Goal: Task Accomplishment & Management: Use online tool/utility

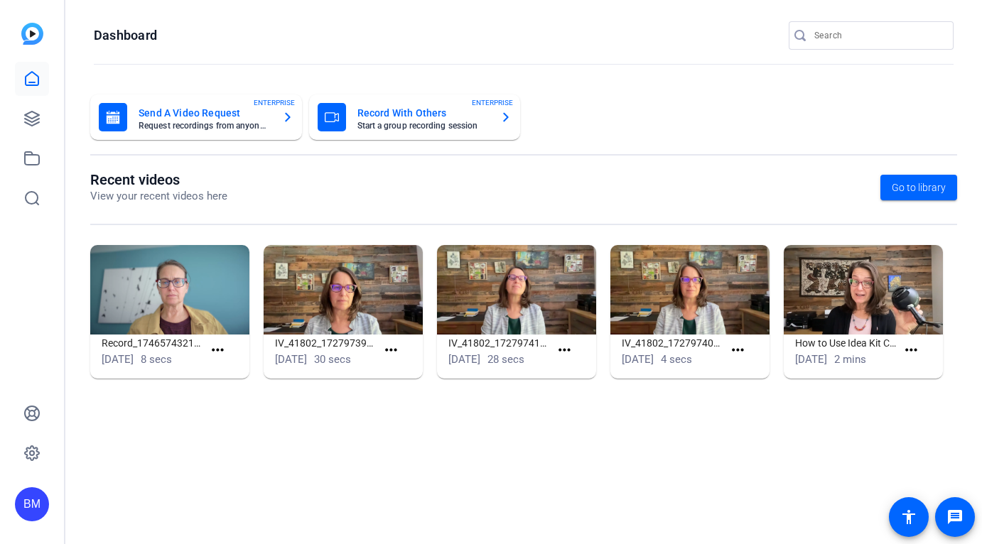
click at [846, 36] on input "Search" at bounding box center [878, 35] width 128 height 17
type input "robert santarpia"
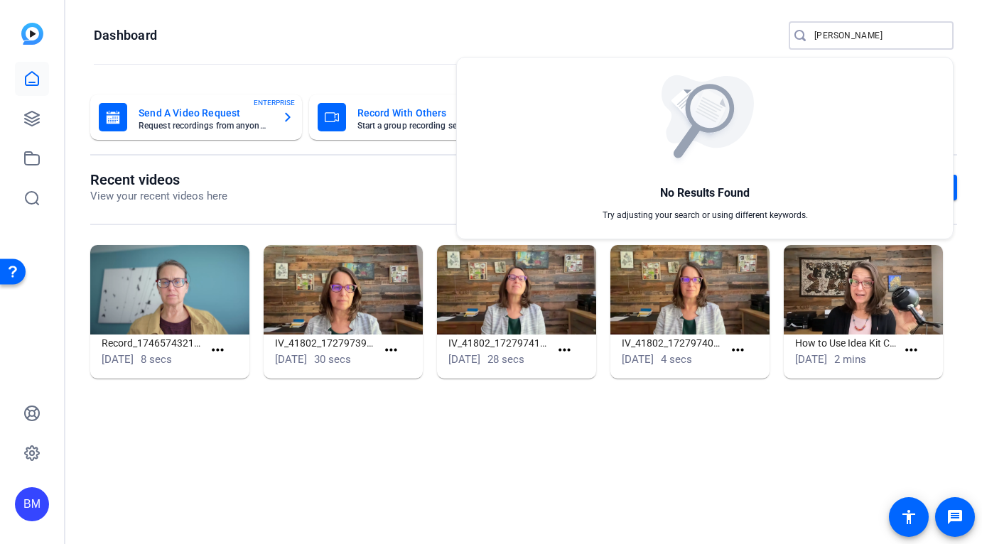
click at [891, 36] on div at bounding box center [491, 272] width 982 height 544
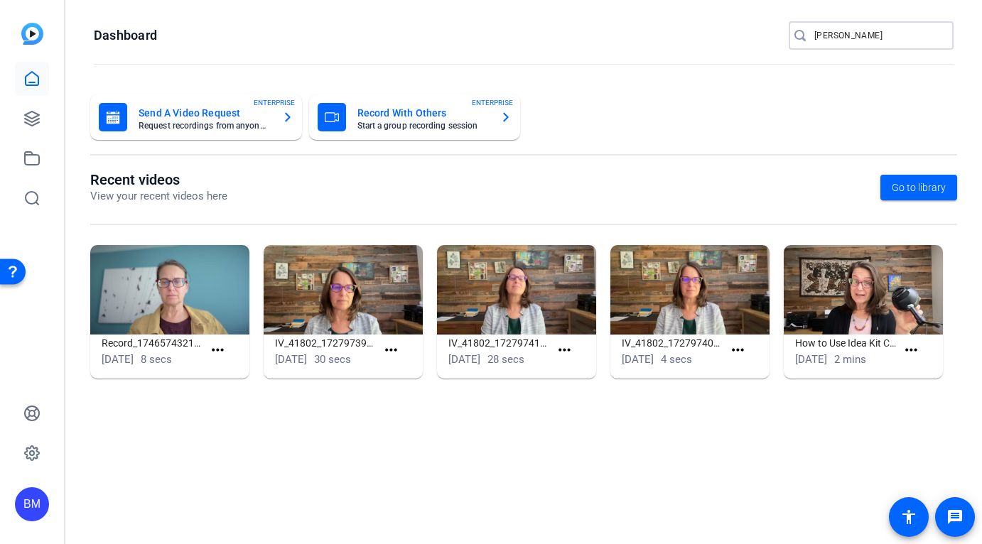
drag, startPoint x: 887, startPoint y: 36, endPoint x: 779, endPoint y: 38, distance: 107.3
click at [779, 38] on openreel-page-title "Dashboard robert santarpia" at bounding box center [524, 35] width 860 height 28
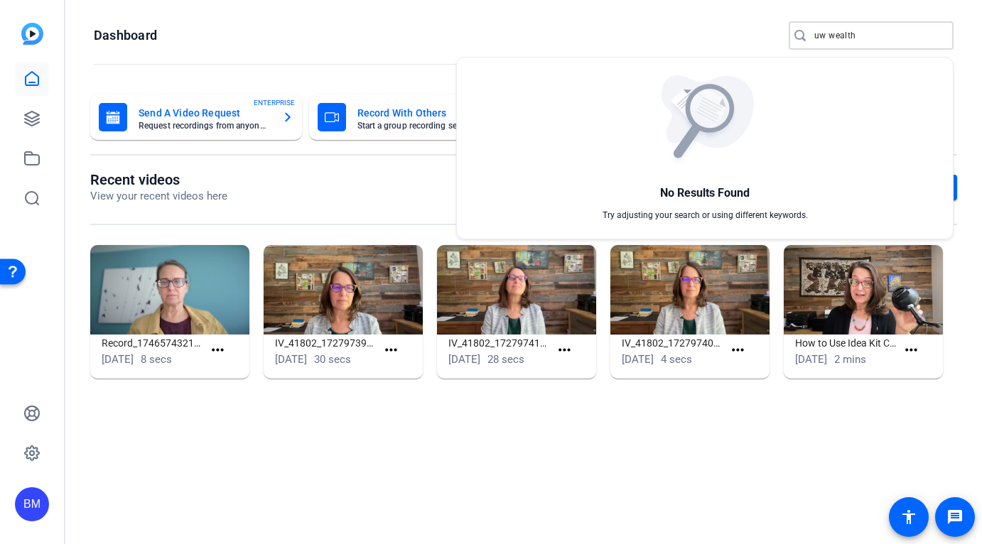
click at [881, 39] on div at bounding box center [491, 272] width 982 height 544
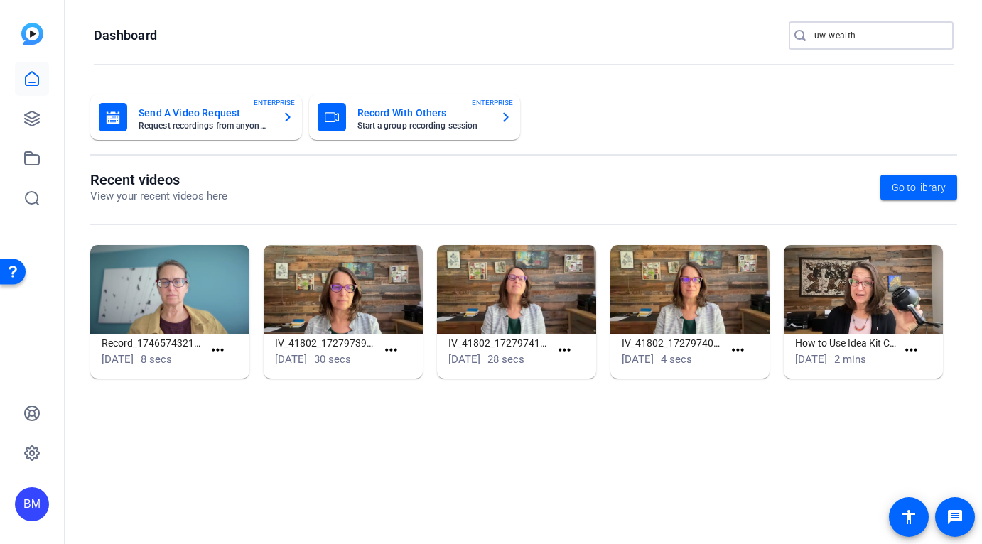
click at [825, 38] on input "uw wealth" at bounding box center [878, 35] width 128 height 17
type input "us wealth"
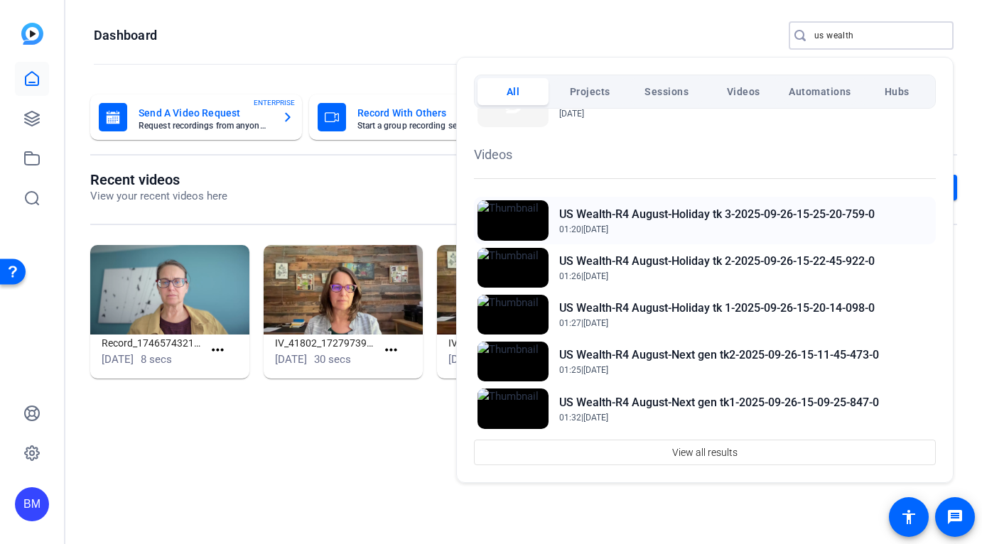
scroll to position [458, 0]
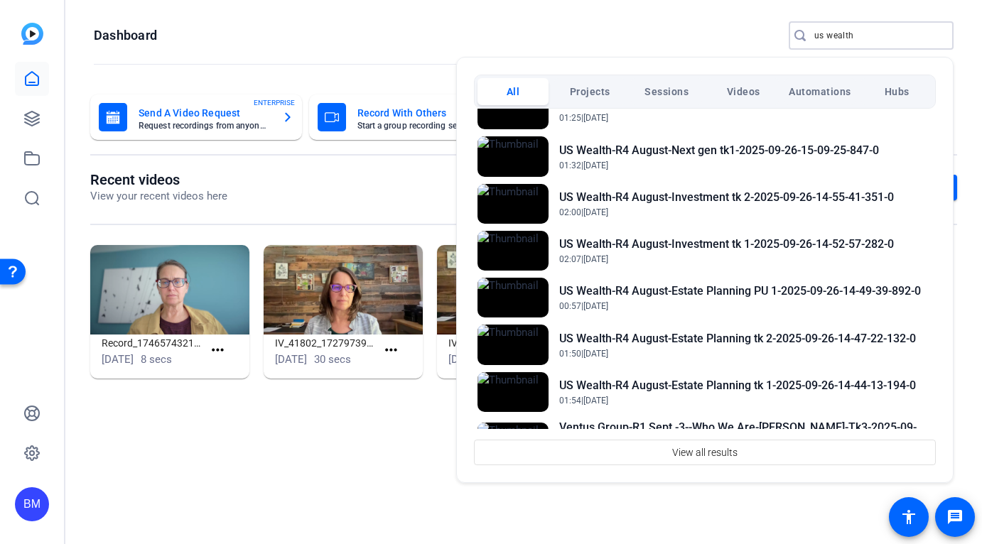
click at [863, 36] on div at bounding box center [491, 272] width 982 height 544
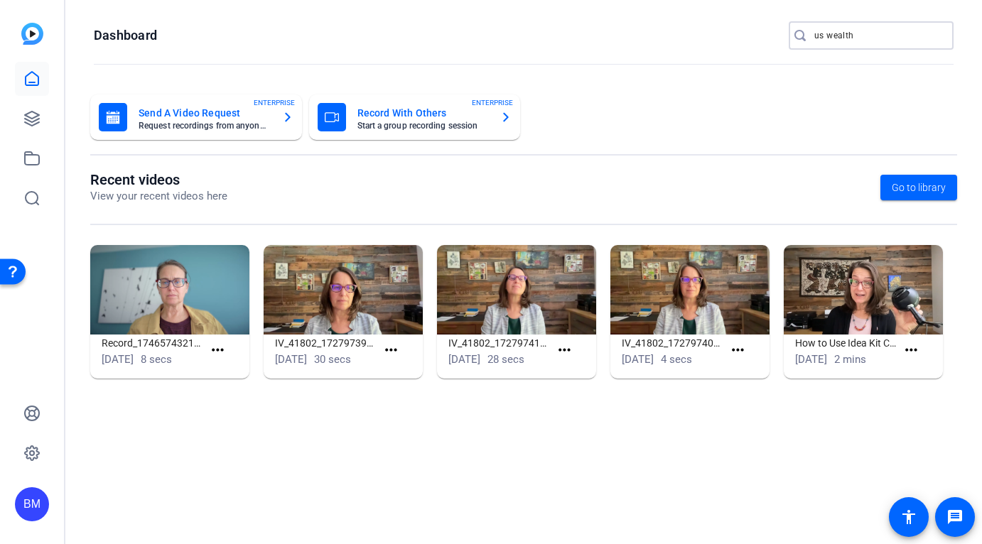
drag, startPoint x: 862, startPoint y: 36, endPoint x: 804, endPoint y: 35, distance: 58.3
click at [804, 35] on div "us wealth" at bounding box center [865, 35] width 153 height 28
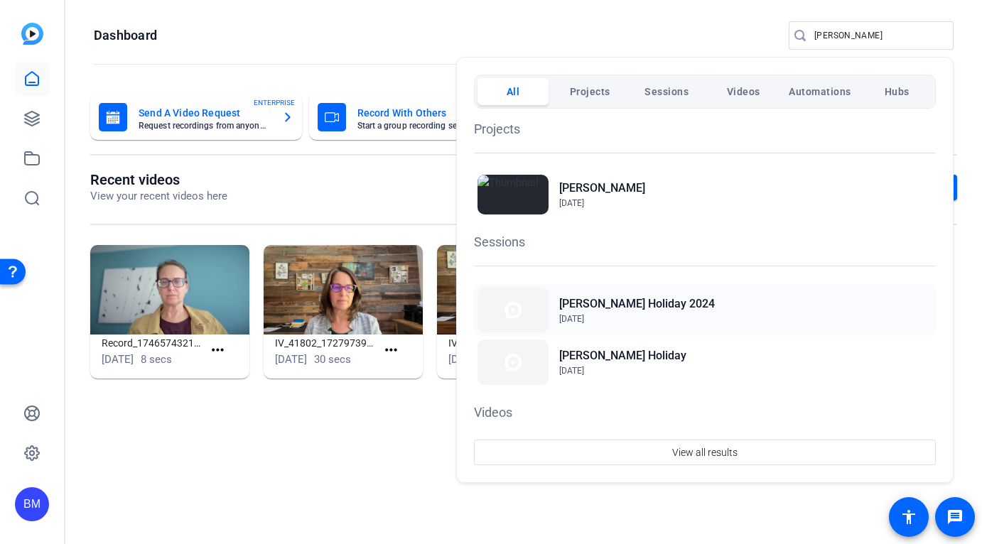
click at [591, 299] on h2 "[PERSON_NAME] Holiday 2024" at bounding box center [637, 304] width 156 height 17
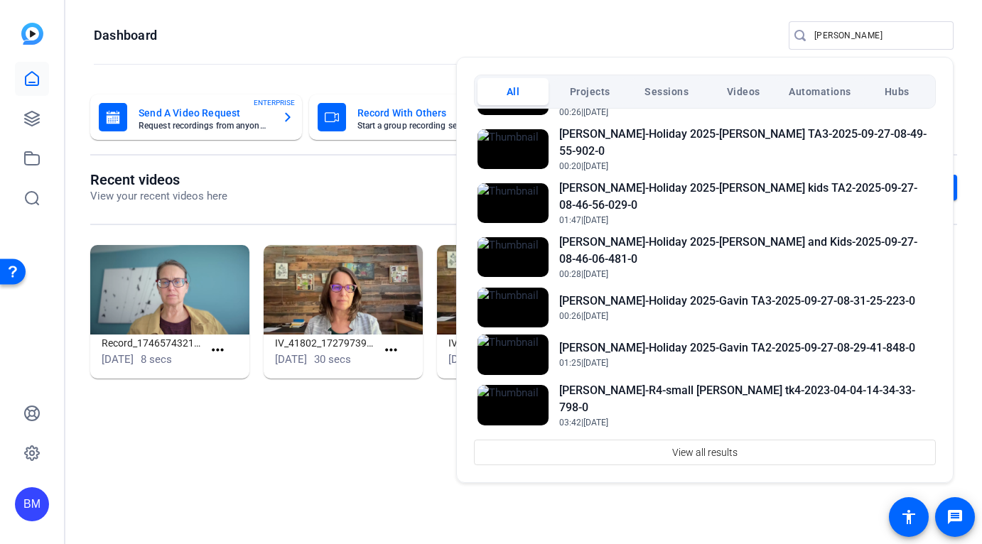
scroll to position [600, 0]
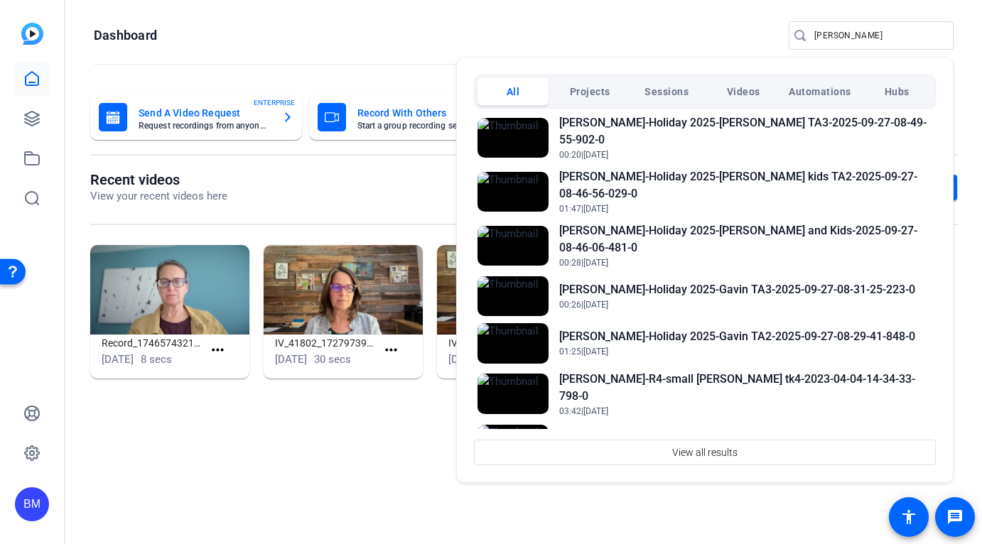
click at [852, 40] on div at bounding box center [491, 272] width 982 height 544
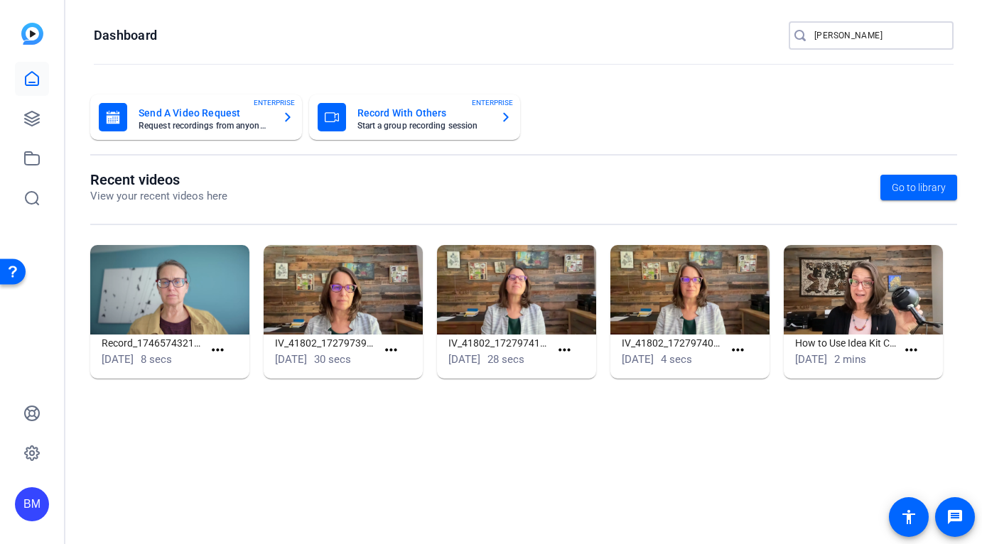
drag, startPoint x: 850, startPoint y: 34, endPoint x: 770, endPoint y: 30, distance: 79.7
click at [784, 32] on openreel-page-title "Dashboard steckler" at bounding box center [524, 35] width 860 height 28
click at [642, 33] on openreel-page-title "Dashboard steckler" at bounding box center [524, 35] width 860 height 28
click at [843, 38] on input "steckler" at bounding box center [878, 35] width 128 height 17
drag, startPoint x: 847, startPoint y: 36, endPoint x: 775, endPoint y: 38, distance: 71.8
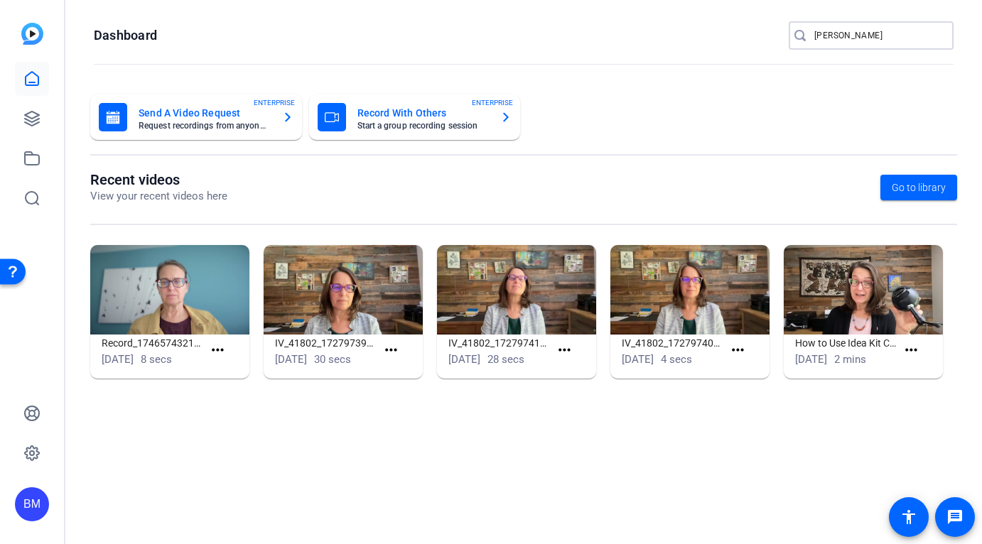
click at [775, 38] on openreel-page-title "Dashboard steckler" at bounding box center [524, 35] width 860 height 28
type input "[PERSON_NAME]"
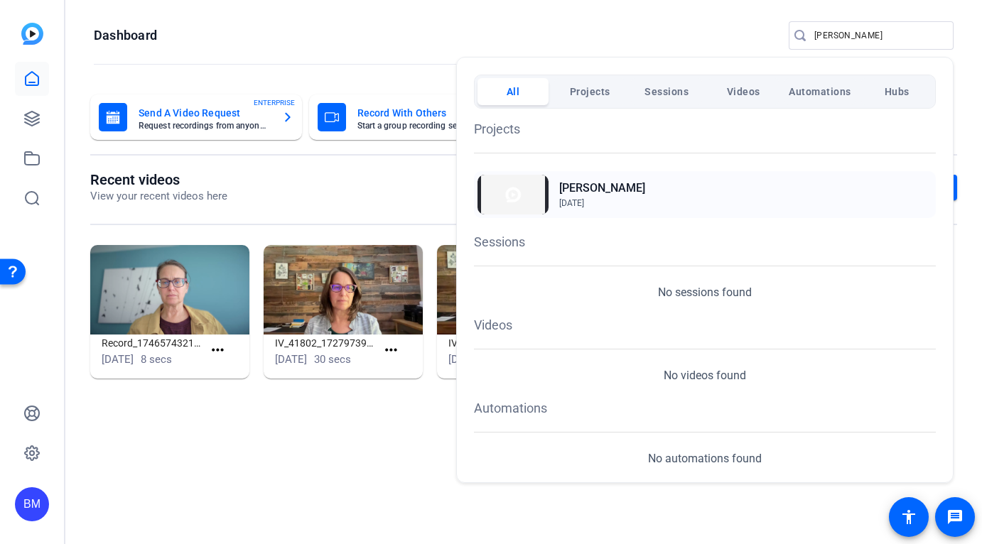
click at [592, 185] on h2 "[PERSON_NAME]" at bounding box center [602, 188] width 86 height 17
click at [854, 33] on div at bounding box center [491, 272] width 982 height 544
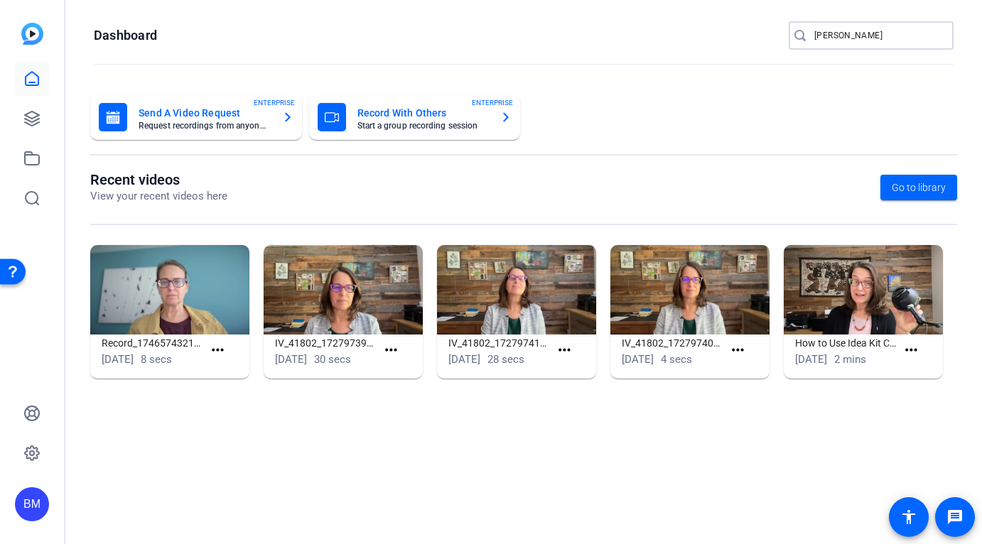
drag, startPoint x: 864, startPoint y: 33, endPoint x: 780, endPoint y: 33, distance: 83.8
click at [785, 33] on openreel-page-title "Dashboard mugavero" at bounding box center [524, 35] width 860 height 28
click at [38, 119] on icon at bounding box center [32, 119] width 14 height 14
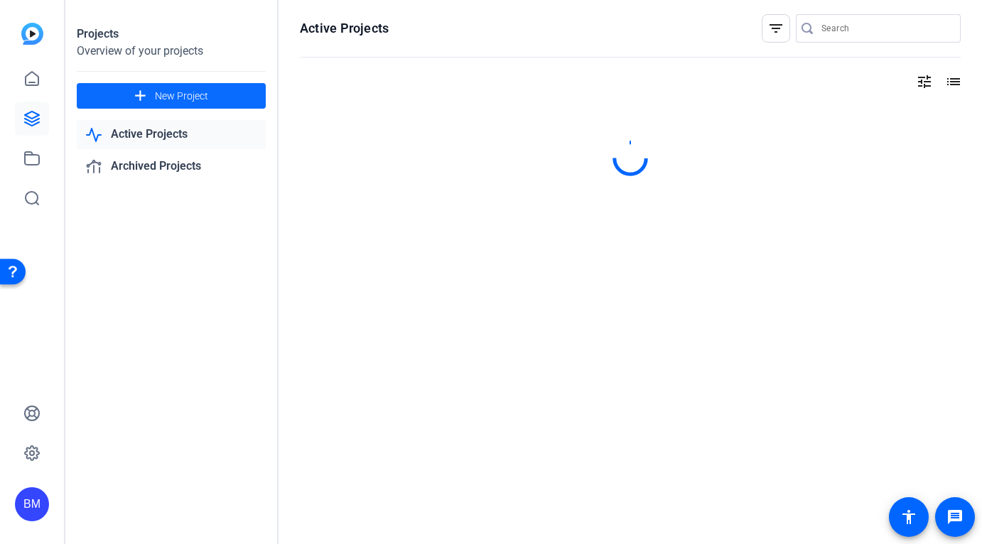
click at [215, 99] on span at bounding box center [171, 96] width 189 height 34
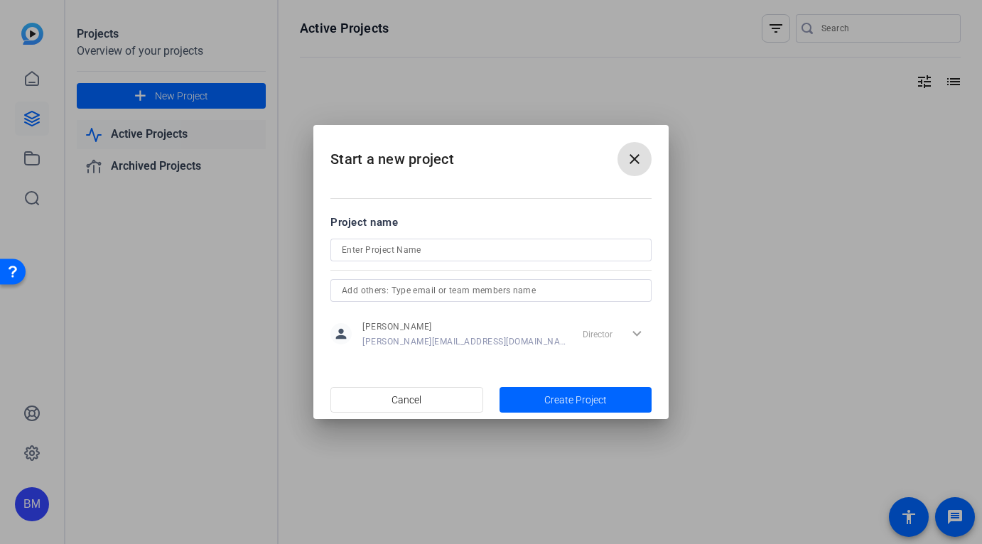
click at [378, 239] on div at bounding box center [491, 250] width 298 height 23
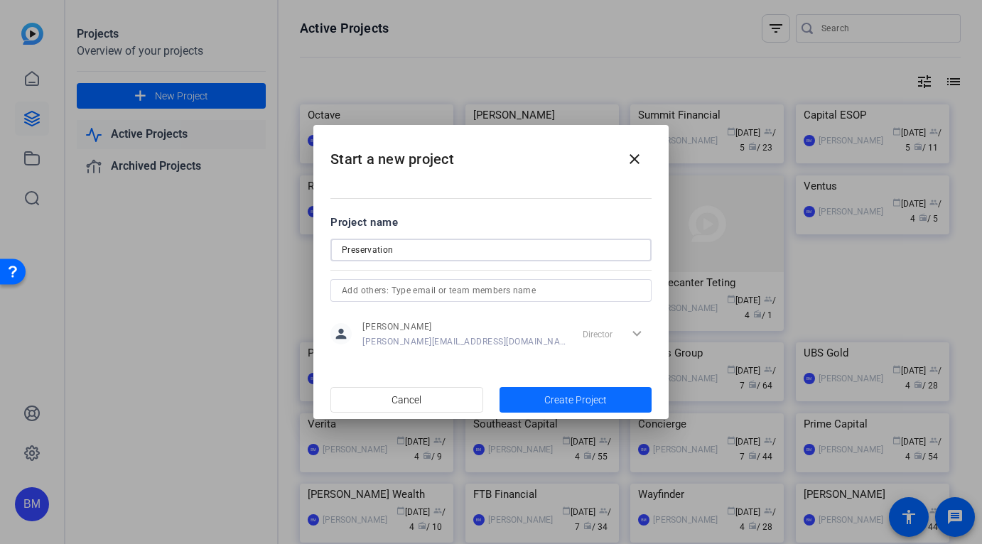
type input "Preservation"
click at [549, 404] on span "Create Project" at bounding box center [575, 400] width 63 height 15
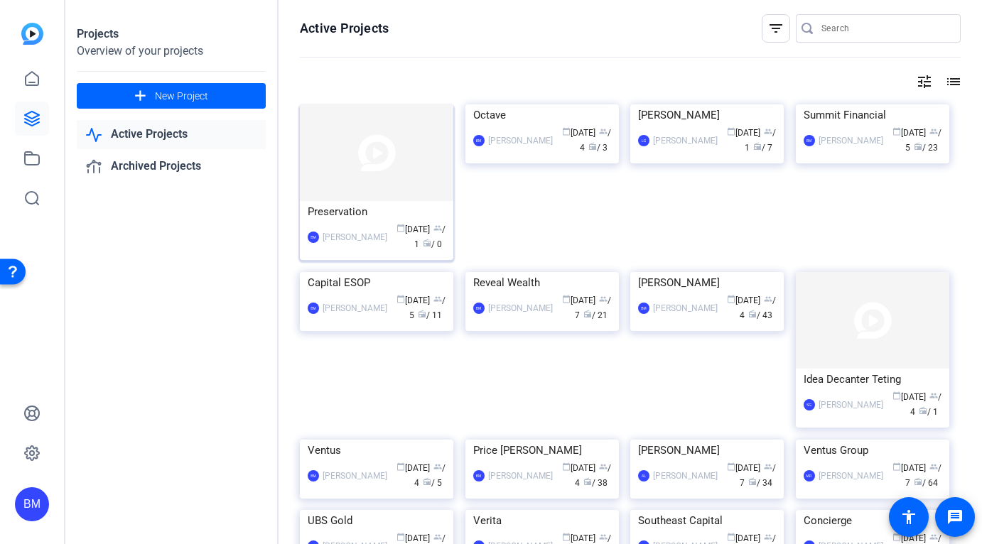
click at [364, 190] on img at bounding box center [376, 152] width 153 height 97
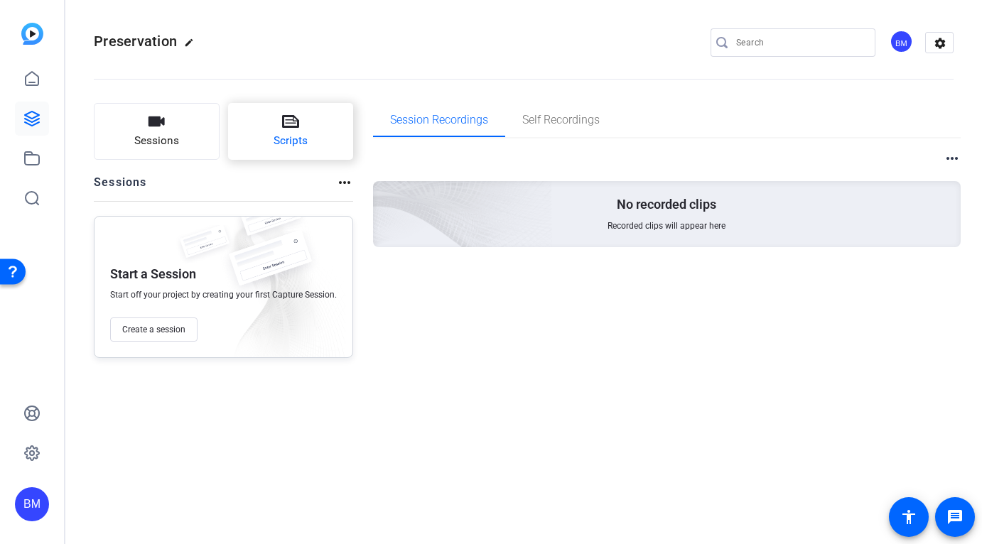
click at [274, 145] on span "Scripts" at bounding box center [291, 141] width 34 height 16
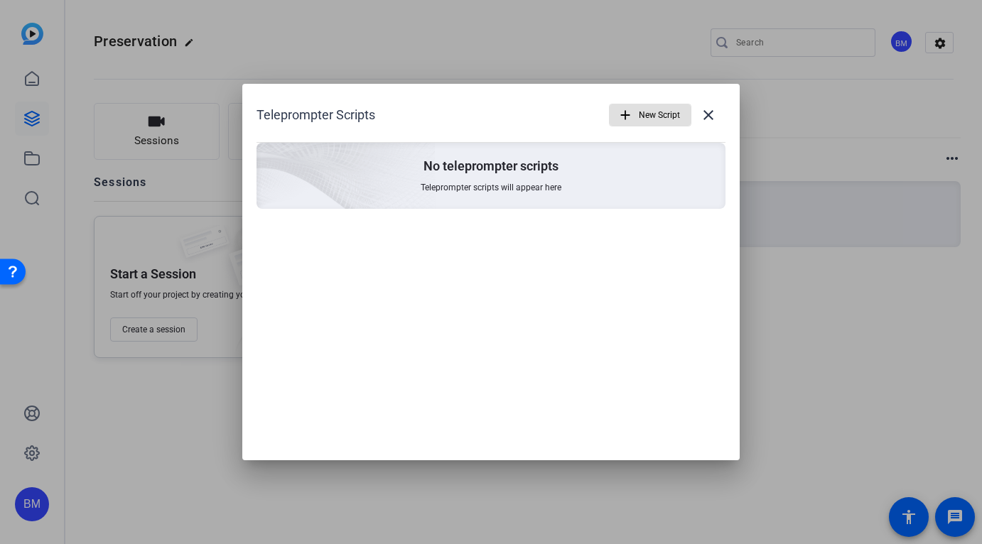
click at [631, 107] on mat-icon "add" at bounding box center [625, 115] width 16 height 16
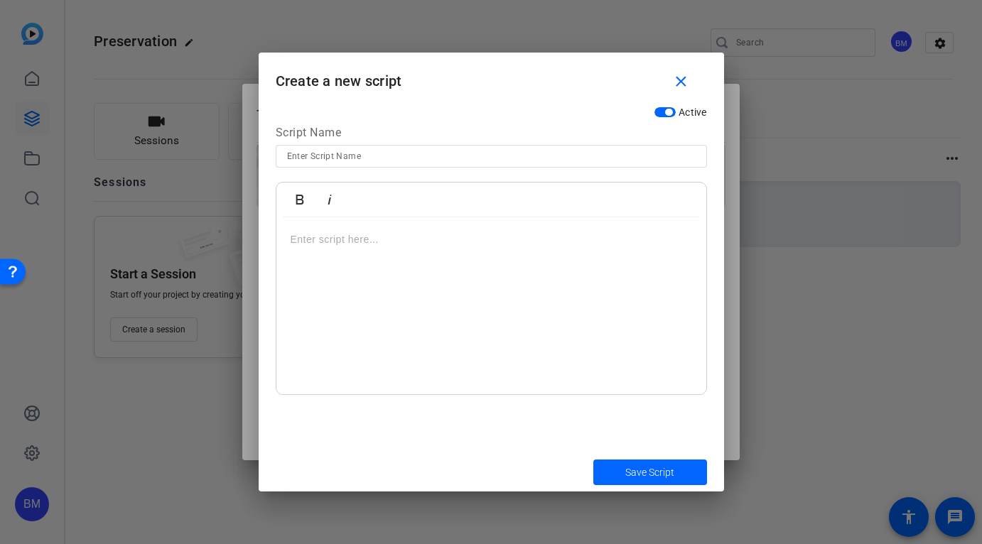
click at [432, 294] on div at bounding box center [491, 306] width 430 height 178
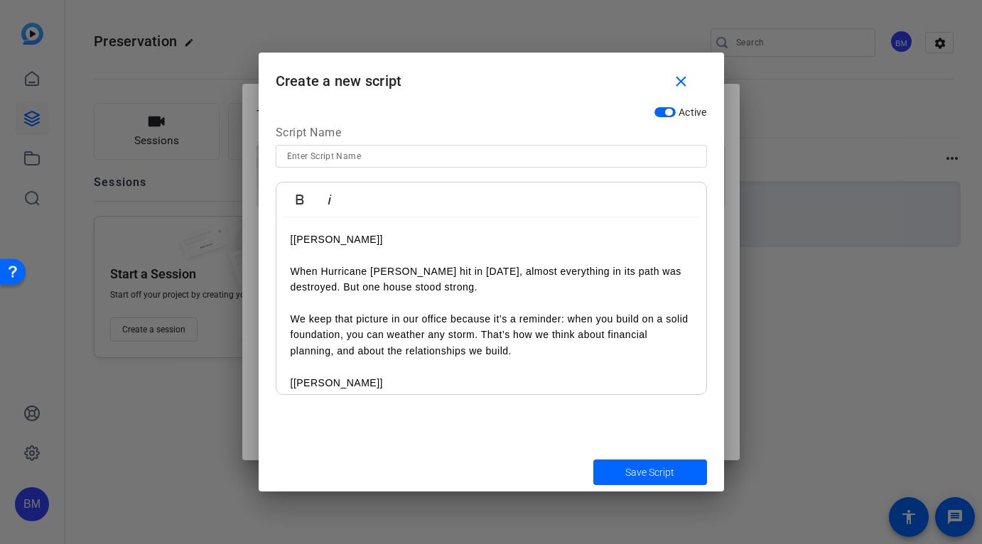
click at [288, 236] on div "[Pete] When Hurricane Michael hit in 2018, almost everything in its path was de…" at bounding box center [491, 493] width 430 height 553
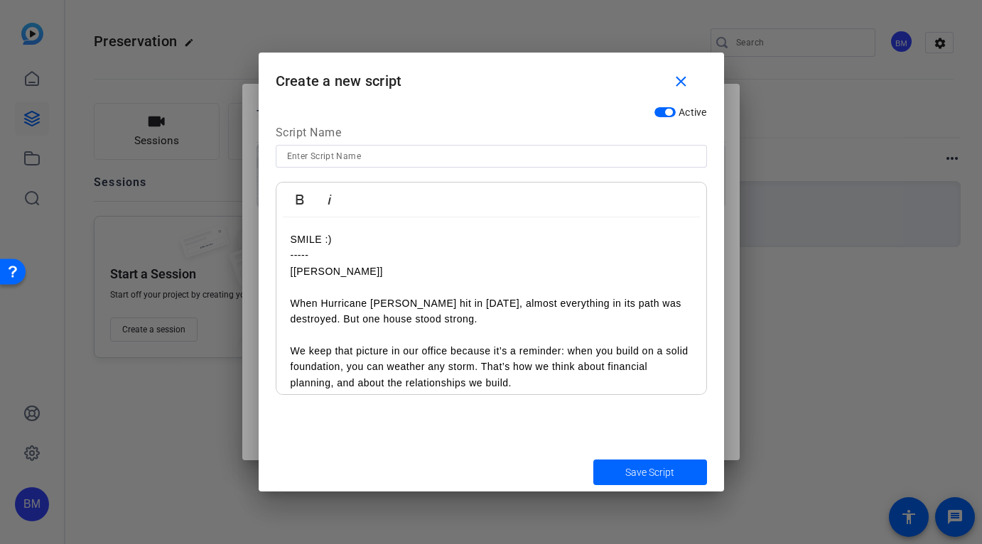
click at [344, 161] on input at bounding box center [491, 156] width 409 height 17
type input "Practice"
click at [666, 478] on span "Save Script" at bounding box center [649, 472] width 49 height 15
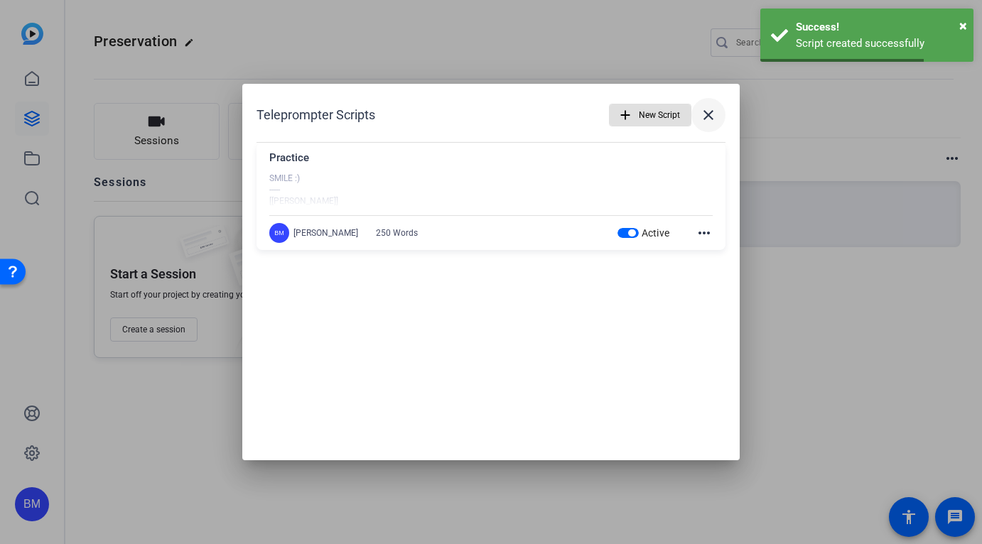
click at [712, 120] on mat-icon "close" at bounding box center [708, 115] width 17 height 17
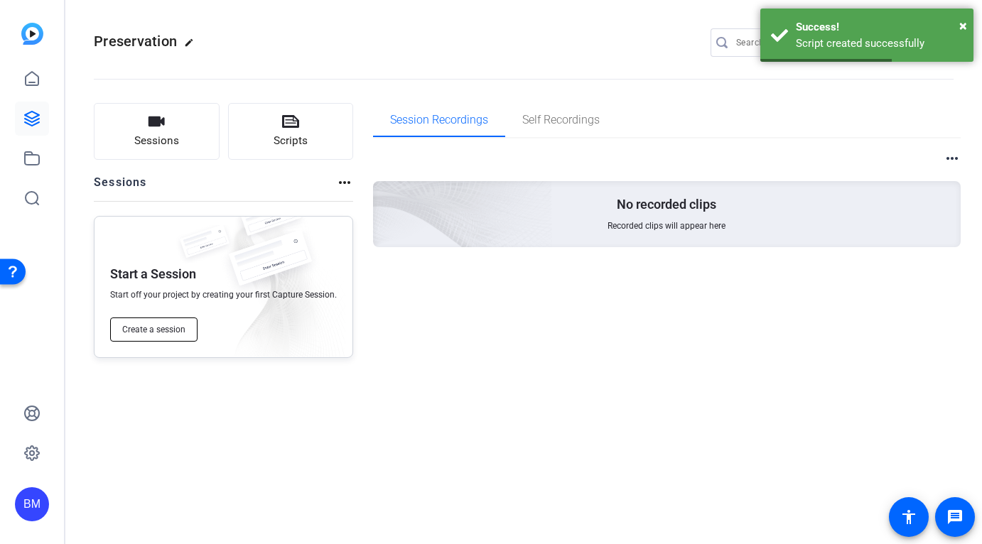
click at [153, 330] on span "Create a session" at bounding box center [153, 329] width 63 height 11
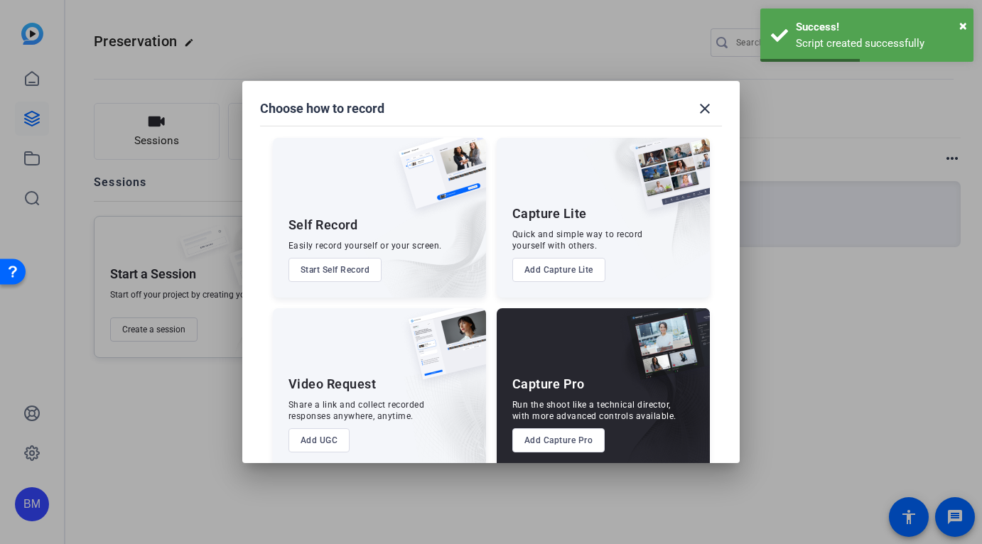
drag, startPoint x: 614, startPoint y: 464, endPoint x: 584, endPoint y: 444, distance: 35.9
click at [614, 464] on div at bounding box center [491, 272] width 982 height 544
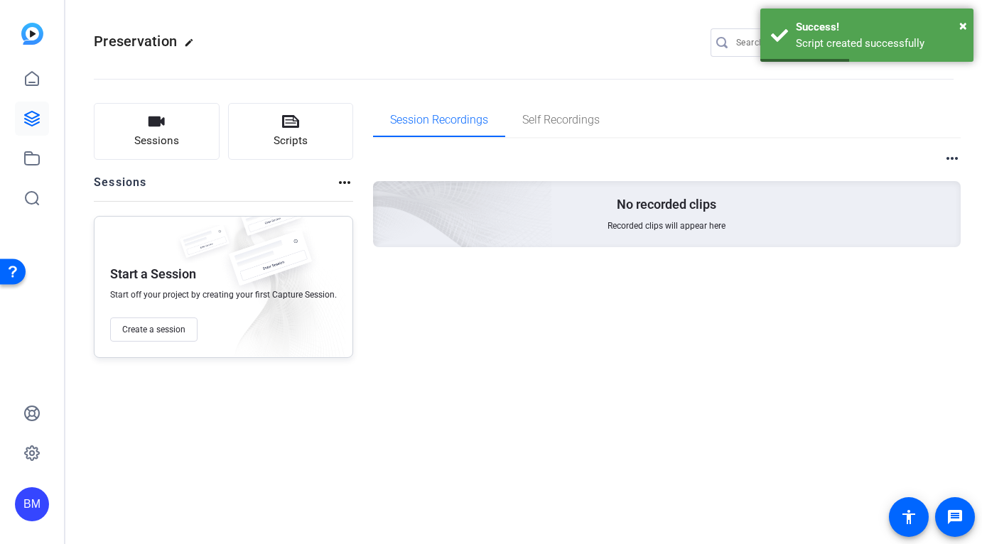
click at [564, 433] on div "Preservation edit BM settings Sessions Scripts Sessions more_horiz Start a Sess…" at bounding box center [523, 272] width 917 height 544
click at [151, 332] on span "Create a session" at bounding box center [153, 329] width 63 height 11
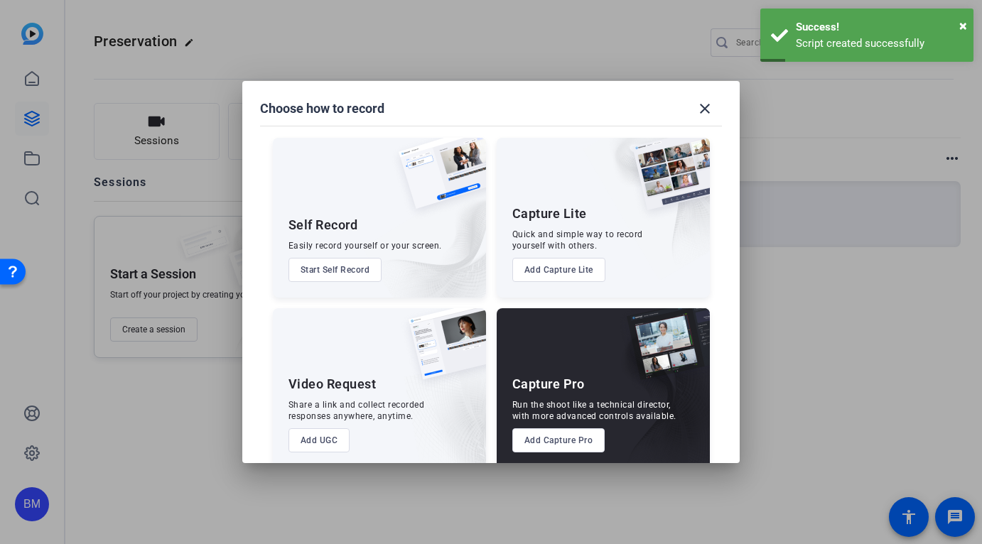
click at [551, 433] on button "Add Capture Pro" at bounding box center [558, 440] width 93 height 24
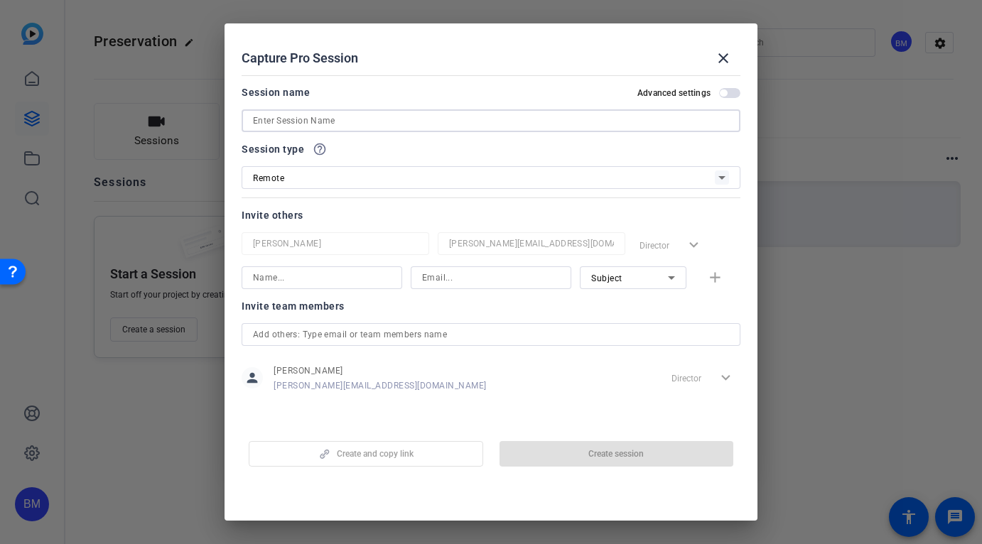
click at [356, 112] on input at bounding box center [491, 120] width 476 height 17
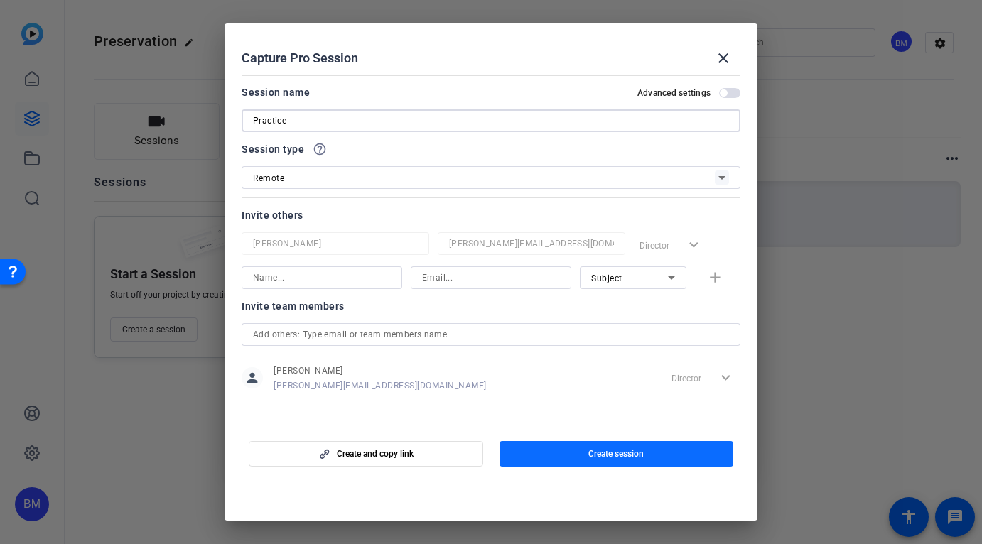
type input "Practice"
click at [558, 452] on span "button" at bounding box center [616, 454] width 234 height 34
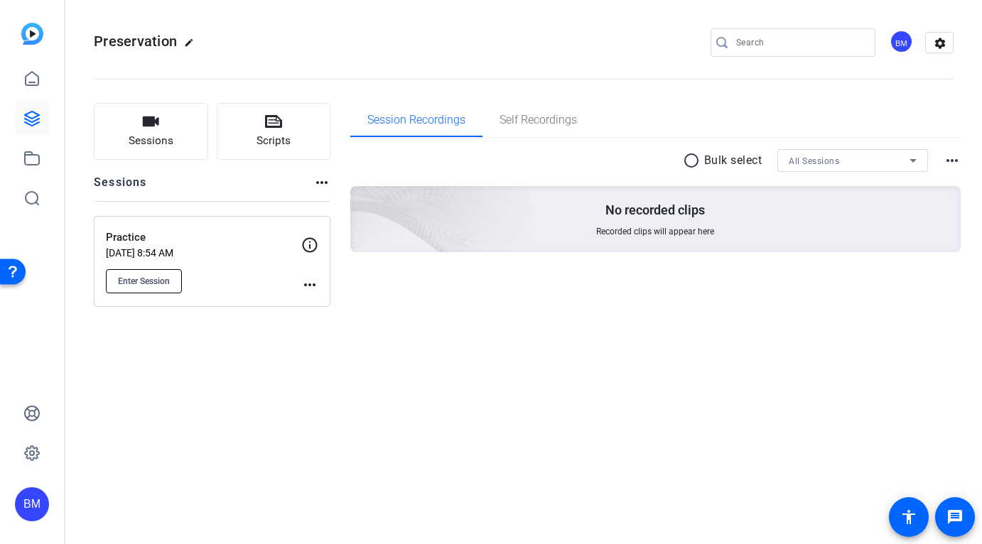
click at [139, 283] on span "Enter Session" at bounding box center [144, 281] width 52 height 11
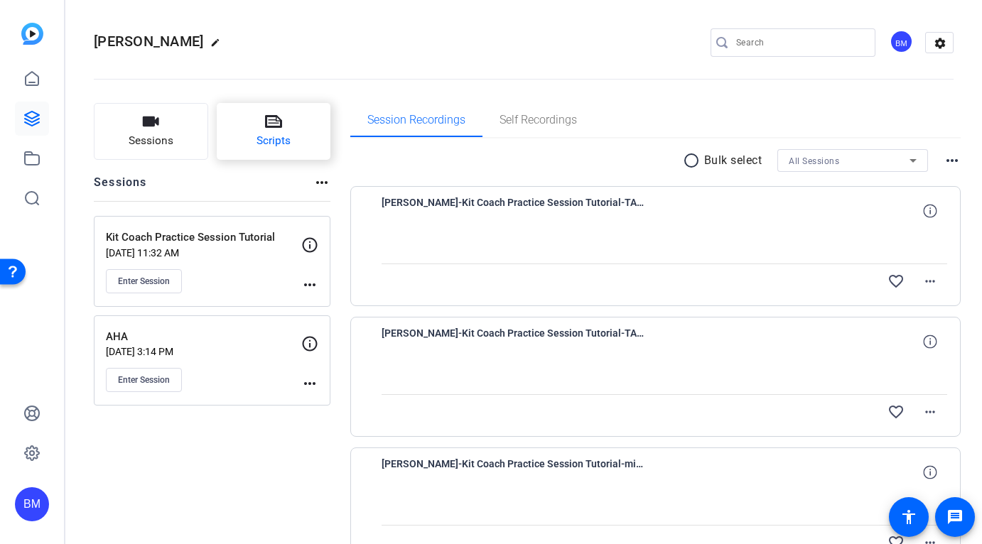
click at [287, 141] on span "Scripts" at bounding box center [273, 141] width 34 height 16
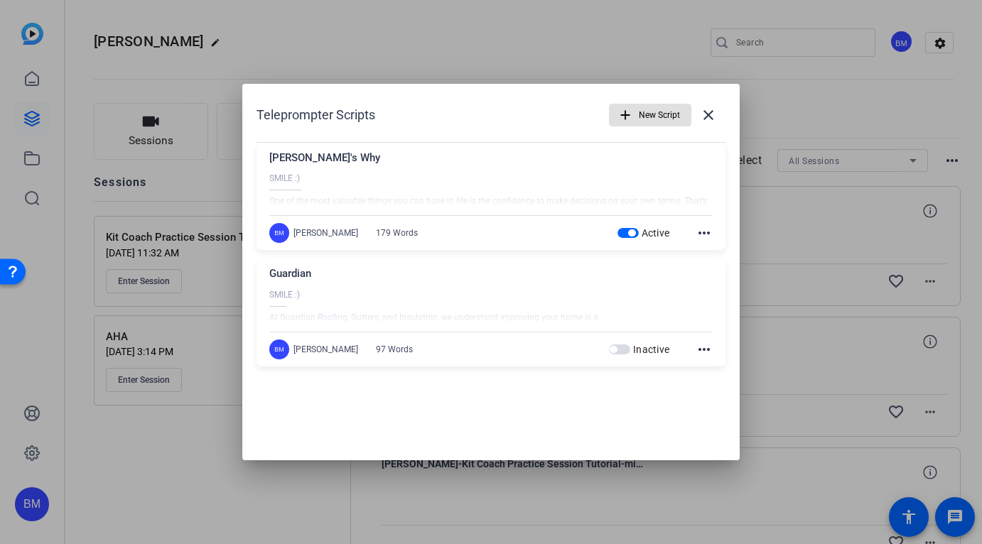
click at [704, 232] on mat-icon "more_horiz" at bounding box center [704, 233] width 17 height 17
click at [705, 271] on button "Delete" at bounding box center [736, 272] width 80 height 18
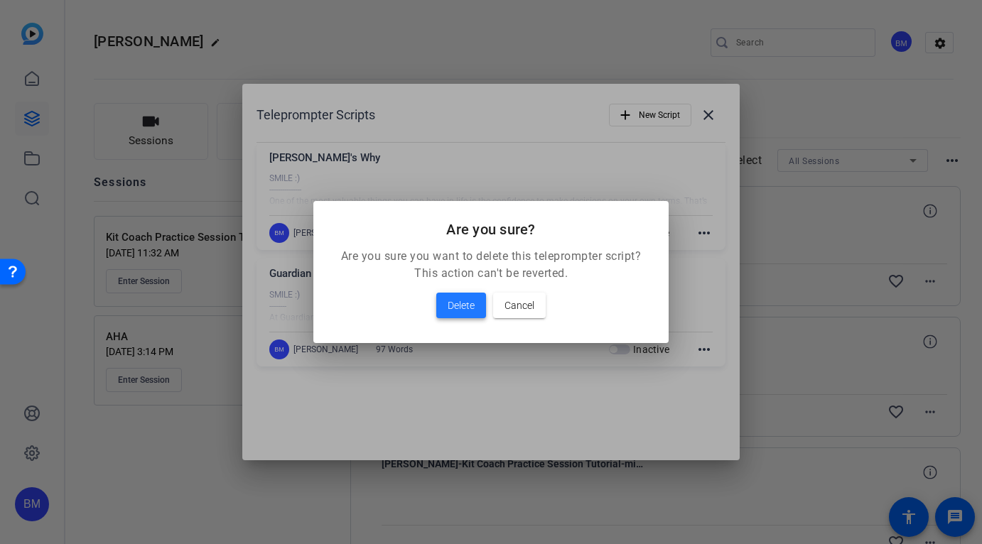
click at [460, 305] on span "Delete" at bounding box center [461, 305] width 27 height 17
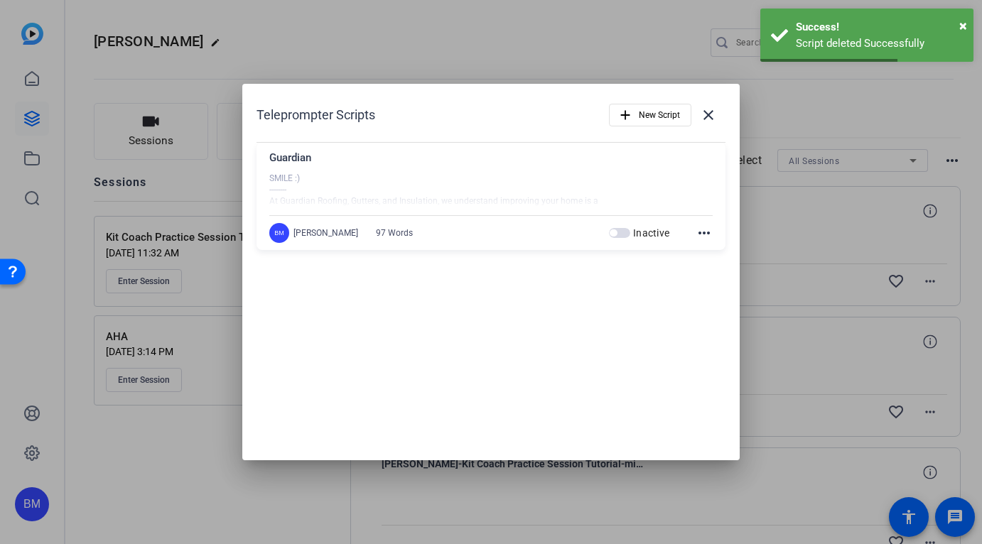
click at [700, 232] on mat-icon "more_horiz" at bounding box center [704, 233] width 17 height 17
click at [710, 274] on span "Delete" at bounding box center [735, 272] width 57 height 17
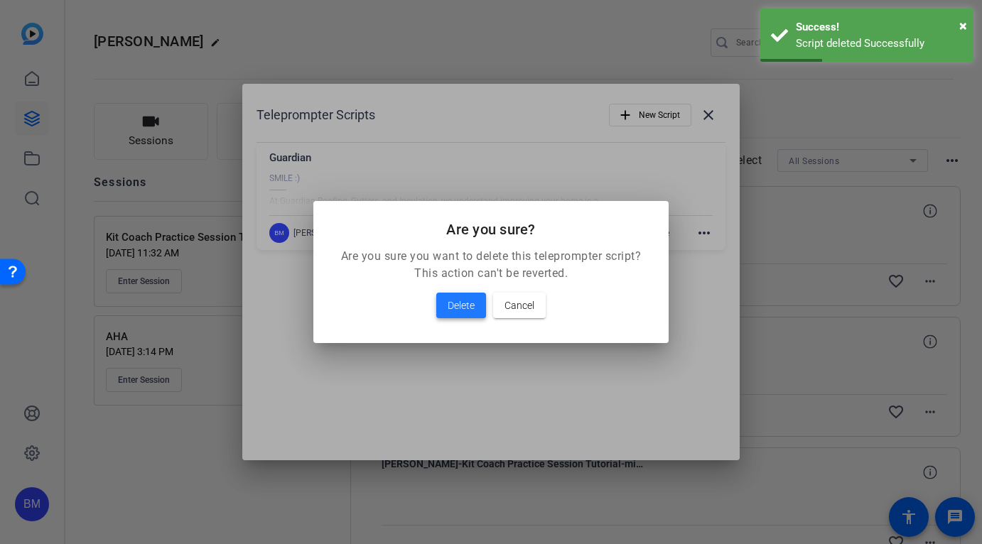
click at [470, 302] on span "Delete" at bounding box center [461, 305] width 27 height 17
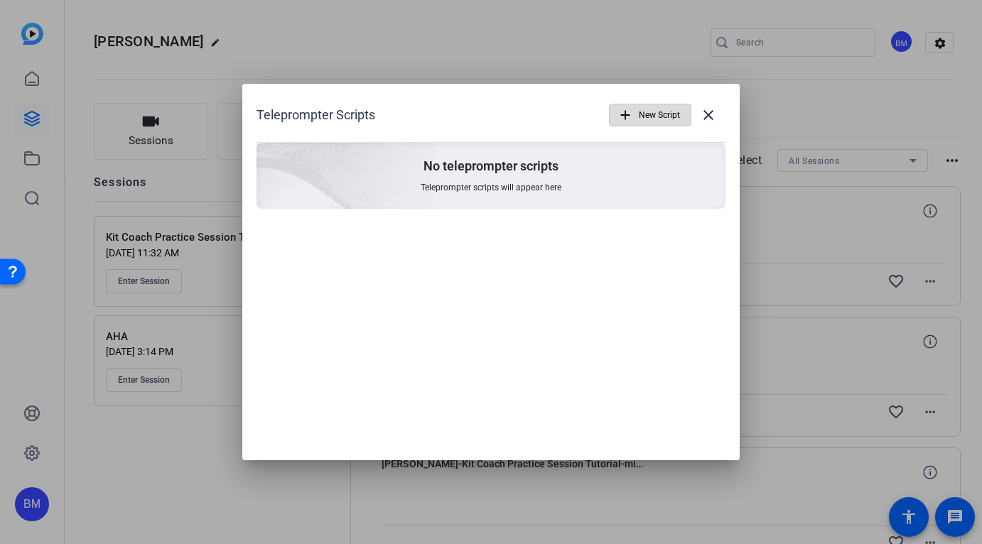
click at [644, 117] on span "New Script" at bounding box center [659, 115] width 41 height 27
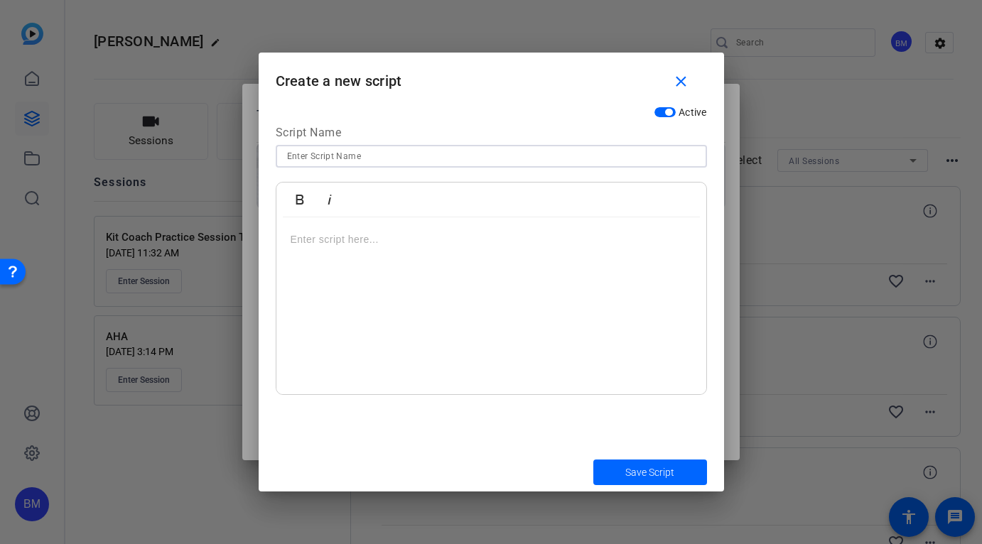
click at [428, 162] on input at bounding box center [491, 156] width 409 height 17
type input "host"
click at [354, 248] on div at bounding box center [491, 306] width 430 height 178
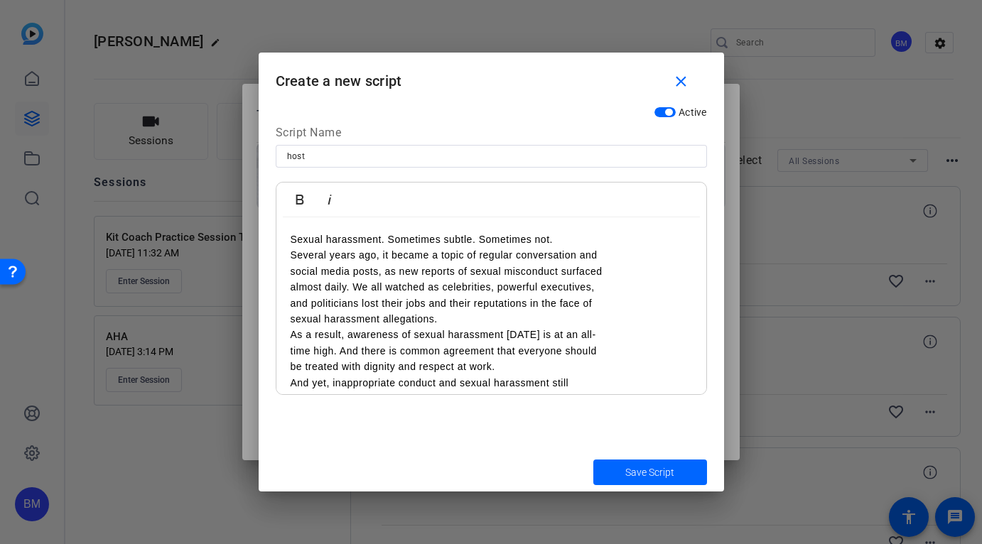
click at [288, 233] on div "Sexual harassment. Sometimes subtle. Sometimes not. Several years ago, it becam…" at bounding box center [491, 430] width 430 height 426
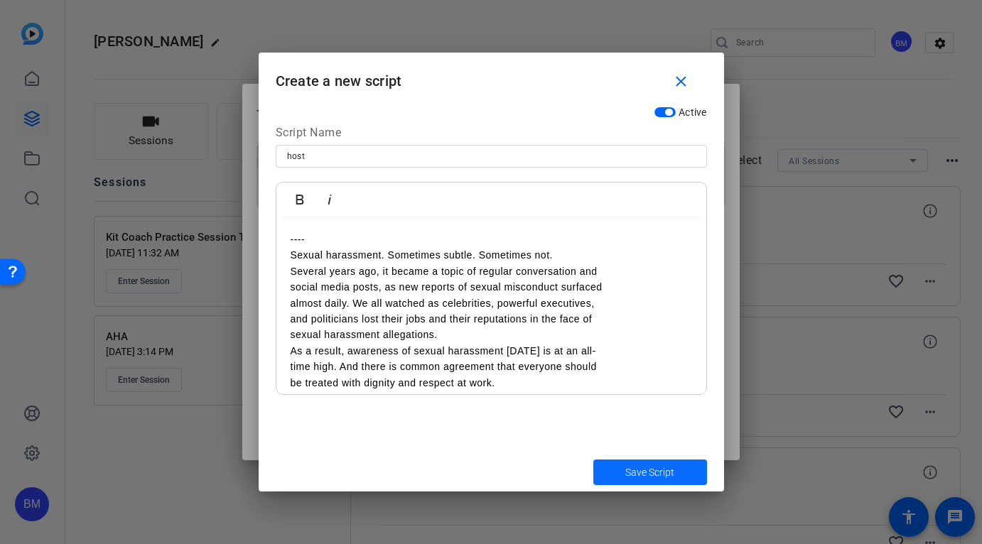
click at [642, 465] on span "Save Script" at bounding box center [649, 472] width 49 height 15
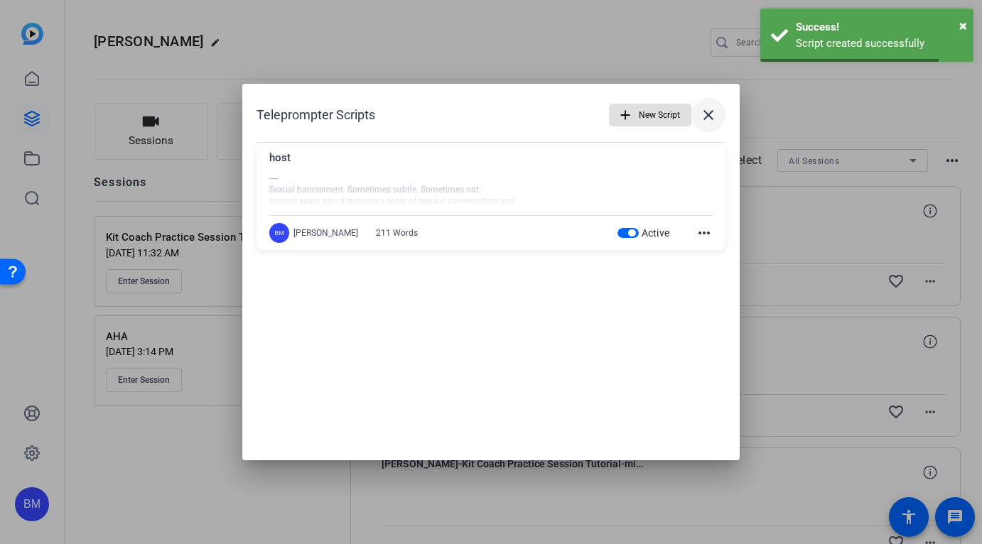
click at [713, 111] on mat-icon "close" at bounding box center [708, 115] width 17 height 17
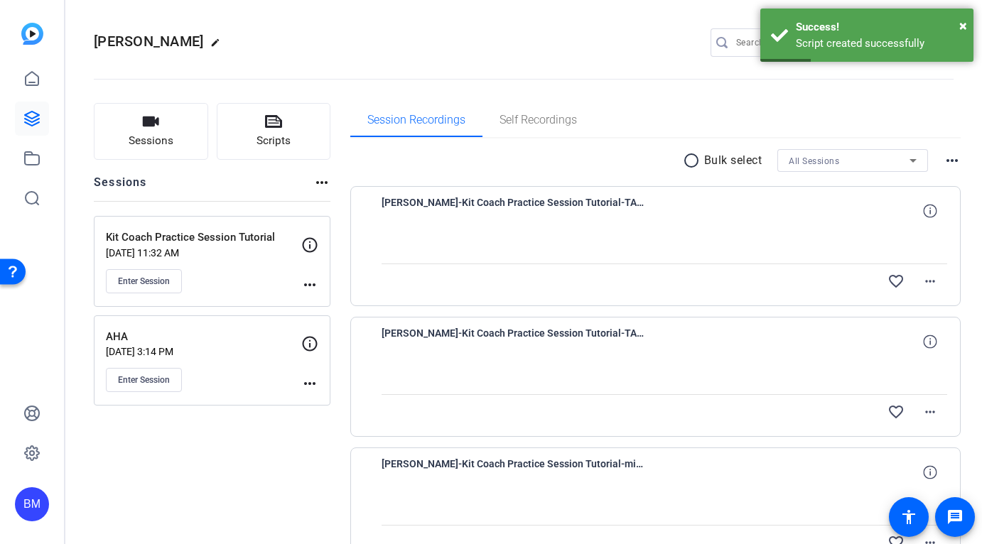
click at [434, 34] on div "Mugavero edit BM settings" at bounding box center [524, 42] width 860 height 21
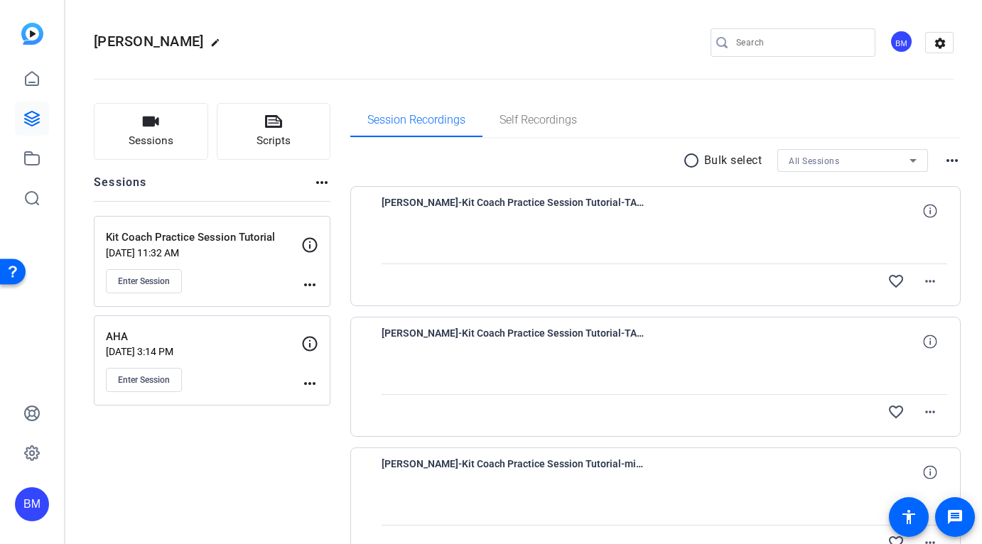
click at [359, 16] on div "Mugavero edit BM settings" at bounding box center [524, 42] width 860 height 107
click at [465, 265] on div "favorite_border more_horiz" at bounding box center [665, 281] width 566 height 34
click at [310, 38] on div "Mugavero edit BM settings" at bounding box center [524, 42] width 860 height 21
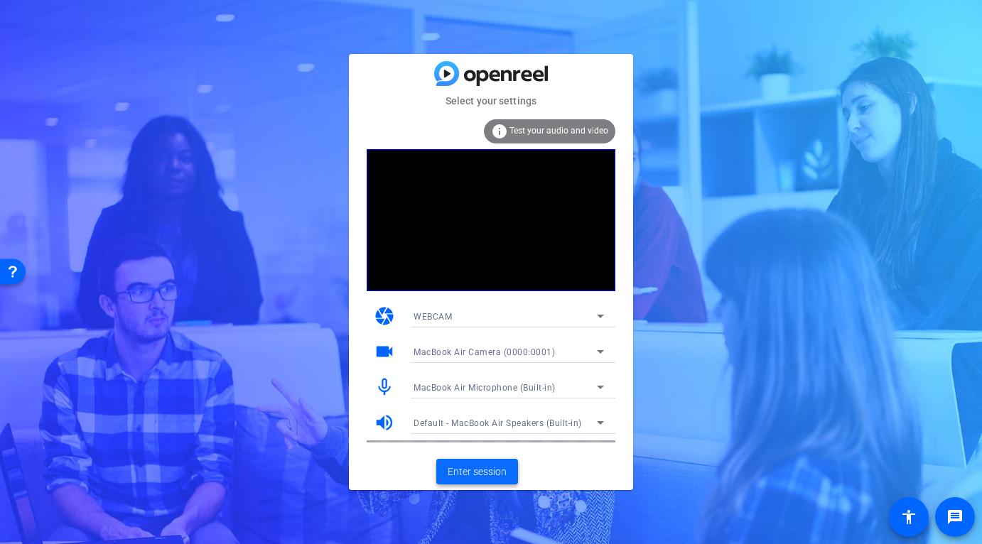
click at [481, 474] on span "Enter session" at bounding box center [477, 472] width 59 height 15
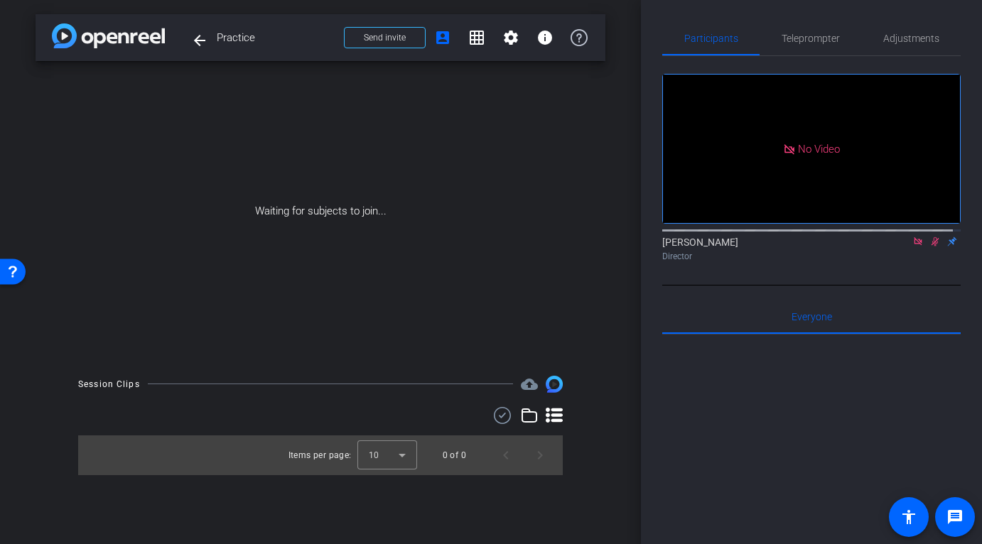
click at [912, 247] on icon at bounding box center [917, 242] width 11 height 10
click at [399, 43] on span "Send invite" at bounding box center [385, 37] width 42 height 11
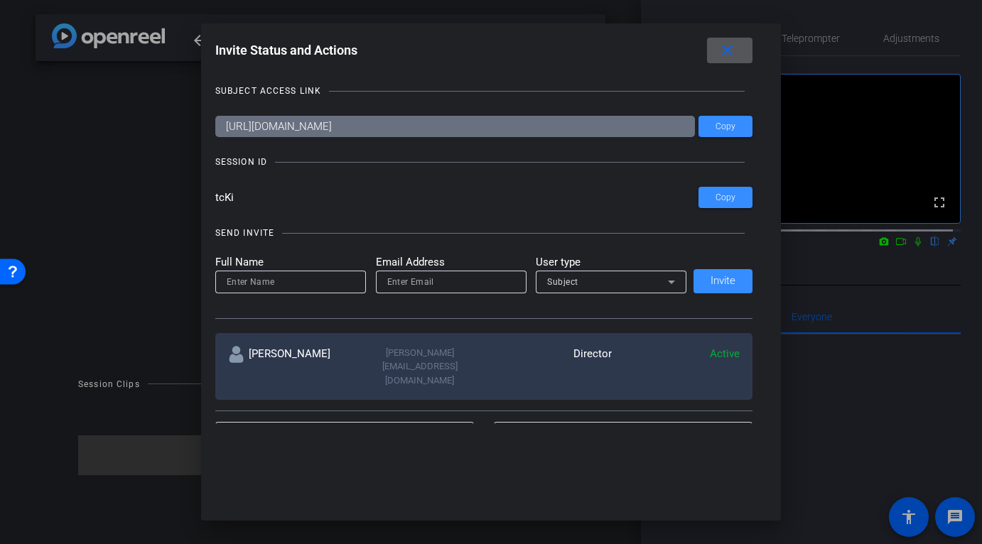
click at [745, 50] on span at bounding box center [729, 50] width 45 height 34
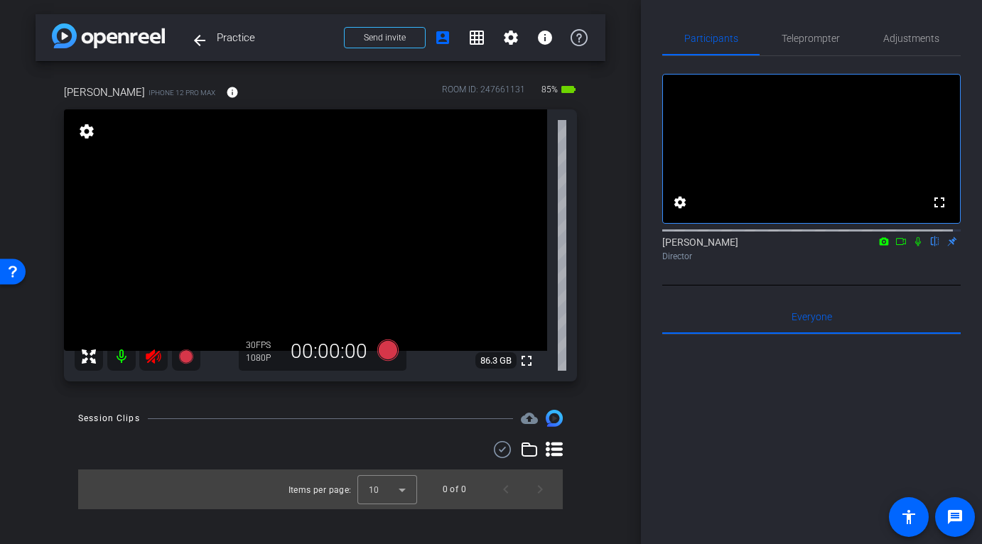
click at [152, 357] on icon at bounding box center [153, 357] width 15 height 14
click at [146, 350] on icon at bounding box center [153, 356] width 17 height 17
click at [897, 40] on span "Adjustments" at bounding box center [911, 38] width 56 height 10
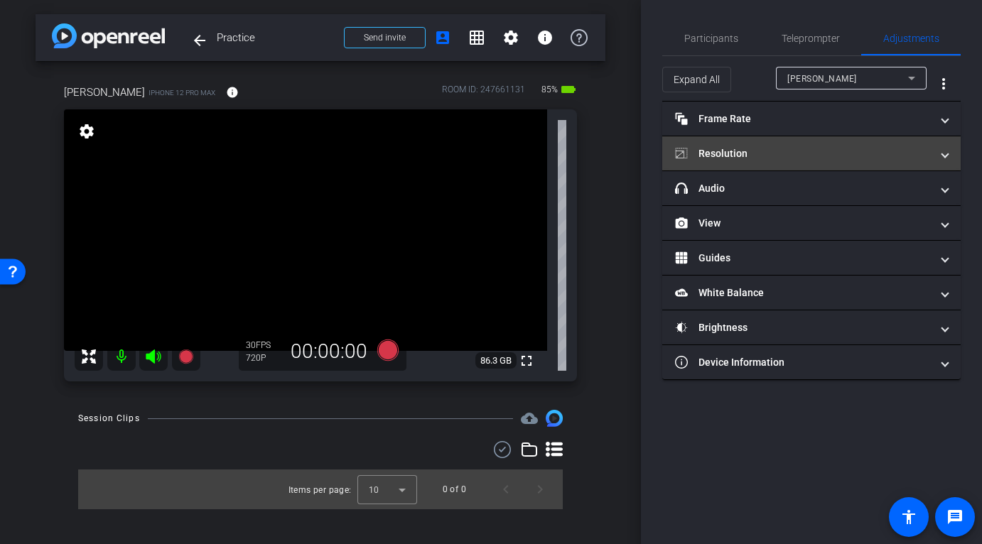
click at [850, 153] on mat-panel-title "Resolution" at bounding box center [803, 153] width 256 height 15
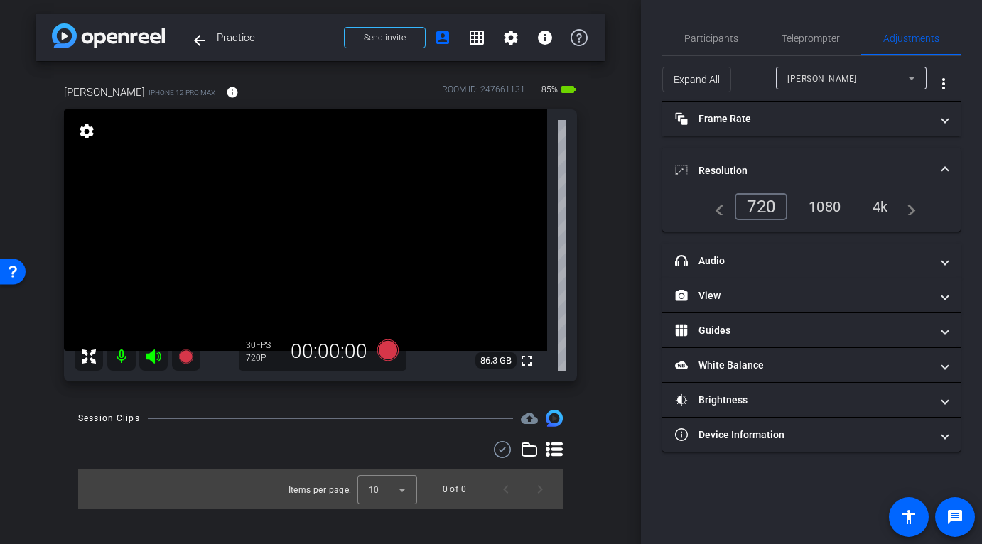
click at [818, 206] on div "1080" at bounding box center [824, 207] width 53 height 24
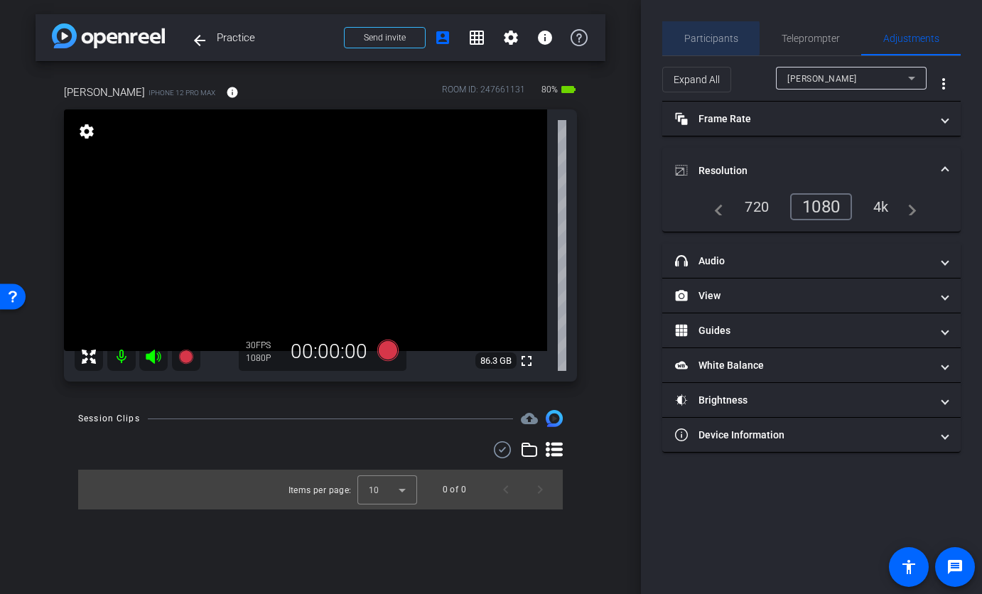
click at [709, 38] on span "Participants" at bounding box center [711, 38] width 54 height 10
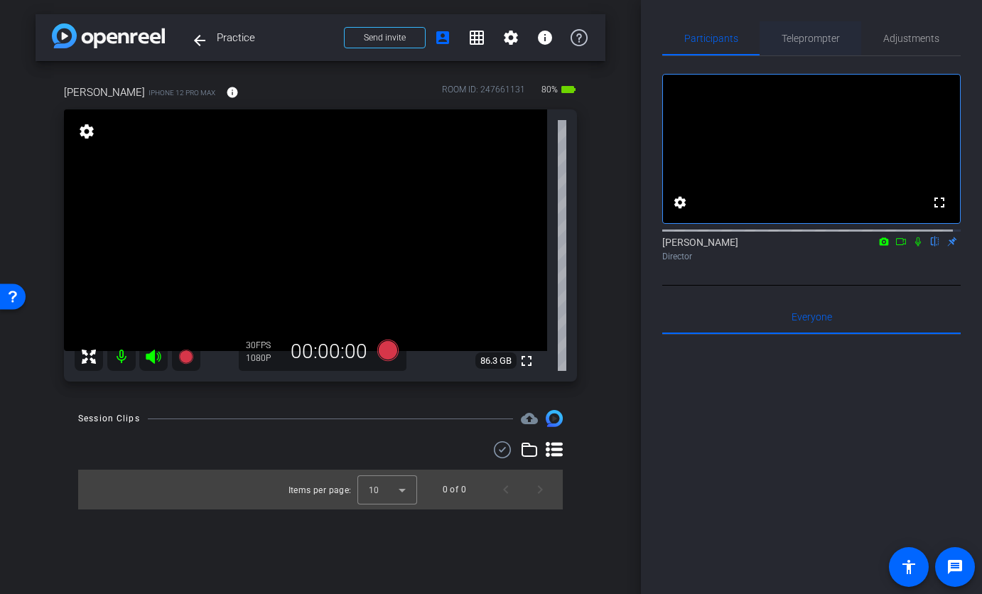
click at [813, 38] on span "Teleprompter" at bounding box center [811, 38] width 58 height 10
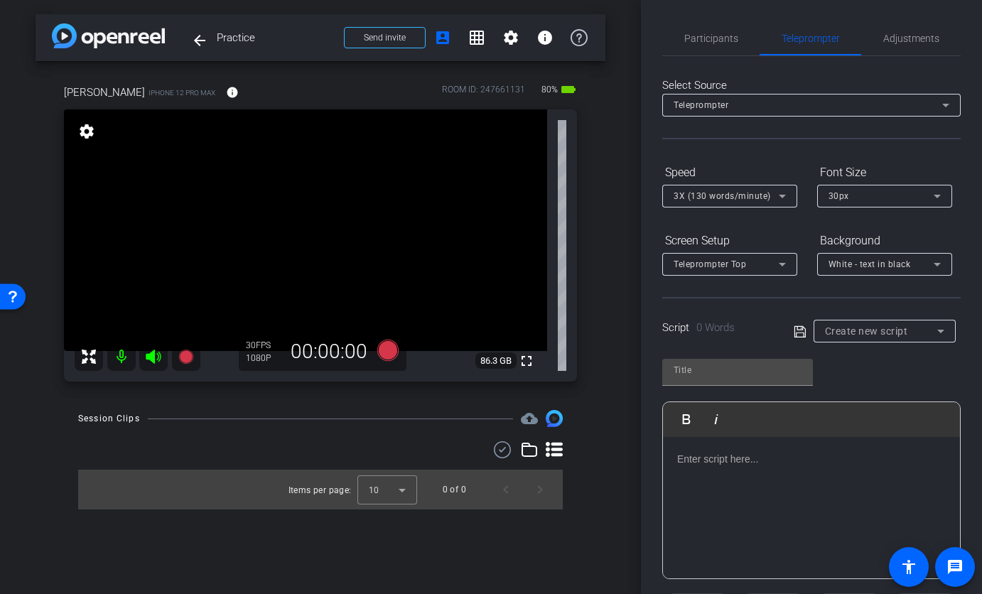
click at [885, 336] on span "Create new script" at bounding box center [866, 330] width 83 height 11
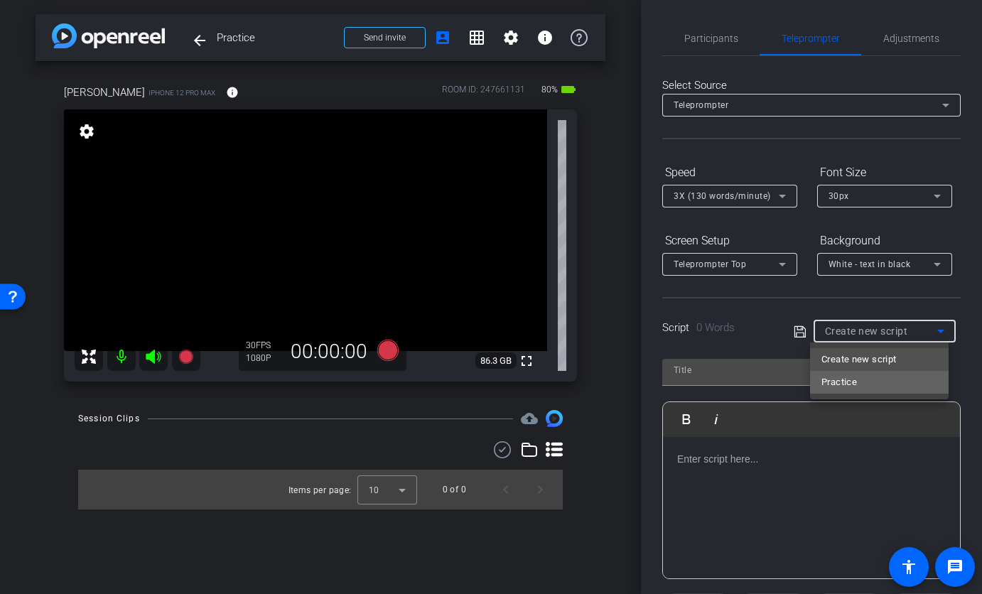
click at [882, 379] on mat-option "Practice" at bounding box center [879, 382] width 139 height 23
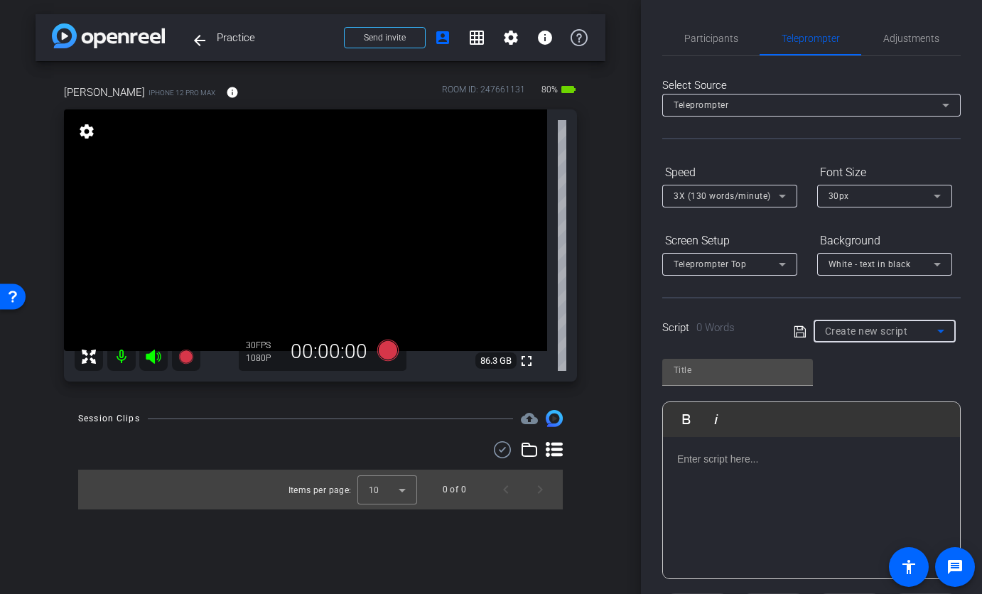
type input "Practice"
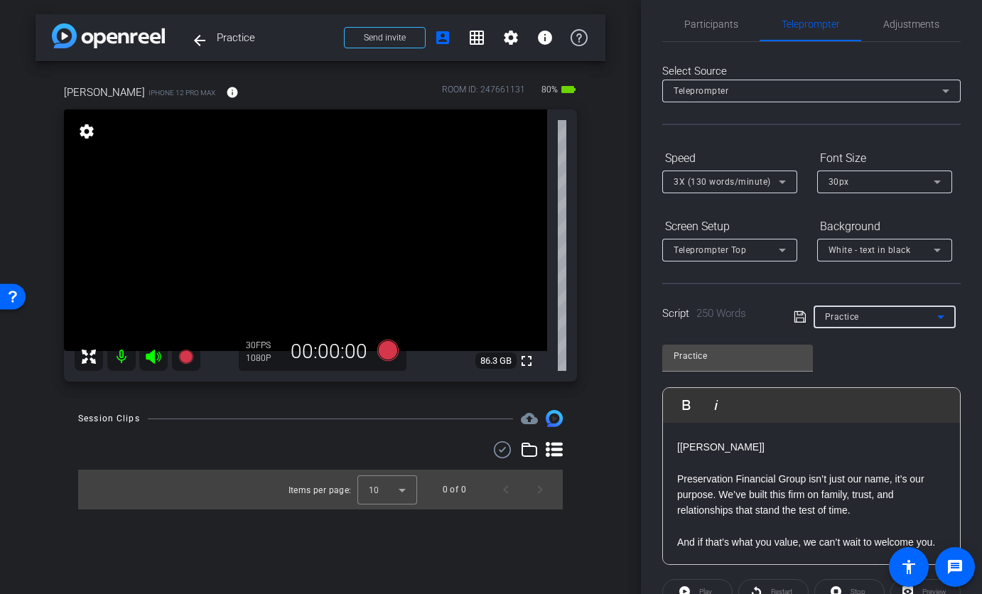
scroll to position [88, 0]
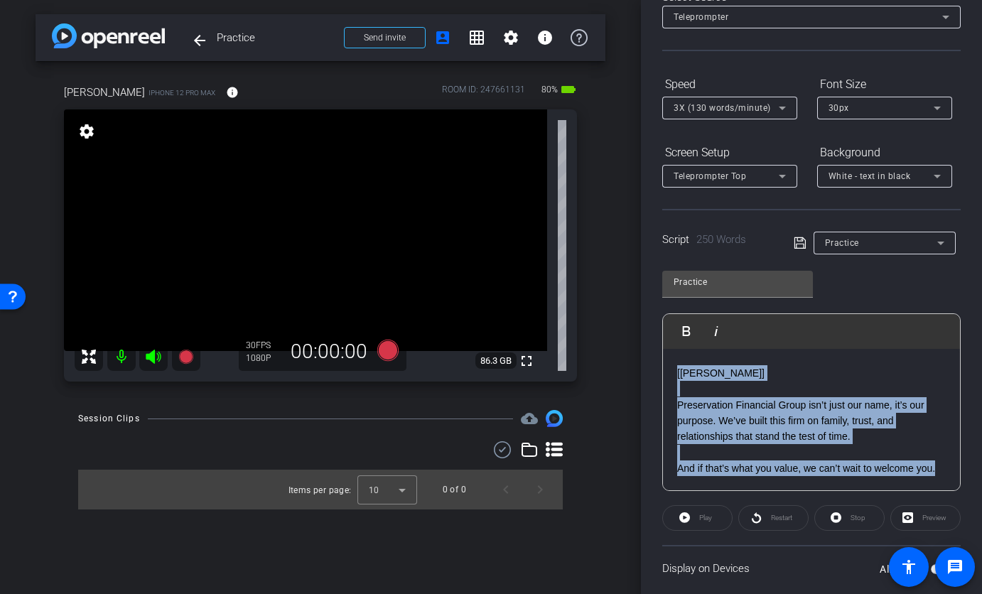
drag, startPoint x: 712, startPoint y: 468, endPoint x: 674, endPoint y: 360, distance: 113.7
click at [674, 356] on div "SMILE :) ----- [Pete] When Hurricane Michael hit in 2018, almost everything in …" at bounding box center [811, 150] width 297 height 681
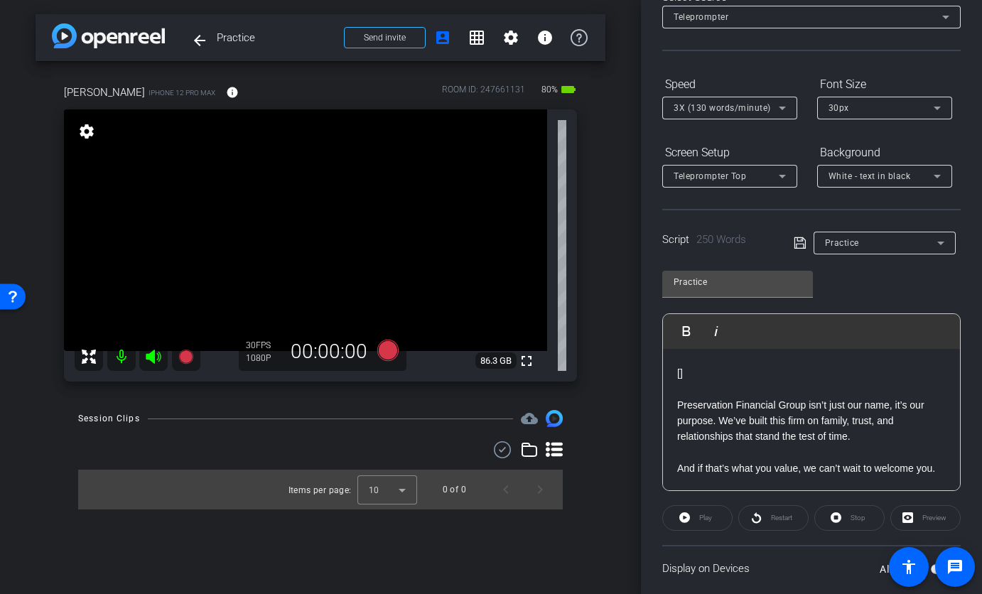
click at [718, 401] on p "Preservation Financial Group isn’t just our name, it’s our purpose. We’ve built…" at bounding box center [811, 421] width 269 height 48
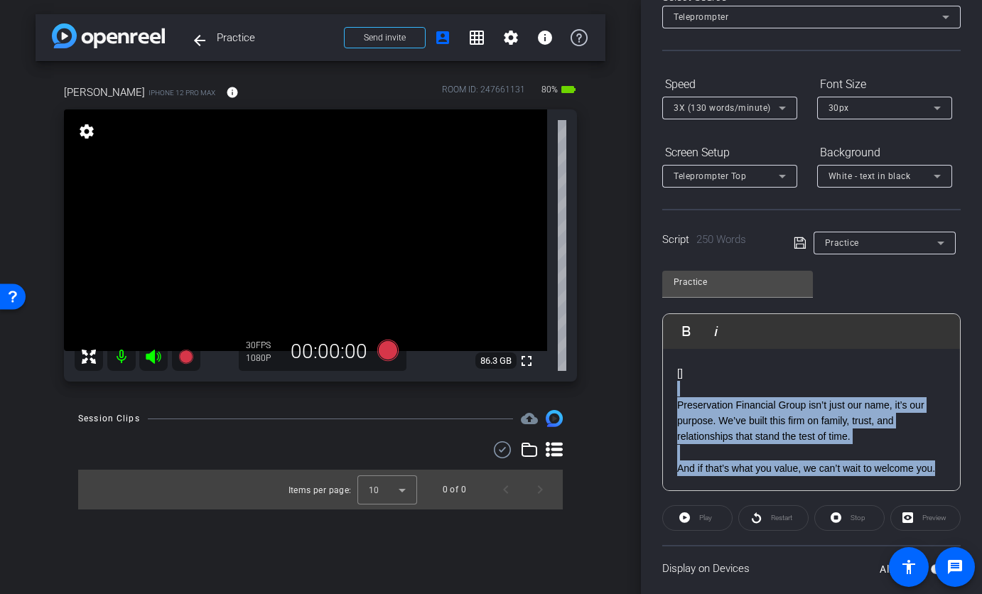
drag, startPoint x: 703, startPoint y: 470, endPoint x: 674, endPoint y: 367, distance: 107.9
click at [674, 367] on div "SMILE :) ----- [Pete] When Hurricane Michael hit in 2018, almost everything in …" at bounding box center [811, 150] width 297 height 681
click at [675, 366] on div "SMILE :) ----- [Pete] When Hurricane Michael hit in 2018, almost everything in …" at bounding box center [811, 150] width 297 height 681
drag, startPoint x: 708, startPoint y: 472, endPoint x: 677, endPoint y: 393, distance: 84.6
click at [677, 393] on div "SMILE :) ----- [Pete] When Hurricane Michael hit in 2018, almost everything in …" at bounding box center [811, 150] width 297 height 681
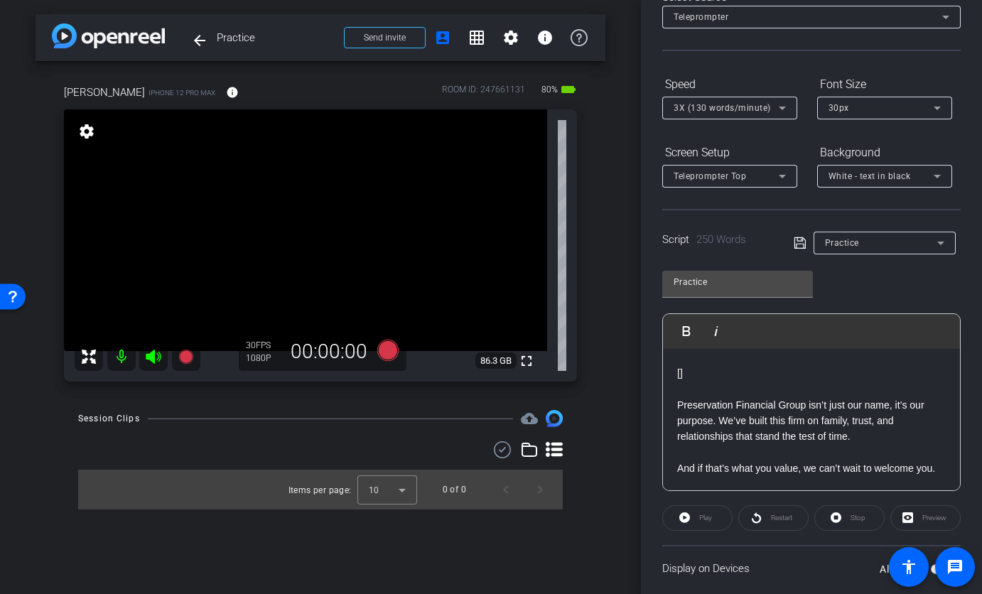
click at [676, 384] on div "SMILE :) ----- [Pete] When Hurricane Michael hit in 2018, almost everything in …" at bounding box center [811, 150] width 297 height 681
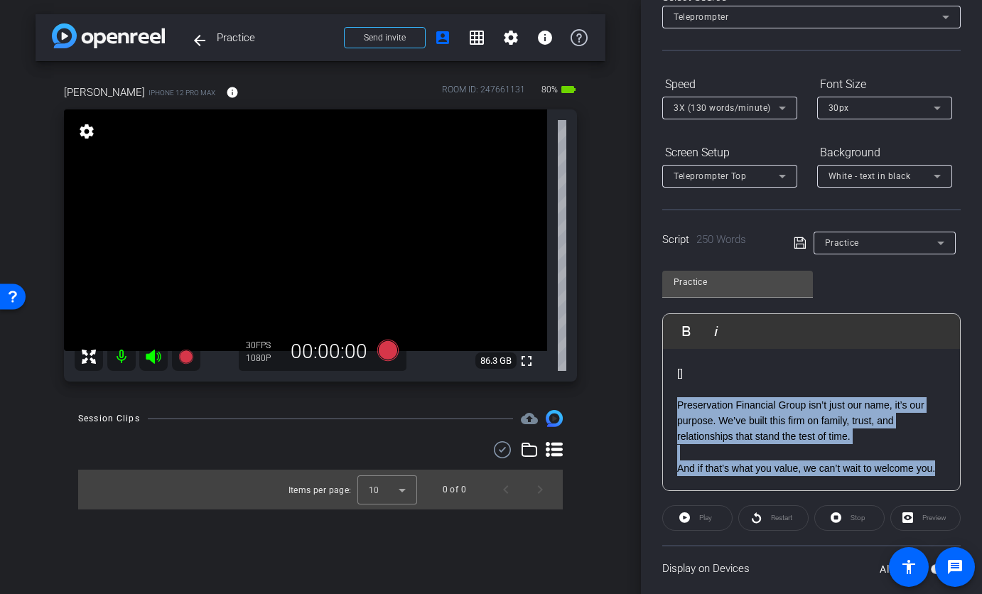
drag, startPoint x: 676, startPoint y: 386, endPoint x: 732, endPoint y: 466, distance: 98.0
click at [732, 466] on div "SMILE :) ----- [Pete] When Hurricane Michael hit in 2018, almost everything in …" at bounding box center [811, 150] width 297 height 681
drag, startPoint x: 669, startPoint y: 383, endPoint x: 726, endPoint y: 476, distance: 109.4
click at [726, 476] on div "SMILE :) ----- [Pete] When Hurricane Michael hit in 2018, almost everything in …" at bounding box center [811, 150] width 297 height 681
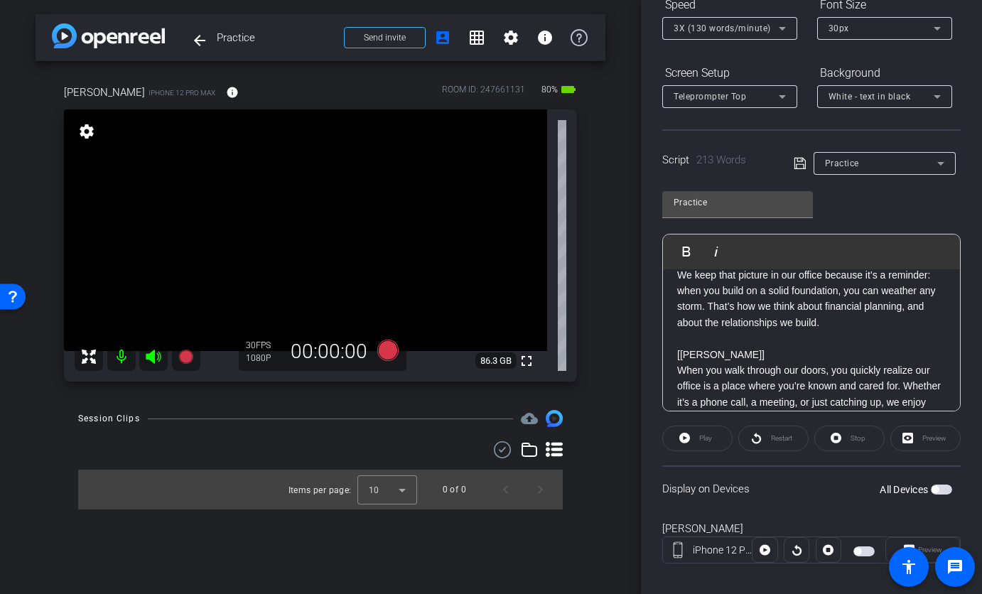
scroll to position [164, 0]
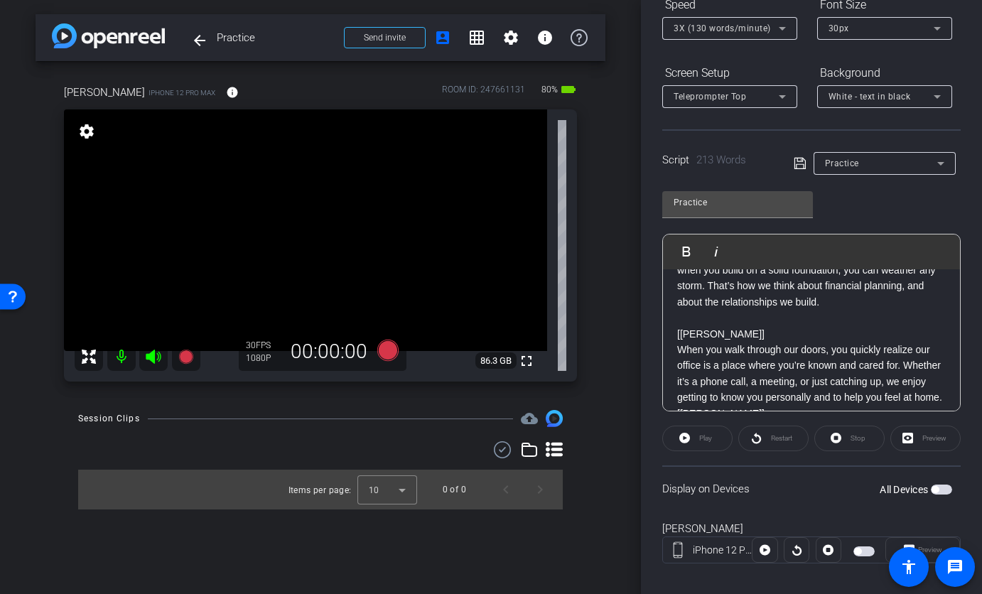
click at [718, 310] on p at bounding box center [811, 318] width 269 height 16
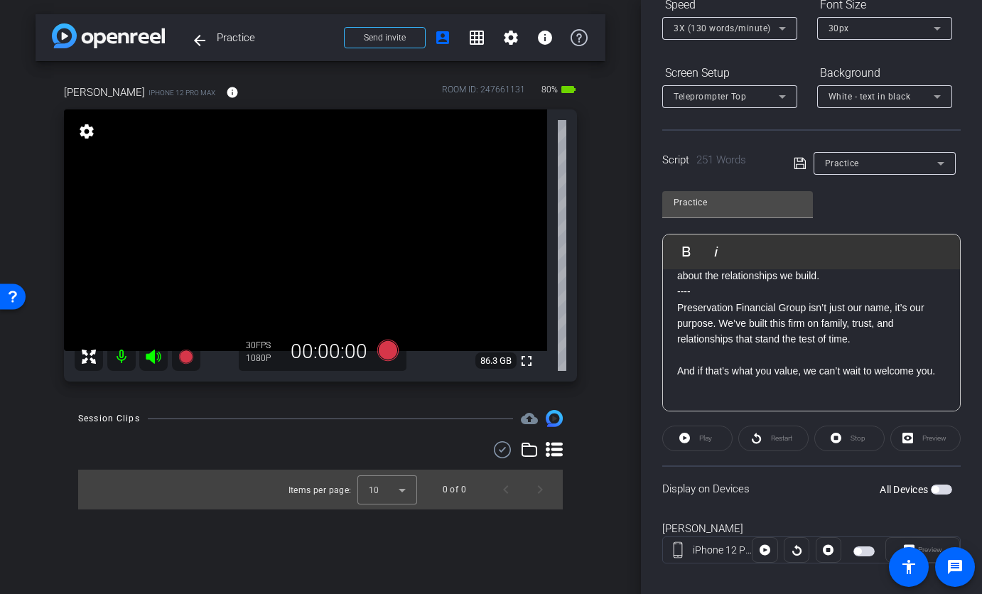
scroll to position [207, 0]
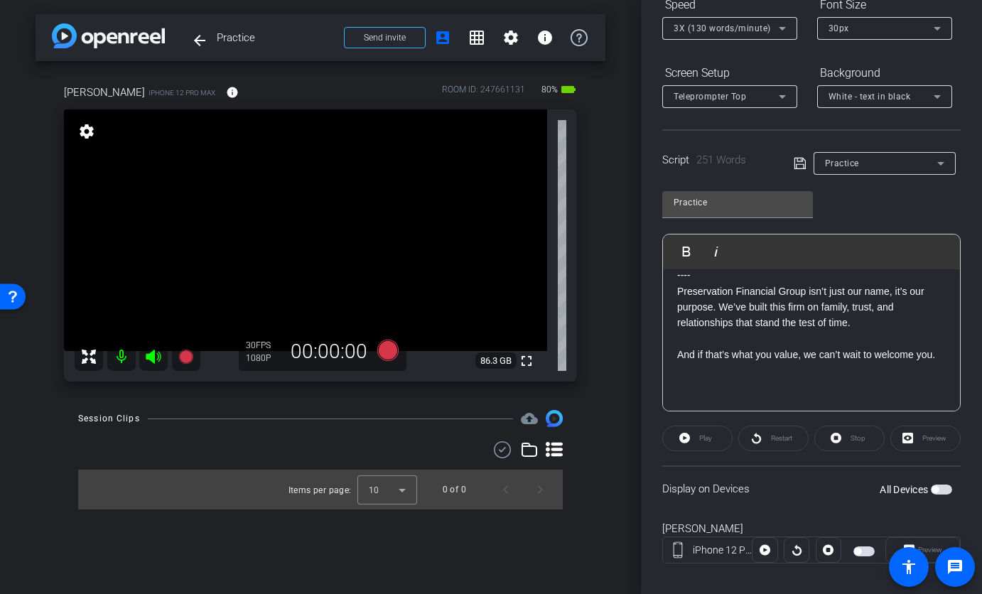
click at [683, 378] on p at bounding box center [811, 371] width 269 height 16
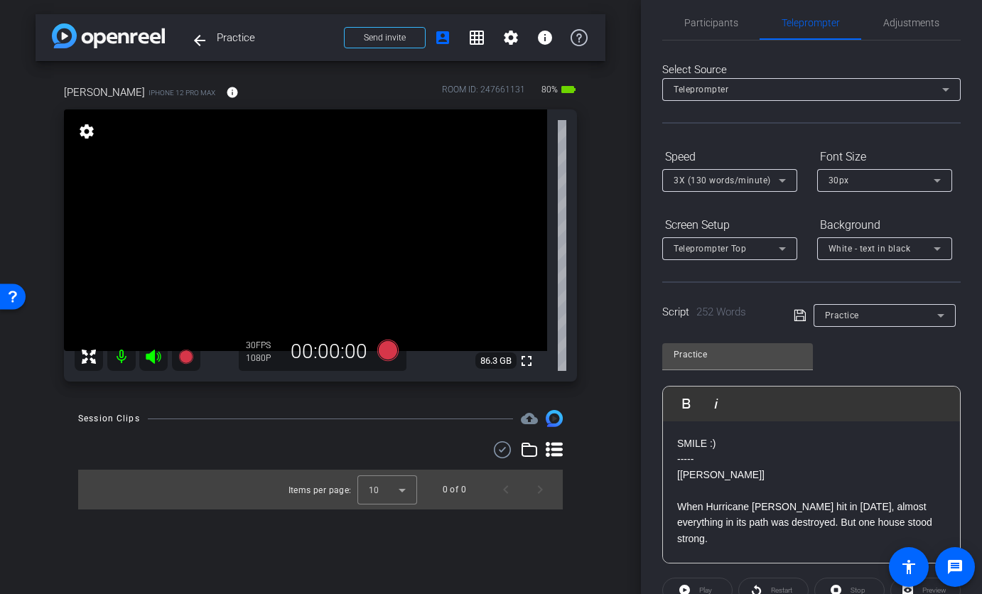
scroll to position [0, 0]
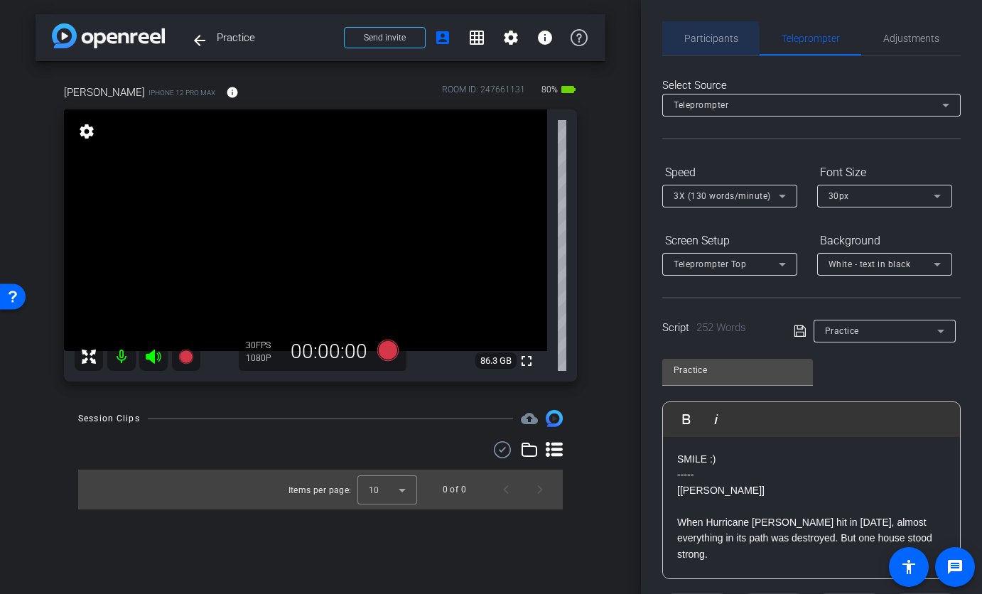
click at [706, 51] on span "Participants" at bounding box center [711, 38] width 54 height 34
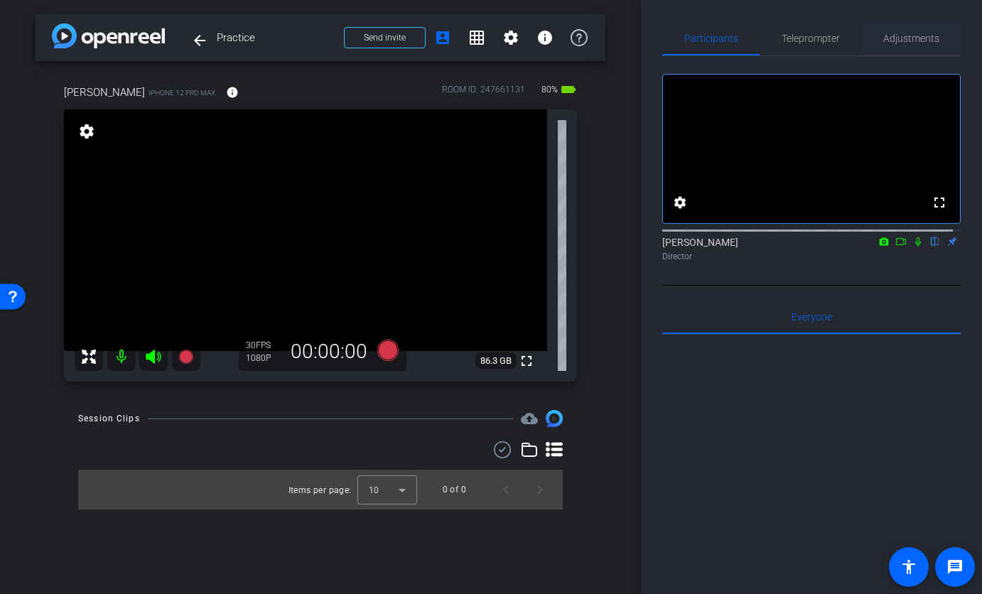
click at [907, 42] on span "Adjustments" at bounding box center [911, 38] width 56 height 10
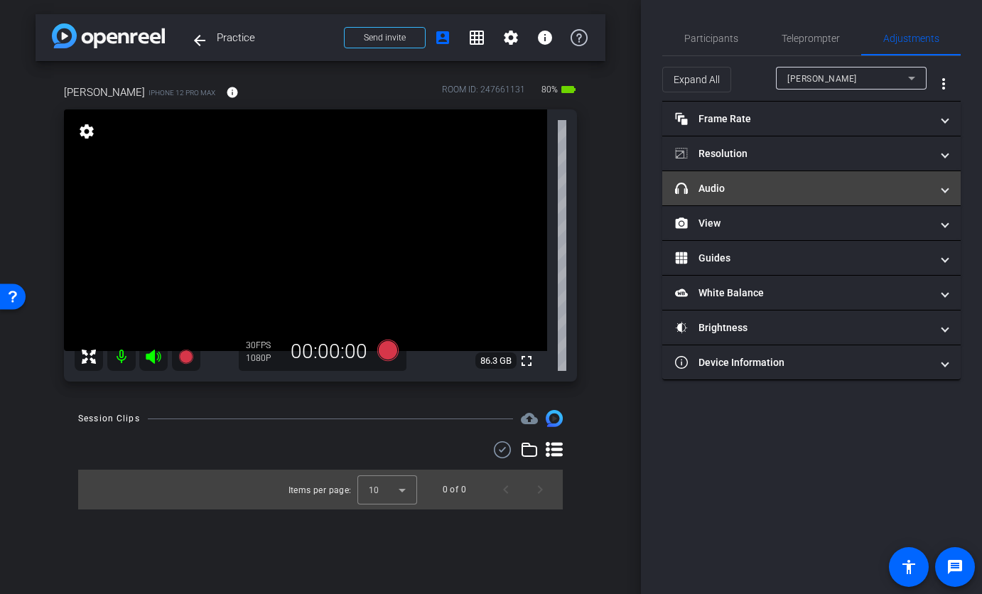
click at [806, 197] on mat-expansion-panel-header "headphone icon Audio" at bounding box center [811, 188] width 298 height 34
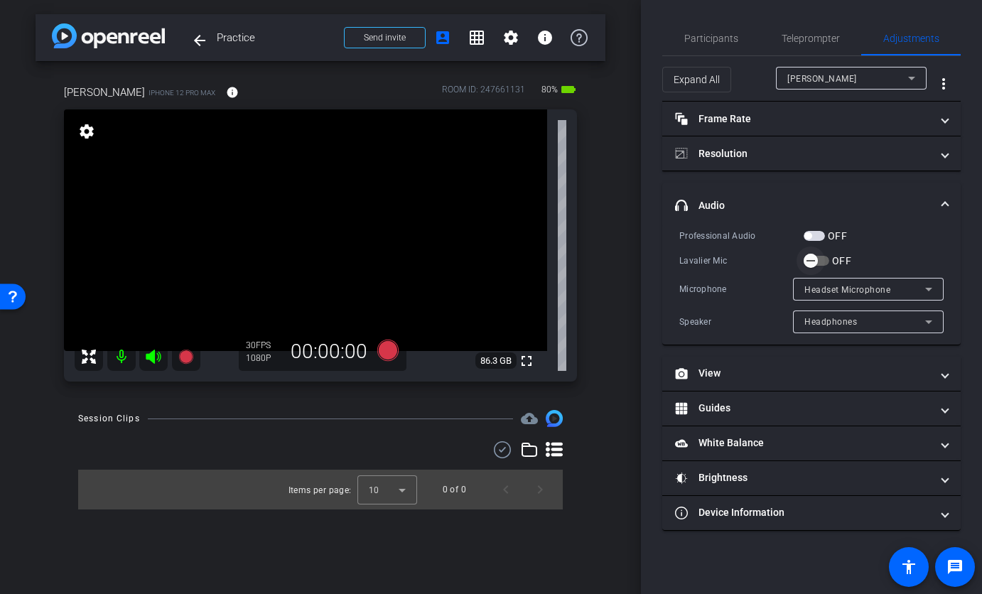
click at [828, 260] on span "button" at bounding box center [817, 261] width 26 height 10
drag, startPoint x: 814, startPoint y: 43, endPoint x: 809, endPoint y: 76, distance: 33.1
click at [815, 43] on span "Teleprompter" at bounding box center [811, 38] width 58 height 10
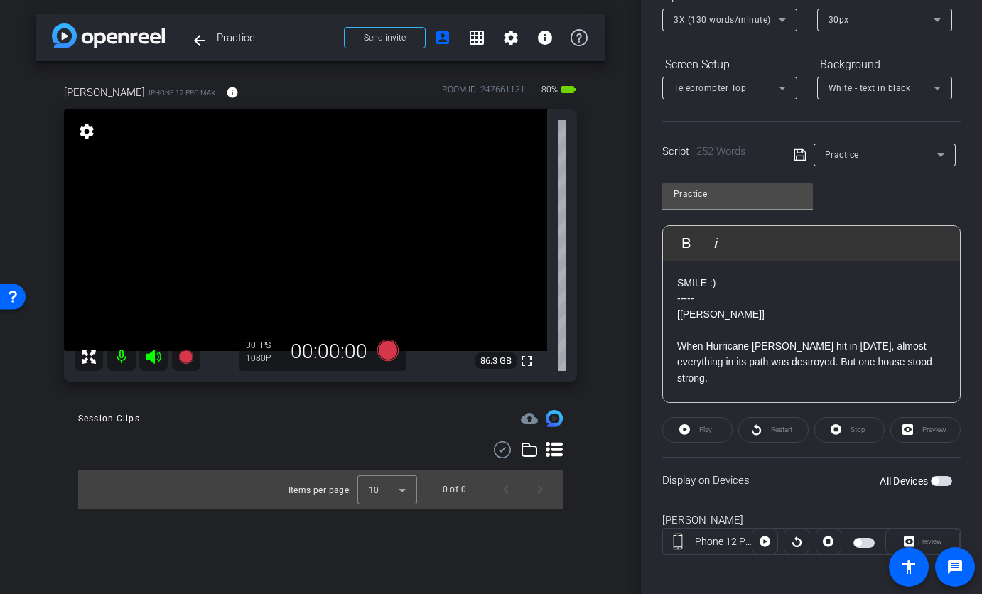
scroll to position [183, 0]
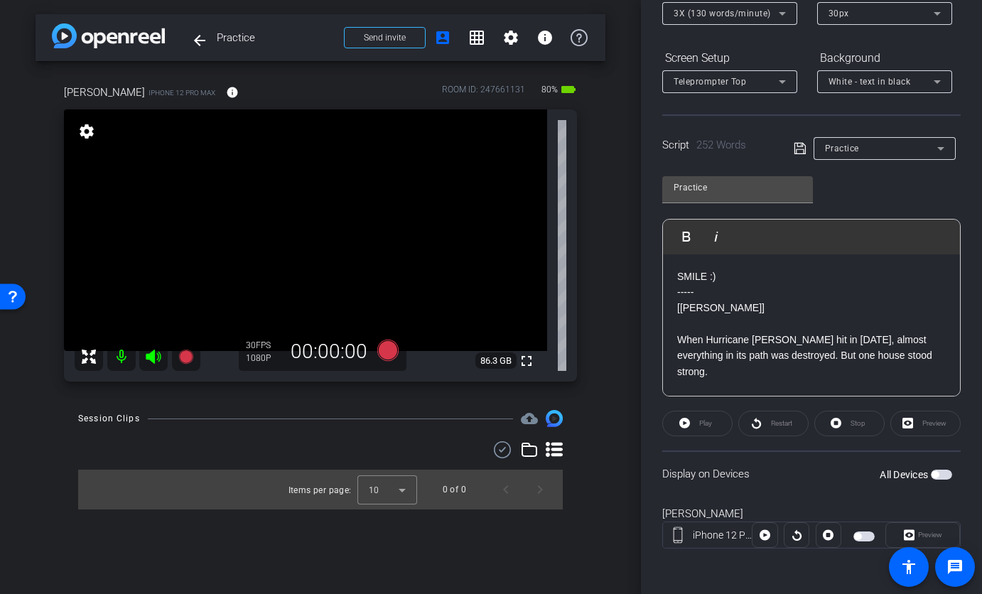
click at [933, 480] on div "All Devices" at bounding box center [916, 475] width 72 height 14
click at [937, 476] on span "button" at bounding box center [941, 475] width 21 height 10
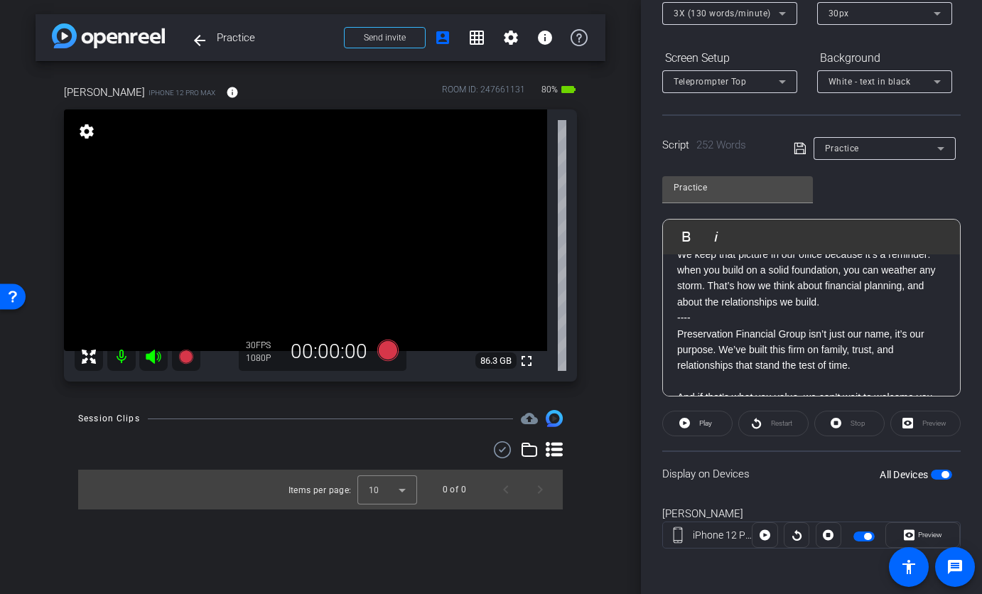
scroll to position [34, 0]
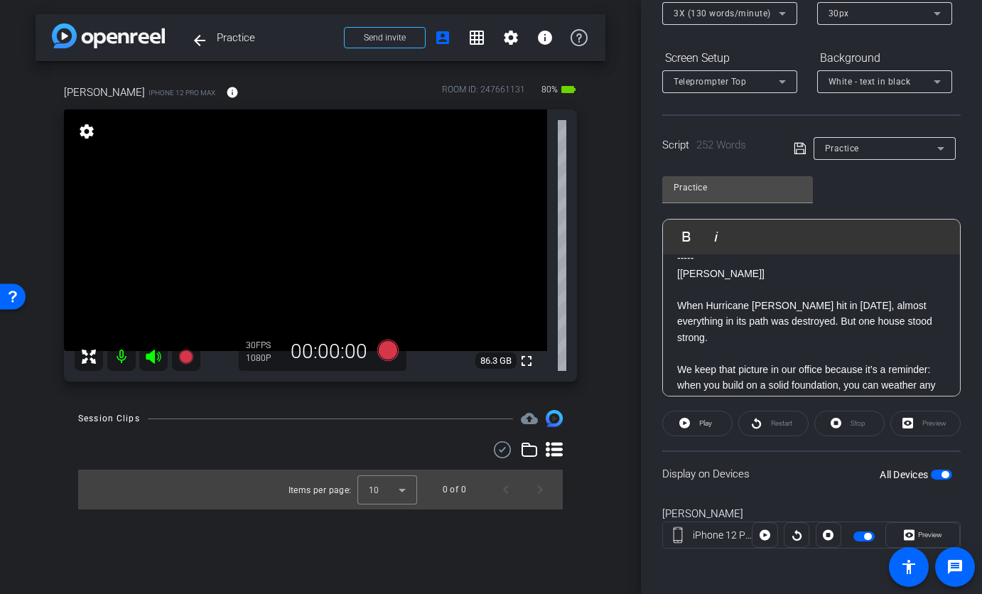
click at [698, 79] on span "Teleprompter Top" at bounding box center [710, 82] width 72 height 10
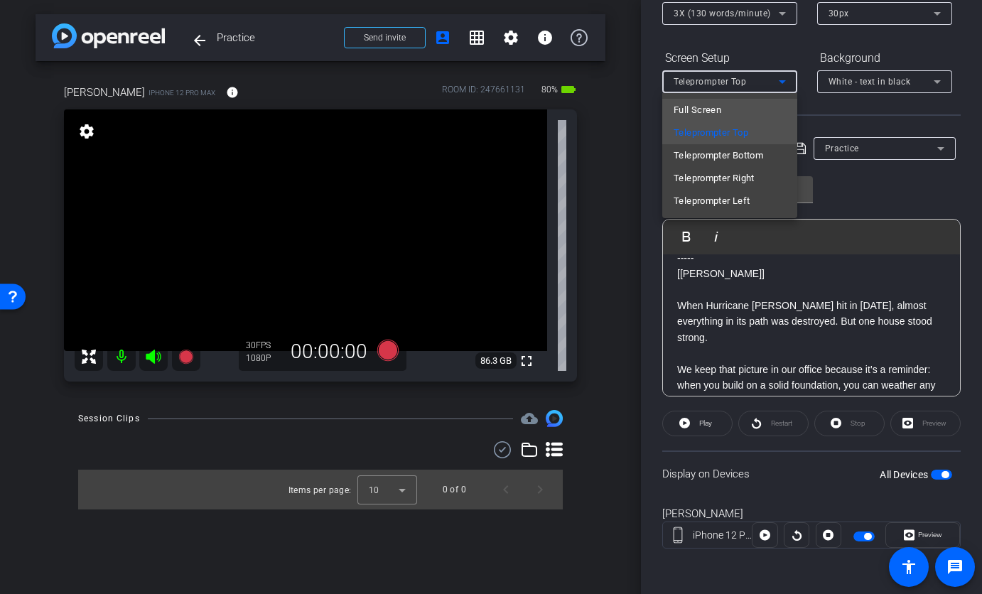
click at [703, 103] on span "Full Screen" at bounding box center [698, 110] width 48 height 17
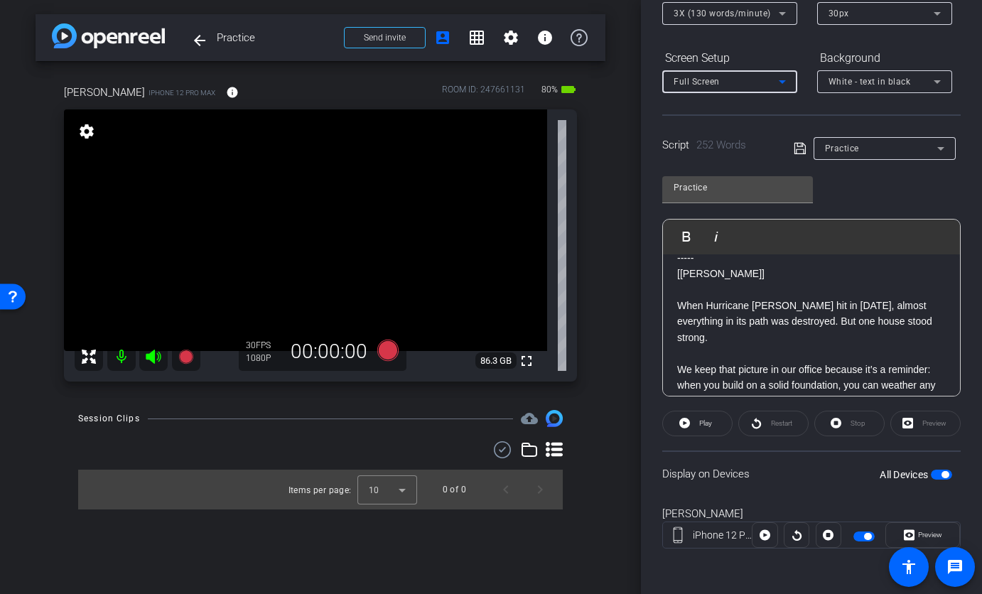
click at [700, 18] on span "3X (130 words/minute)" at bounding box center [722, 14] width 97 height 10
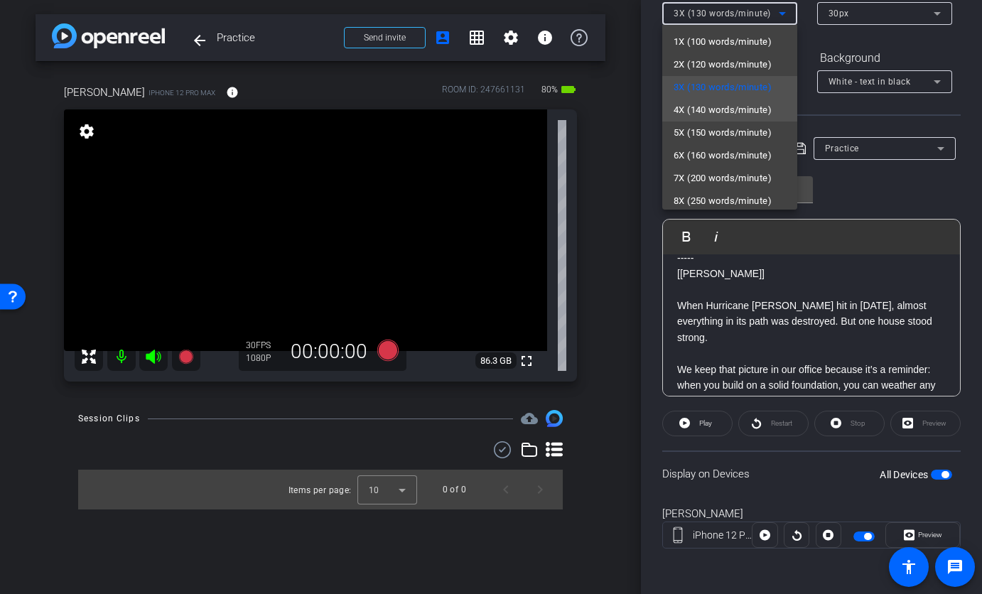
click at [706, 107] on span "4X (140 words/minute)" at bounding box center [723, 110] width 98 height 17
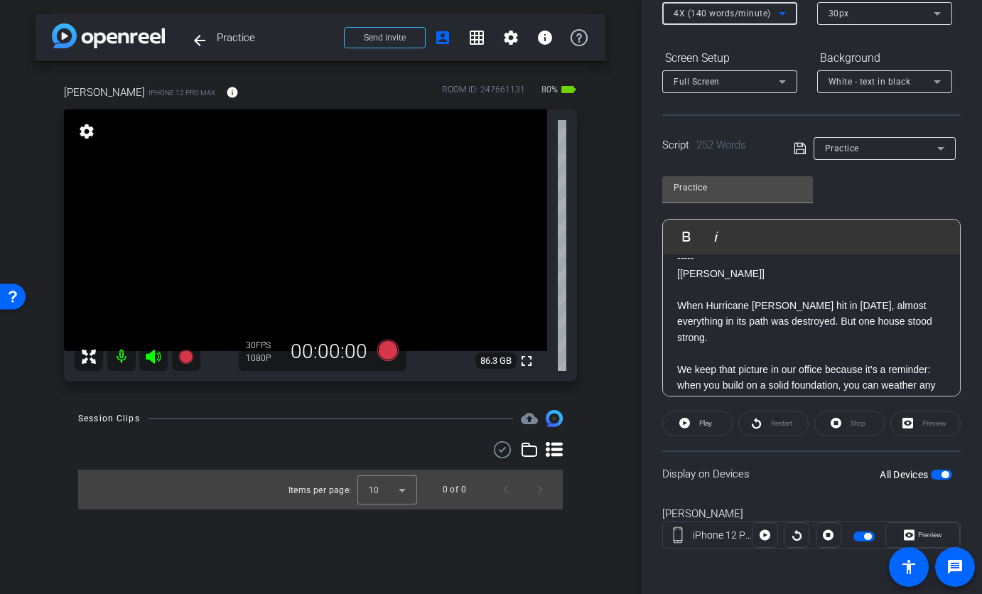
click at [855, 83] on span "White - text in black" at bounding box center [869, 82] width 82 height 10
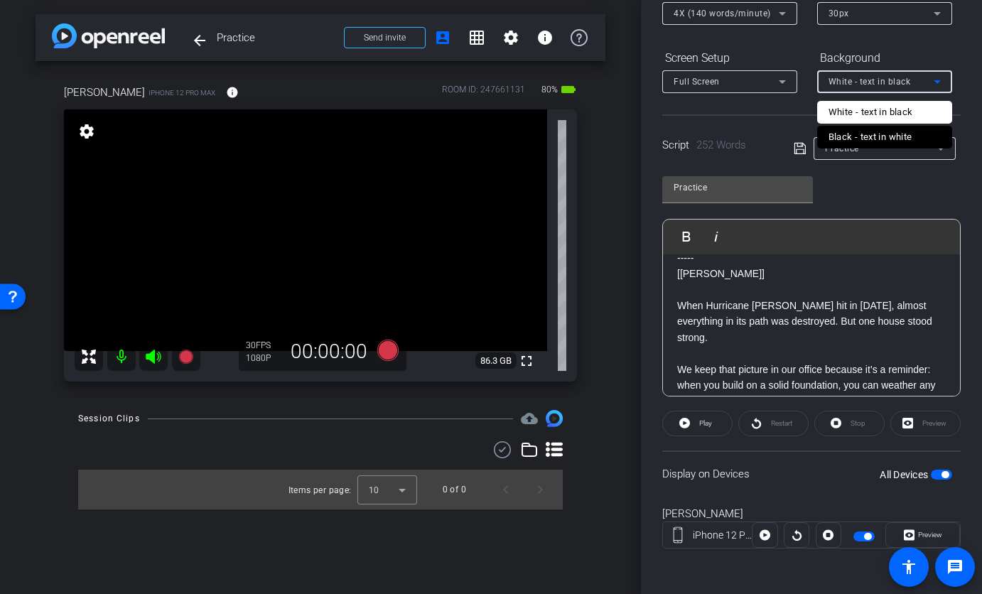
click at [855, 134] on div "Black - text in white" at bounding box center [870, 137] width 84 height 17
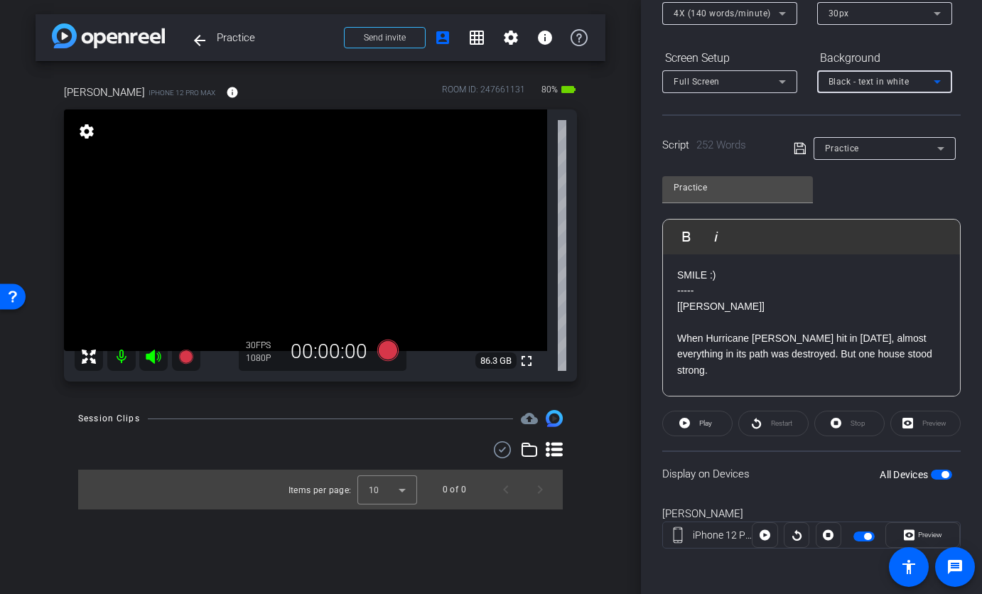
scroll to position [0, 0]
click at [868, 19] on div "30px" at bounding box center [880, 13] width 105 height 18
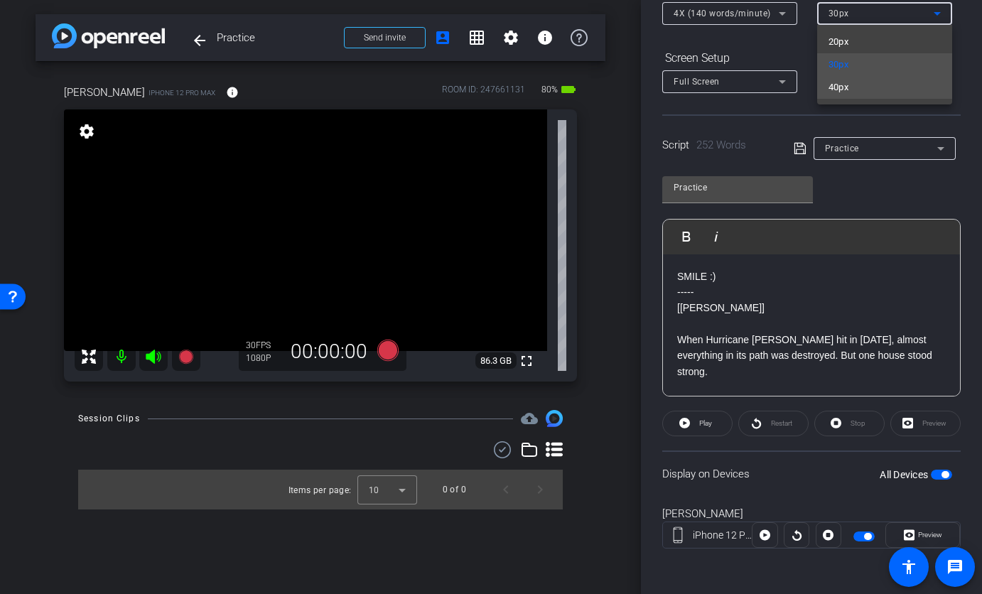
click at [866, 88] on mat-option "40px" at bounding box center [884, 87] width 135 height 23
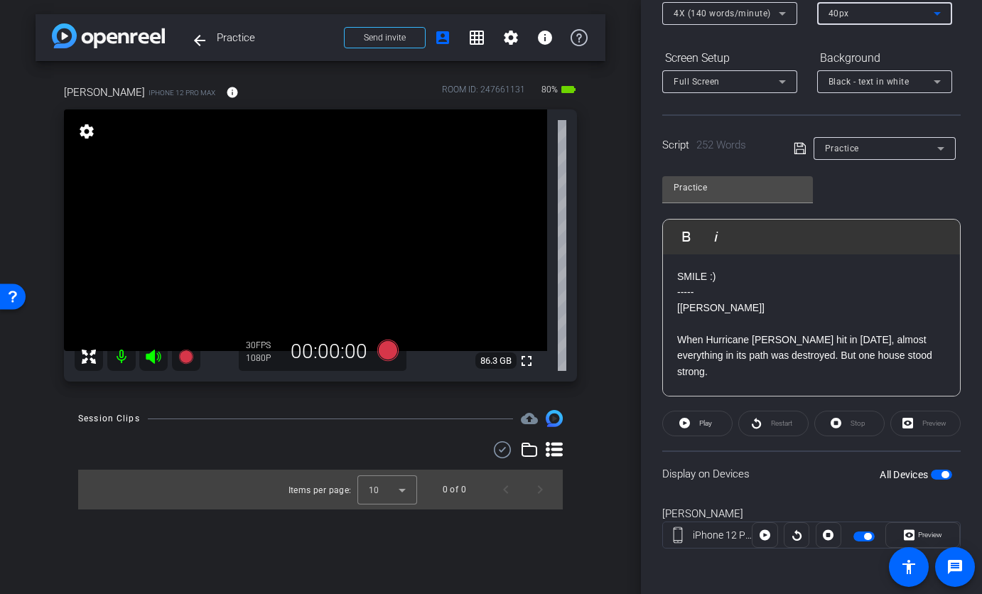
click at [905, 20] on div "40px" at bounding box center [880, 13] width 105 height 18
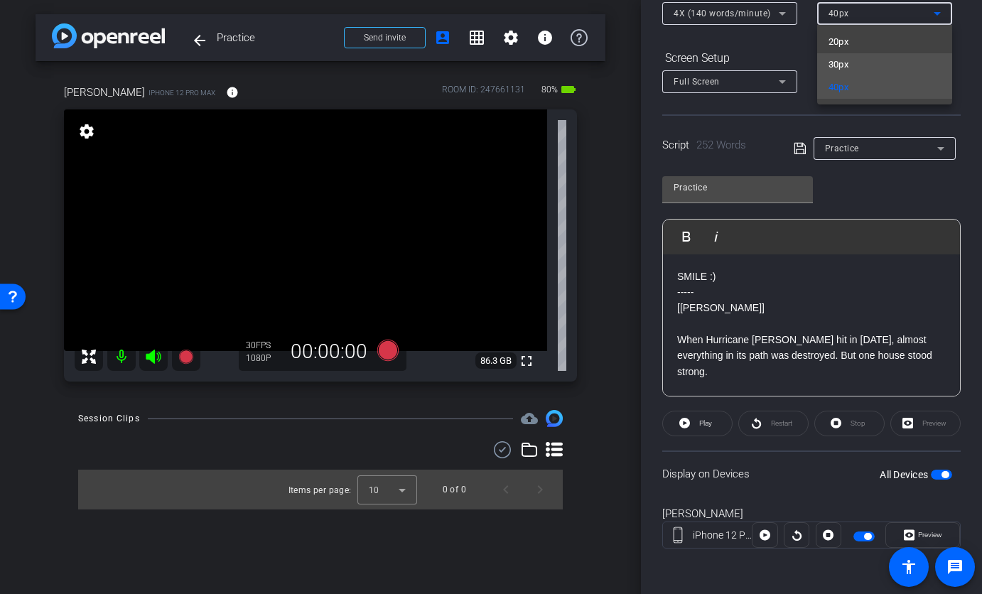
click at [897, 55] on mat-option "30px" at bounding box center [884, 64] width 135 height 23
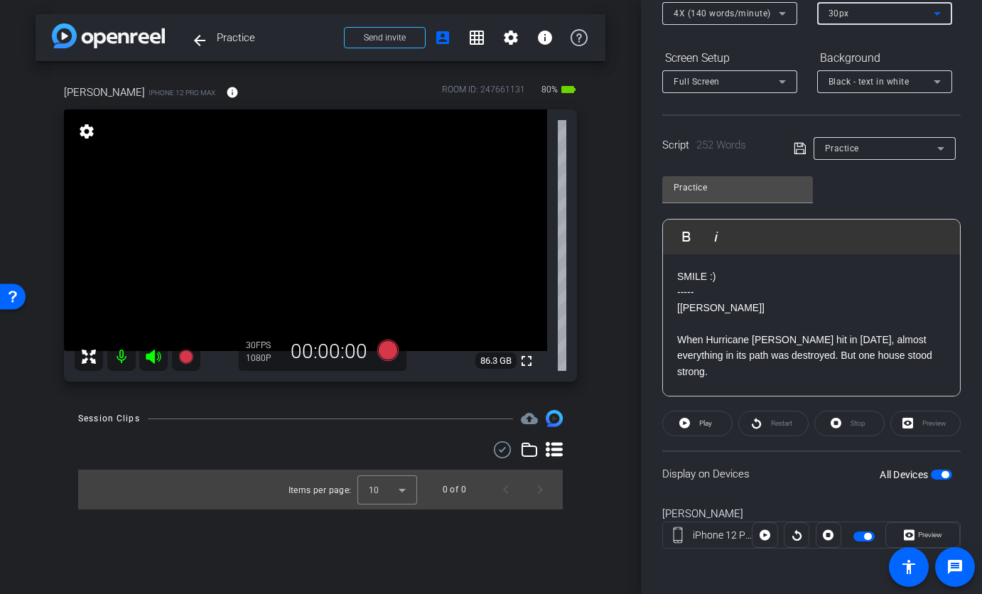
click at [874, 19] on div "30px" at bounding box center [880, 13] width 105 height 18
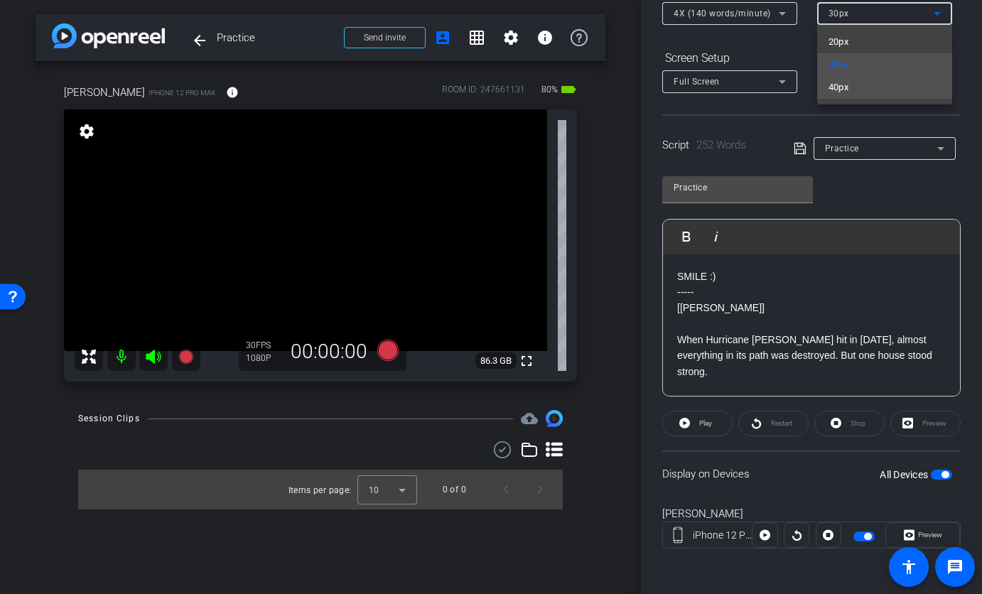
click at [868, 85] on mat-option "40px" at bounding box center [884, 87] width 135 height 23
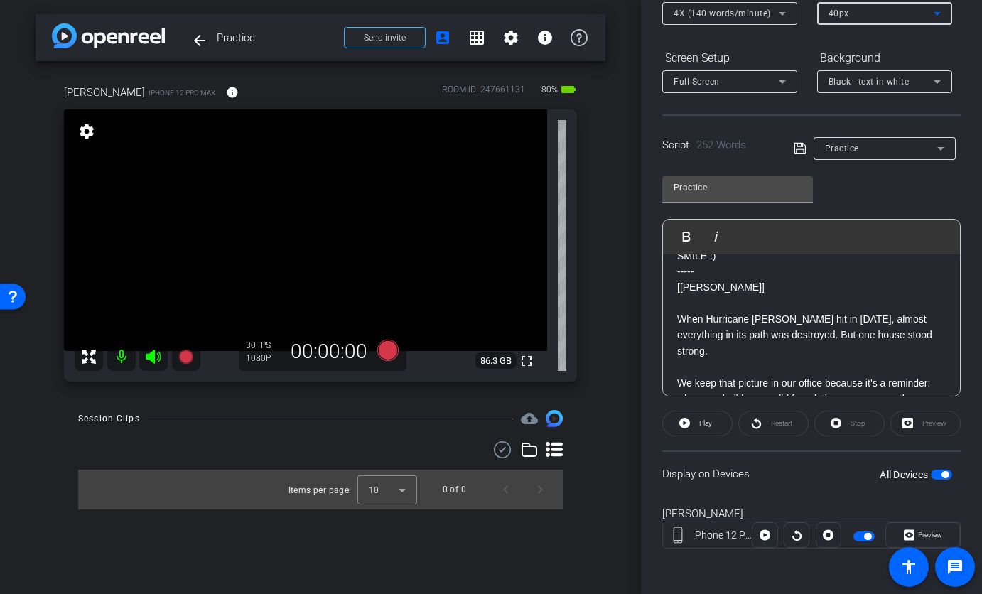
scroll to position [21, 0]
click at [701, 358] on p at bounding box center [811, 366] width 269 height 16
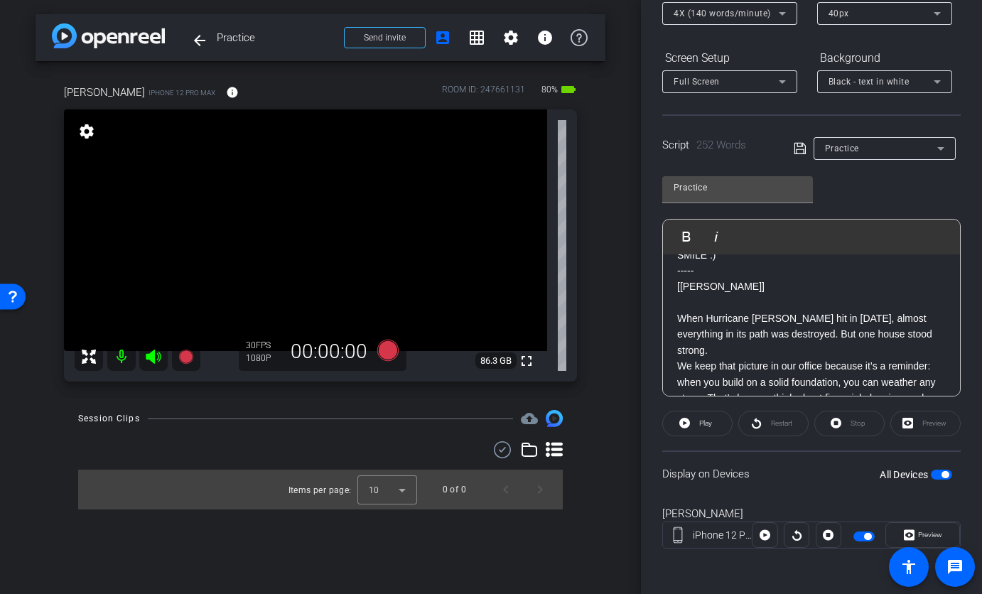
click at [931, 474] on span "button" at bounding box center [941, 475] width 21 height 10
click at [937, 474] on span "button" at bounding box center [941, 475] width 21 height 10
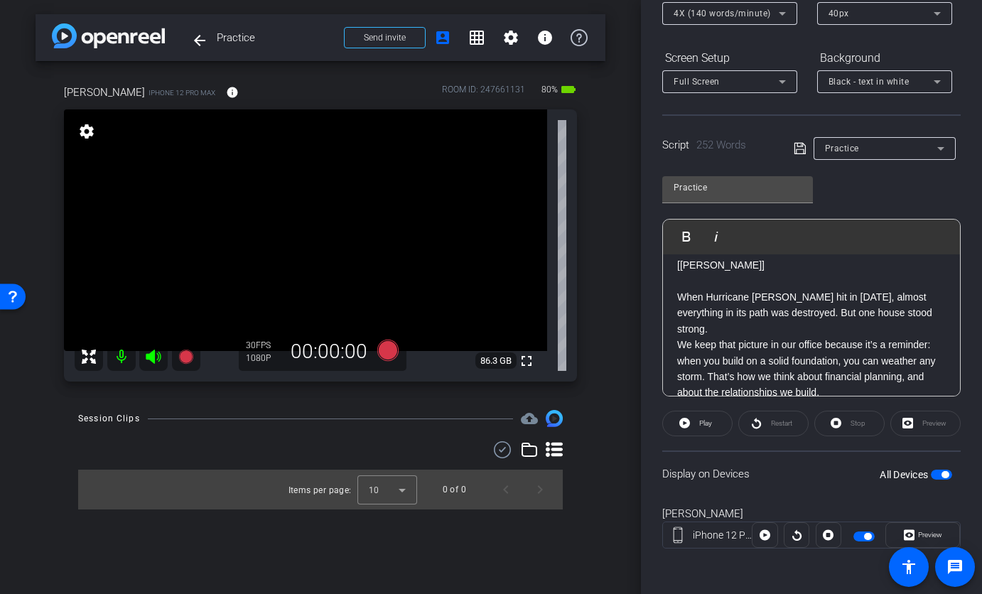
scroll to position [57, 0]
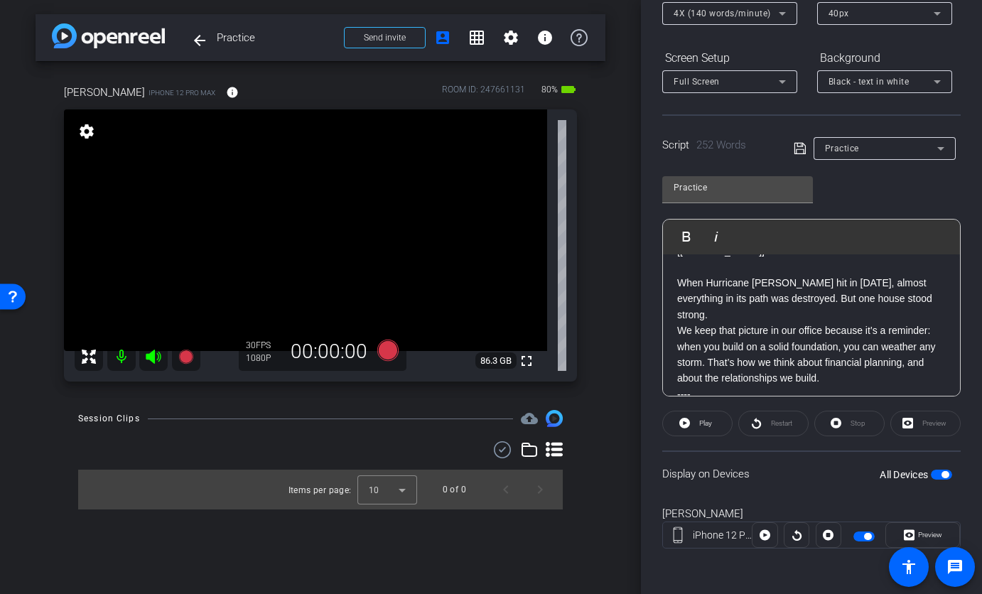
click at [812, 323] on p "We keep that picture in our office because it’s a reminder: when you build on a…" at bounding box center [811, 355] width 269 height 64
click at [508, 44] on mat-icon "settings" at bounding box center [510, 37] width 17 height 17
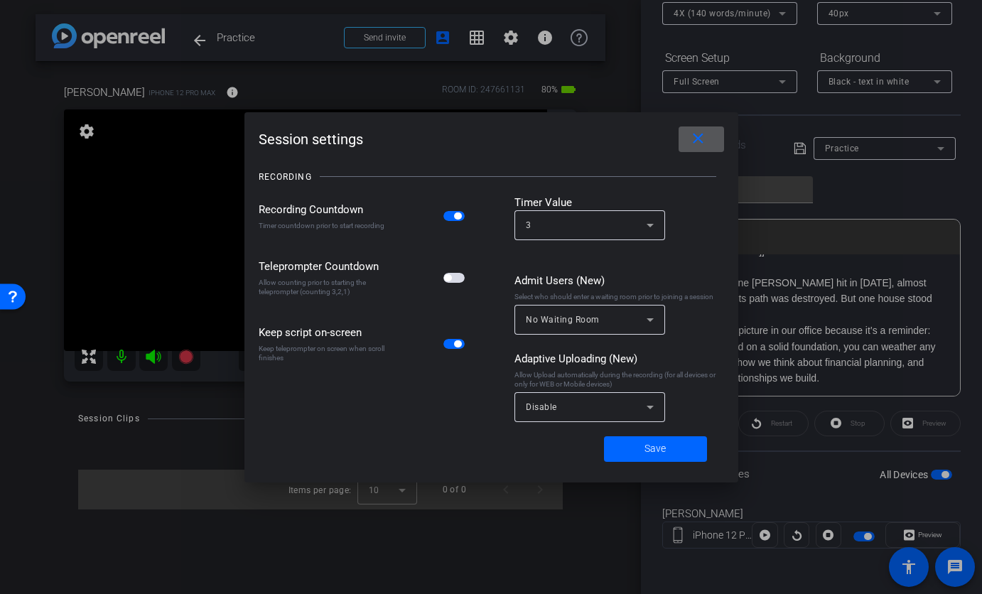
click at [460, 276] on span "button" at bounding box center [453, 278] width 21 height 10
click at [643, 450] on span at bounding box center [655, 449] width 103 height 34
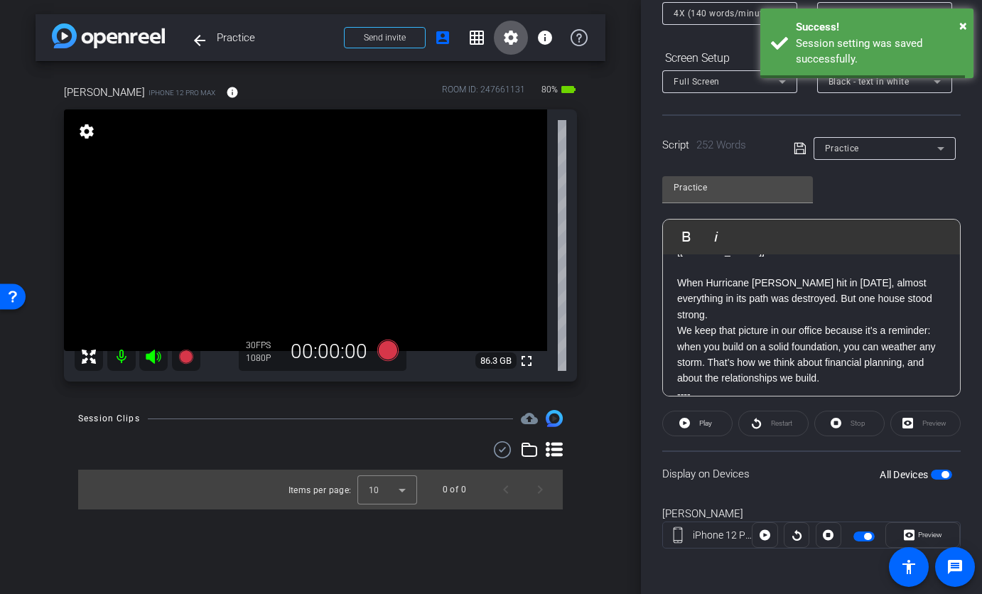
click at [585, 427] on div "Session Clips cloud_upload Items per page: 10 0 of 0" at bounding box center [321, 459] width 570 height 99
click at [387, 354] on icon at bounding box center [387, 350] width 21 height 21
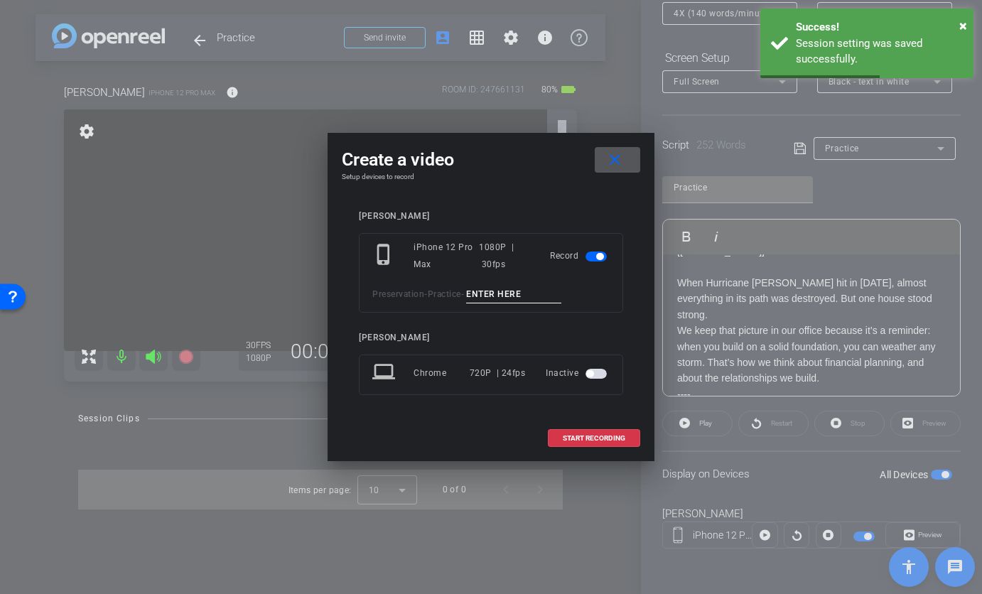
click at [515, 292] on input at bounding box center [513, 295] width 95 height 18
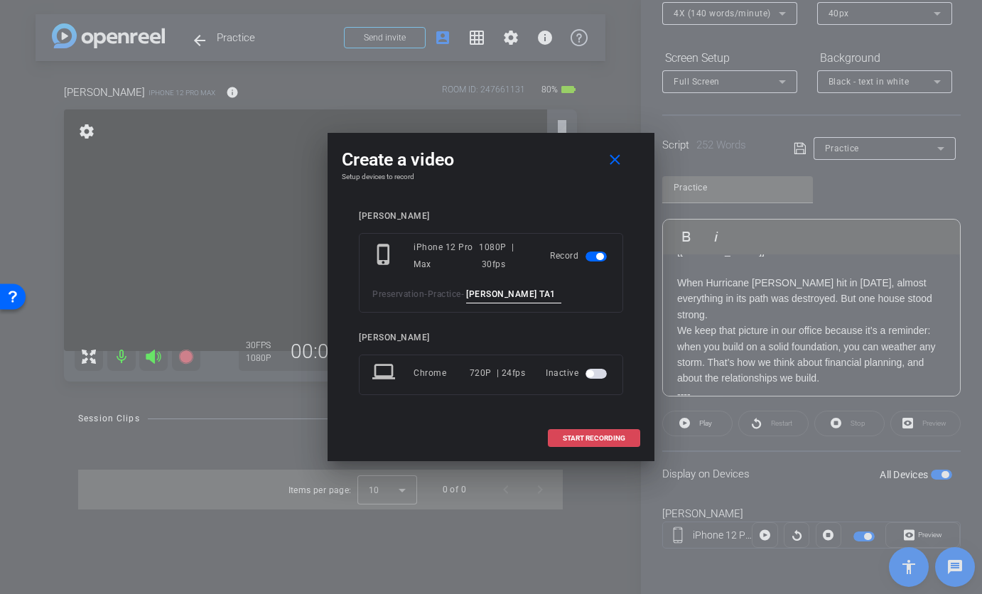
type input "Pete TA1"
click at [625, 441] on span "START RECORDING" at bounding box center [594, 438] width 63 height 7
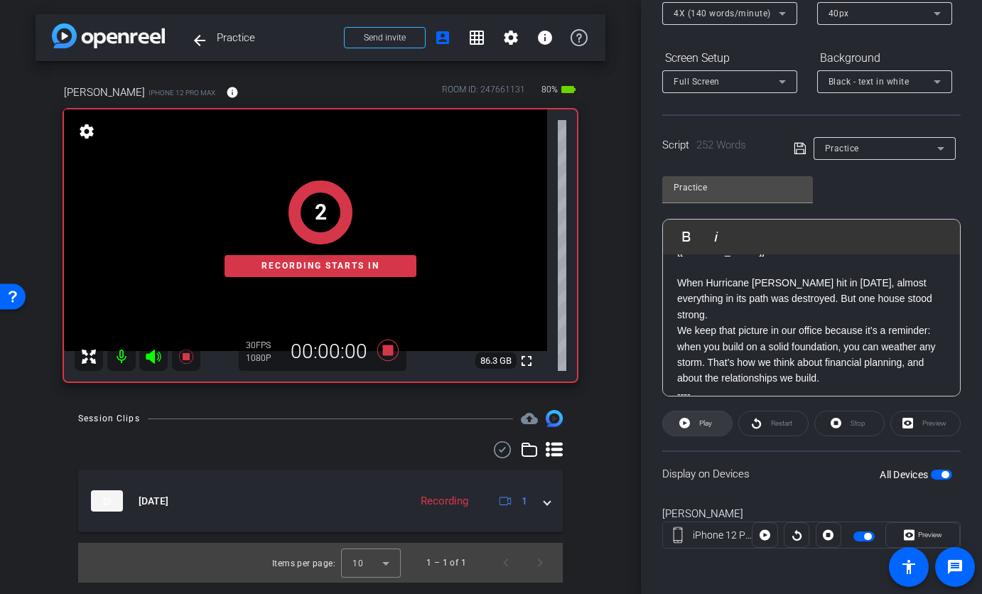
click at [711, 423] on span at bounding box center [697, 423] width 69 height 34
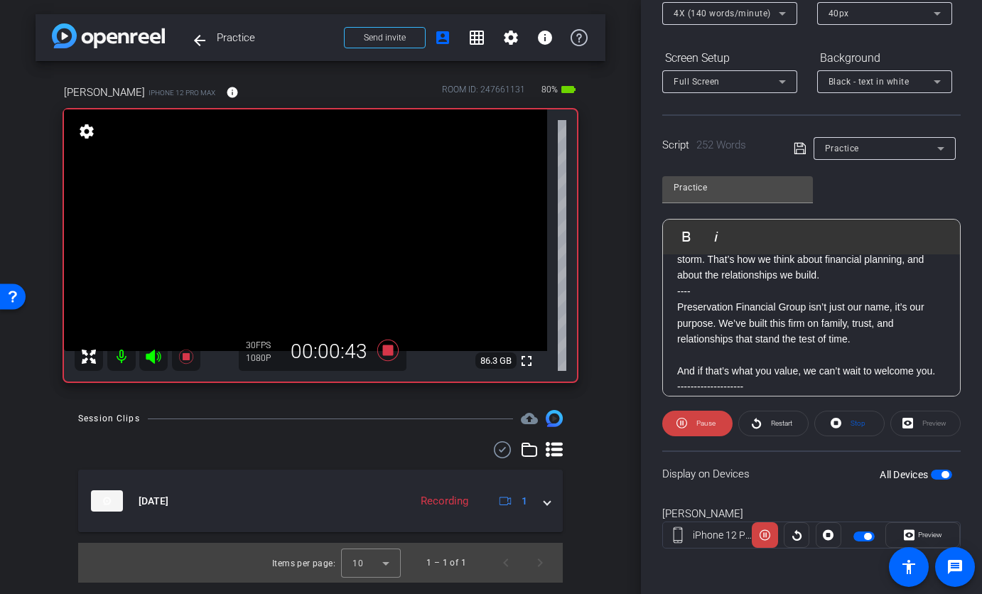
scroll to position [161, 0]
click at [390, 349] on icon at bounding box center [387, 350] width 21 height 21
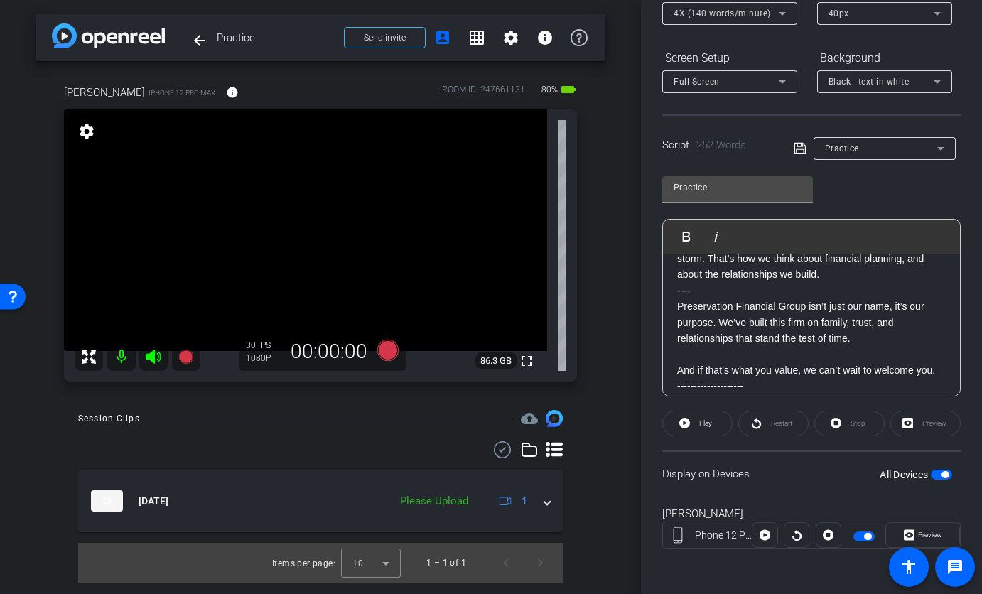
scroll to position [0, 0]
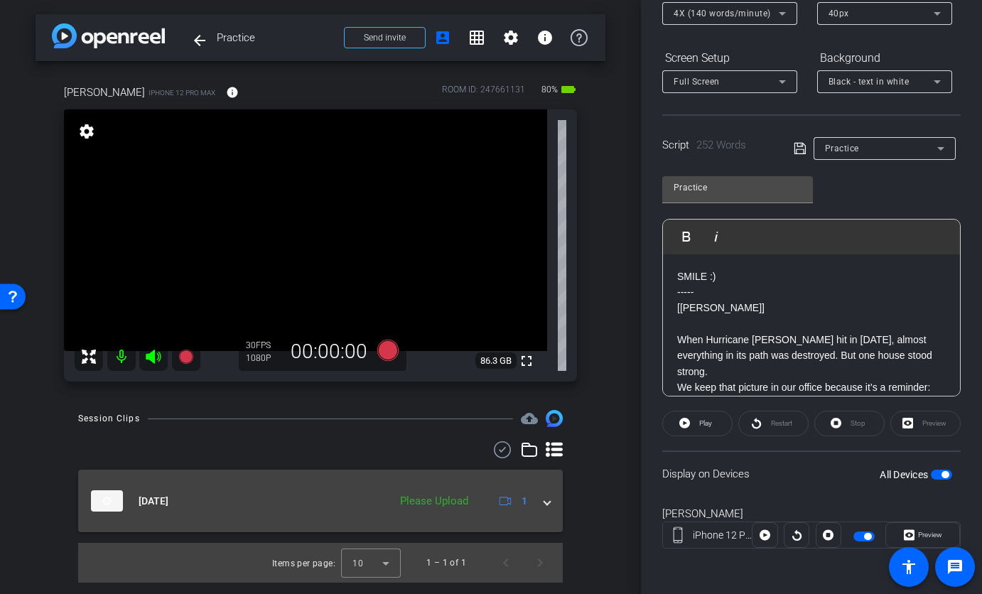
click at [538, 502] on div "[DATE] Please Upload 1" at bounding box center [317, 500] width 453 height 21
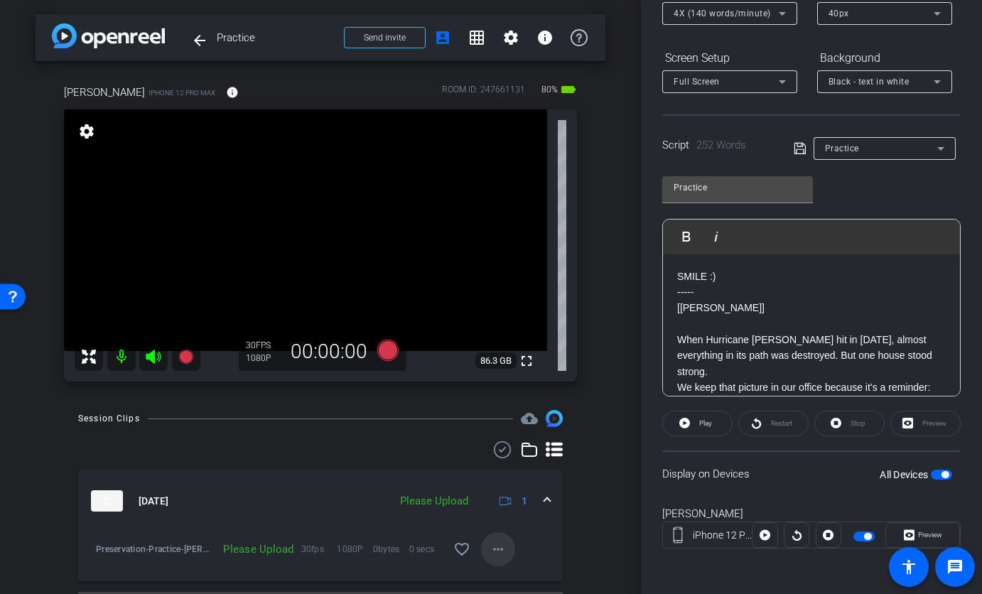
click at [490, 544] on mat-icon "more_horiz" at bounding box center [498, 549] width 17 height 17
click at [497, 482] on span "Upload" at bounding box center [513, 484] width 57 height 17
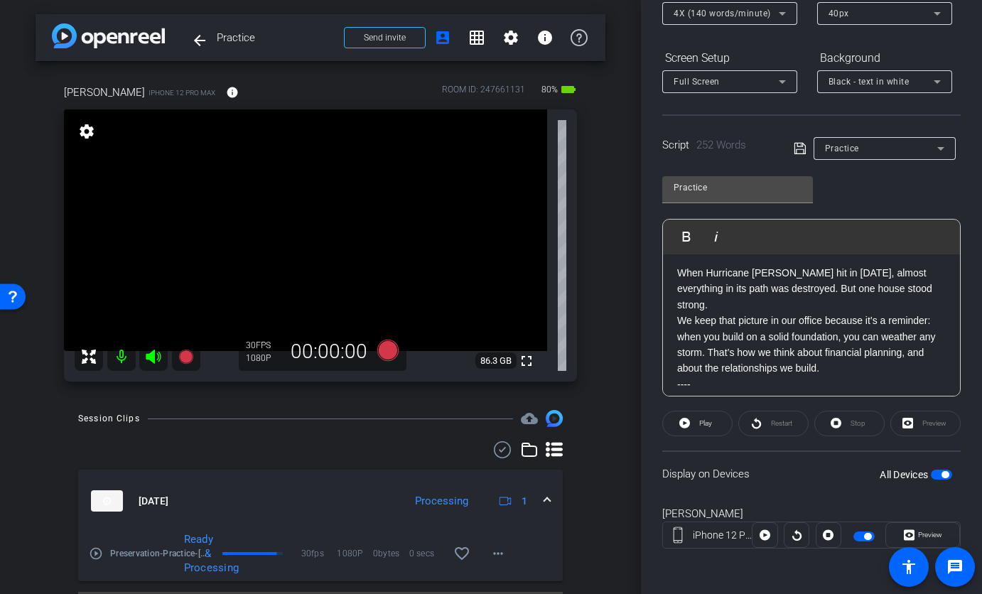
scroll to position [65, 0]
click at [382, 355] on icon at bounding box center [387, 350] width 21 height 21
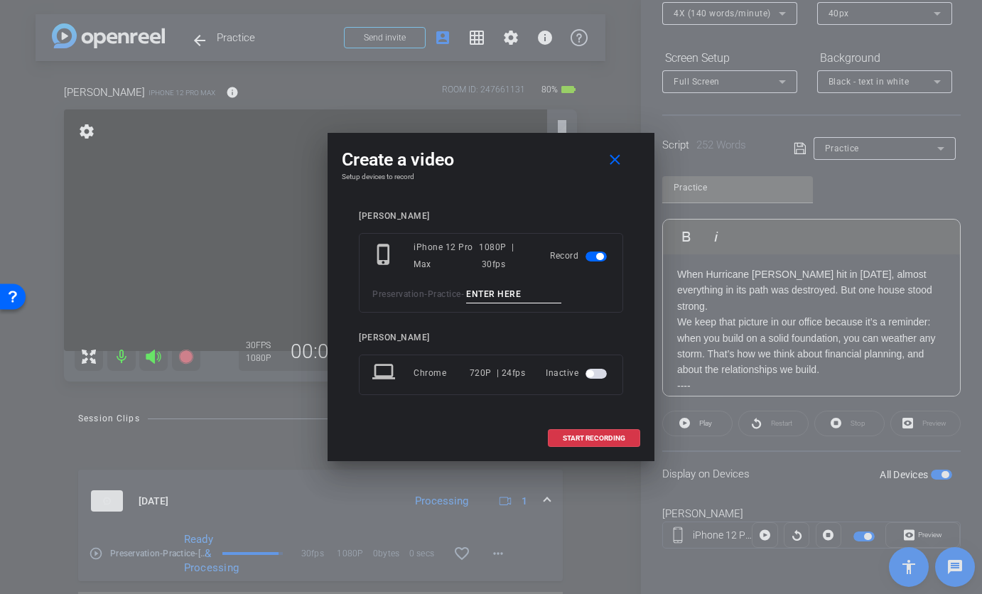
click at [509, 292] on input at bounding box center [513, 295] width 95 height 18
type input "Pete TA2"
click at [593, 441] on span "START RECORDING" at bounding box center [594, 438] width 63 height 7
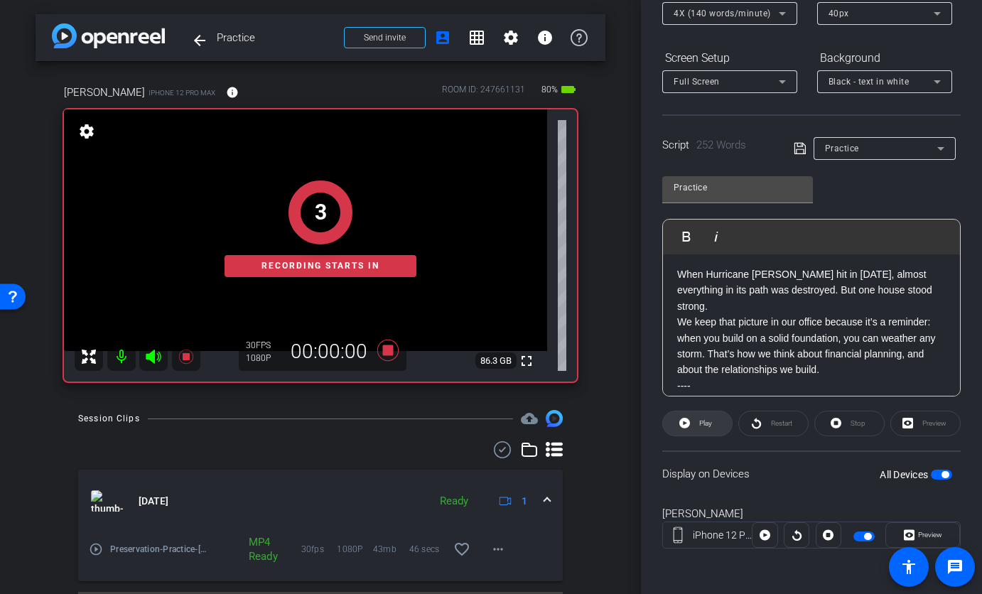
click at [701, 426] on span "Play" at bounding box center [705, 423] width 13 height 8
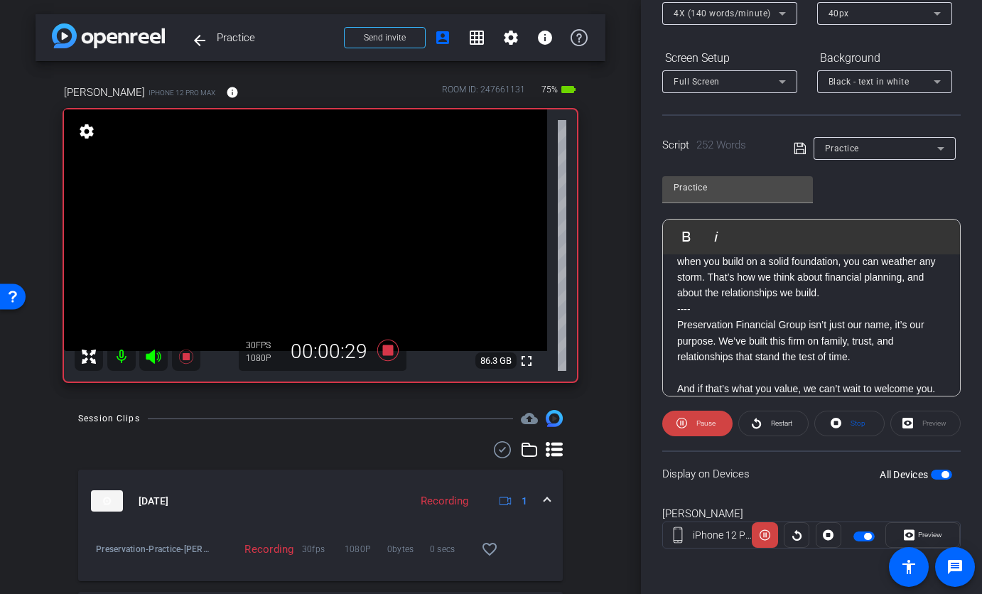
scroll to position [184, 0]
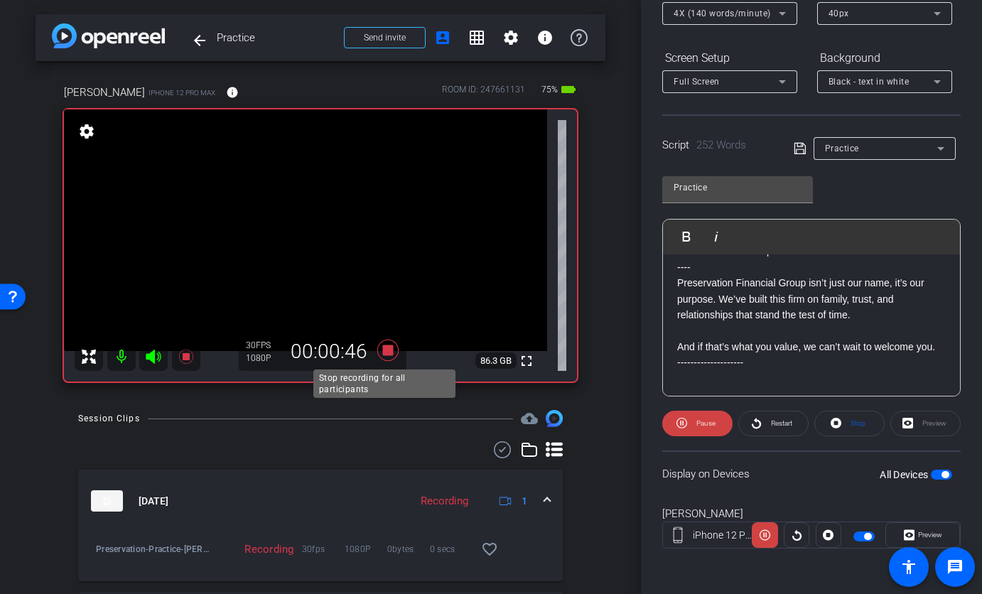
click at [384, 350] on icon at bounding box center [387, 350] width 21 height 21
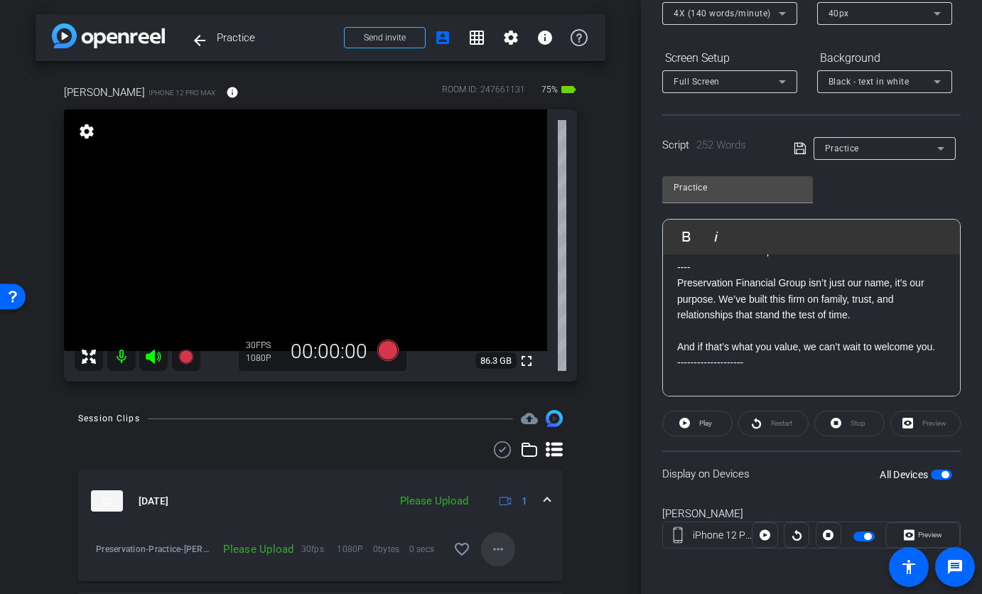
click at [492, 544] on span at bounding box center [498, 549] width 34 height 34
click at [504, 476] on span "Upload" at bounding box center [513, 484] width 57 height 17
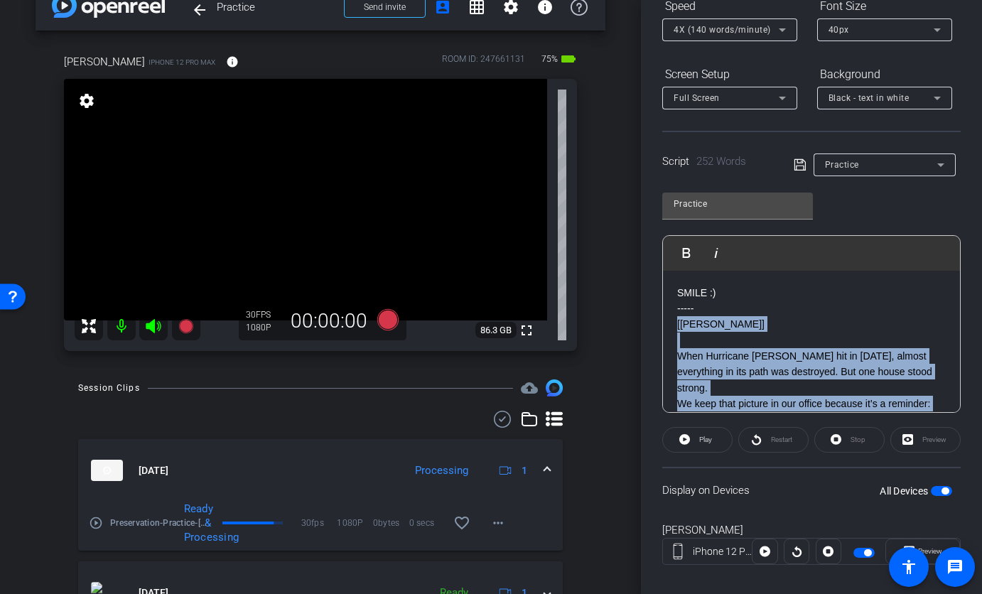
scroll to position [165, 0]
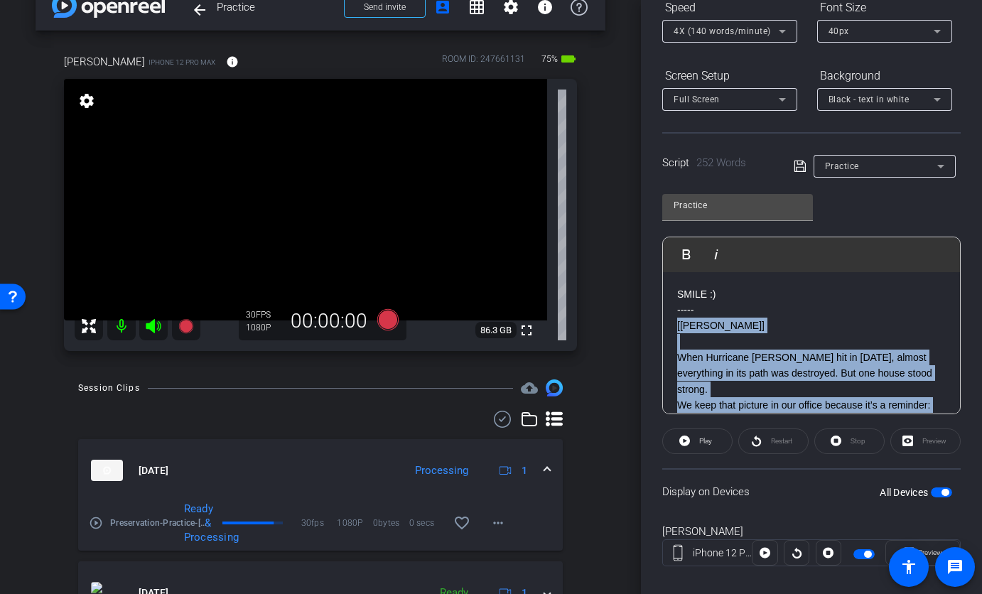
drag, startPoint x: 751, startPoint y: 345, endPoint x: 676, endPoint y: 325, distance: 77.9
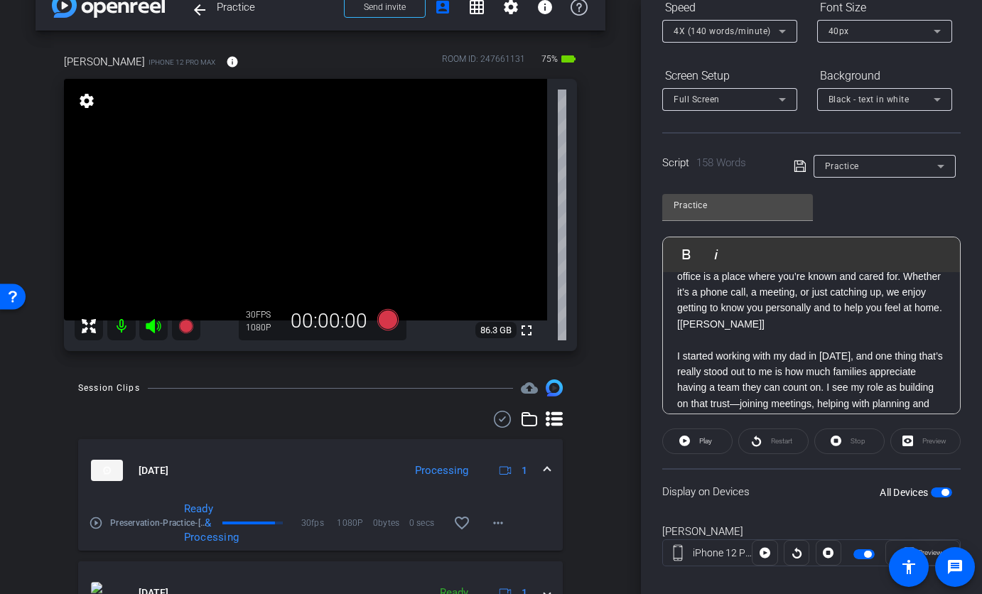
scroll to position [146, 0]
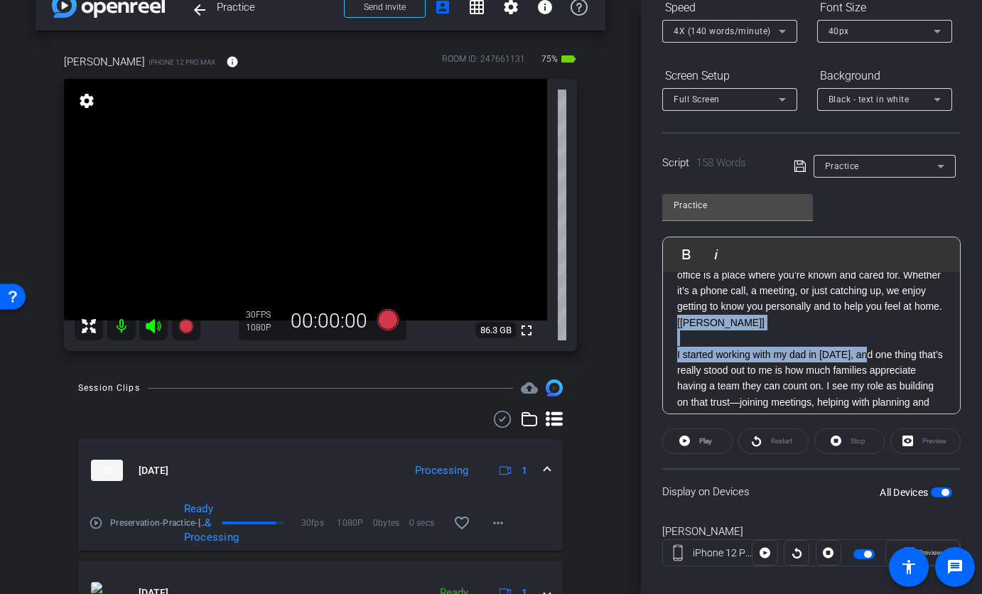
drag, startPoint x: 673, startPoint y: 339, endPoint x: 871, endPoint y: 376, distance: 201.6
click at [871, 376] on div "SMILE :) ----- -------------------- [Karen] When you walk through our doors, yo…" at bounding box center [811, 379] width 297 height 506
click at [931, 491] on span "button" at bounding box center [941, 492] width 21 height 10
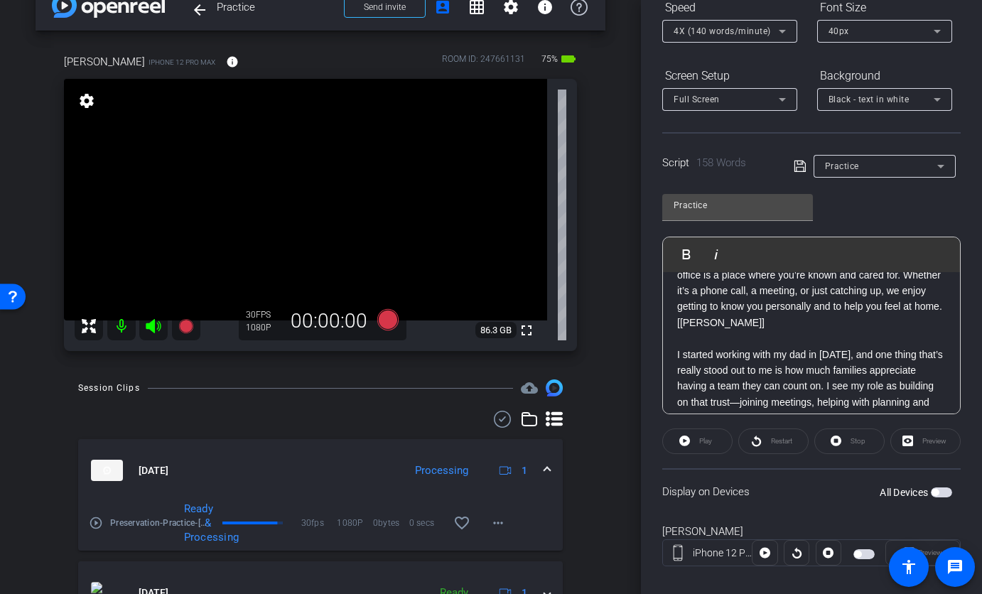
click at [755, 374] on p "I started working with my dad in 2019, and one thing that’s really stood out to…" at bounding box center [811, 387] width 269 height 80
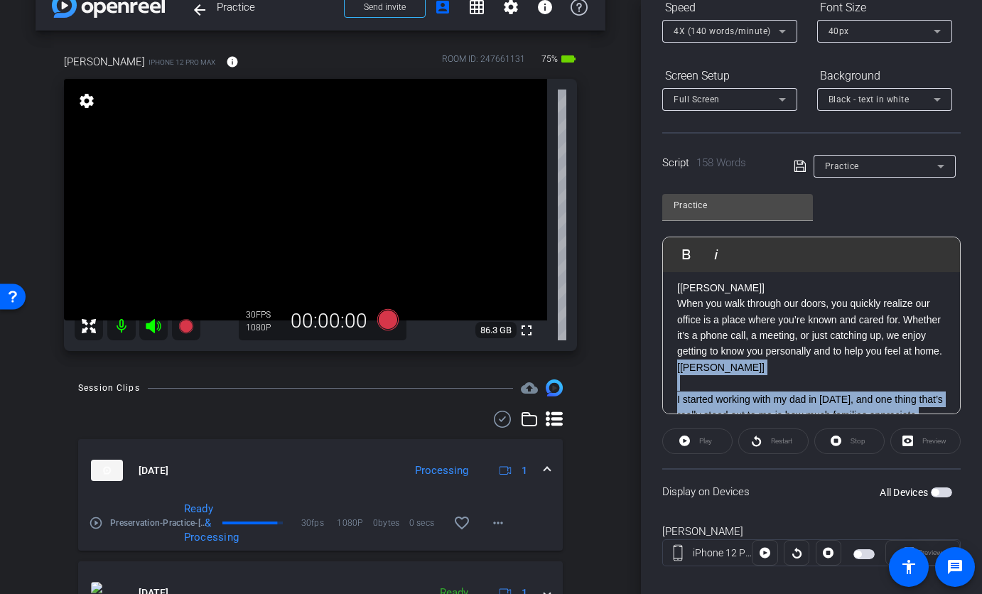
scroll to position [300, 0]
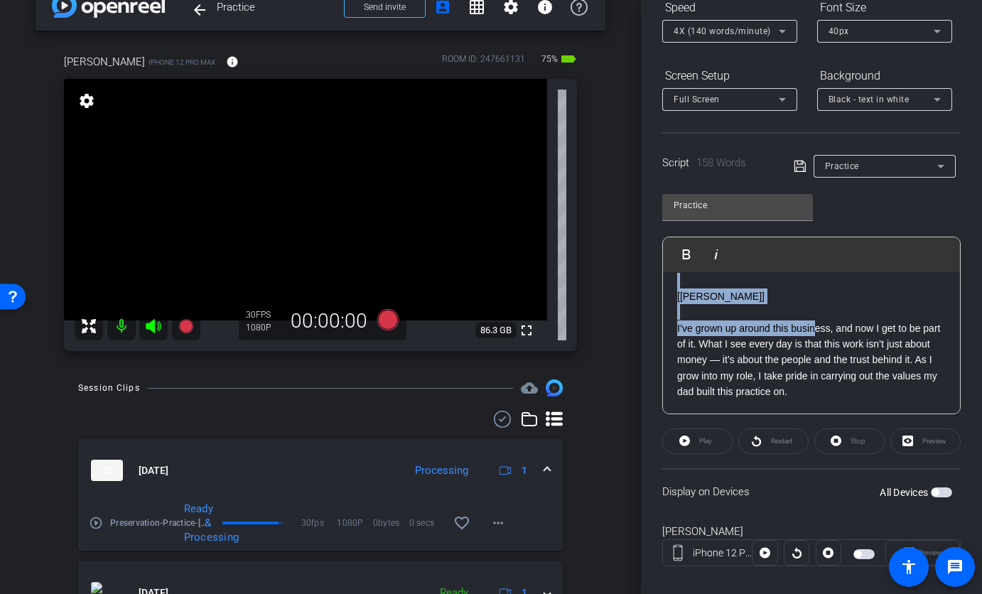
drag, startPoint x: 675, startPoint y: 340, endPoint x: 818, endPoint y: 361, distance: 145.1
click at [818, 361] on div "SMILE :) ----- -------------------- [Karen] When you walk through our doors, yo…" at bounding box center [811, 225] width 297 height 506
click at [818, 361] on p "I’ve grown up around this business, and now I get to be part of it. What I see …" at bounding box center [811, 360] width 269 height 80
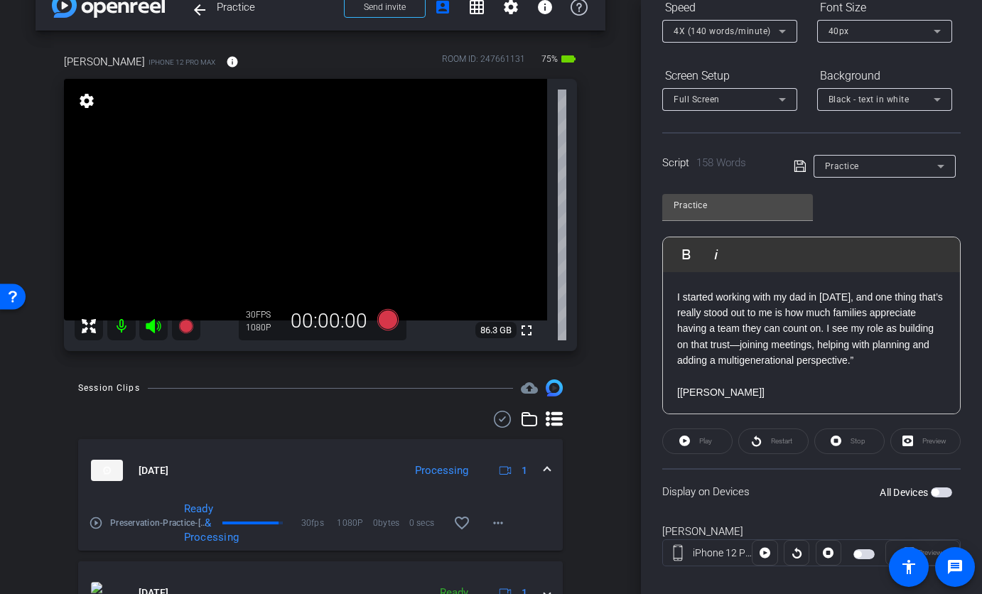
scroll to position [201, 0]
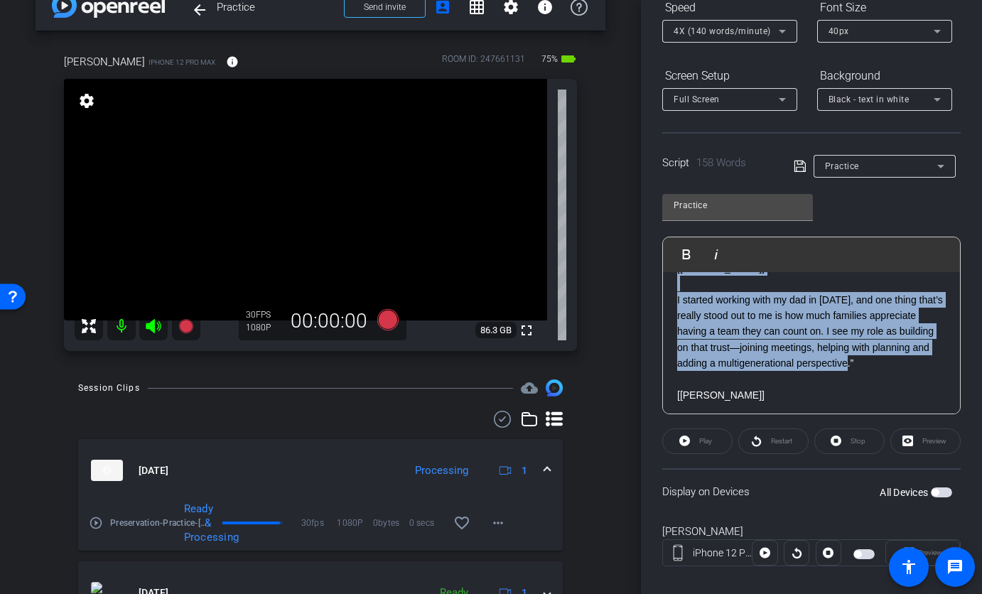
drag, startPoint x: 676, startPoint y: 284, endPoint x: 749, endPoint y: 394, distance: 131.2
click at [749, 394] on div "SMILE :) ----- -------------------- [Karen] When you walk through our doors, yo…" at bounding box center [811, 324] width 297 height 506
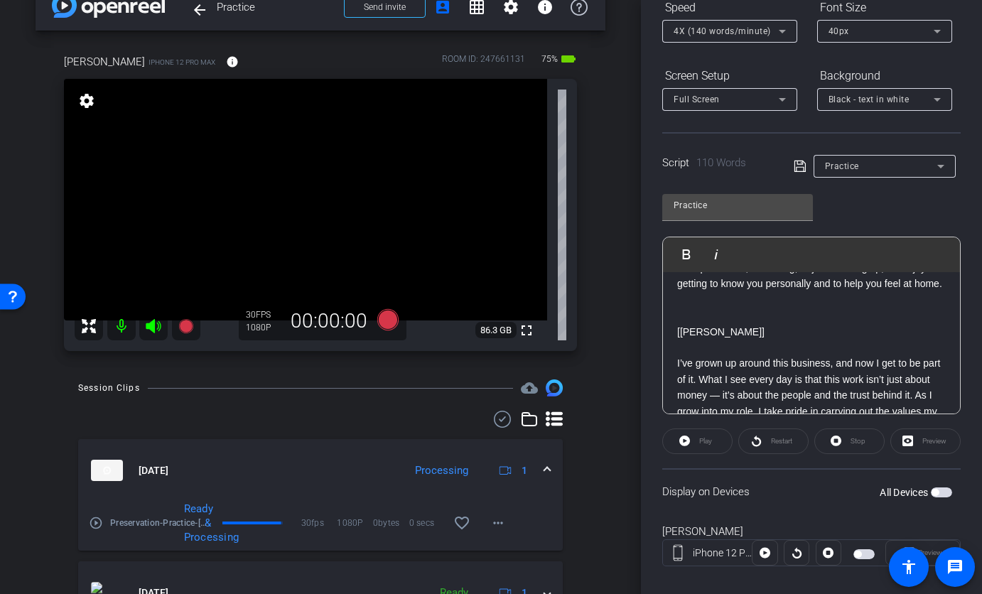
scroll to position [0, 0]
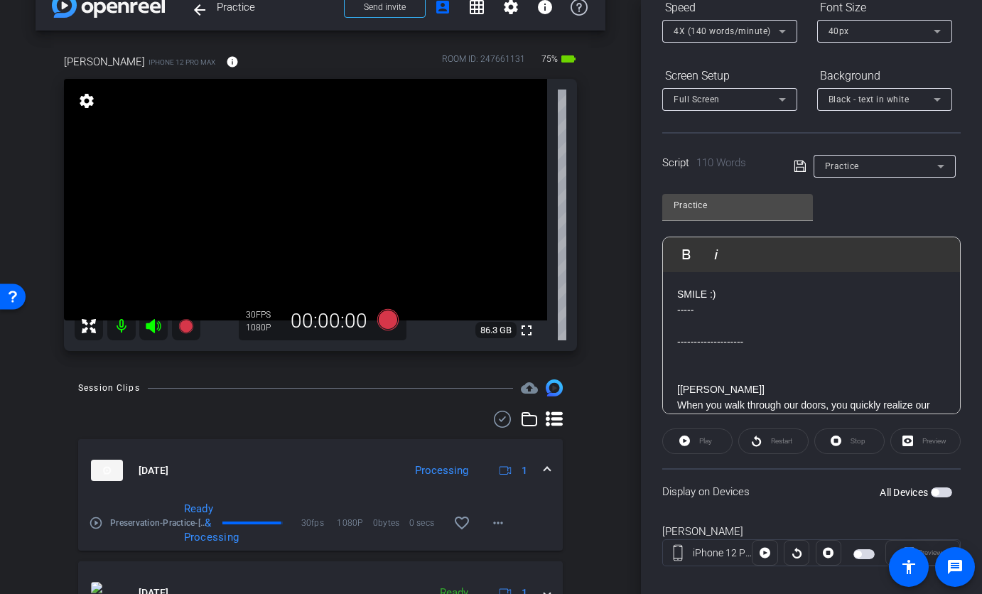
click at [694, 319] on p at bounding box center [811, 326] width 269 height 16
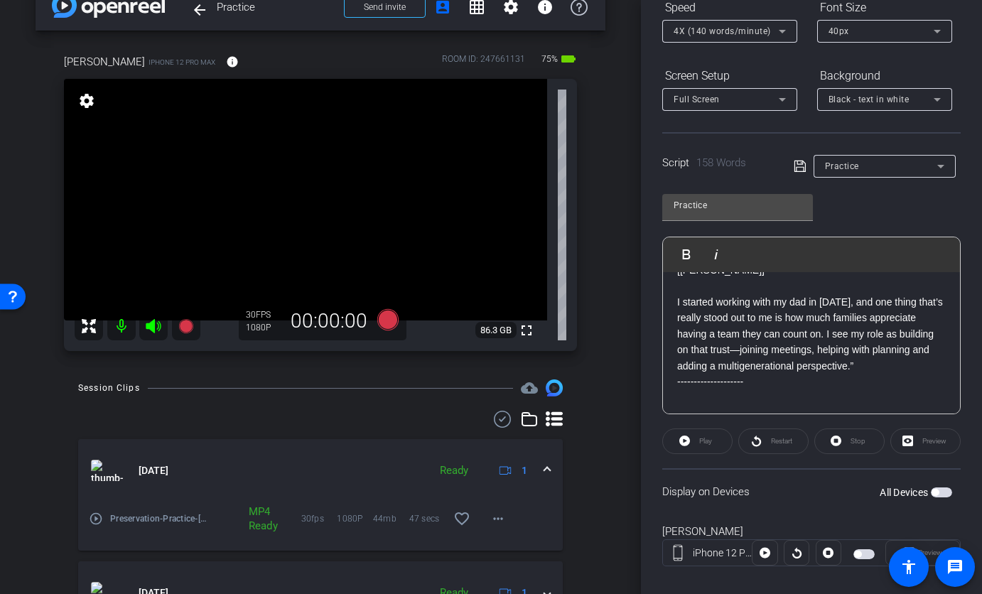
scroll to position [119, 0]
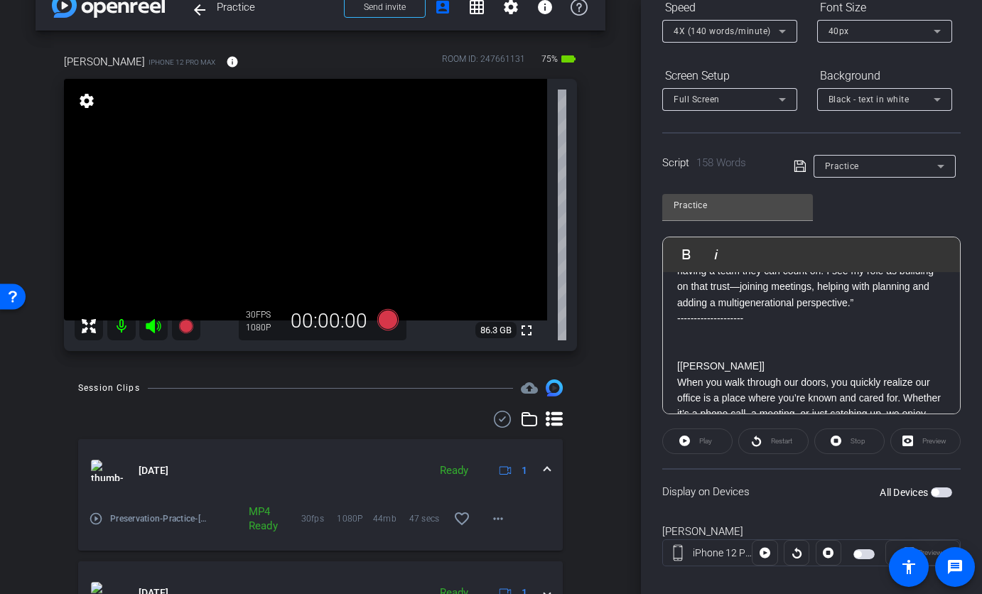
click at [941, 493] on span "button" at bounding box center [941, 492] width 21 height 10
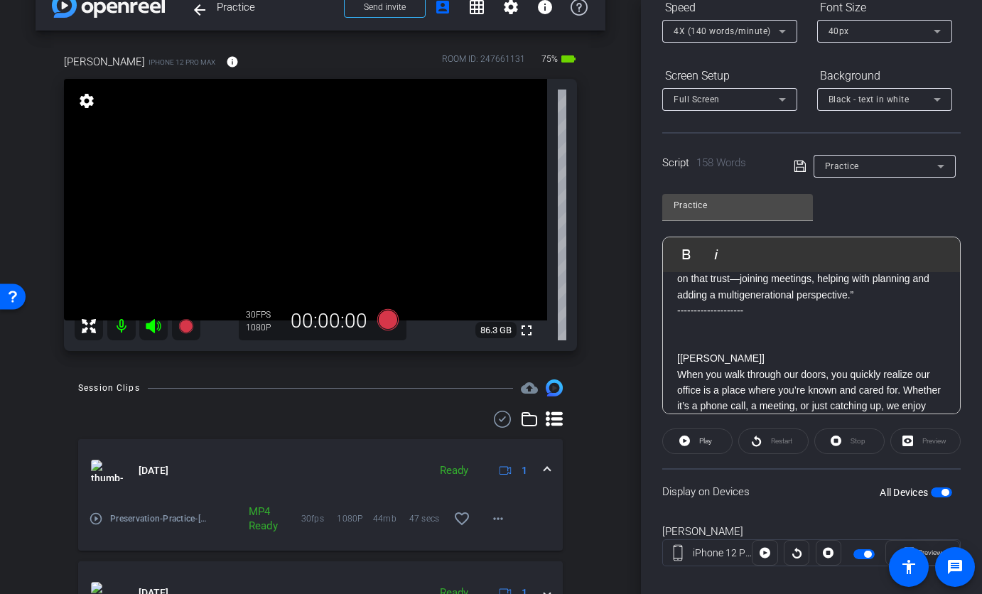
scroll to position [65, 0]
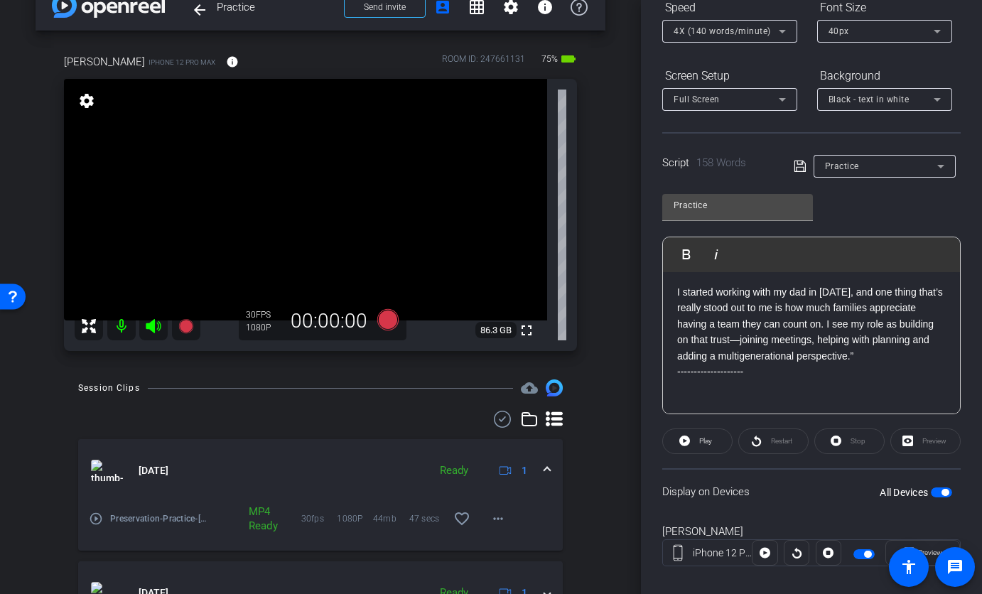
click at [931, 493] on span "button" at bounding box center [941, 492] width 21 height 10
click at [936, 494] on span "button" at bounding box center [941, 492] width 21 height 10
click at [380, 316] on icon at bounding box center [387, 319] width 21 height 21
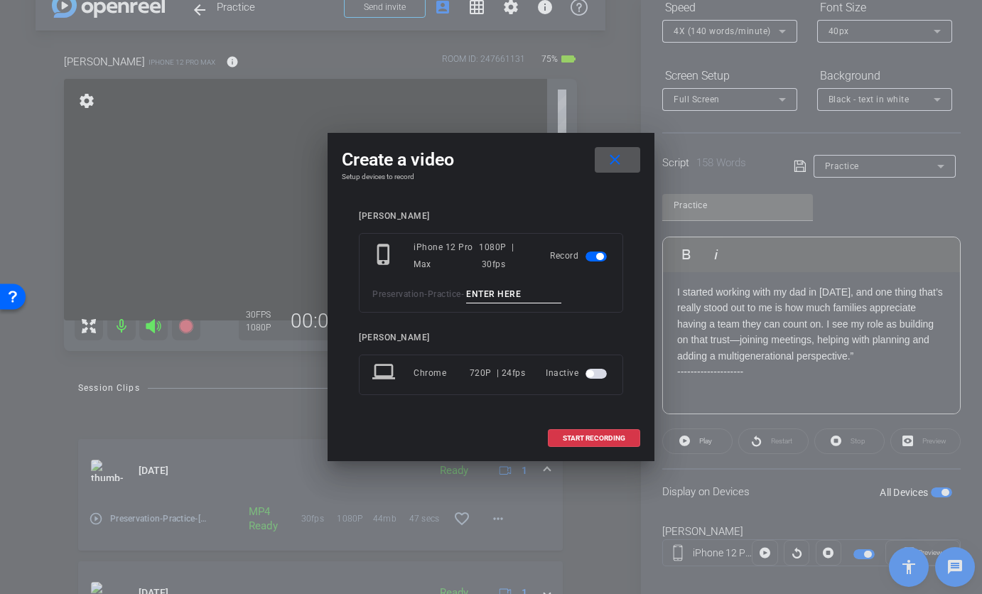
click at [618, 163] on mat-icon "close" at bounding box center [615, 160] width 18 height 18
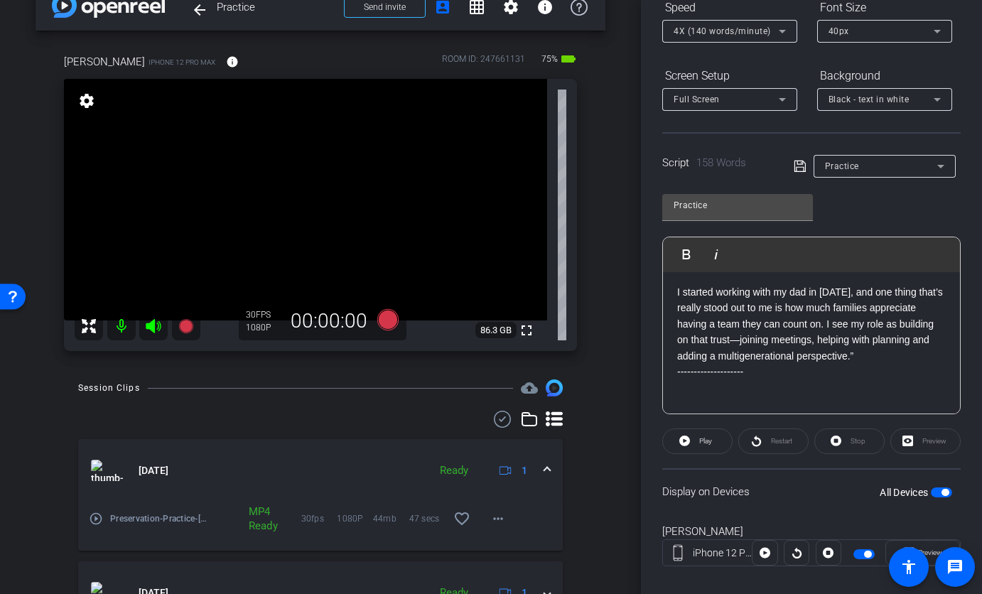
click at [760, 33] on span "4X (140 words/minute)" at bounding box center [722, 31] width 97 height 10
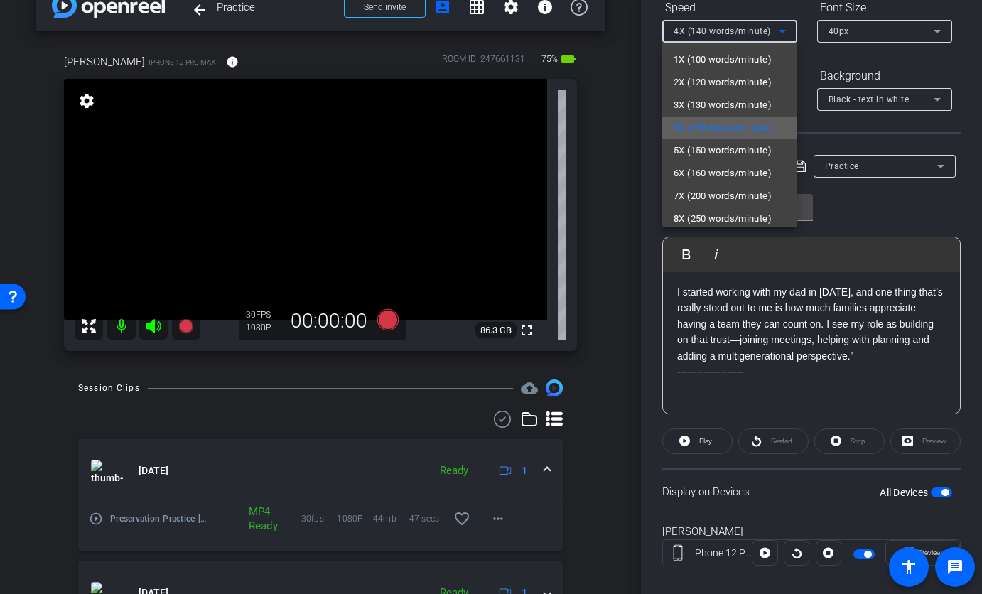
click at [725, 122] on span "4X (140 words/minute)" at bounding box center [723, 127] width 98 height 17
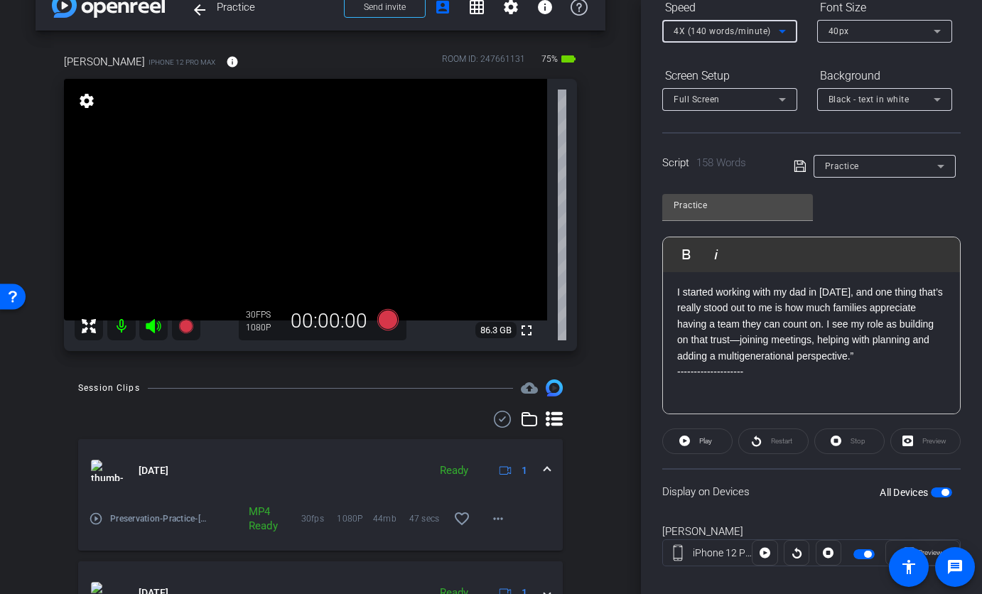
click at [887, 33] on div "40px" at bounding box center [880, 31] width 105 height 18
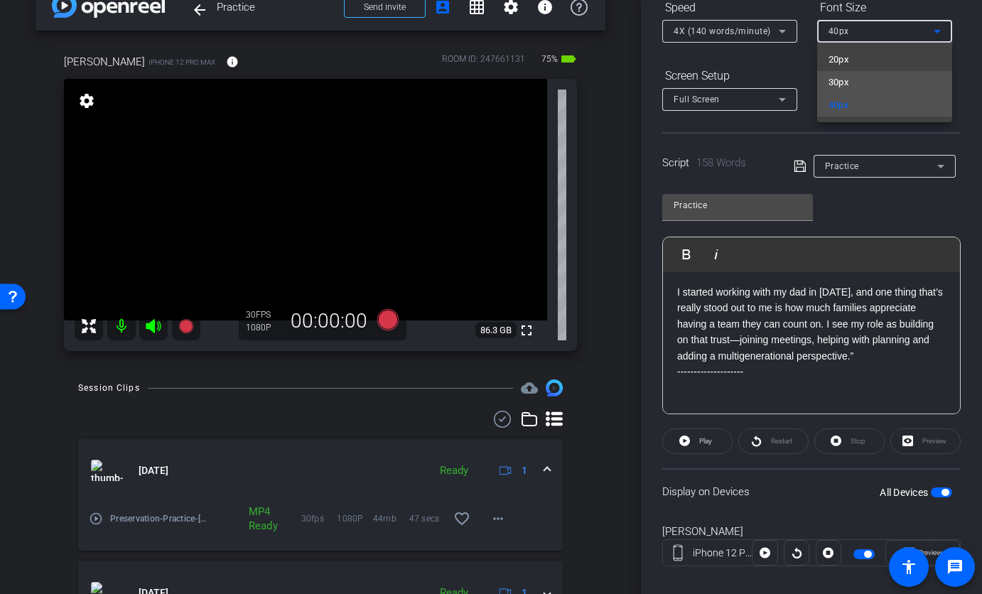
click at [869, 83] on mat-option "30px" at bounding box center [884, 82] width 135 height 23
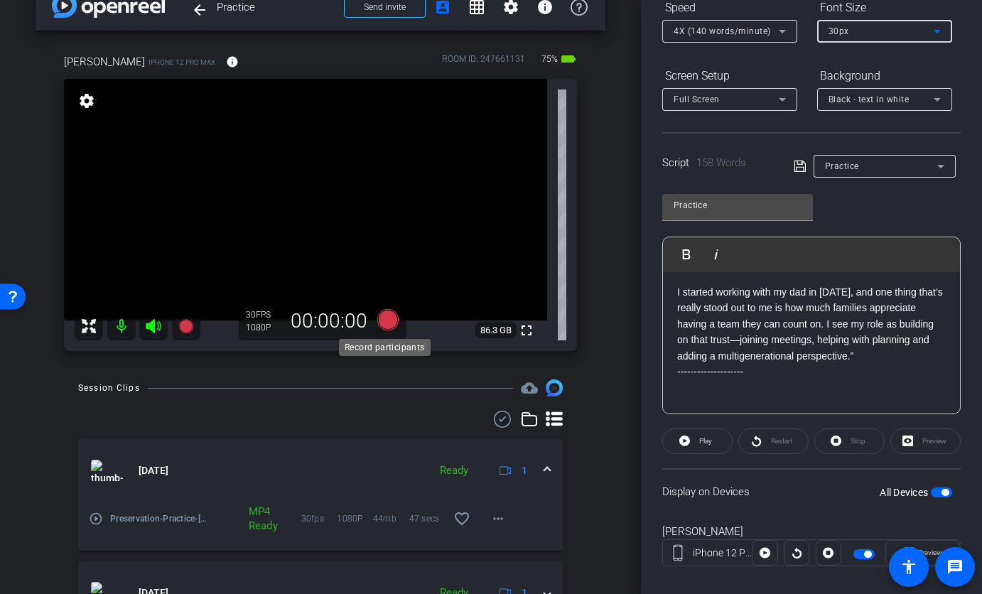
click at [383, 320] on icon at bounding box center [387, 319] width 21 height 21
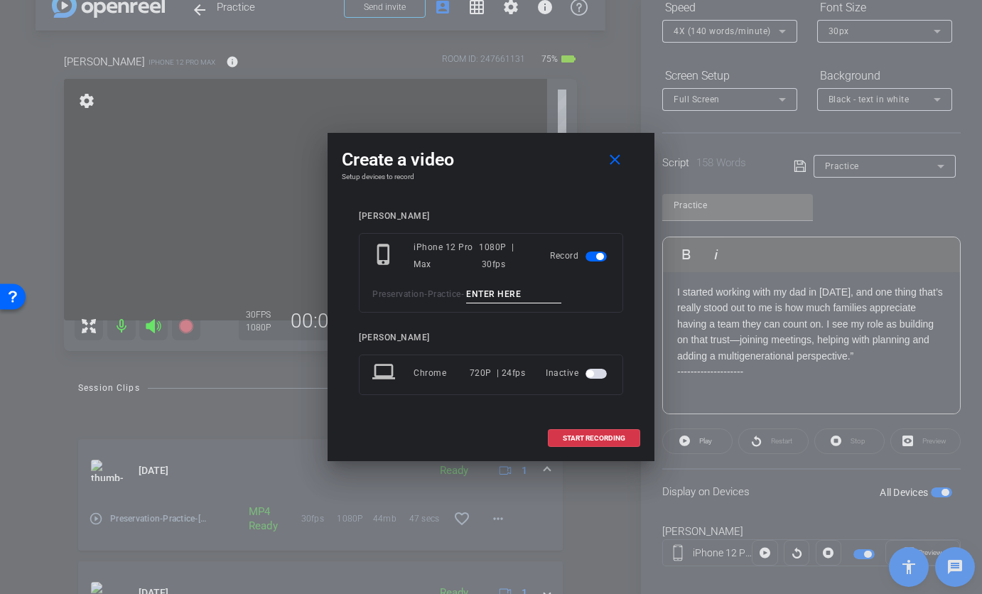
click at [502, 295] on input at bounding box center [513, 295] width 95 height 18
click at [524, 298] on input at bounding box center [513, 295] width 95 height 18
type input "Andrew TA1"
click at [605, 445] on span at bounding box center [593, 438] width 91 height 34
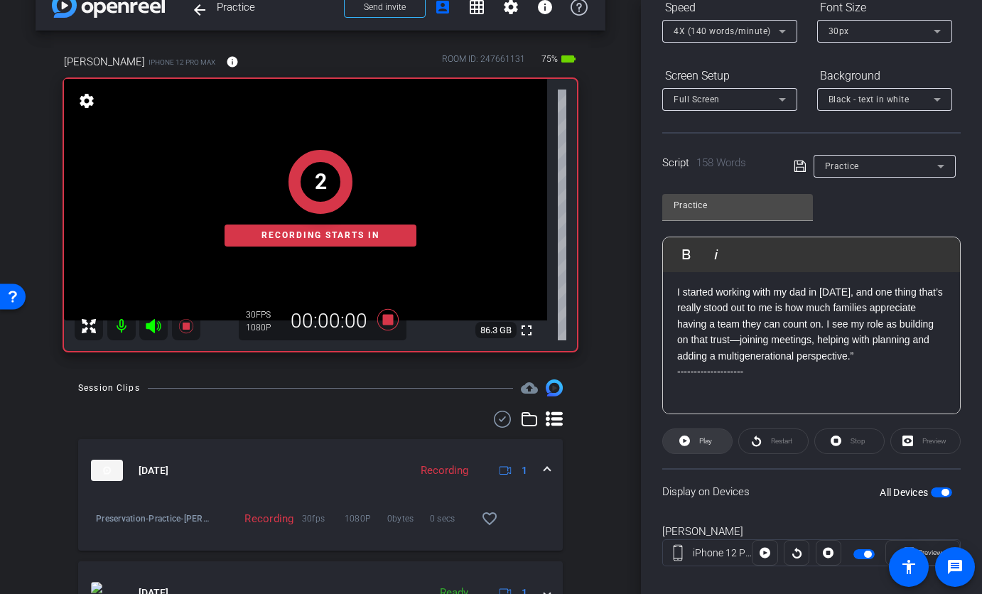
click at [708, 443] on span "Play" at bounding box center [705, 441] width 13 height 8
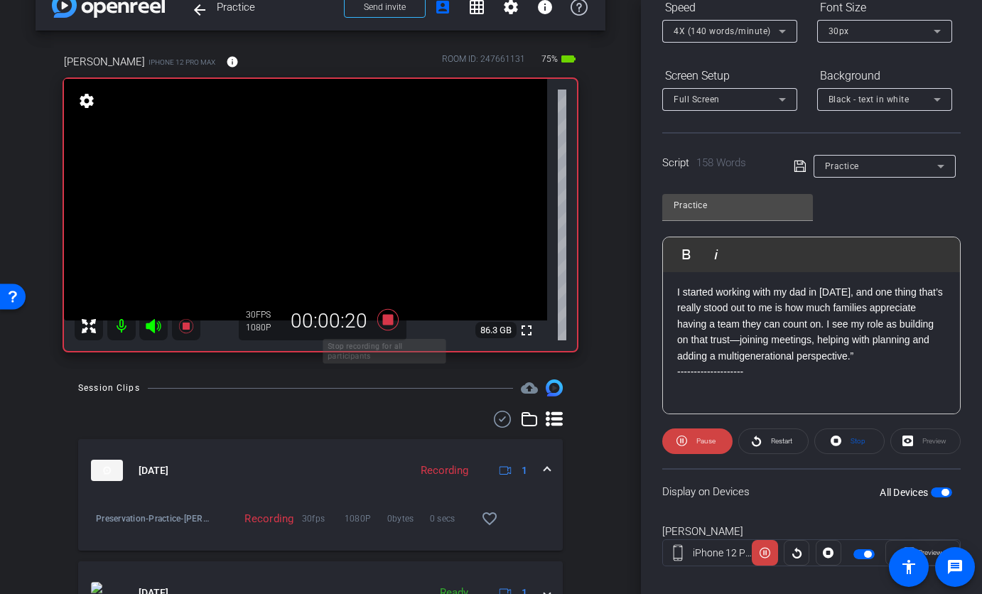
click at [388, 315] on icon at bounding box center [387, 319] width 21 height 21
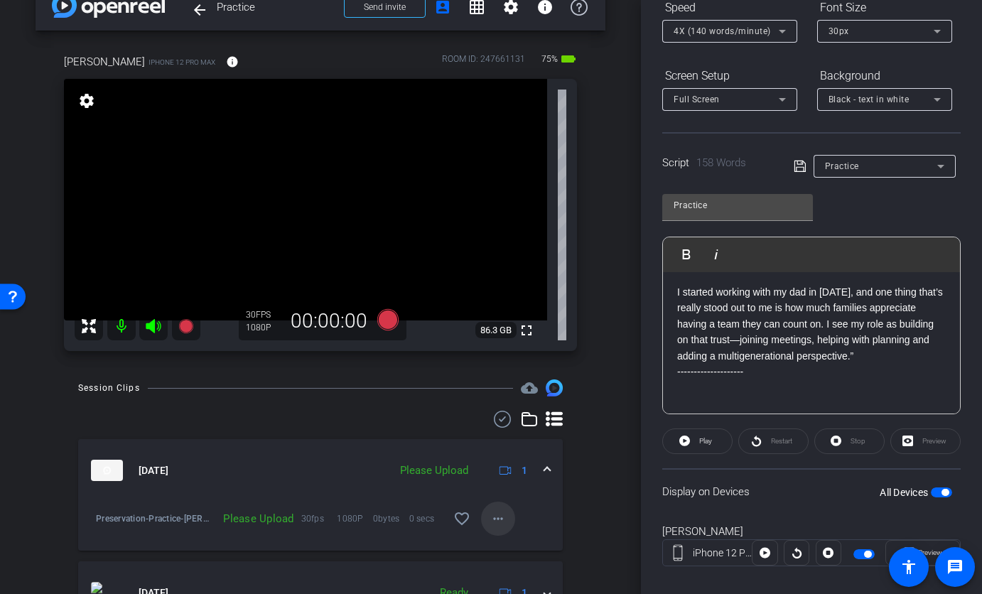
click at [497, 517] on mat-icon "more_horiz" at bounding box center [498, 518] width 17 height 17
click at [492, 455] on span "Upload" at bounding box center [513, 453] width 57 height 17
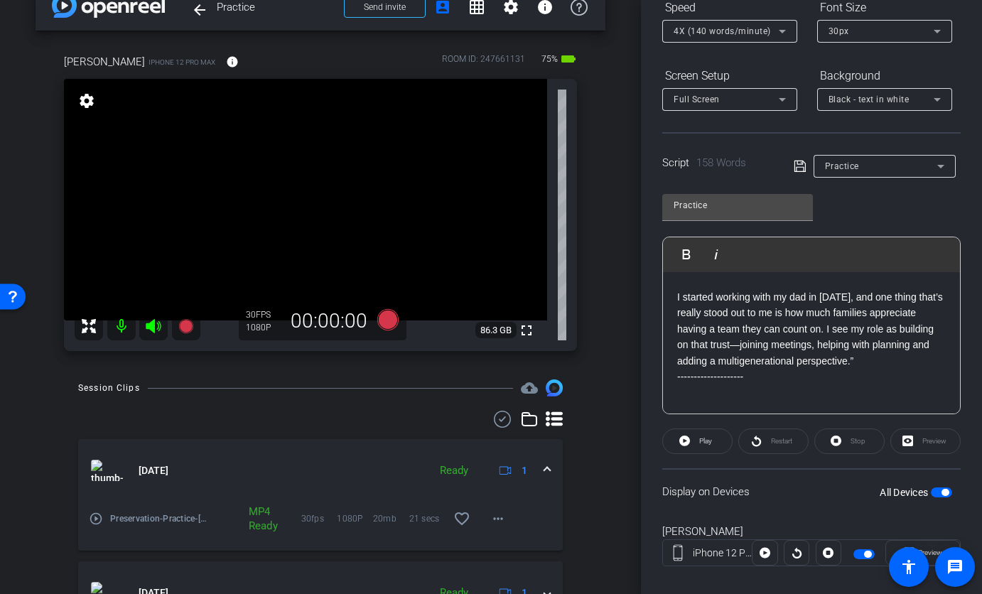
scroll to position [63, 0]
click at [383, 315] on icon at bounding box center [387, 319] width 21 height 21
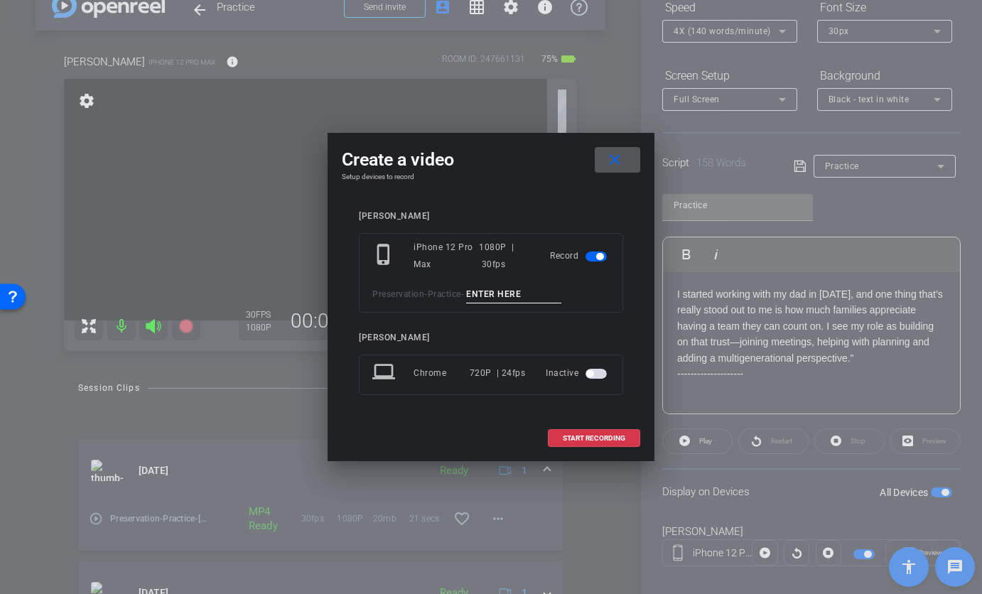
click at [485, 297] on input at bounding box center [513, 295] width 95 height 18
type input "Andrew TA2"
click at [590, 437] on span "START RECORDING" at bounding box center [594, 438] width 63 height 7
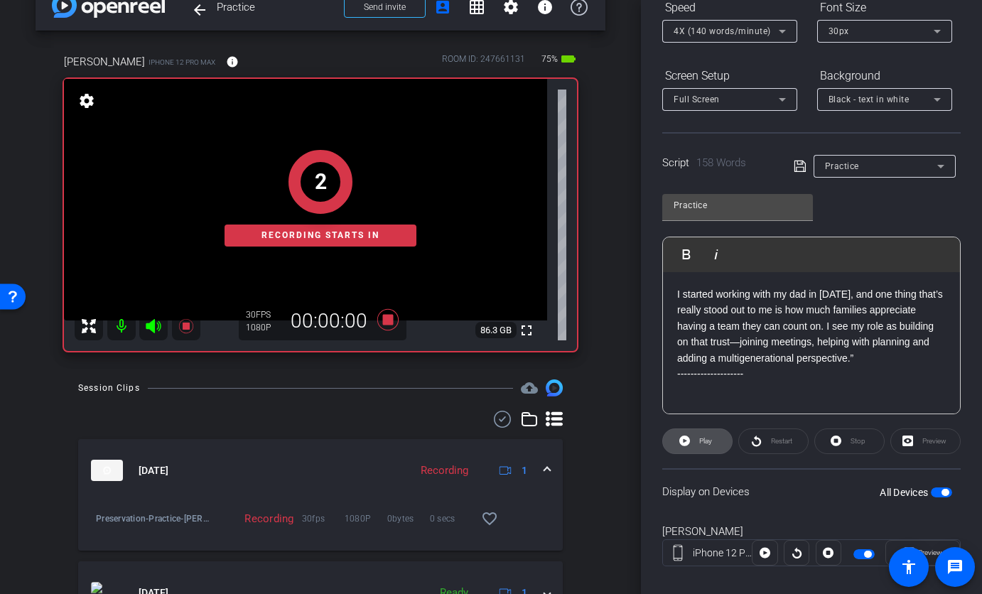
click at [715, 452] on span at bounding box center [697, 441] width 69 height 34
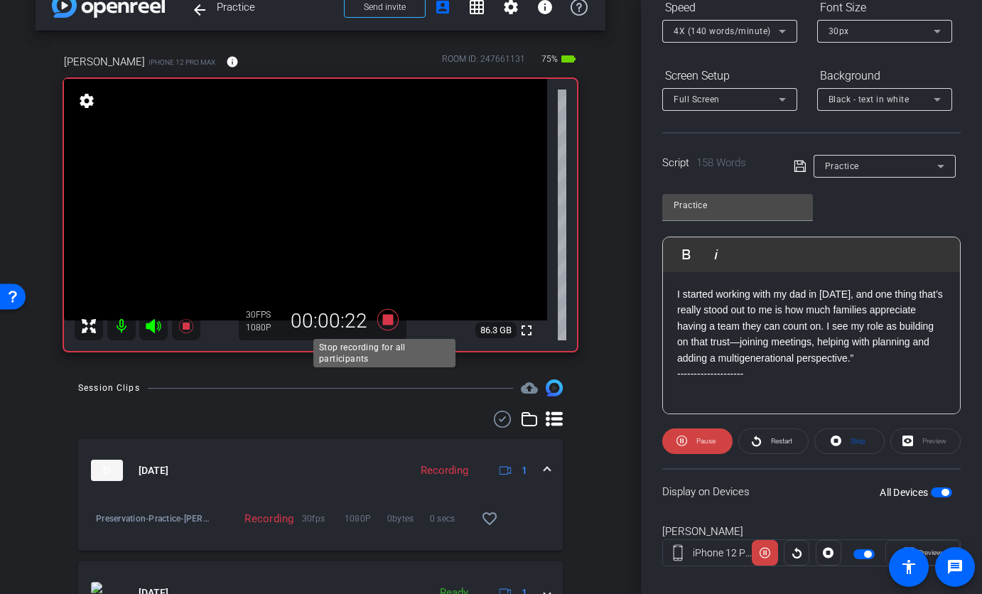
click at [383, 317] on icon at bounding box center [387, 319] width 21 height 21
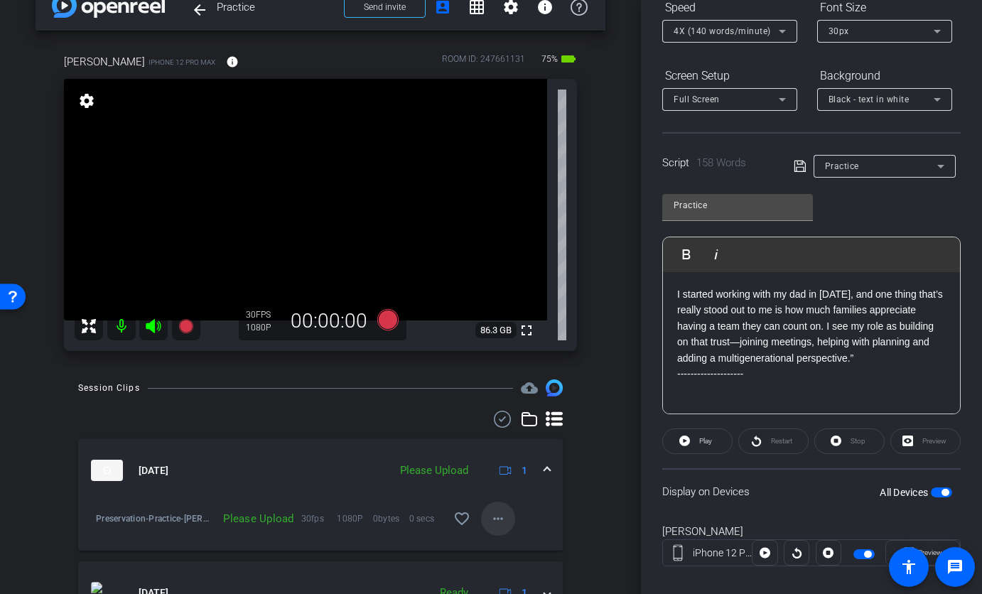
click at [481, 525] on span at bounding box center [498, 519] width 34 height 34
click at [506, 454] on span "Upload" at bounding box center [513, 453] width 57 height 17
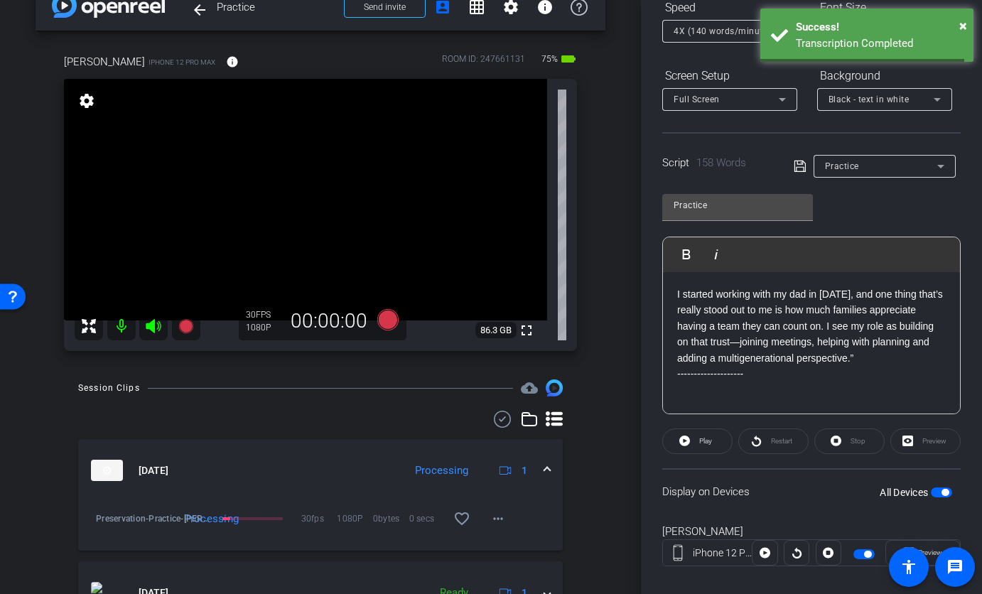
click at [799, 366] on p "I started working with my dad in 2019, and one thing that’s really stood out to…" at bounding box center [811, 326] width 269 height 80
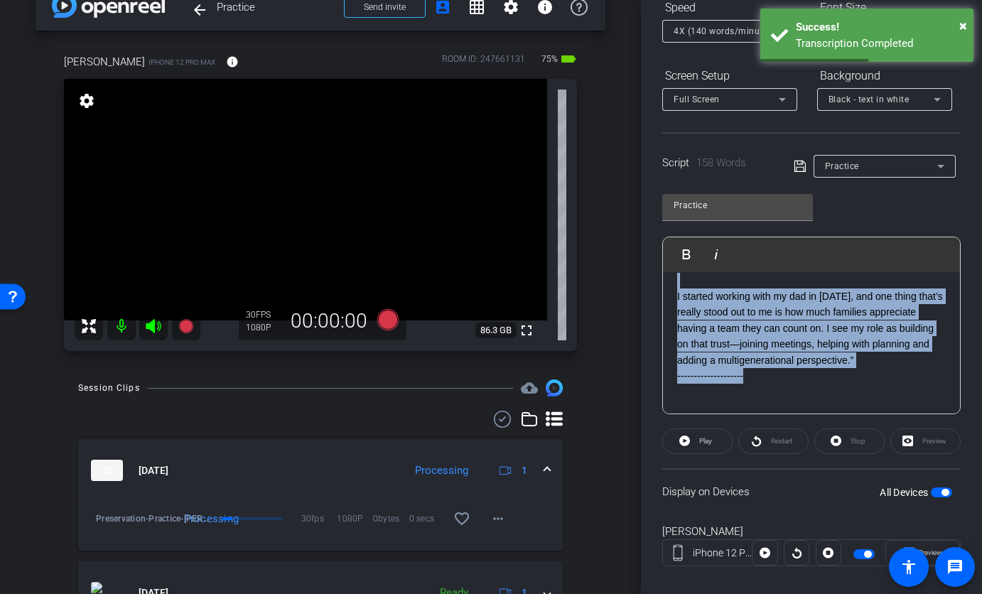
scroll to position [0, 0]
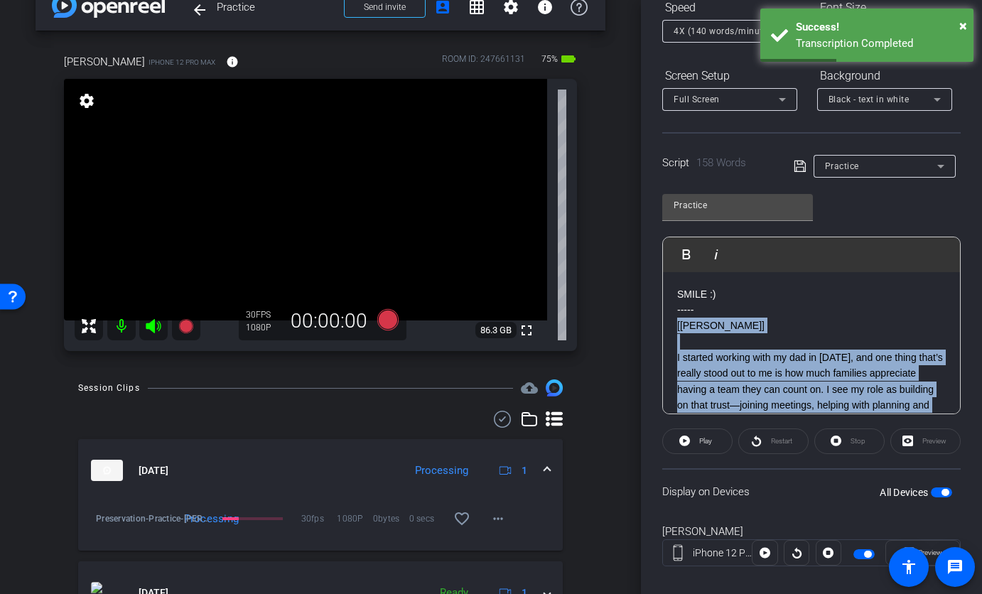
drag, startPoint x: 779, startPoint y: 391, endPoint x: 672, endPoint y: 328, distance: 123.9
click at [672, 328] on div "SMILE :) ----- [Andrew] I started working with my dad in 2019, and one thing th…" at bounding box center [811, 525] width 297 height 506
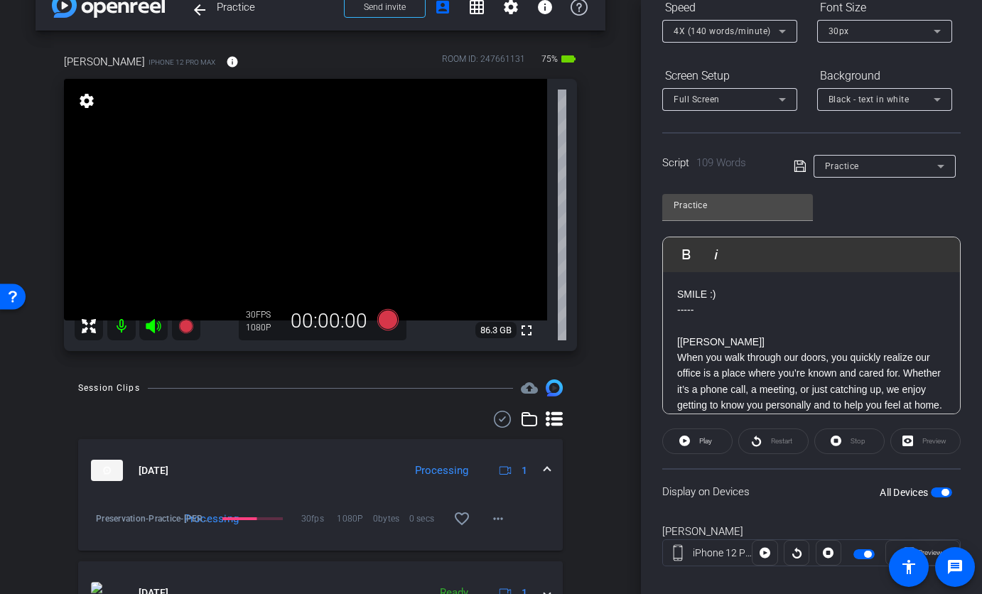
click at [926, 498] on div "All Devices" at bounding box center [916, 492] width 72 height 14
click at [931, 495] on span "button" at bounding box center [941, 492] width 21 height 10
click at [932, 493] on span "button" at bounding box center [941, 492] width 21 height 10
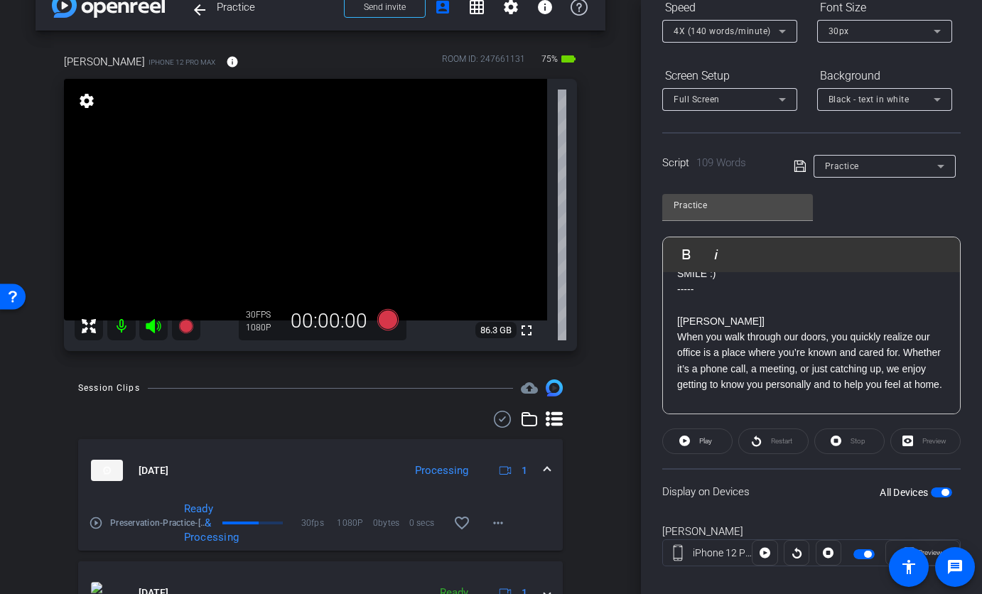
scroll to position [21, 0]
click at [931, 492] on span "button" at bounding box center [941, 492] width 21 height 10
click at [938, 492] on span "button" at bounding box center [941, 492] width 21 height 10
click at [894, 40] on div "30px" at bounding box center [884, 31] width 112 height 23
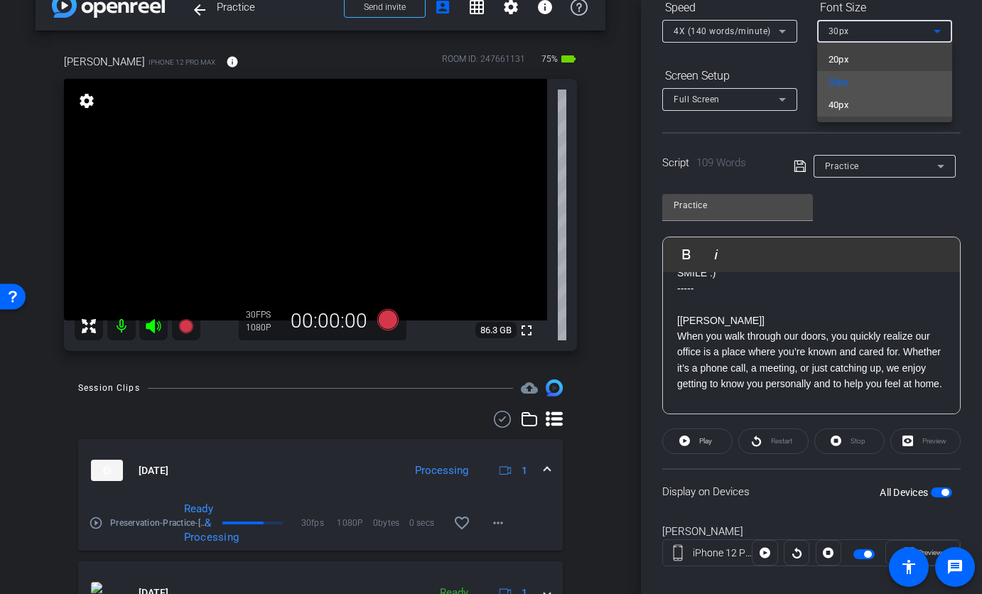
click at [880, 104] on mat-option "40px" at bounding box center [884, 105] width 135 height 23
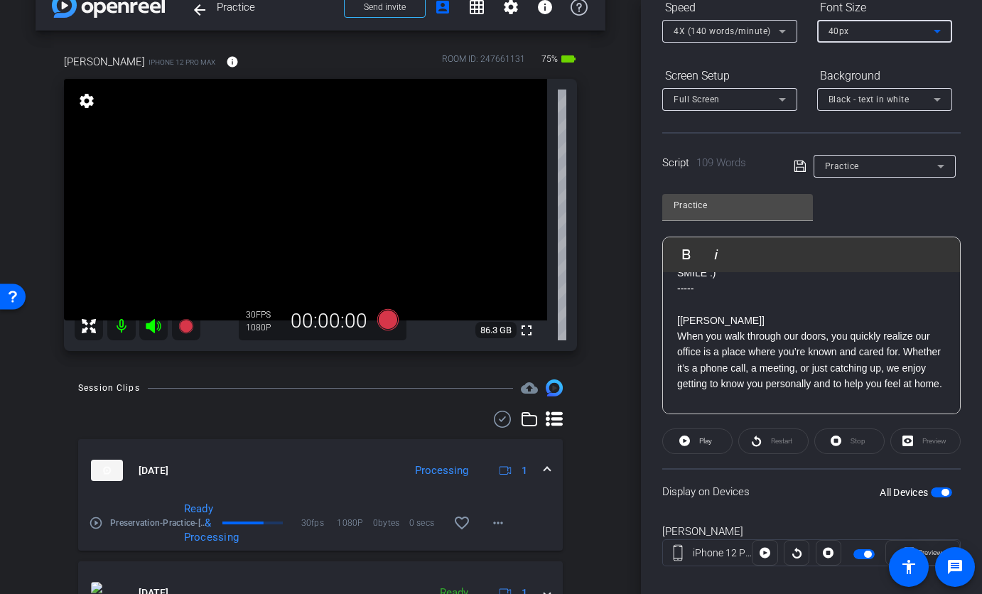
click at [834, 346] on p "When you walk through our doors, you quickly realize our office is a place wher…" at bounding box center [811, 360] width 269 height 64
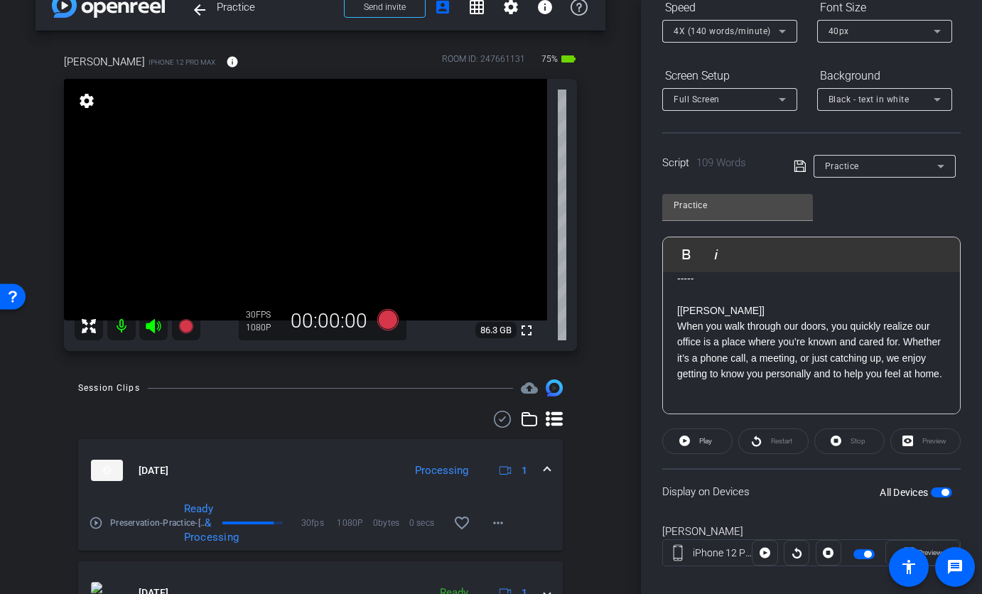
scroll to position [50, 0]
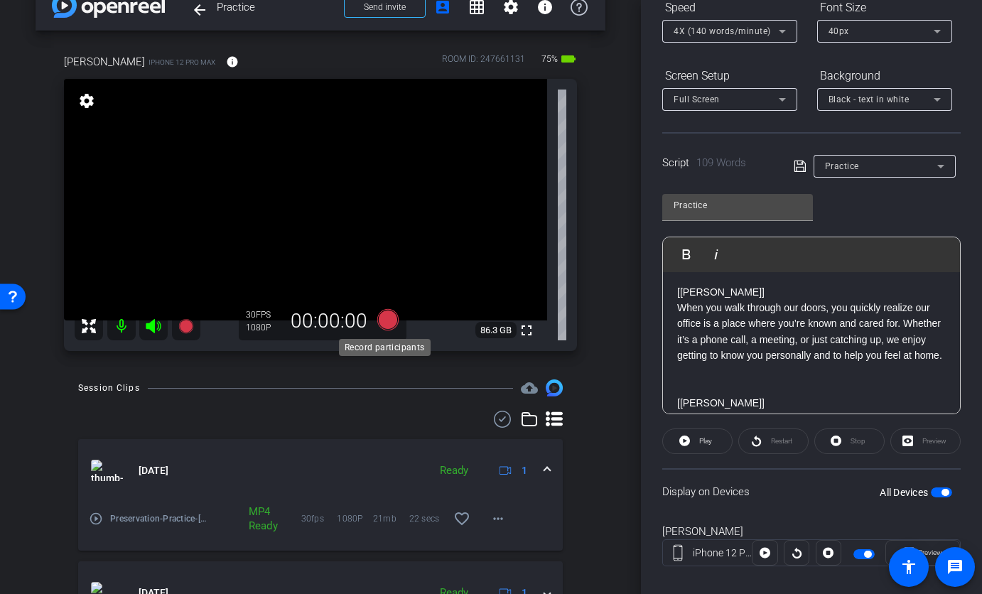
click at [382, 319] on icon at bounding box center [387, 319] width 21 height 21
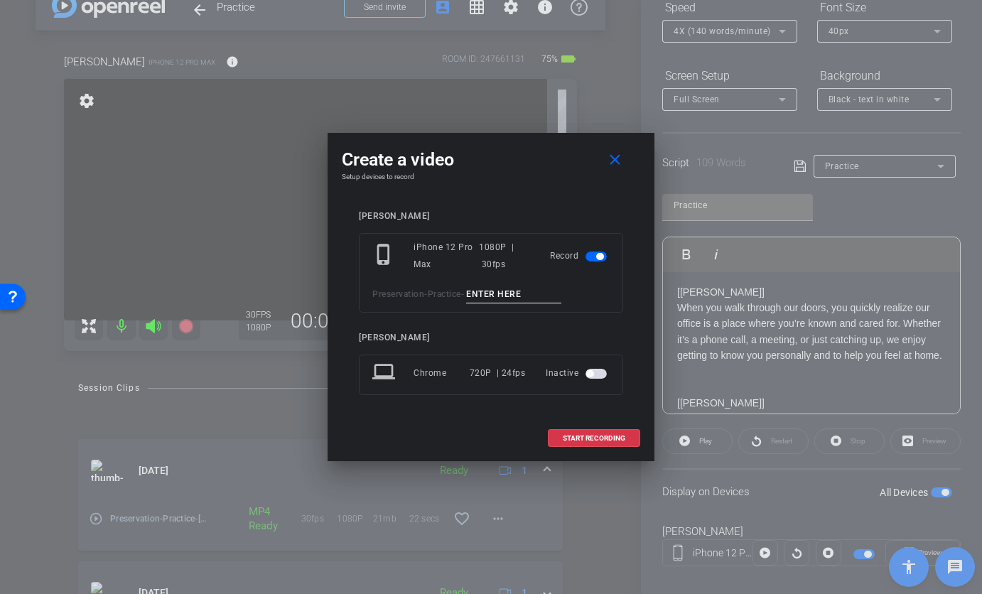
click at [524, 284] on div "phone_iphone iPhone 12 Pro Max 1080P | 30fps Record Preservation - Practice -" at bounding box center [491, 273] width 264 height 80
click at [611, 163] on mat-icon "close" at bounding box center [615, 160] width 18 height 18
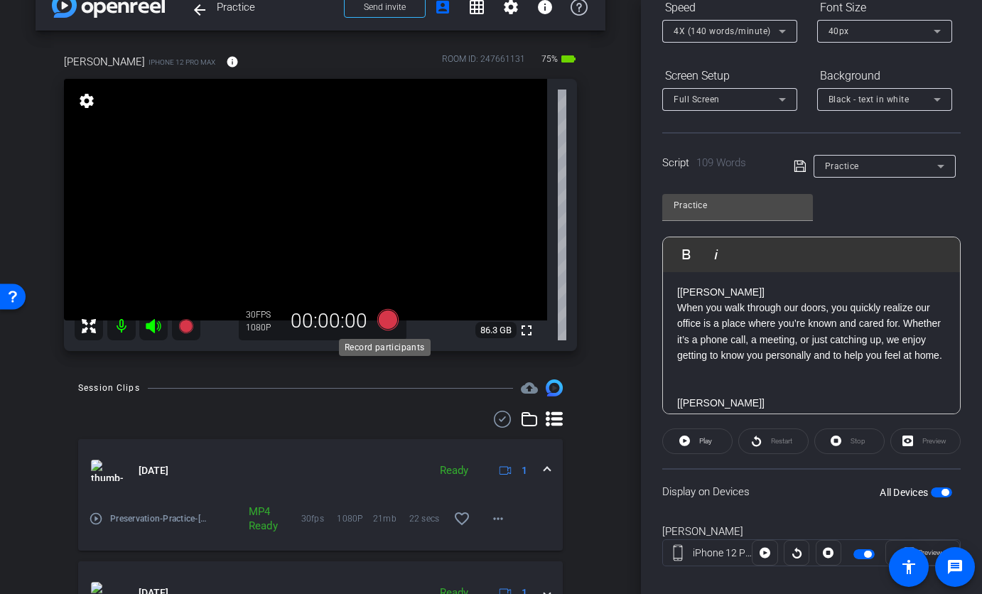
click at [386, 320] on icon at bounding box center [387, 319] width 21 height 21
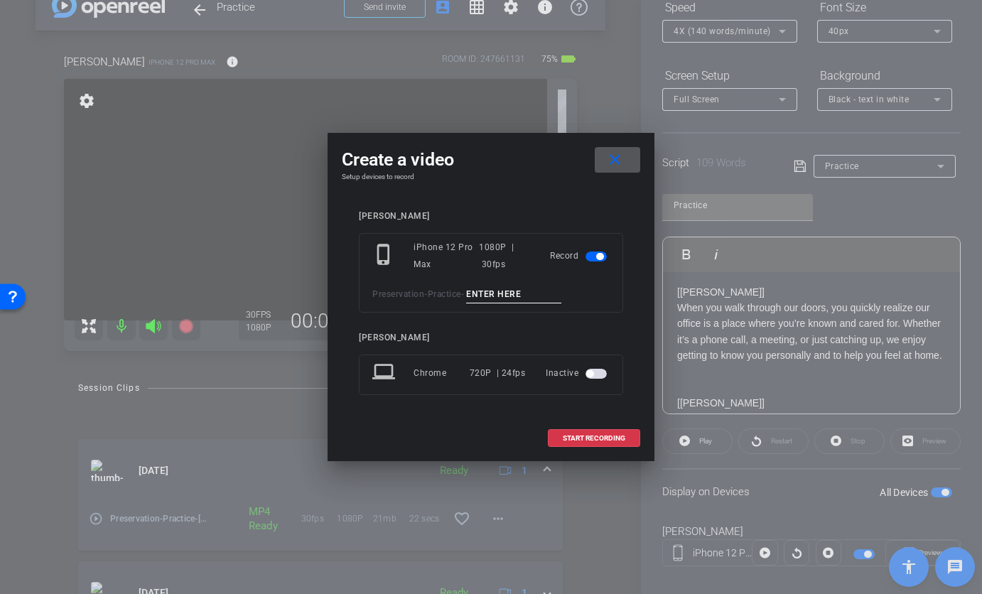
click at [501, 295] on input at bounding box center [513, 295] width 95 height 18
type input "Karen TA1"
click at [596, 427] on span at bounding box center [593, 438] width 91 height 34
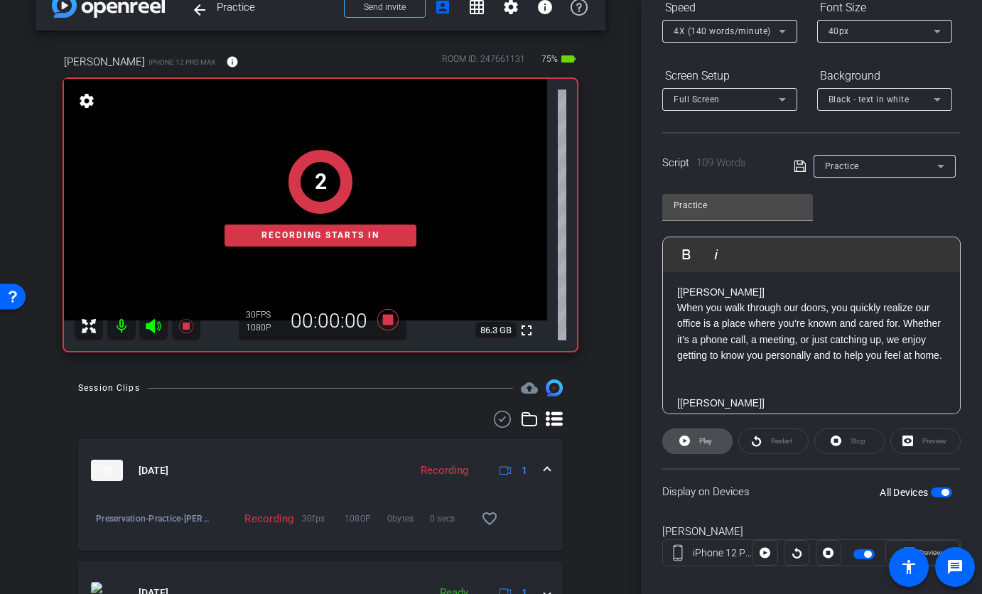
drag, startPoint x: 687, startPoint y: 443, endPoint x: 707, endPoint y: 452, distance: 21.6
click at [704, 453] on button "Play" at bounding box center [697, 441] width 70 height 26
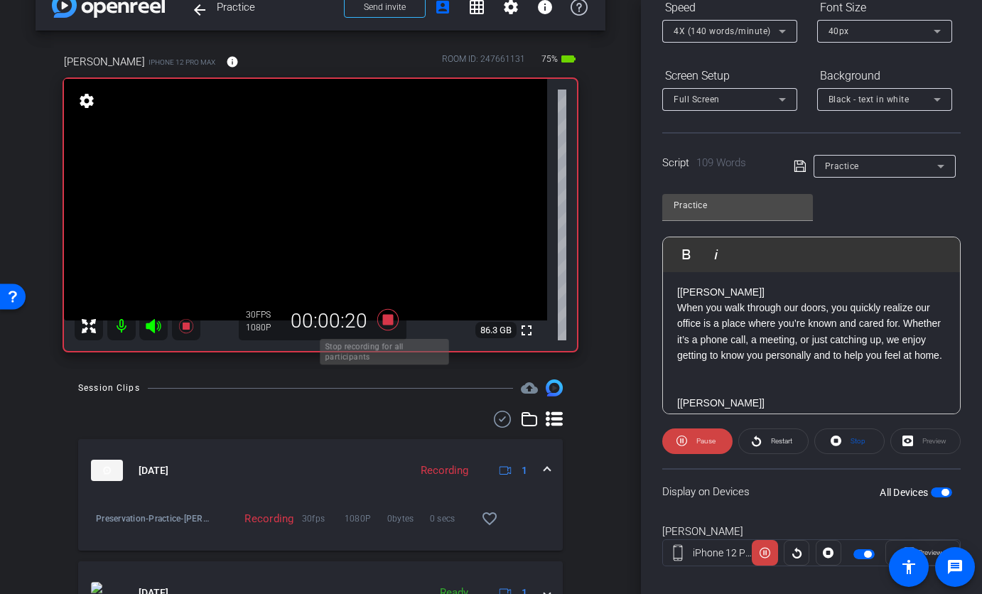
click at [389, 319] on icon at bounding box center [387, 319] width 21 height 21
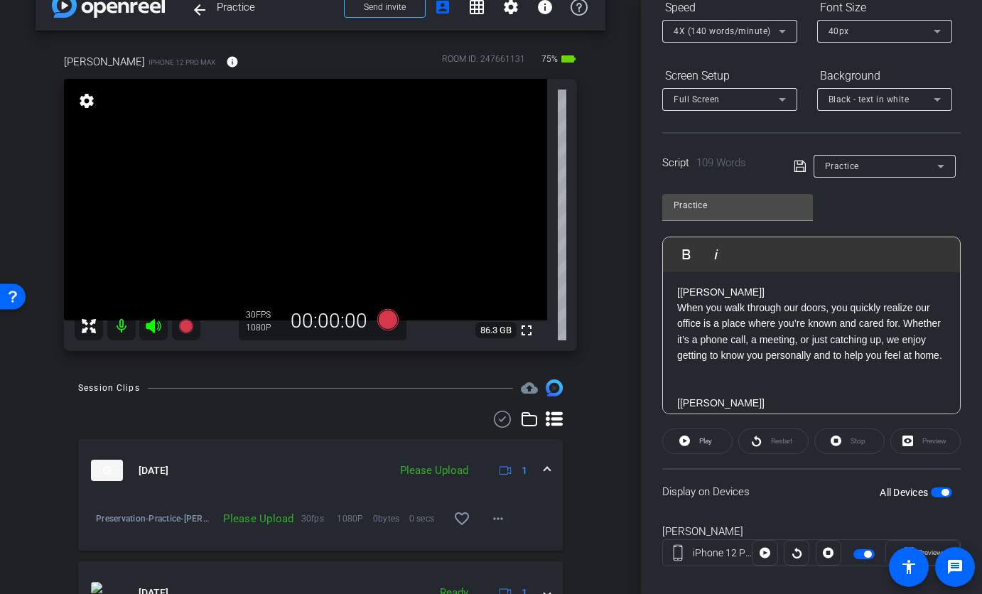
click at [733, 327] on p "When you walk through our doors, you quickly realize our office is a place wher…" at bounding box center [811, 332] width 269 height 64
click at [487, 529] on span at bounding box center [498, 519] width 34 height 34
click at [513, 450] on span "Upload" at bounding box center [513, 453] width 57 height 17
click at [857, 40] on div "40px" at bounding box center [884, 31] width 112 height 23
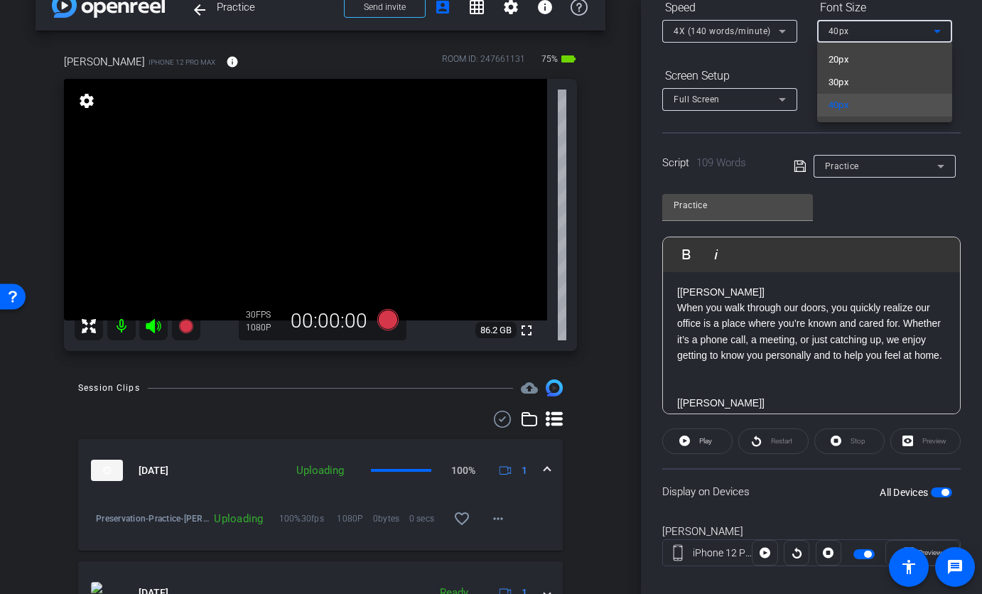
click at [773, 68] on div at bounding box center [491, 297] width 982 height 594
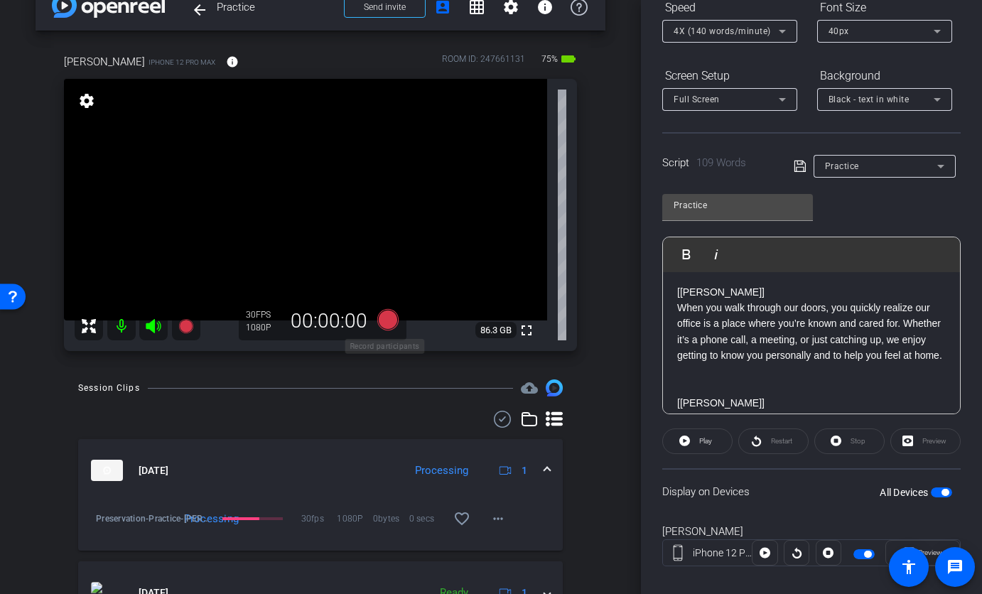
click at [387, 323] on icon at bounding box center [387, 319] width 21 height 21
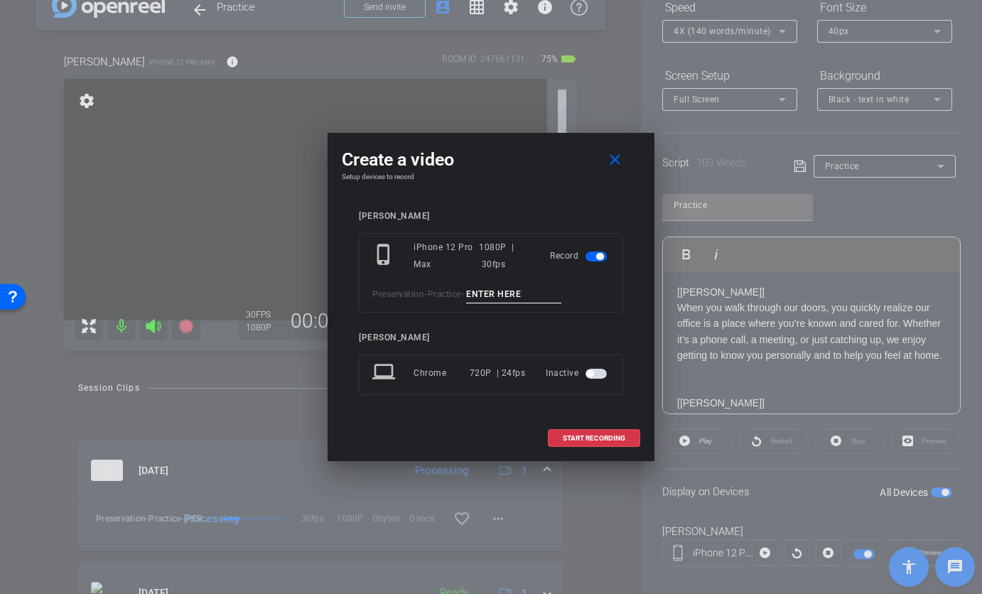
click at [488, 294] on input at bounding box center [513, 295] width 95 height 18
type input "Karen TA2"
click at [588, 443] on span at bounding box center [593, 438] width 91 height 34
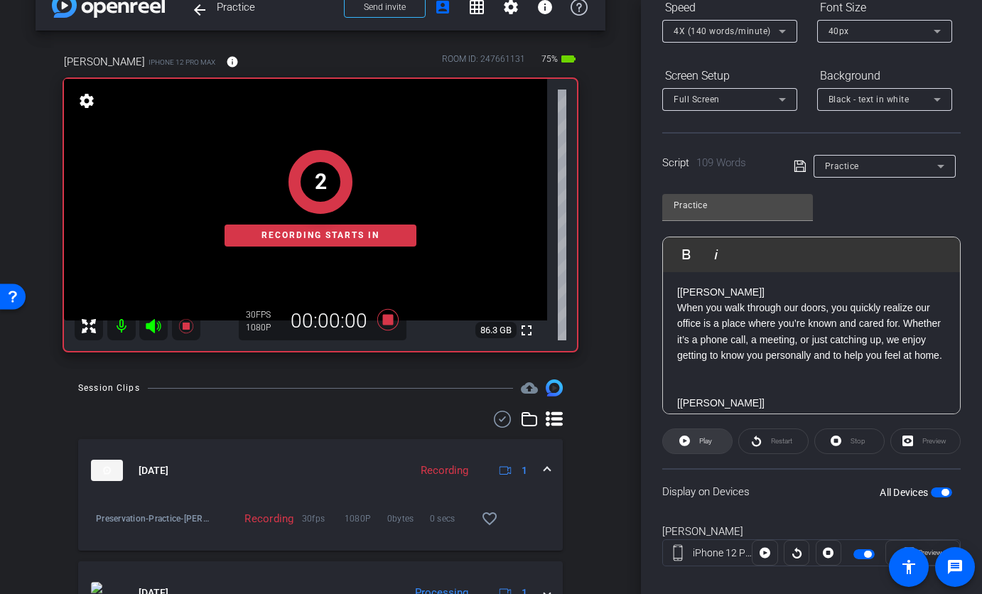
click at [696, 448] on span "Play" at bounding box center [704, 441] width 16 height 20
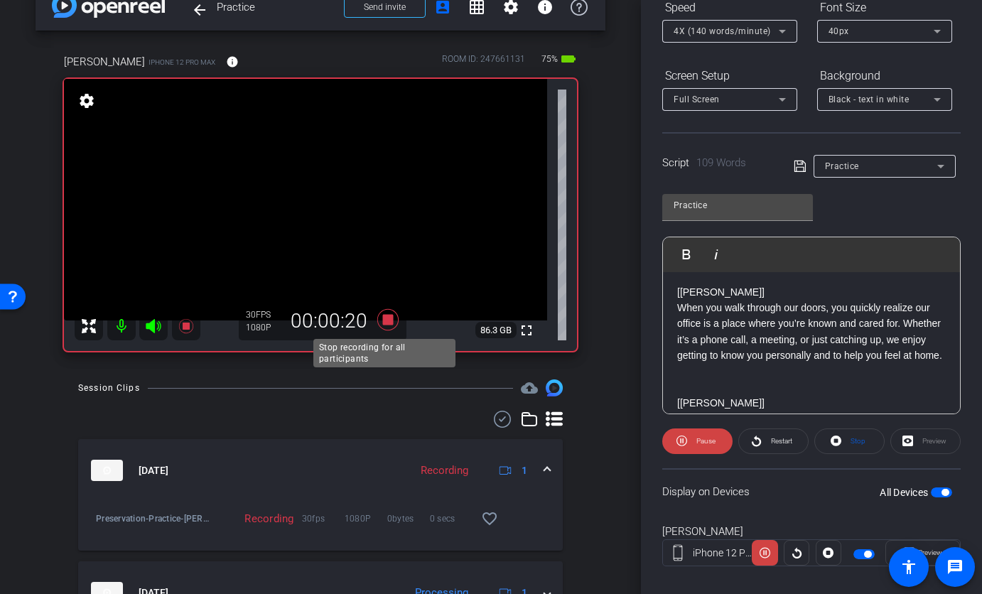
click at [389, 318] on icon at bounding box center [387, 319] width 21 height 21
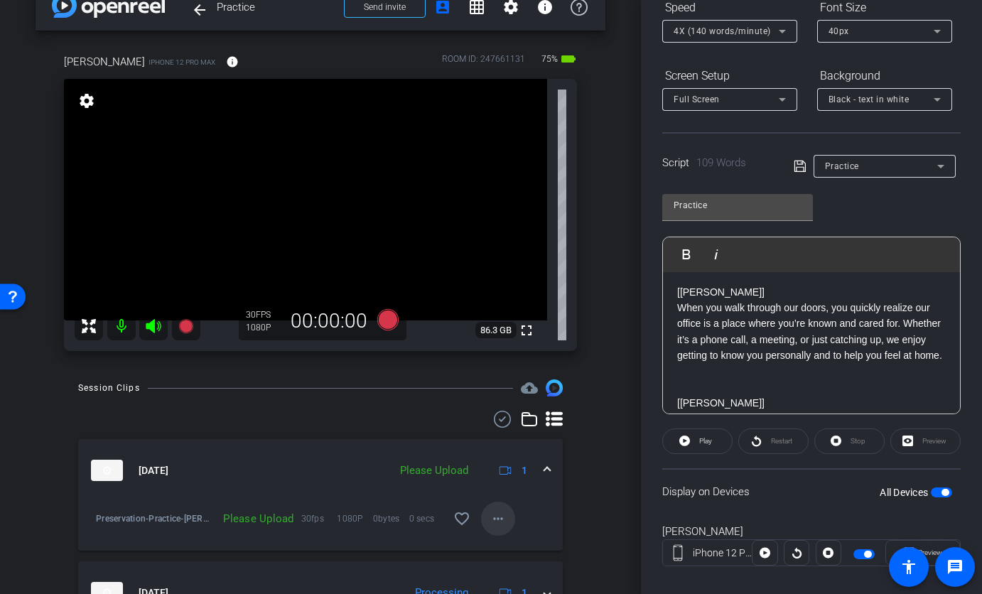
click at [490, 524] on mat-icon "more_horiz" at bounding box center [498, 518] width 17 height 17
click at [507, 457] on span "Upload" at bounding box center [513, 453] width 57 height 17
click at [756, 37] on div "4X (140 words/minute)" at bounding box center [726, 31] width 105 height 18
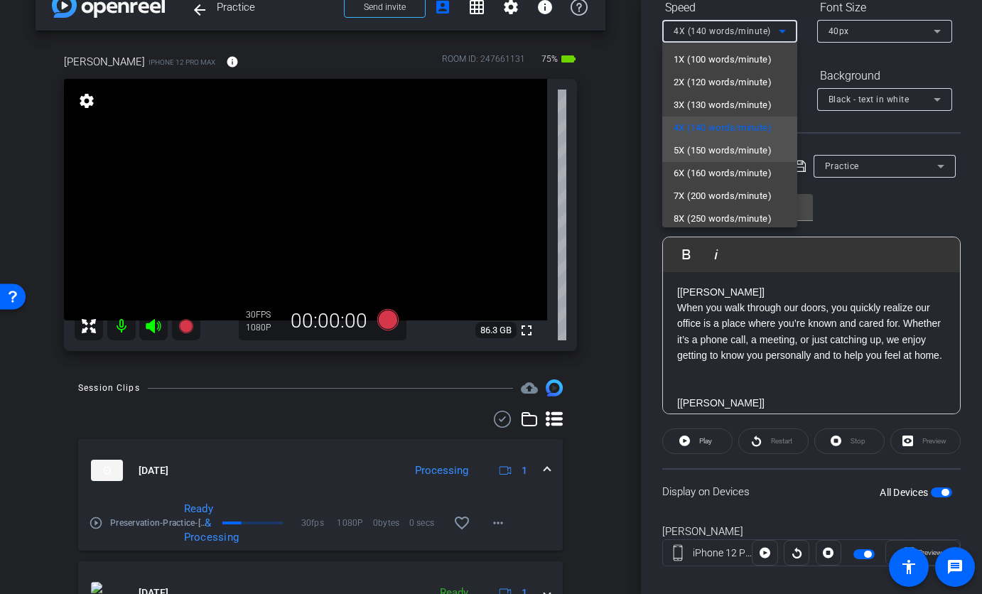
click at [729, 152] on span "5X (150 words/minute)" at bounding box center [723, 150] width 98 height 17
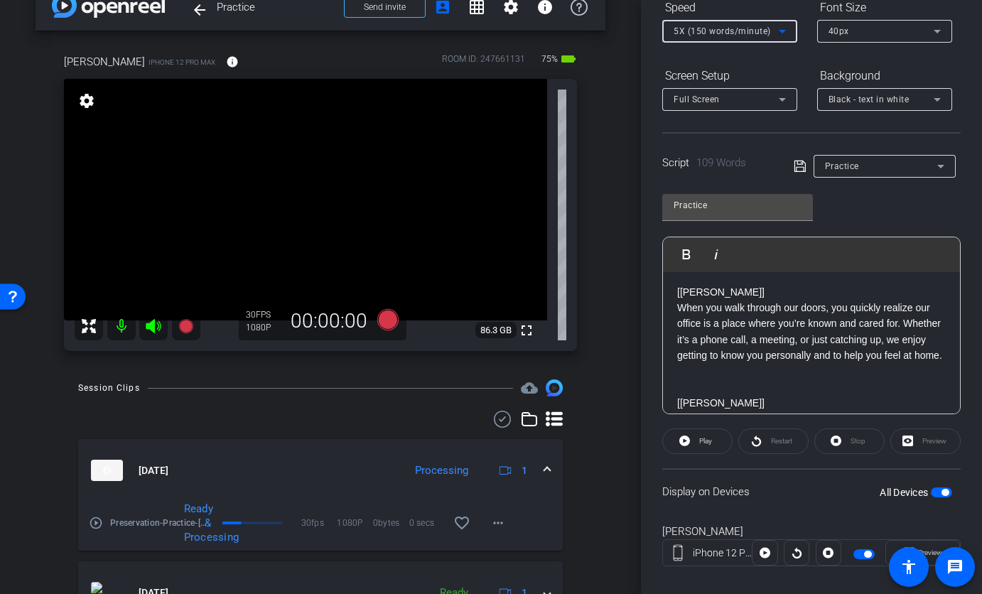
click at [860, 37] on div "40px" at bounding box center [880, 31] width 105 height 18
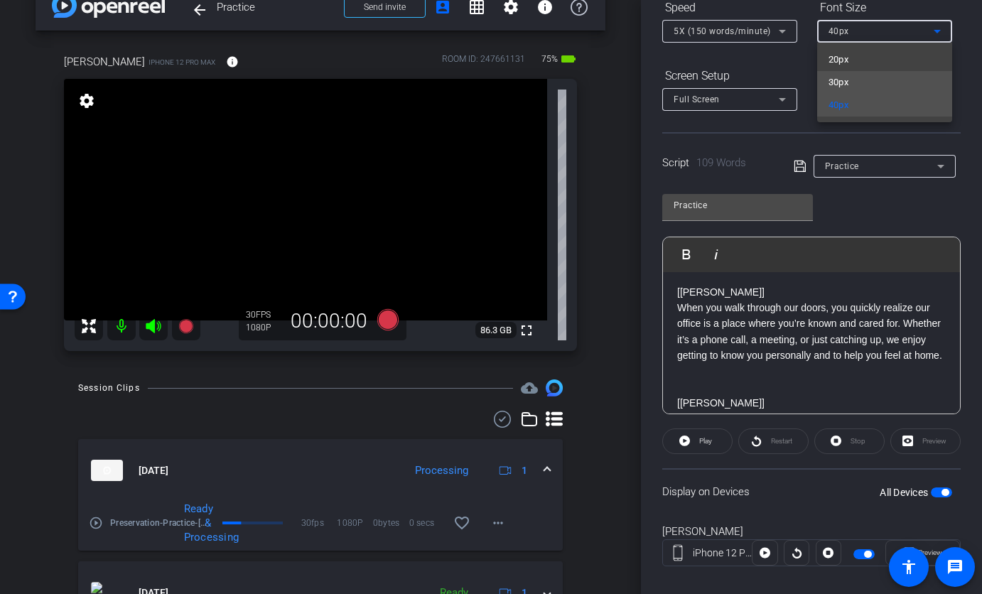
click at [855, 80] on mat-option "30px" at bounding box center [884, 82] width 135 height 23
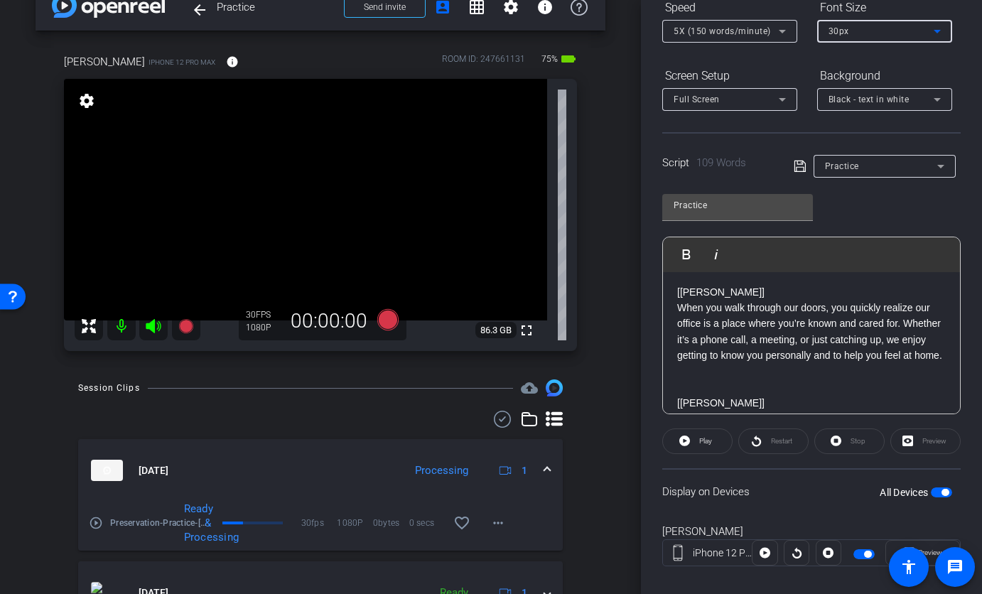
click at [816, 136] on div "Script 109 Words Practice" at bounding box center [811, 154] width 298 height 45
drag, startPoint x: 746, startPoint y: 378, endPoint x: 667, endPoint y: 291, distance: 117.7
click at [668, 291] on div "SMILE :) ----- [Karen] When you walk through our doors, you quickly realize our…" at bounding box center [811, 403] width 297 height 362
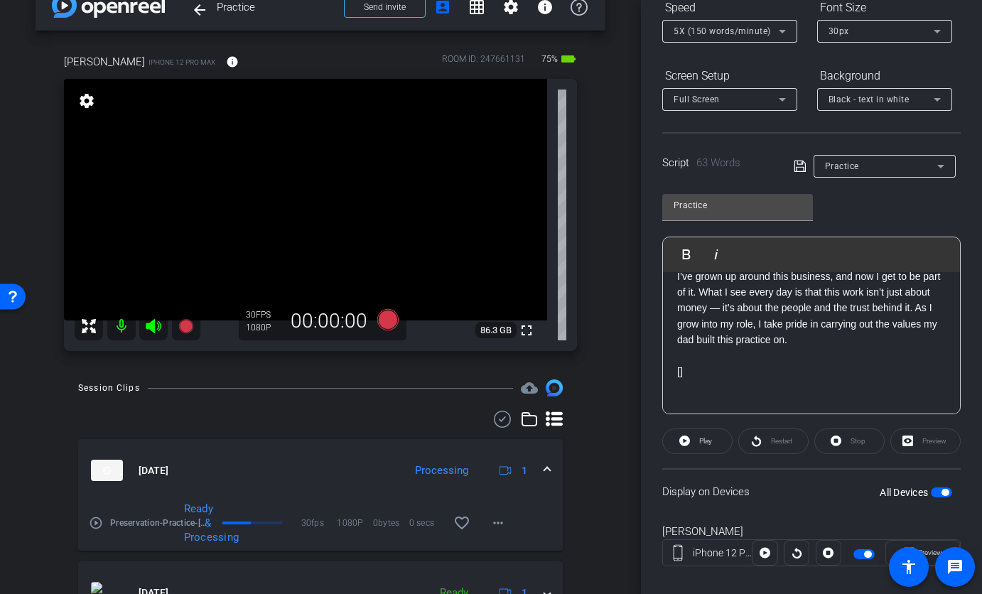
scroll to position [144, 0]
drag, startPoint x: 699, startPoint y: 401, endPoint x: 675, endPoint y: 363, distance: 44.7
click at [675, 363] on div "SMILE :) ----- [Chris] I’ve grown up around this business, and now I get to be …" at bounding box center [811, 277] width 297 height 299
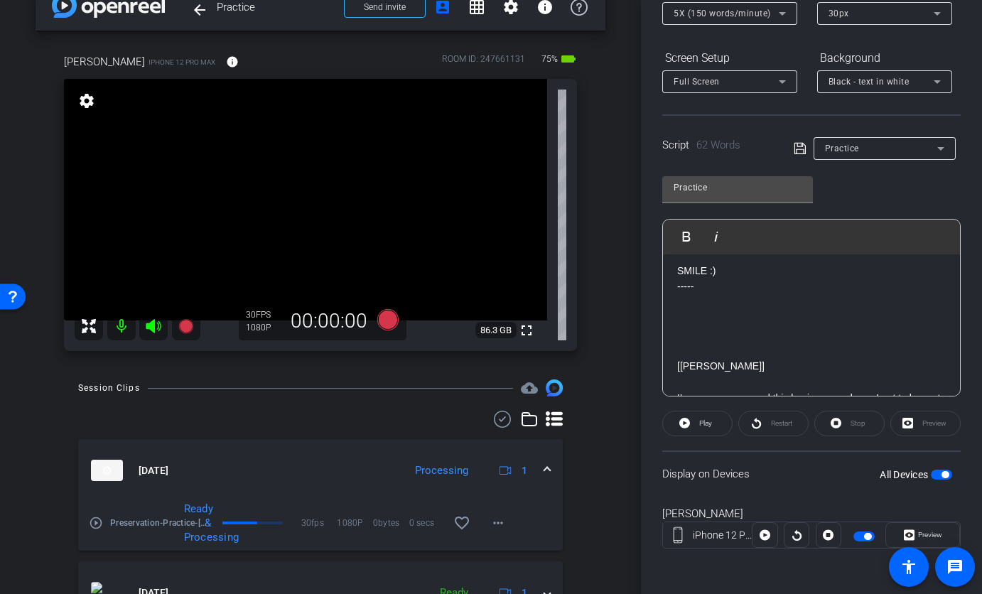
scroll to position [18, 0]
click at [679, 326] on p at bounding box center [811, 322] width 269 height 16
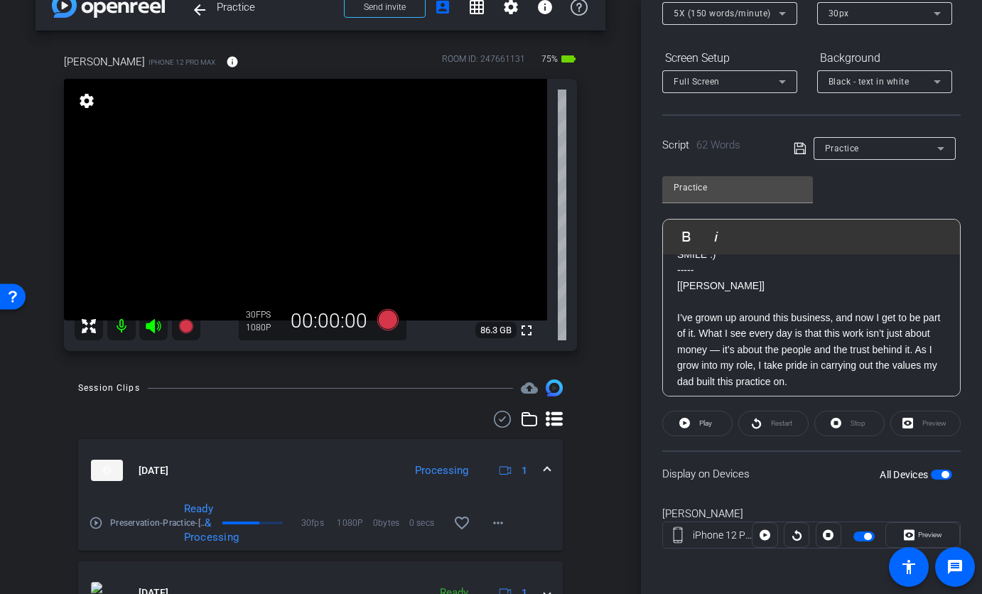
scroll to position [30, 0]
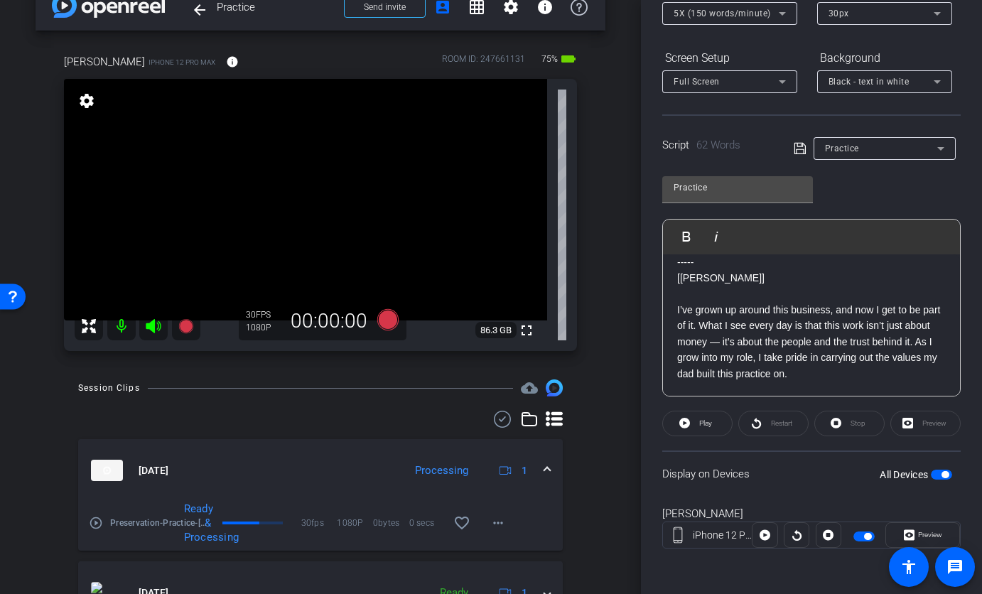
click at [920, 478] on label "All Devices" at bounding box center [905, 475] width 51 height 14
click at [931, 478] on button "All Devices" at bounding box center [941, 475] width 21 height 10
click at [939, 475] on span "button" at bounding box center [941, 475] width 21 height 10
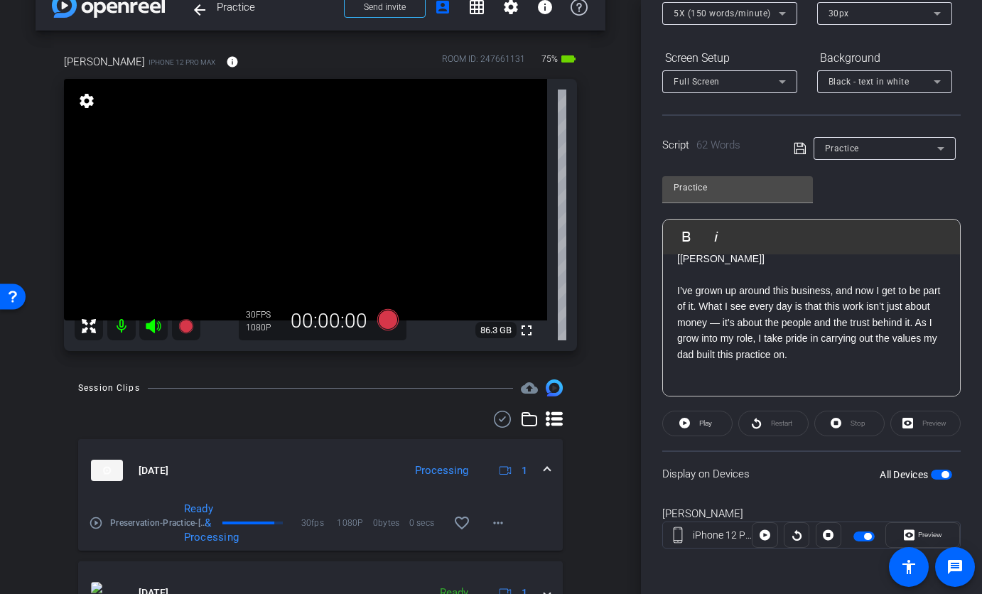
scroll to position [35, 0]
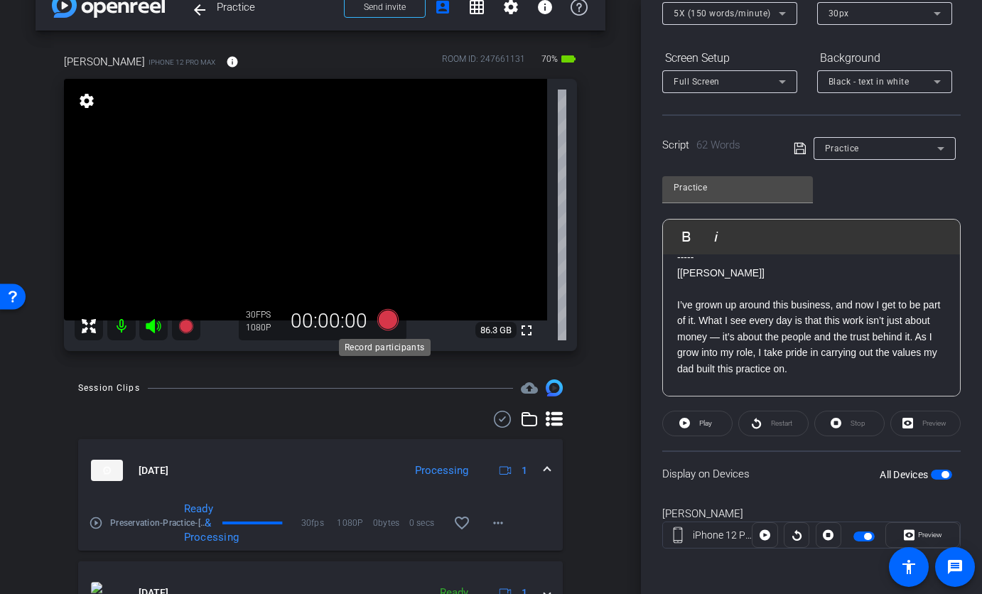
click at [387, 323] on icon at bounding box center [387, 319] width 21 height 21
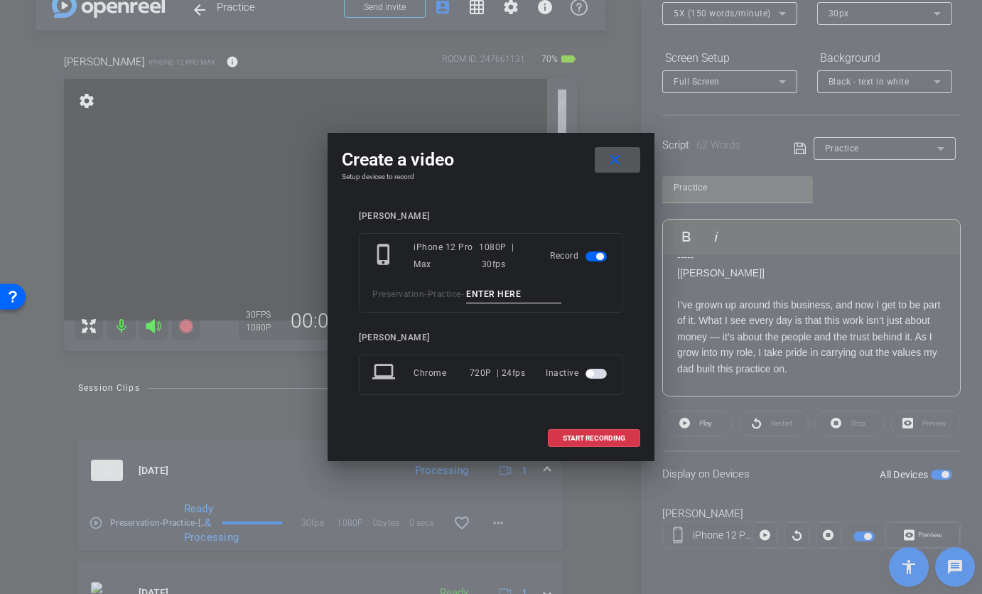
click at [503, 291] on input at bounding box center [513, 295] width 95 height 18
type input "Chris TA1"
click at [591, 435] on span "START RECORDING" at bounding box center [594, 438] width 63 height 7
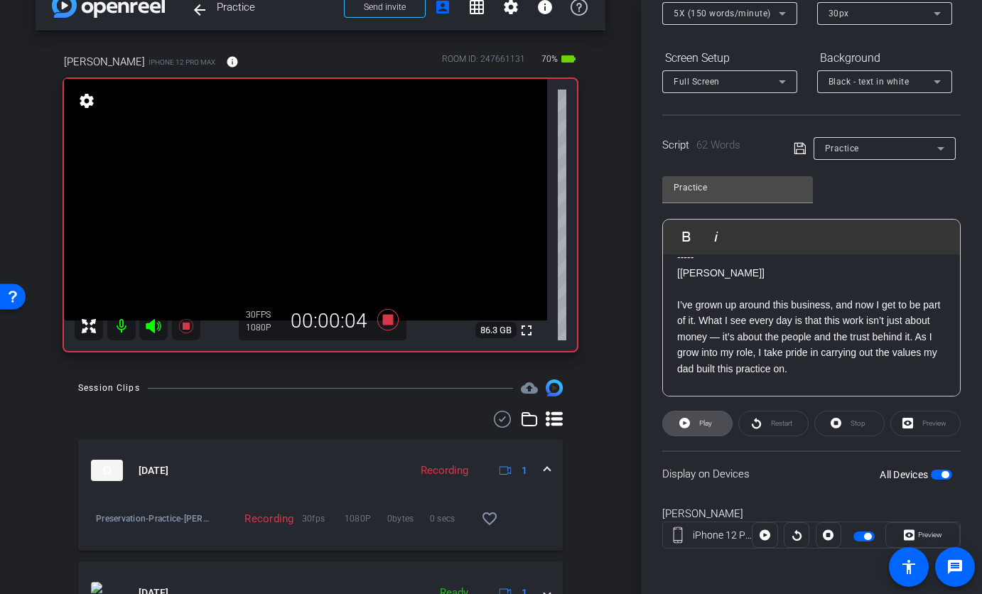
click at [713, 430] on span at bounding box center [697, 423] width 69 height 34
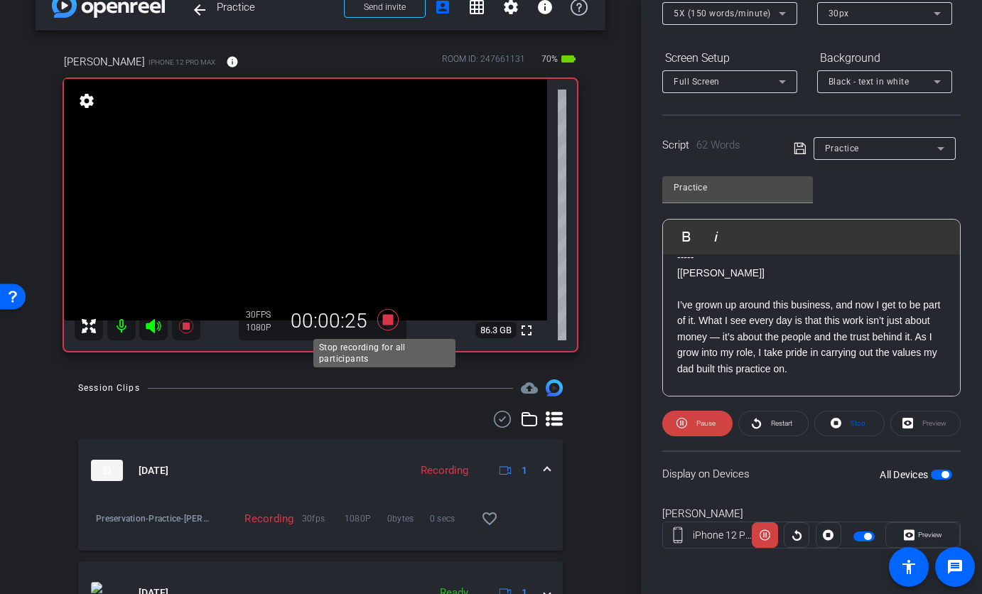
click at [390, 320] on icon at bounding box center [388, 320] width 34 height 26
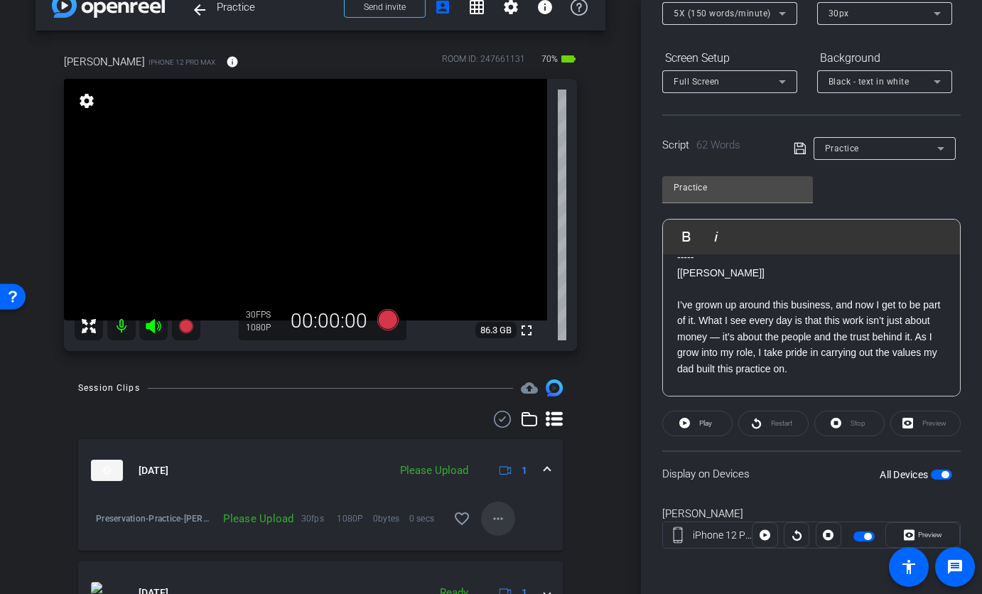
click at [490, 526] on mat-icon "more_horiz" at bounding box center [498, 518] width 17 height 17
click at [498, 451] on span "Upload" at bounding box center [513, 453] width 57 height 17
click at [382, 326] on icon at bounding box center [387, 319] width 21 height 21
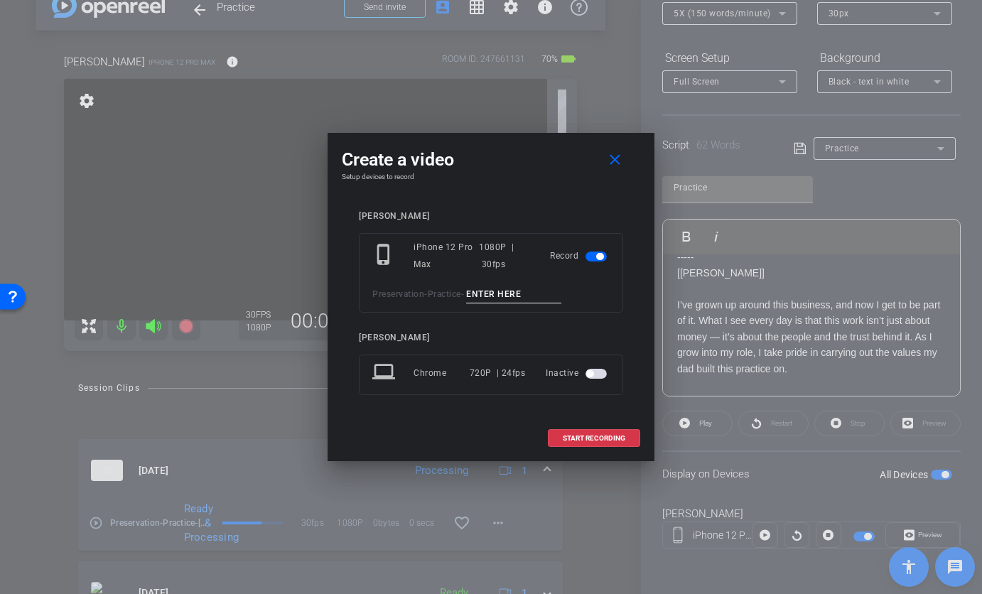
click at [494, 297] on input at bounding box center [513, 295] width 95 height 18
type input "Chris TA2"
click at [598, 443] on span at bounding box center [593, 438] width 91 height 34
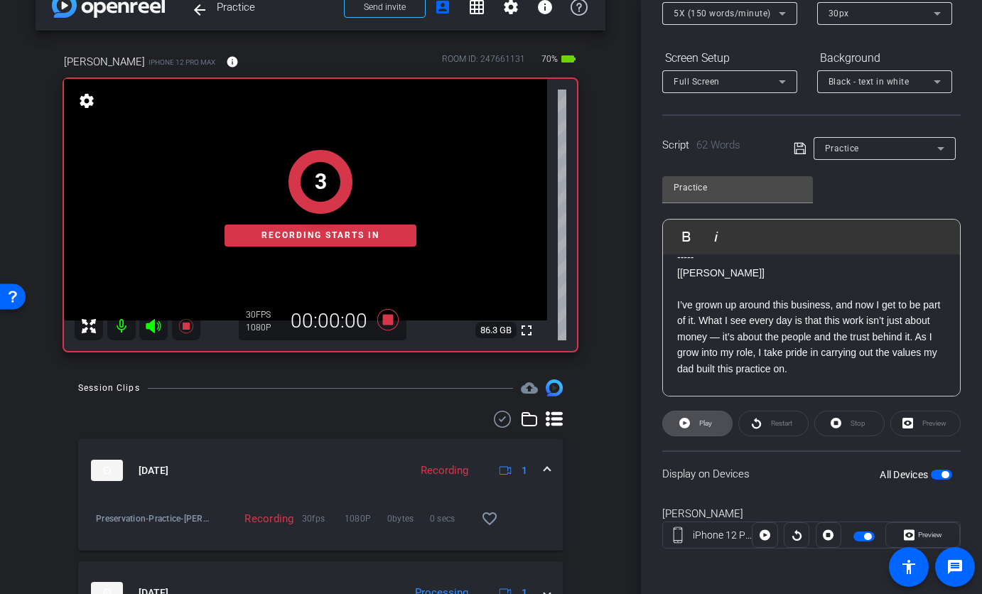
click at [681, 426] on icon at bounding box center [684, 423] width 11 height 11
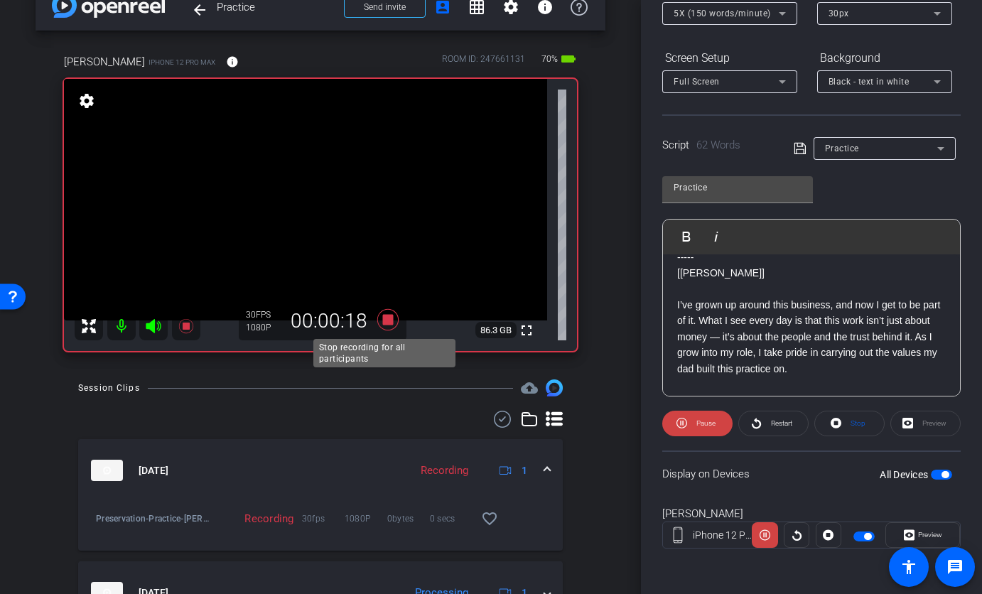
click at [385, 323] on icon at bounding box center [387, 319] width 21 height 21
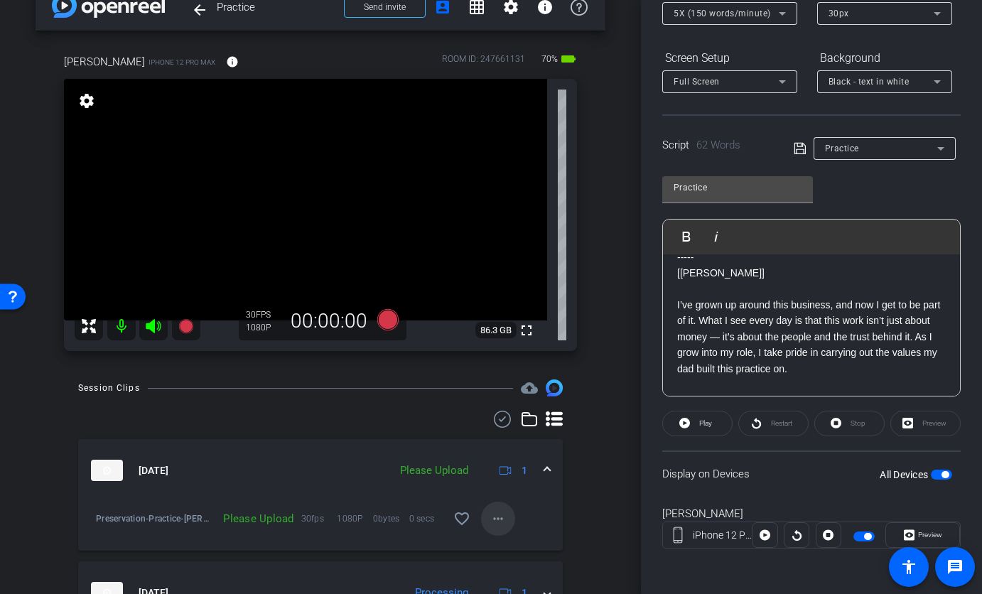
click at [498, 524] on mat-icon "more_horiz" at bounding box center [498, 518] width 17 height 17
click at [498, 453] on span "Upload" at bounding box center [513, 453] width 57 height 17
click at [931, 472] on span "button" at bounding box center [941, 475] width 21 height 10
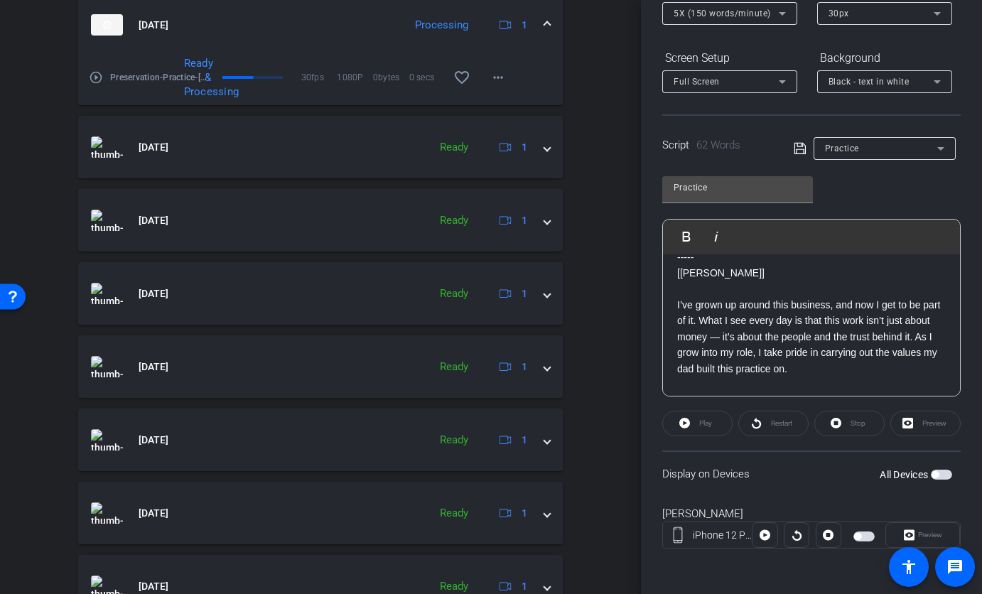
scroll to position [550, 0]
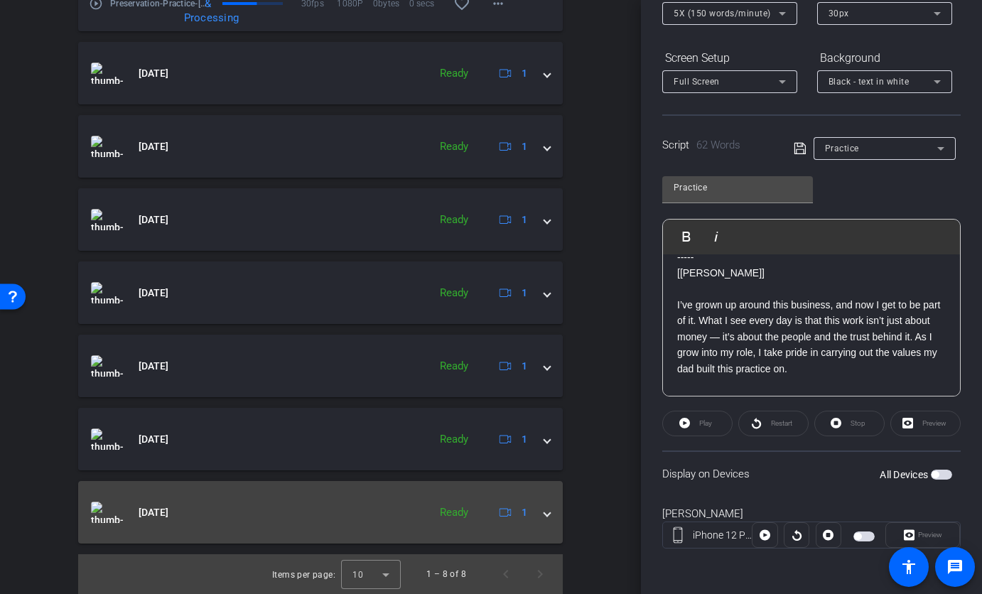
click at [544, 512] on span at bounding box center [547, 512] width 6 height 15
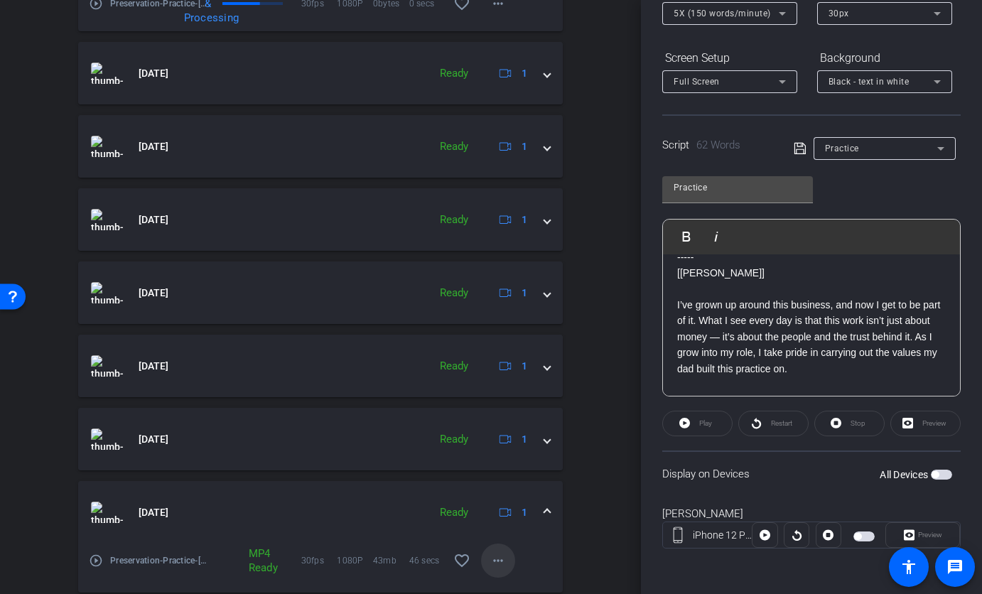
click at [492, 544] on mat-icon "more_horiz" at bounding box center [498, 560] width 17 height 17
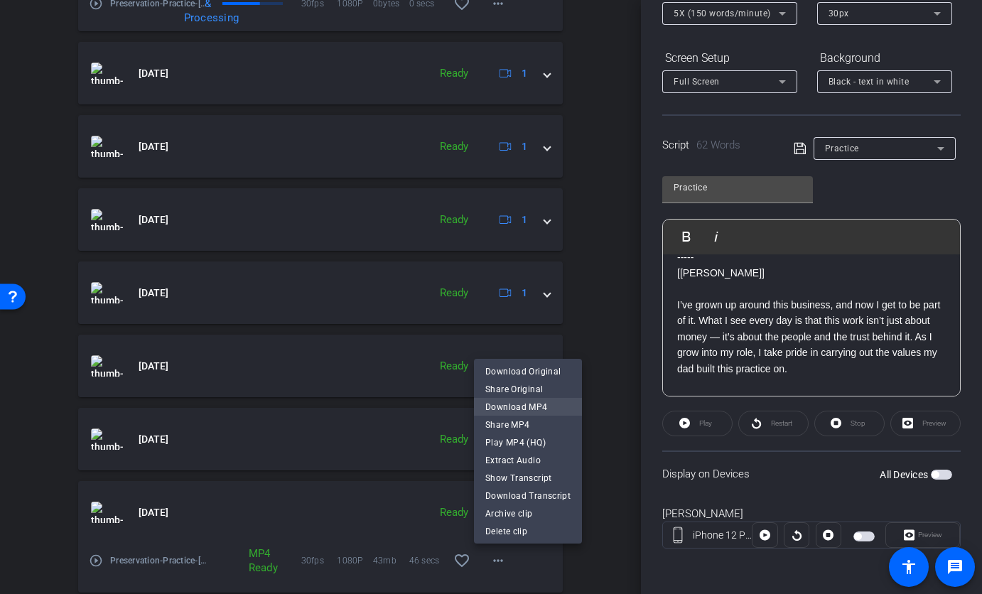
click at [504, 403] on span "Download MP4" at bounding box center [527, 407] width 85 height 17
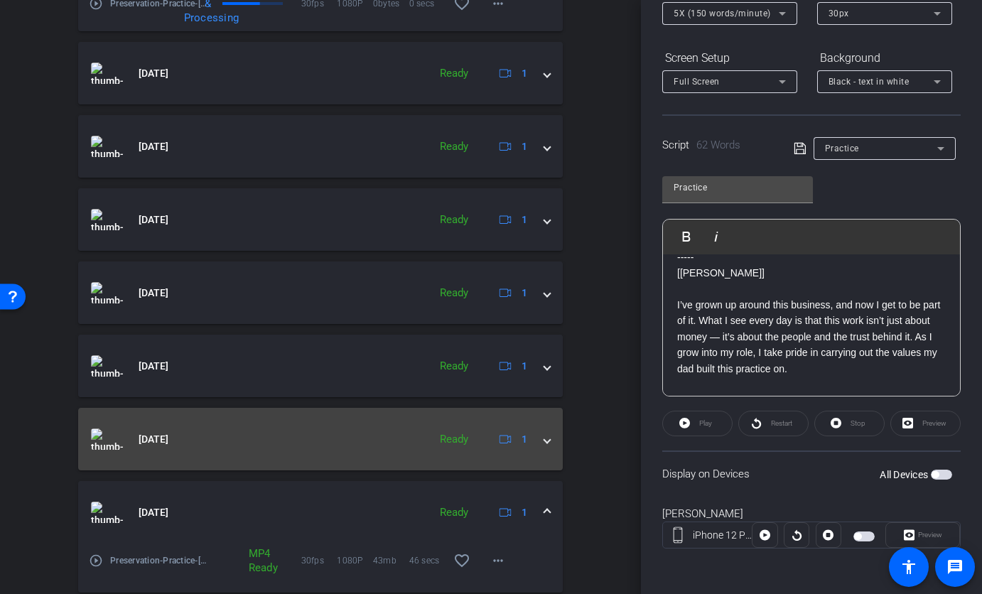
click at [541, 447] on mat-expansion-panel-header "Sep 30, 2025 Ready 1" at bounding box center [320, 439] width 485 height 63
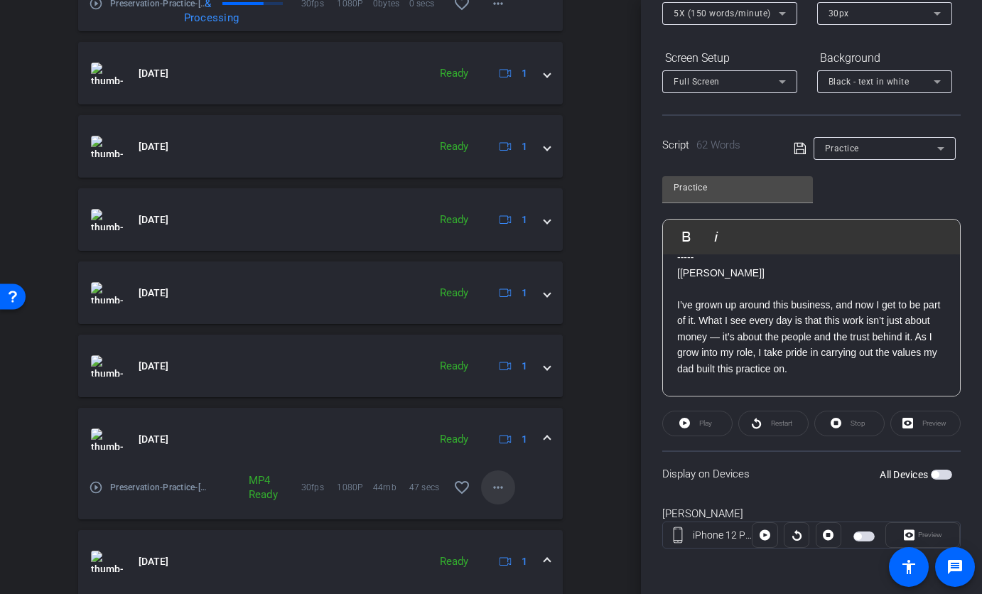
click at [490, 480] on mat-icon "more_horiz" at bounding box center [498, 487] width 17 height 17
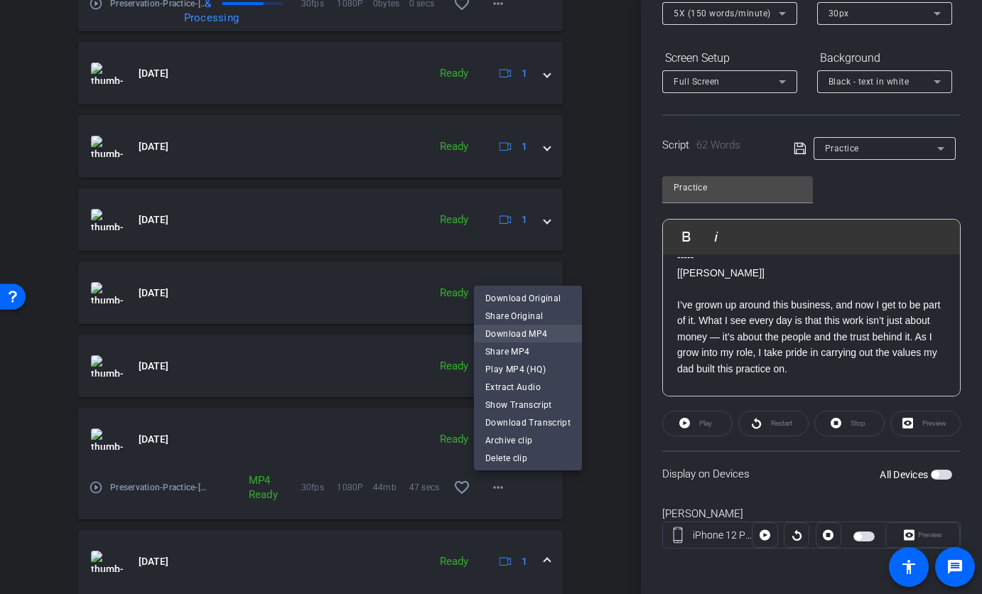
click at [503, 339] on span "Download MP4" at bounding box center [527, 333] width 85 height 17
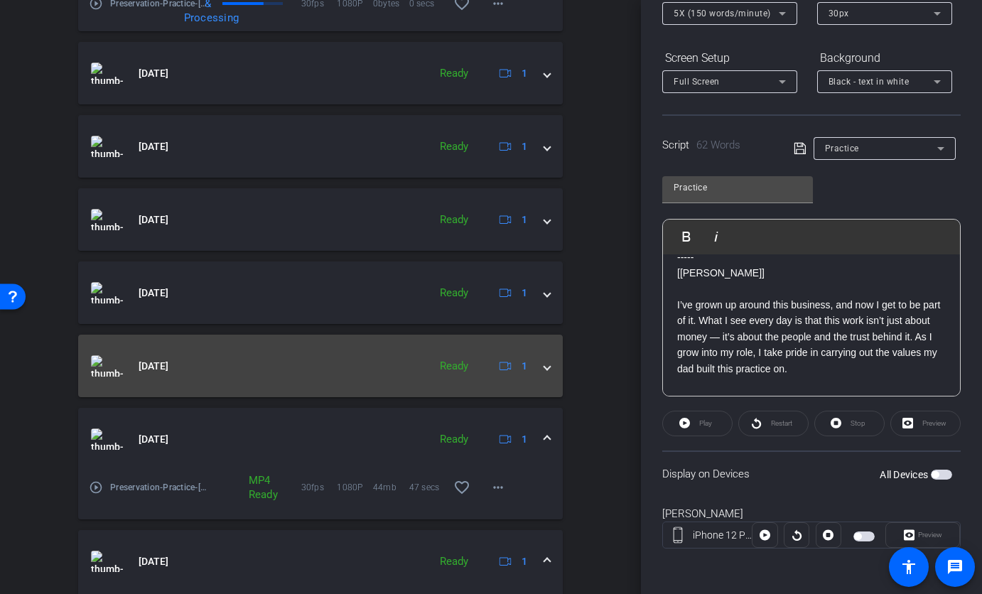
click at [542, 360] on mat-expansion-panel-header "Sep 30, 2025 Ready 1" at bounding box center [320, 366] width 485 height 63
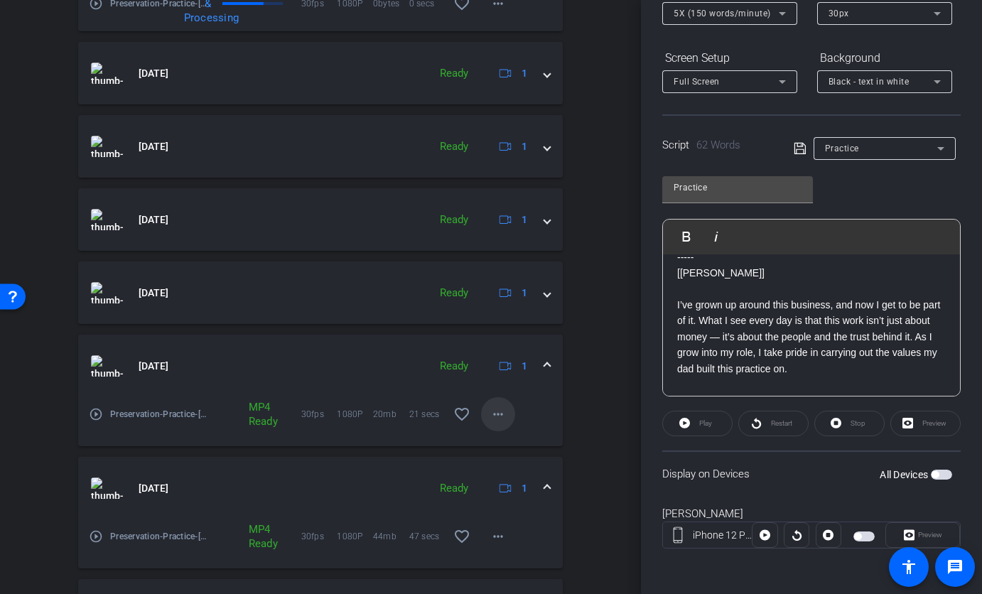
click at [490, 421] on mat-icon "more_horiz" at bounding box center [498, 414] width 17 height 17
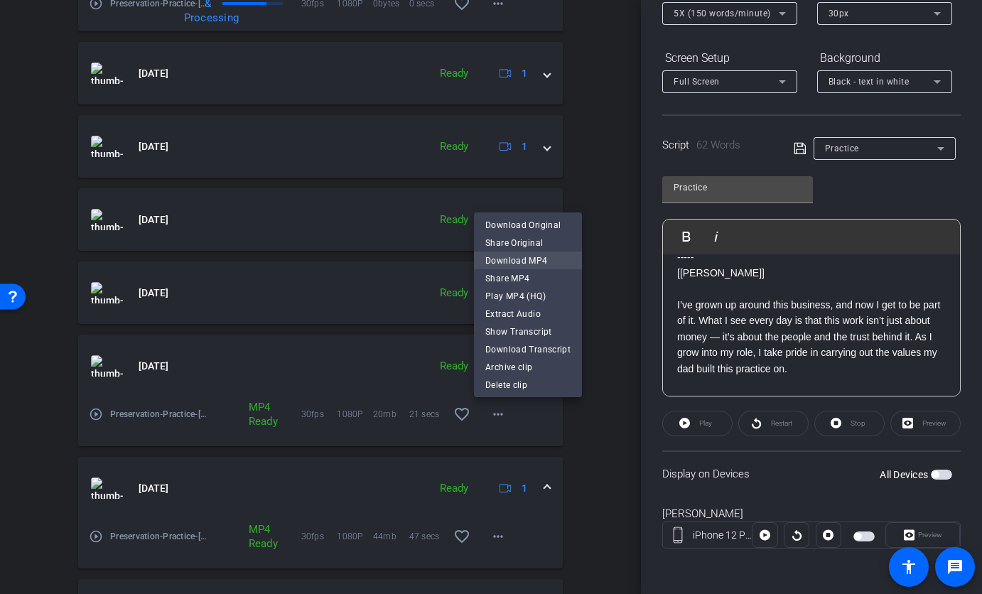
click at [533, 253] on span "Download MP4" at bounding box center [527, 260] width 85 height 17
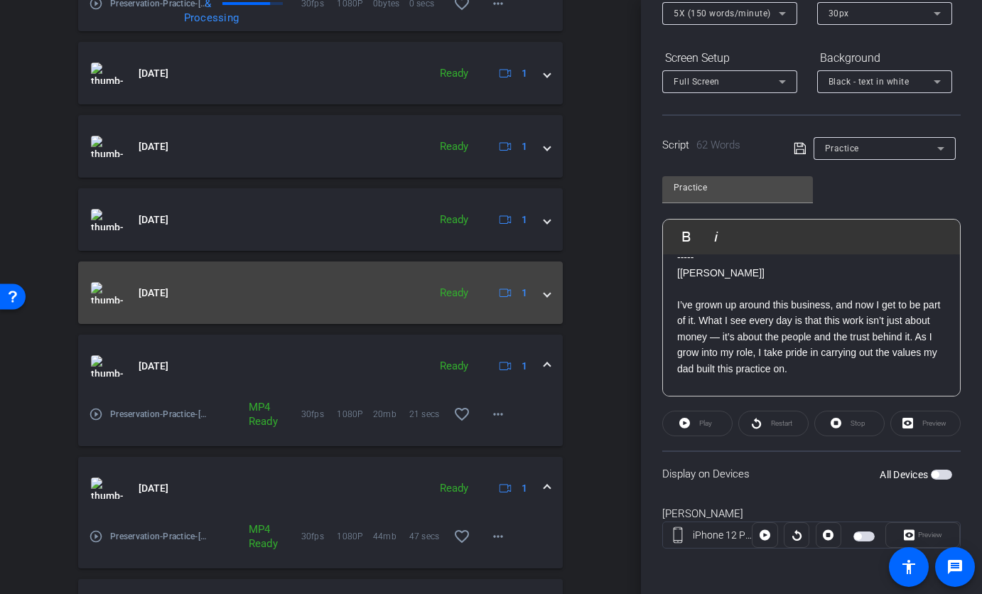
click at [544, 296] on span at bounding box center [547, 293] width 6 height 15
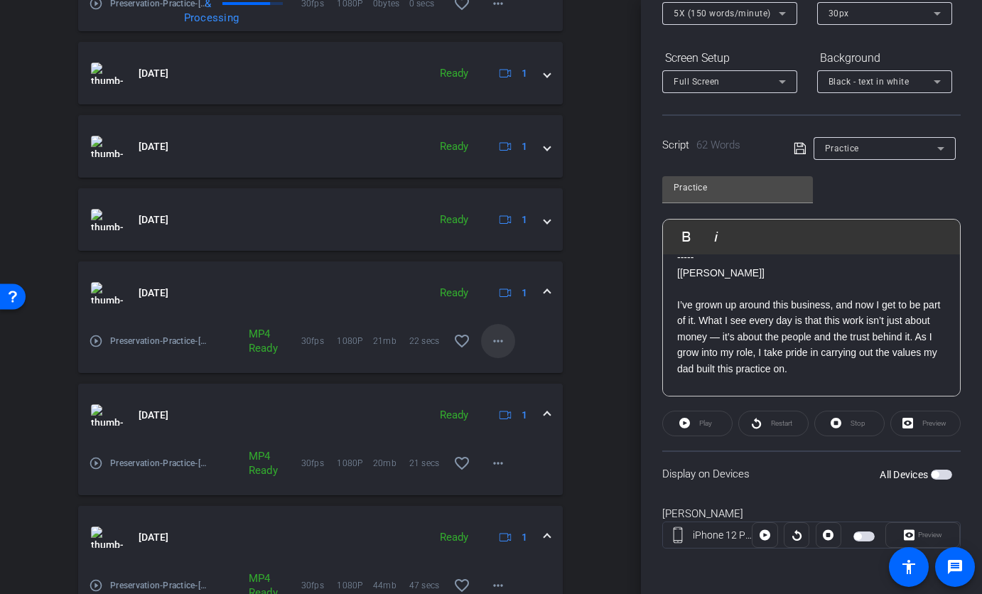
click at [490, 345] on mat-icon "more_horiz" at bounding box center [498, 341] width 17 height 17
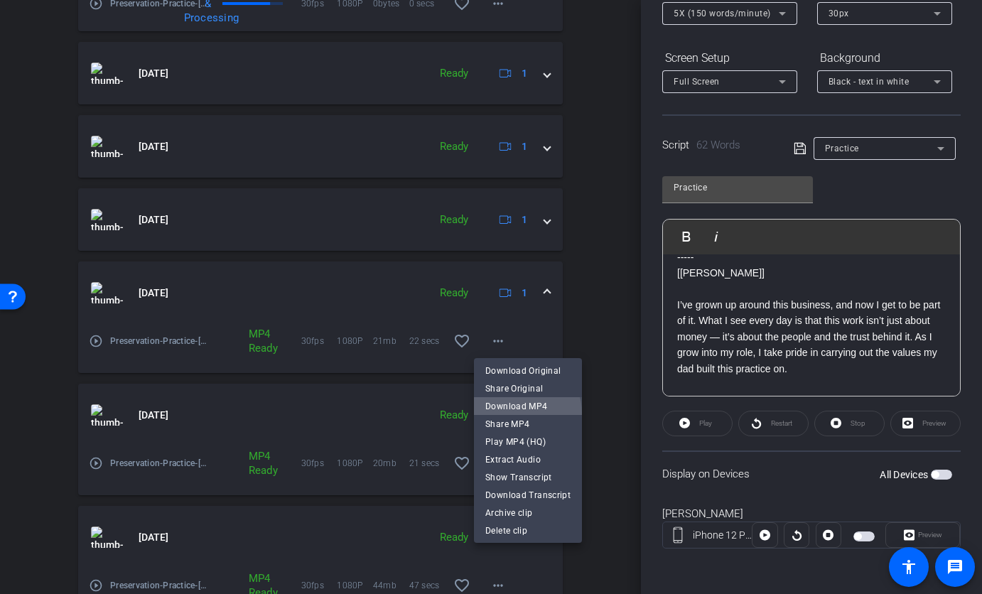
click at [524, 413] on span "Download MP4" at bounding box center [527, 406] width 85 height 17
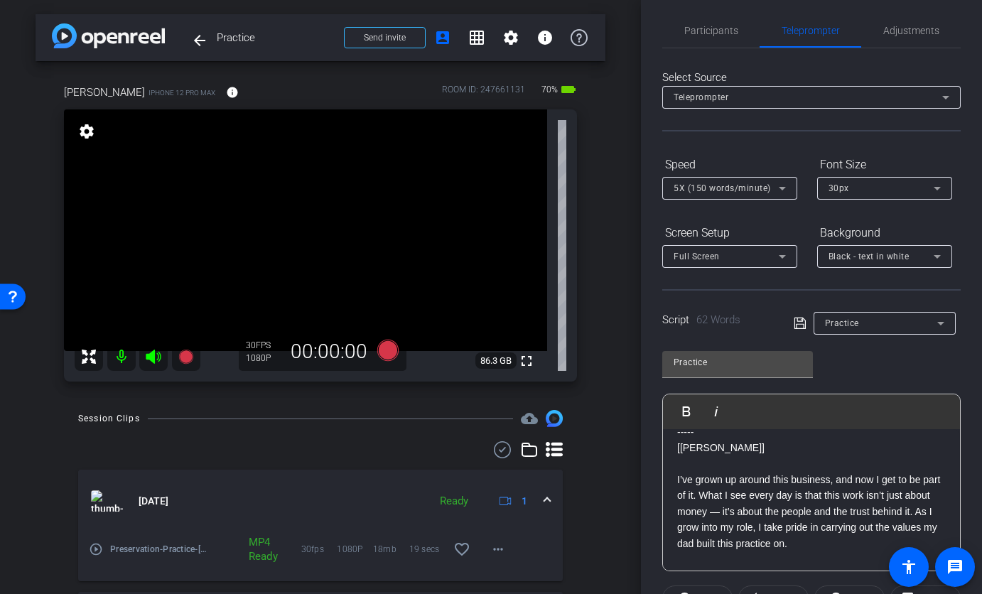
scroll to position [0, 0]
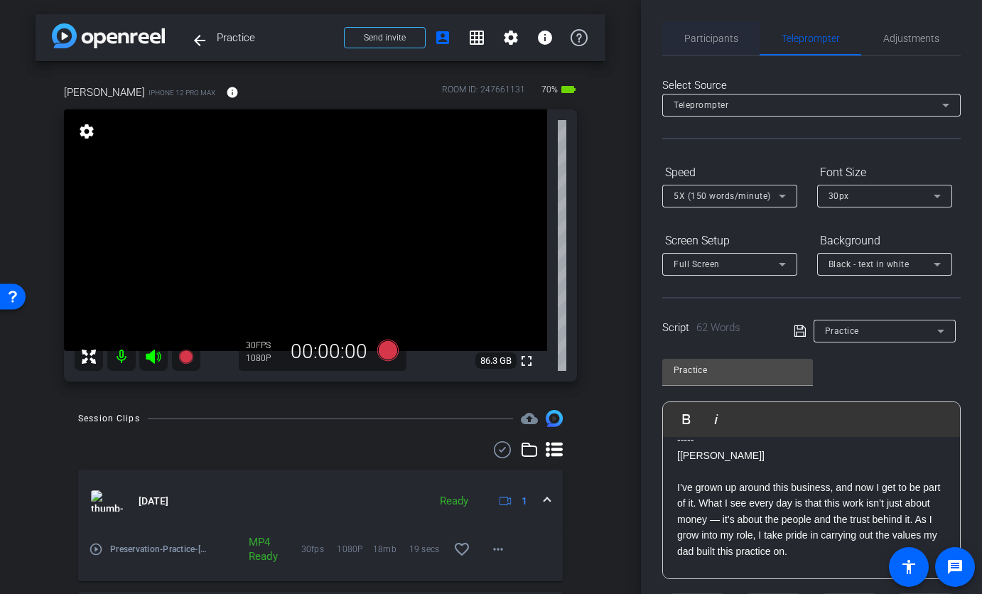
click at [705, 38] on span "Participants" at bounding box center [711, 38] width 54 height 10
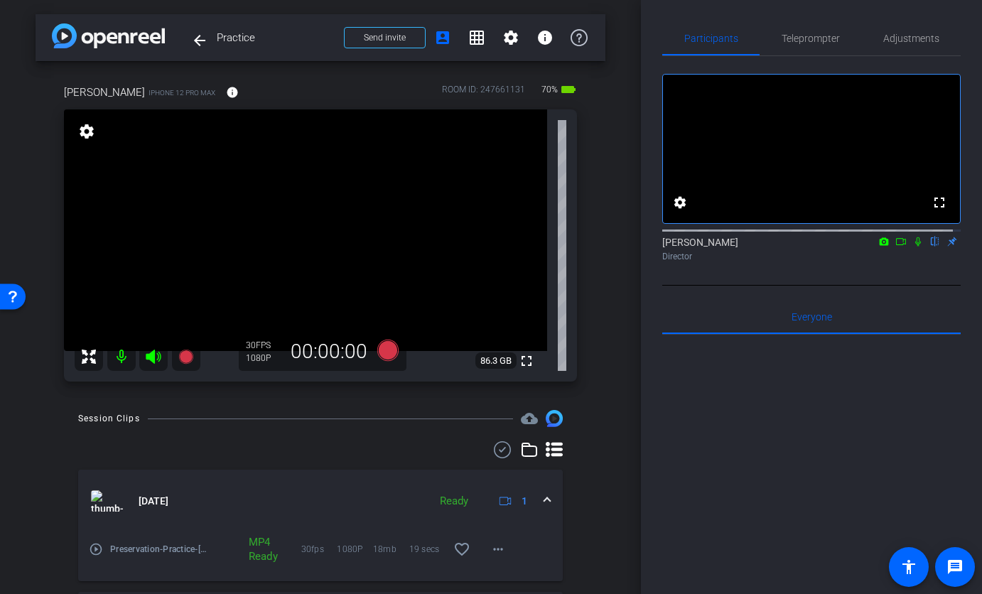
click at [895, 247] on icon at bounding box center [900, 242] width 11 height 10
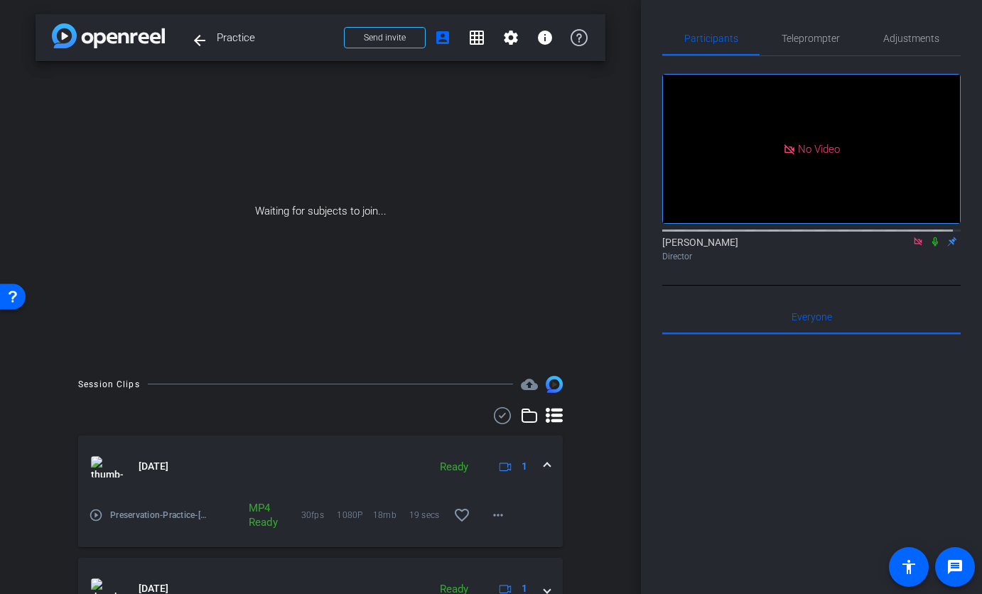
click at [914, 245] on icon at bounding box center [918, 241] width 8 height 8
click at [495, 519] on mat-icon "more_horiz" at bounding box center [498, 515] width 17 height 17
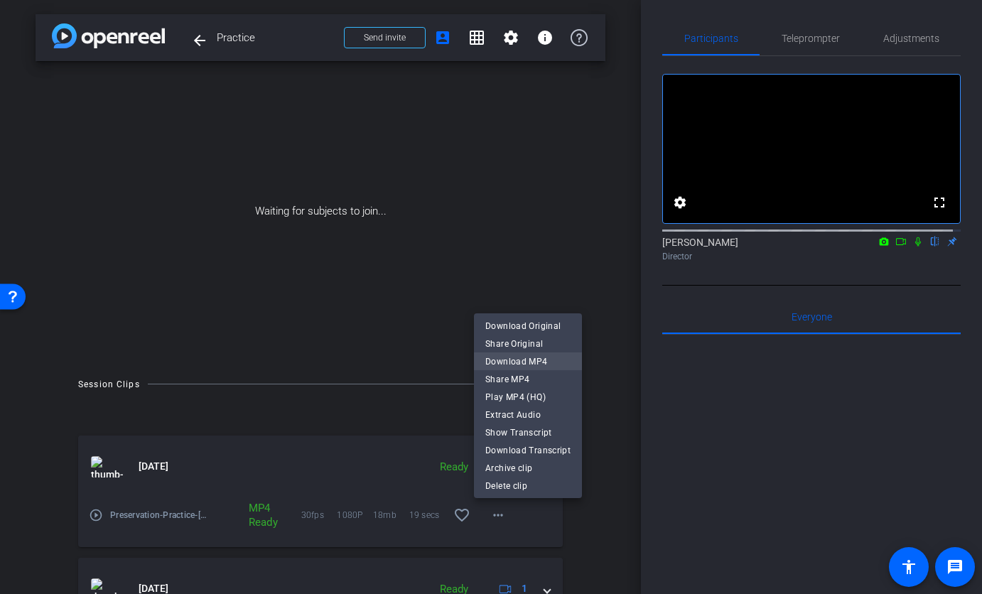
click at [510, 360] on span "Download MP4" at bounding box center [527, 361] width 85 height 17
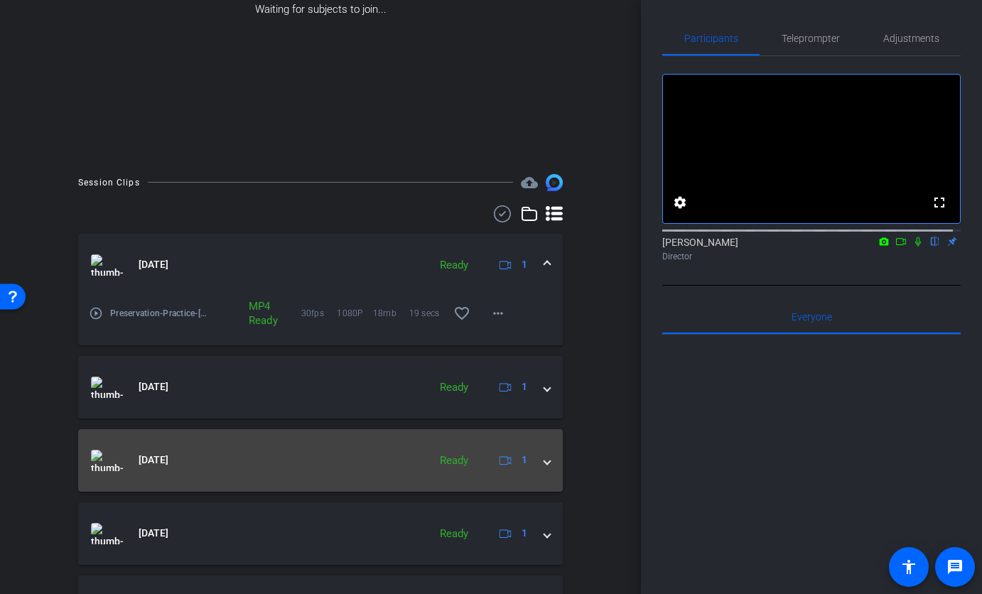
scroll to position [211, 0]
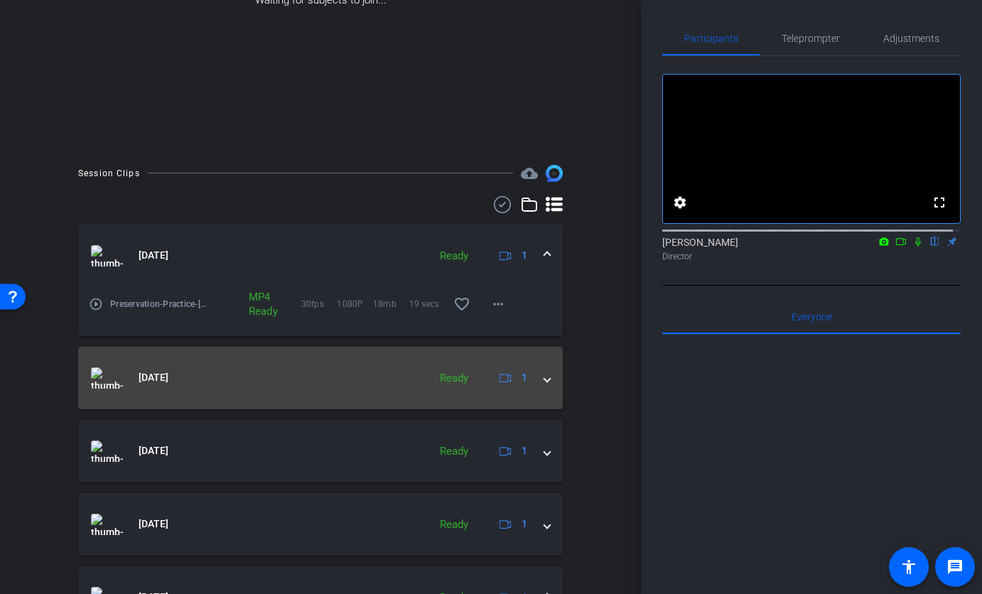
click at [544, 376] on span at bounding box center [547, 377] width 6 height 15
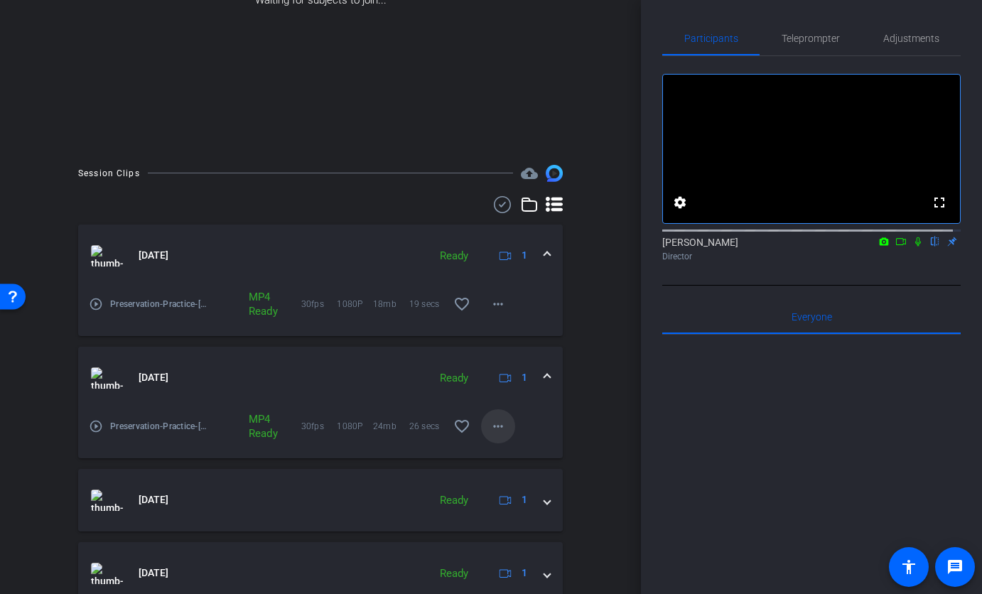
click at [501, 424] on span at bounding box center [498, 426] width 34 height 34
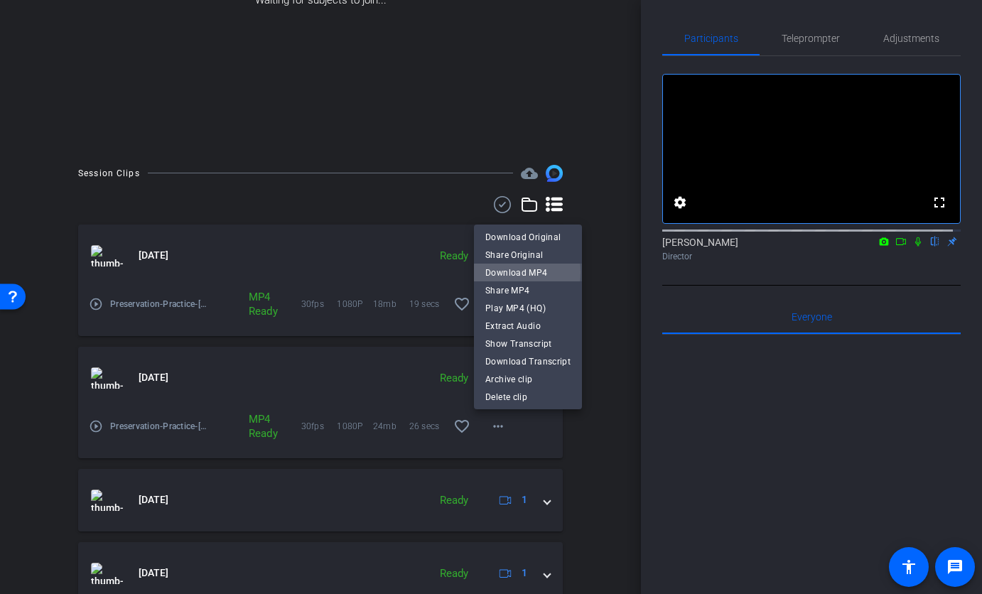
click at [505, 272] on span "Download MP4" at bounding box center [527, 272] width 85 height 17
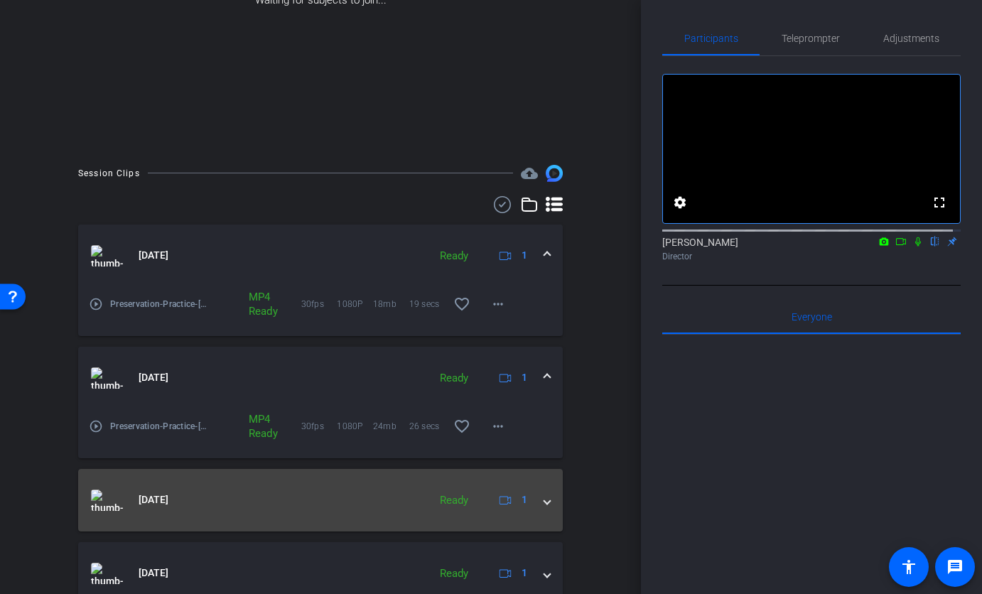
click at [548, 504] on mat-expansion-panel-header "Sep 30, 2025 Ready 1" at bounding box center [320, 500] width 485 height 63
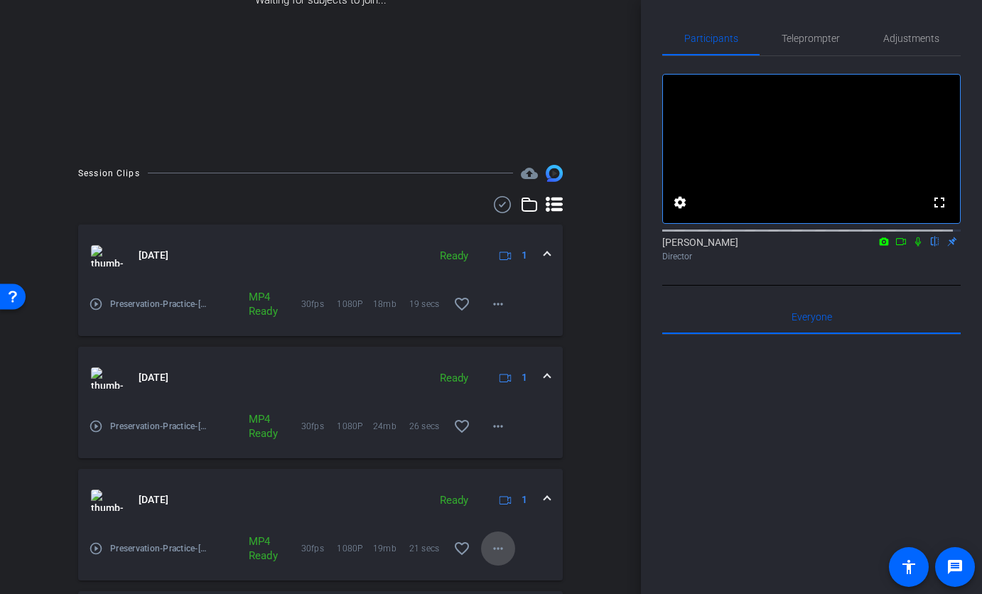
click at [490, 544] on mat-icon "more_horiz" at bounding box center [498, 548] width 17 height 17
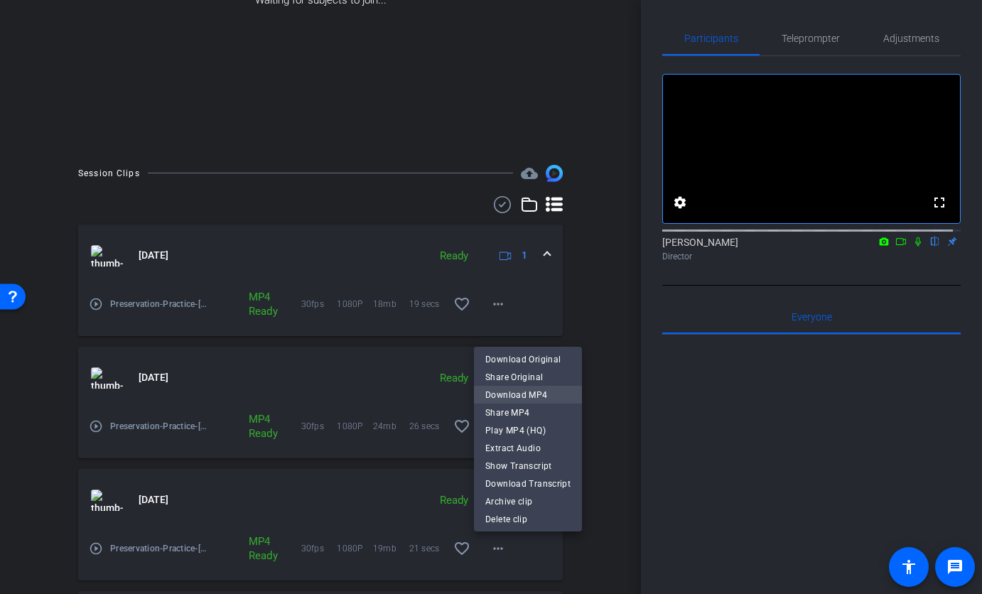
click at [517, 391] on span "Download MP4" at bounding box center [527, 395] width 85 height 17
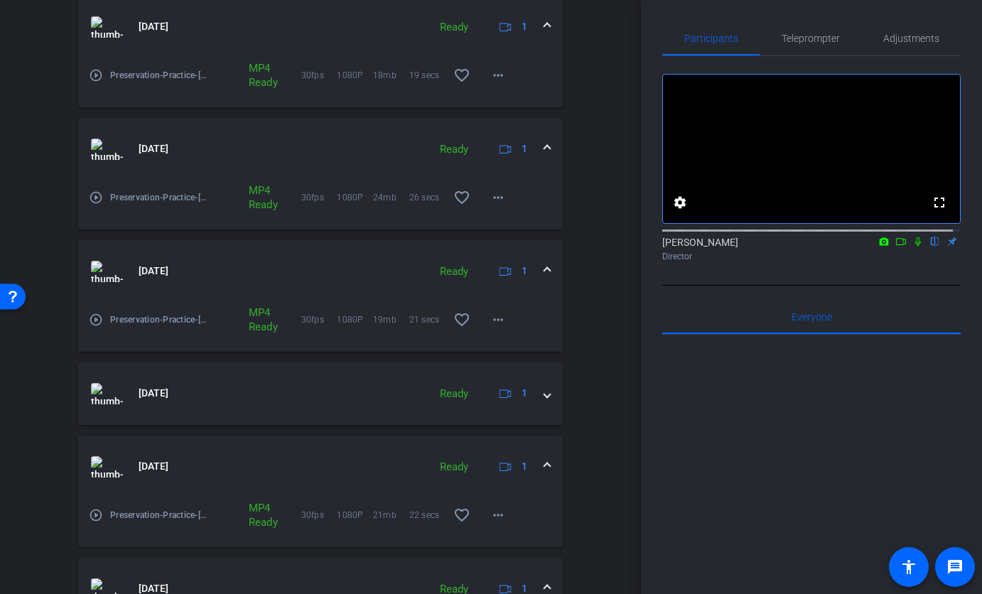
scroll to position [445, 0]
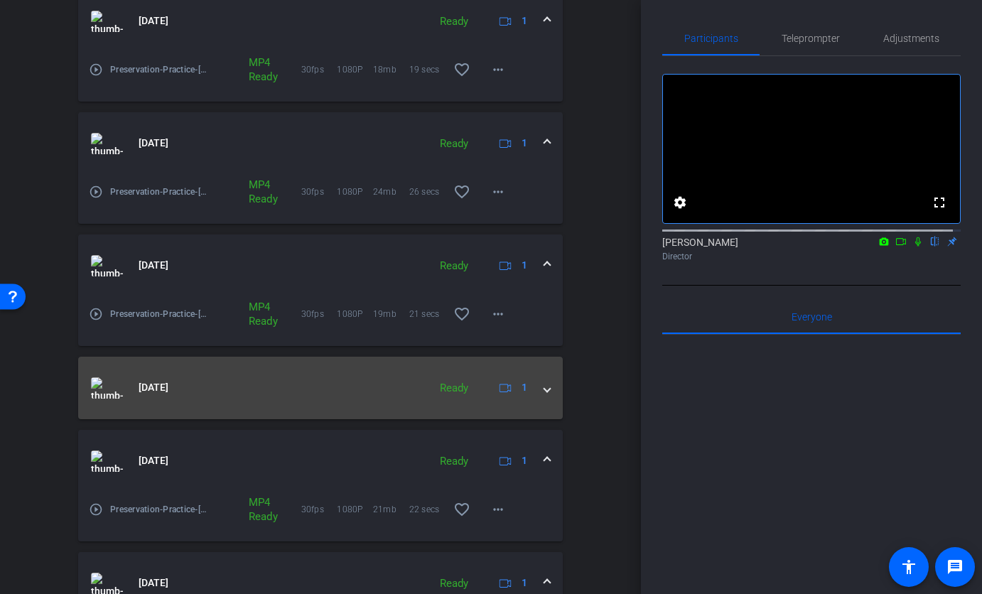
click at [545, 392] on mat-expansion-panel-header "Sep 30, 2025 Ready 1" at bounding box center [320, 388] width 485 height 63
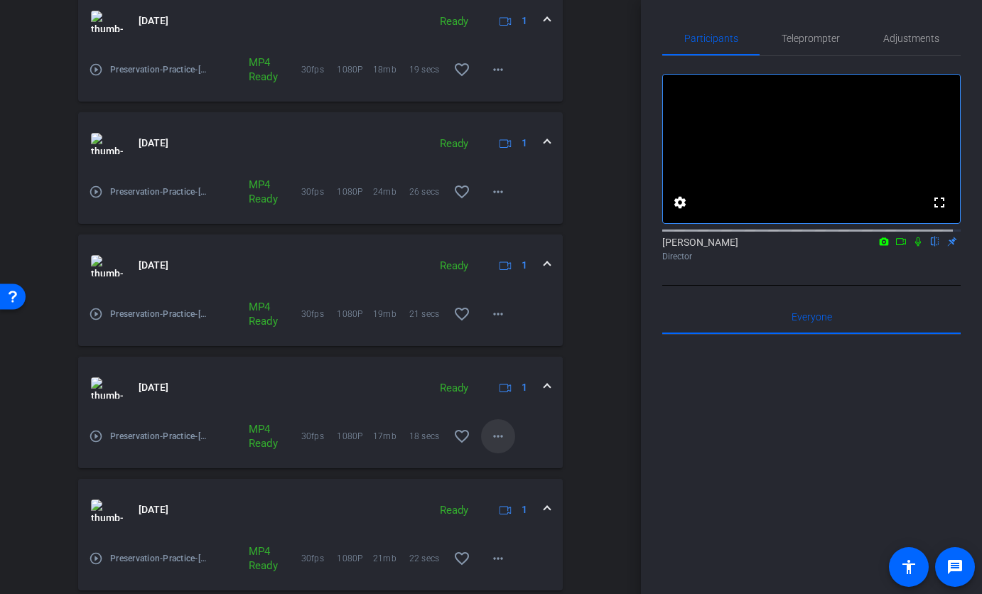
click at [499, 440] on span at bounding box center [498, 436] width 34 height 34
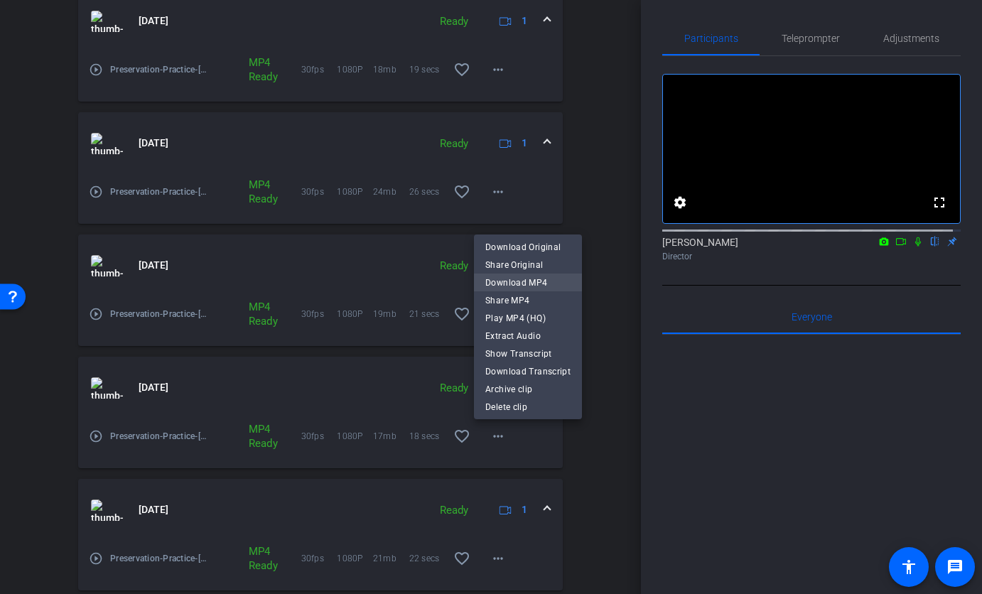
click at [500, 281] on span "Download MP4" at bounding box center [527, 282] width 85 height 17
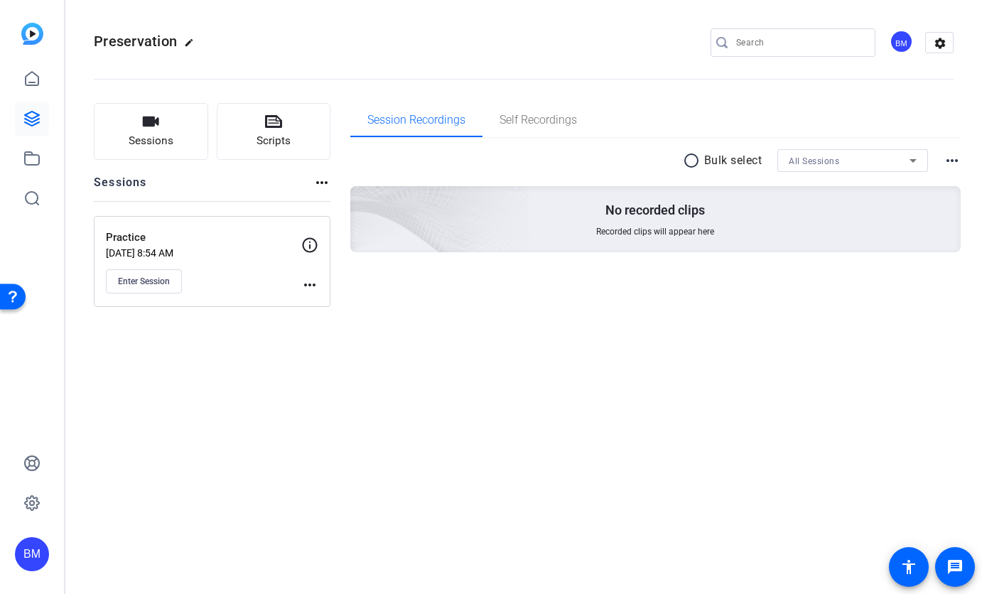
click at [757, 40] on input "Search" at bounding box center [800, 42] width 128 height 17
type input "[PERSON_NAME]"
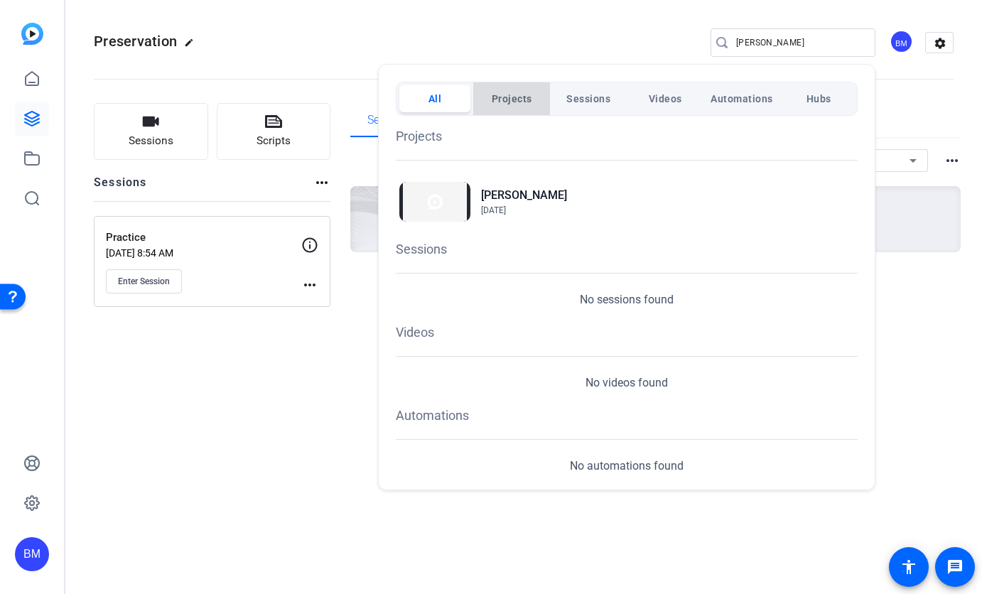
click at [538, 91] on button "Projects" at bounding box center [511, 98] width 71 height 27
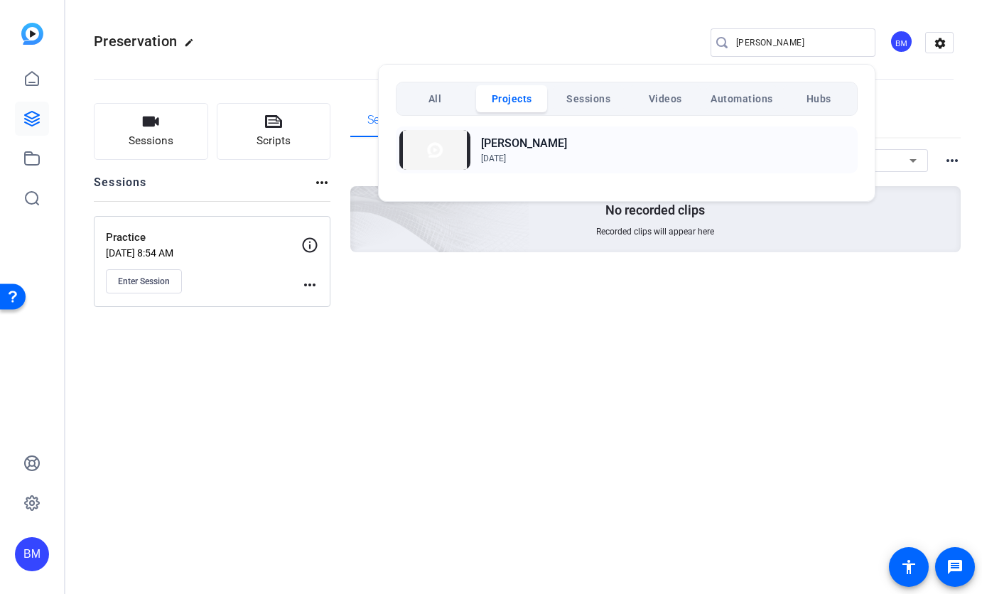
click at [511, 144] on h2 "[PERSON_NAME]" at bounding box center [524, 143] width 86 height 17
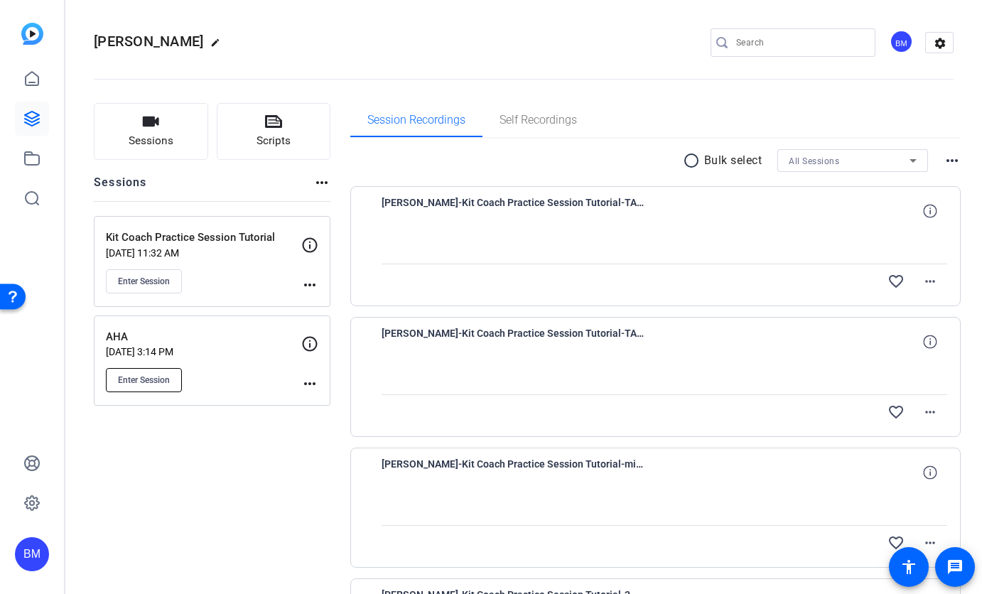
click at [125, 382] on span "Enter Session" at bounding box center [144, 379] width 52 height 11
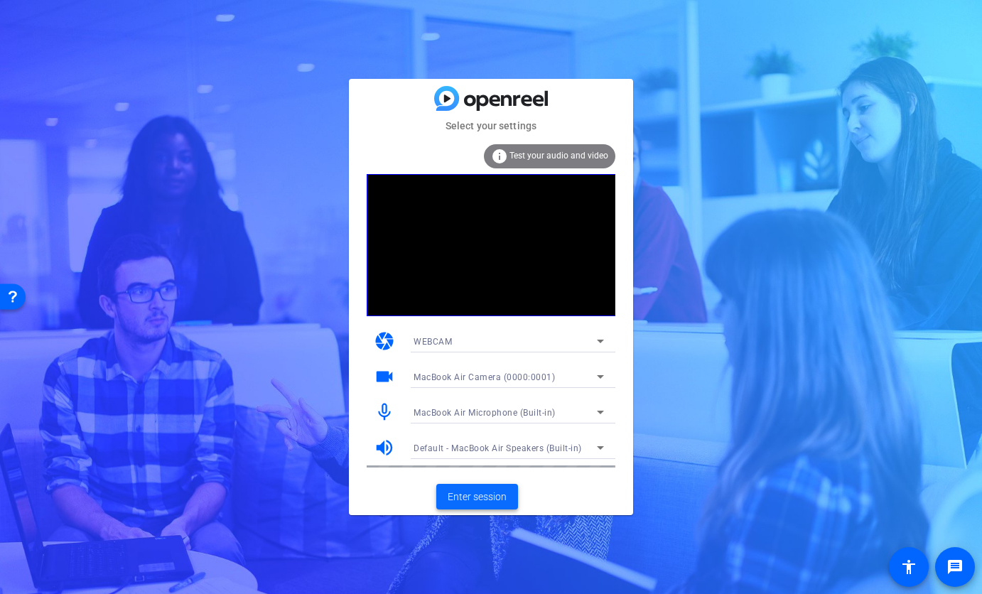
click at [469, 502] on span "Enter session" at bounding box center [477, 497] width 59 height 15
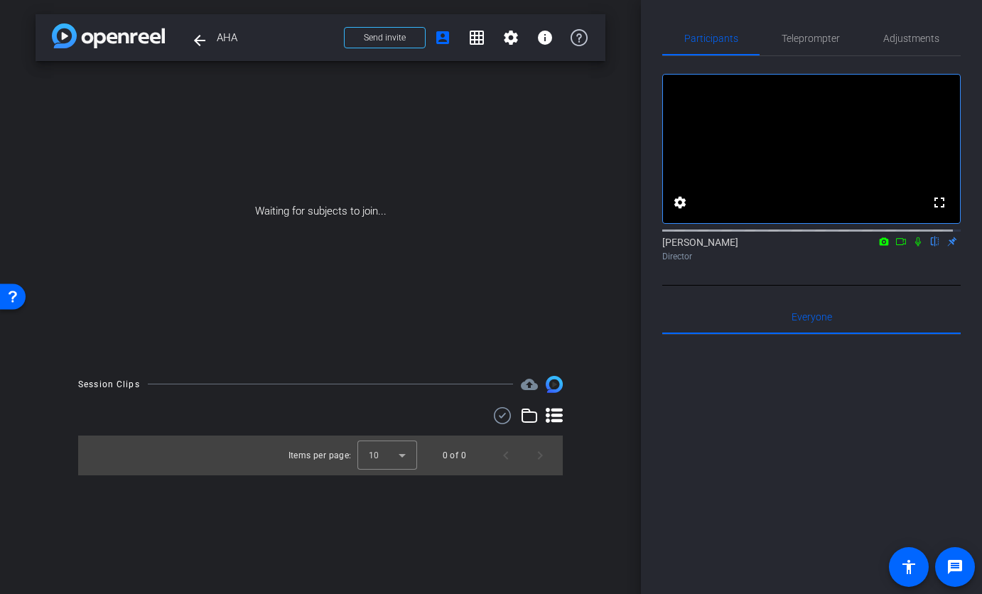
click at [912, 247] on icon at bounding box center [917, 242] width 11 height 10
click at [896, 245] on icon at bounding box center [901, 241] width 10 height 7
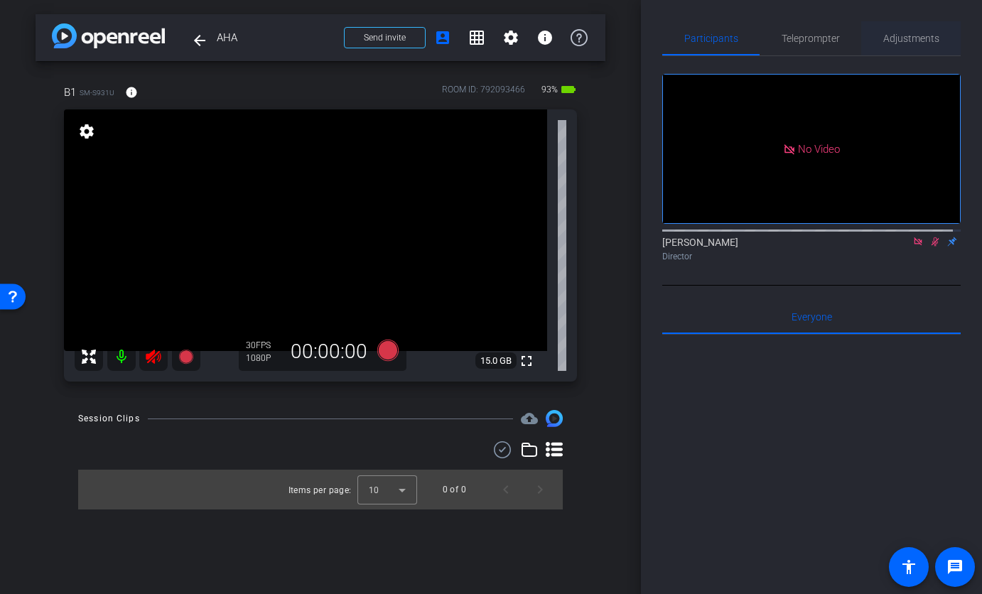
click at [885, 42] on span "Adjustments" at bounding box center [911, 38] width 56 height 10
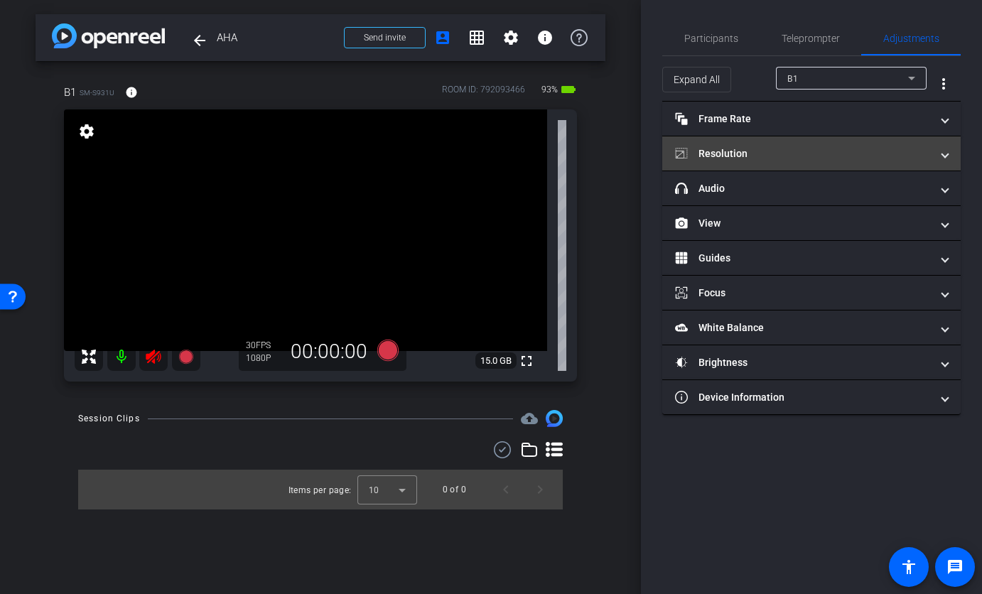
click at [818, 146] on mat-panel-title "Resolution" at bounding box center [803, 153] width 256 height 15
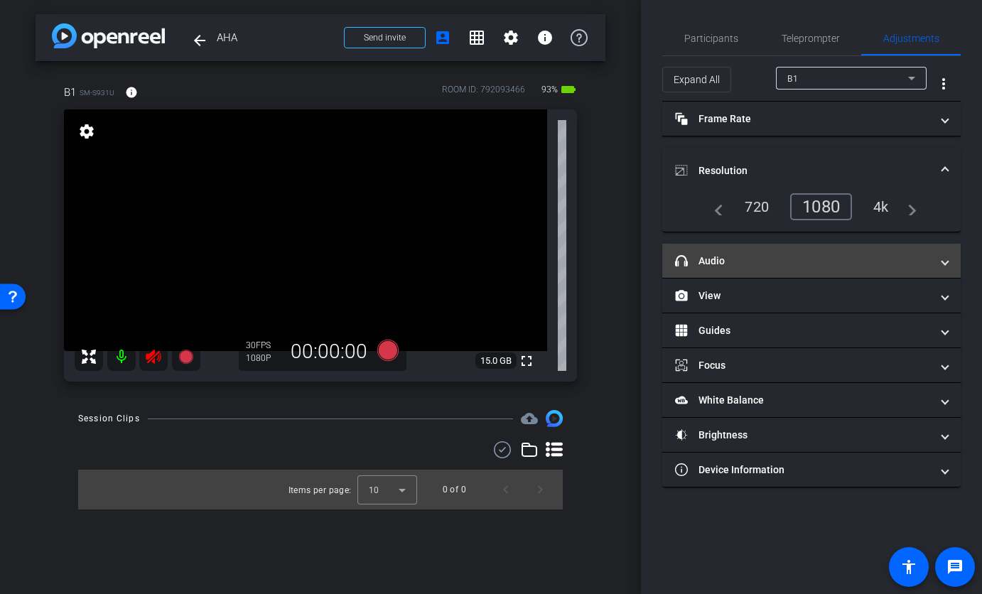
click at [801, 267] on mat-panel-title "headphone icon Audio" at bounding box center [803, 261] width 256 height 15
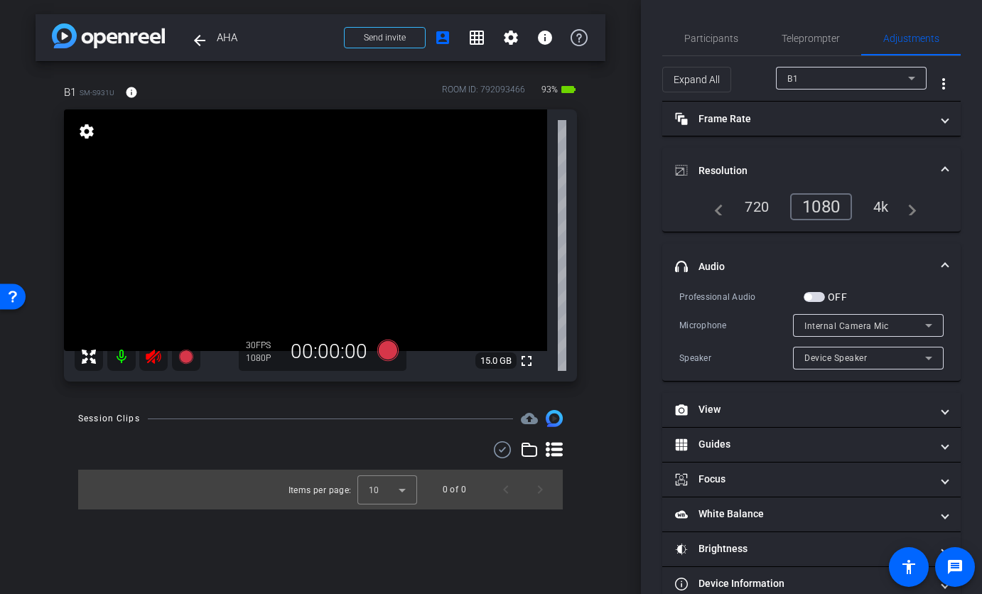
click at [818, 298] on span "button" at bounding box center [814, 297] width 21 height 10
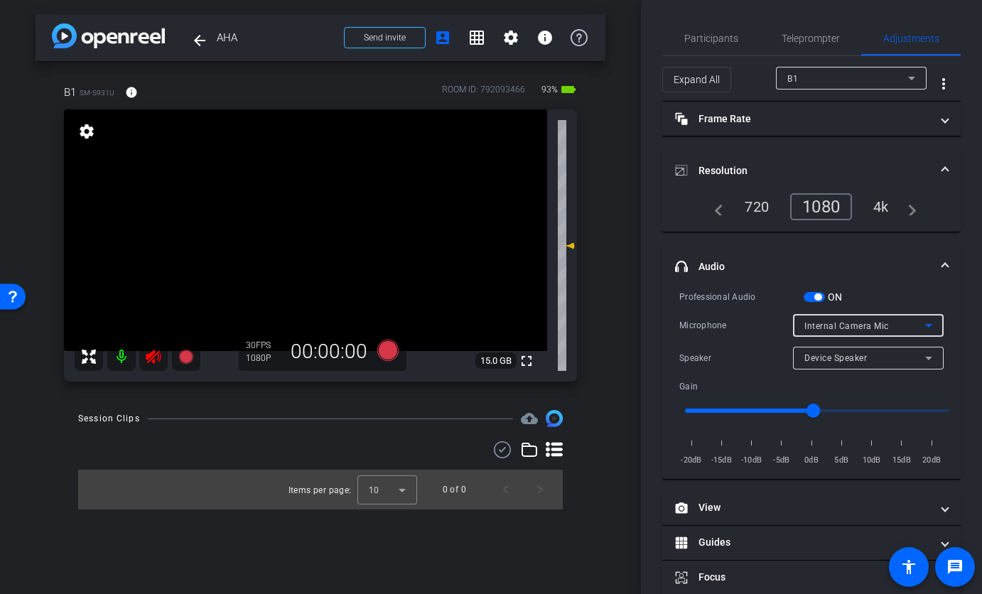
click at [817, 328] on span "Internal Camera Mic" at bounding box center [846, 326] width 85 height 10
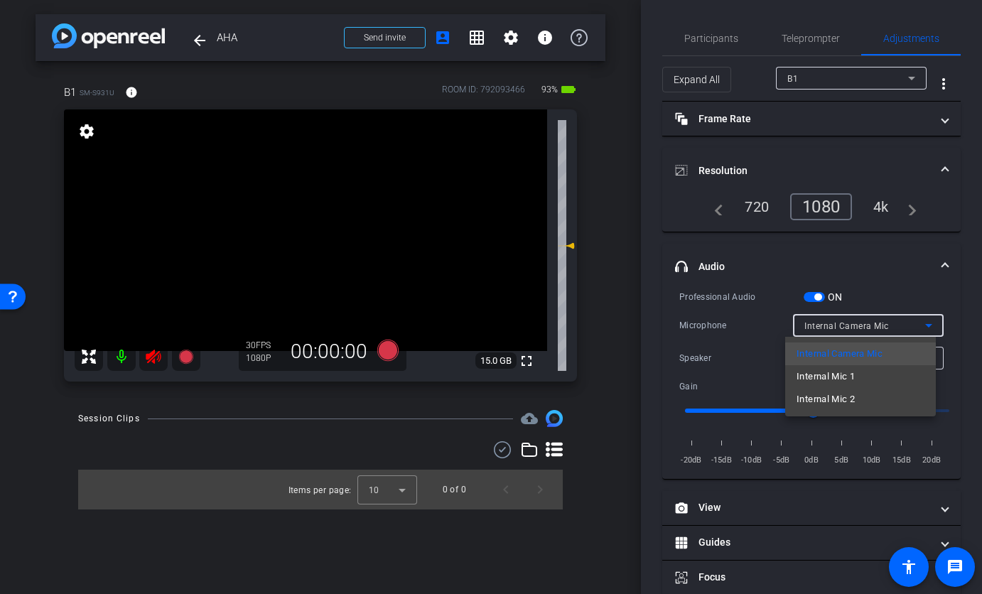
click at [754, 309] on div at bounding box center [491, 297] width 982 height 594
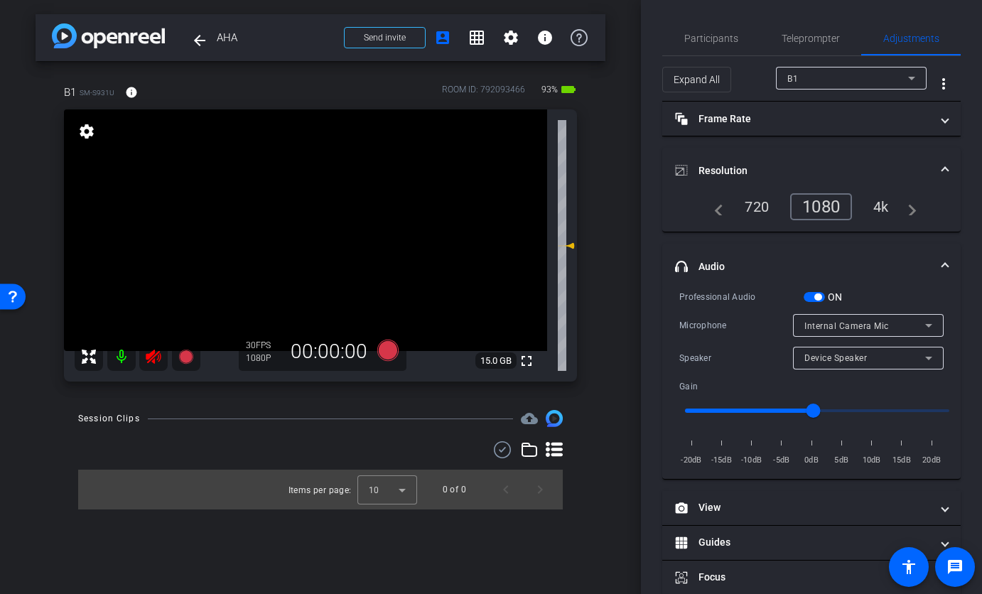
click at [811, 323] on span "Internal Camera Mic" at bounding box center [846, 326] width 85 height 10
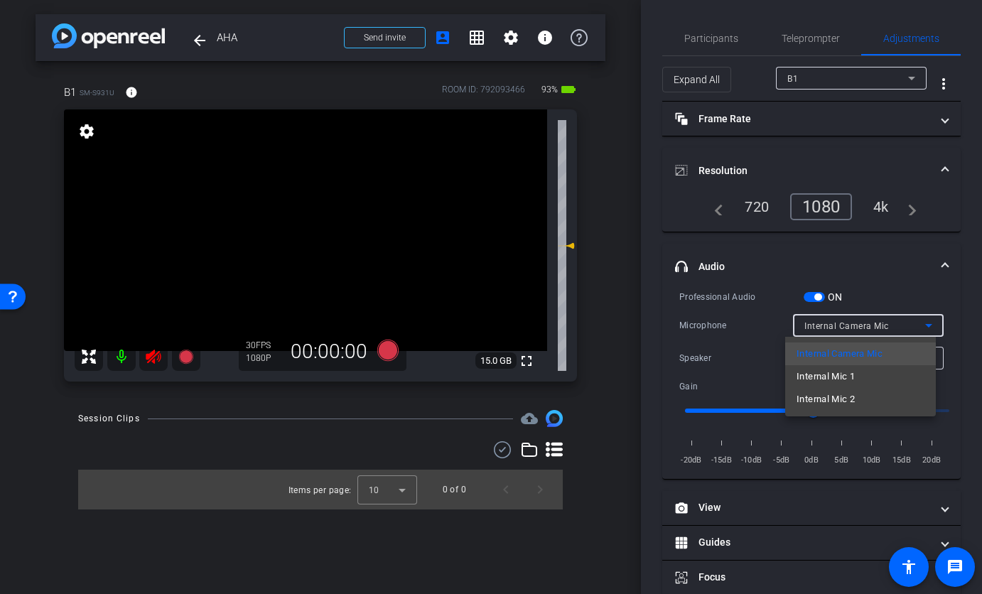
click at [811, 323] on div at bounding box center [491, 297] width 982 height 594
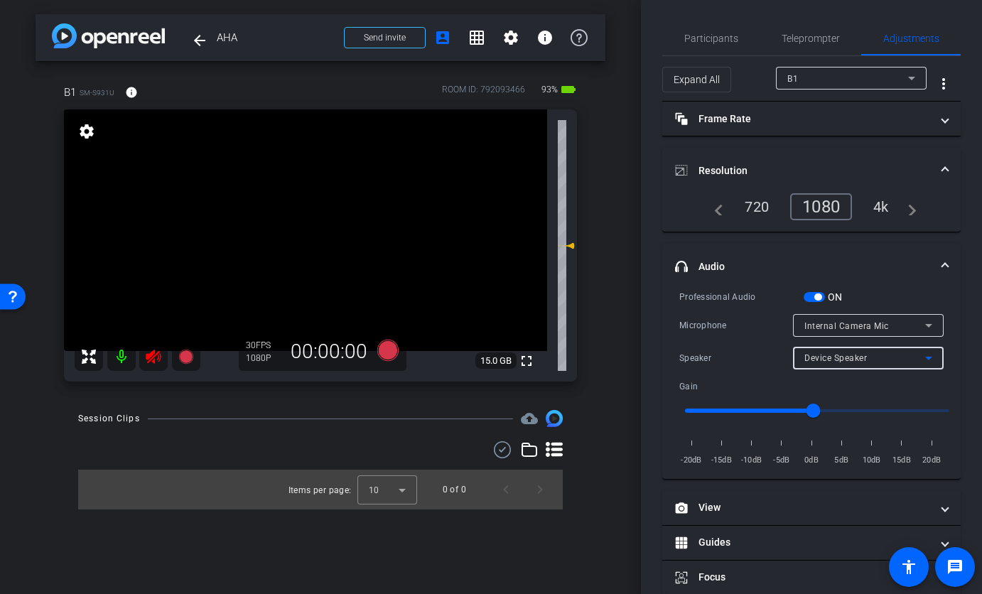
click at [810, 352] on div "Device Speaker" at bounding box center [864, 358] width 121 height 18
click at [810, 352] on div at bounding box center [491, 297] width 982 height 594
click at [810, 295] on span "button" at bounding box center [814, 297] width 21 height 10
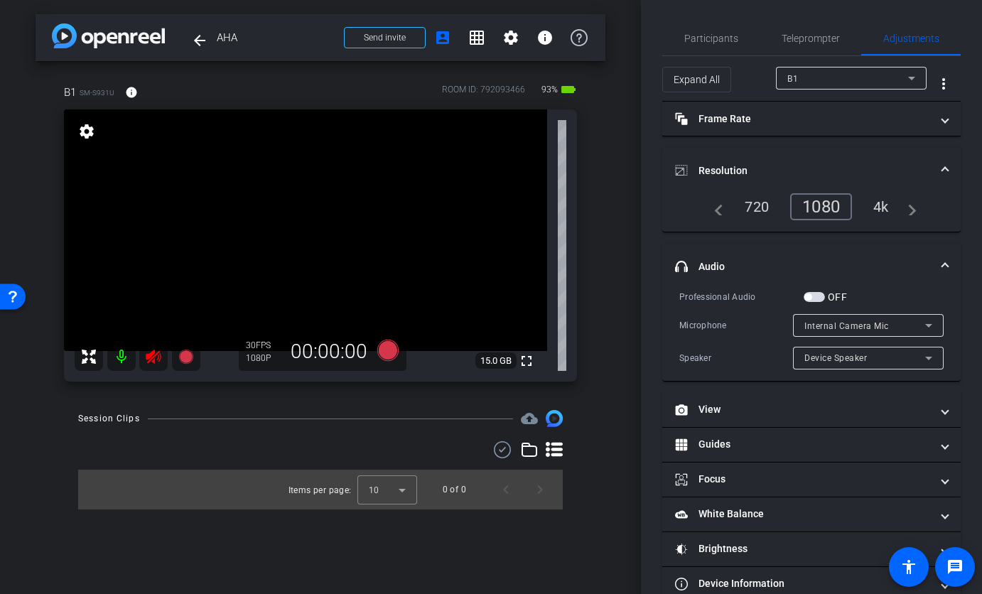
click at [809, 323] on span "Internal Camera Mic" at bounding box center [846, 326] width 85 height 10
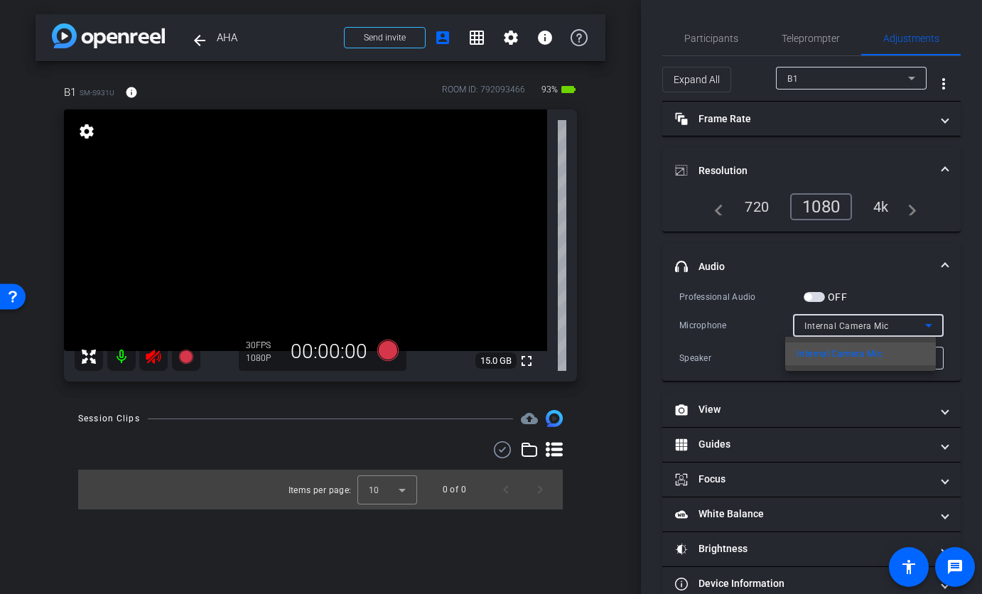
click at [809, 325] on div at bounding box center [491, 297] width 982 height 594
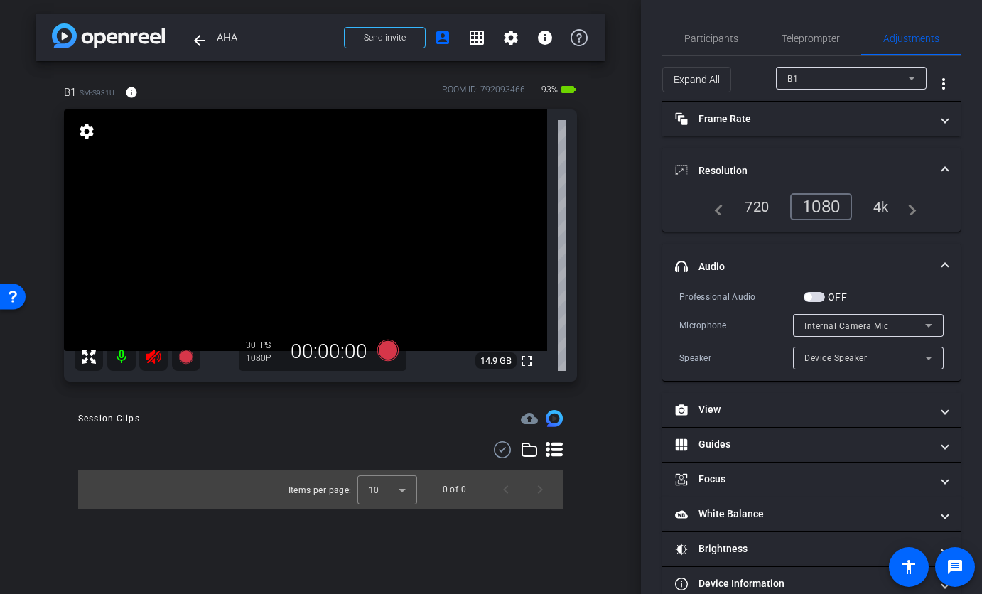
click at [814, 314] on div "Internal Camera Mic" at bounding box center [868, 325] width 128 height 23
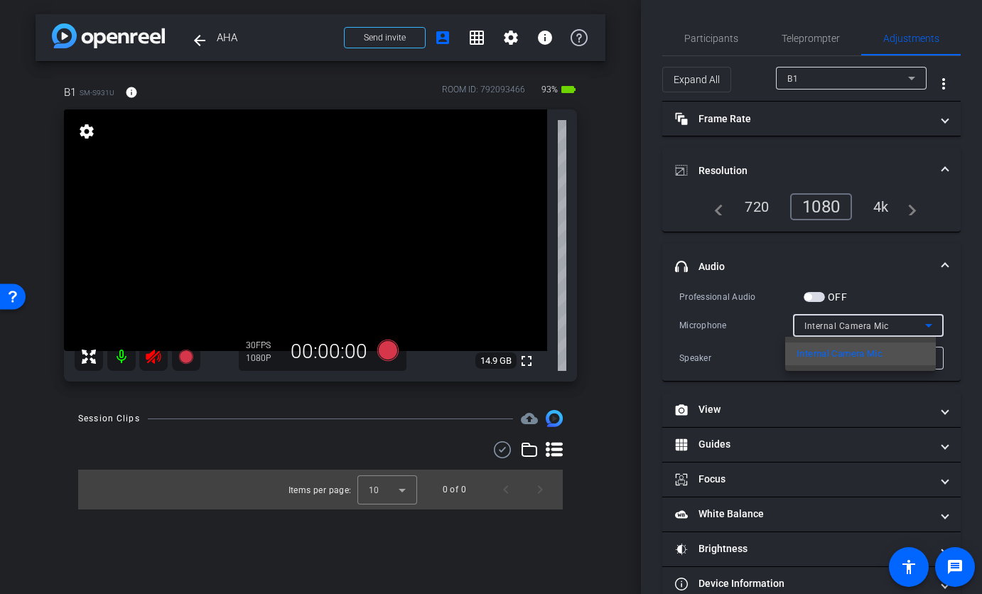
click at [820, 294] on div at bounding box center [491, 297] width 982 height 594
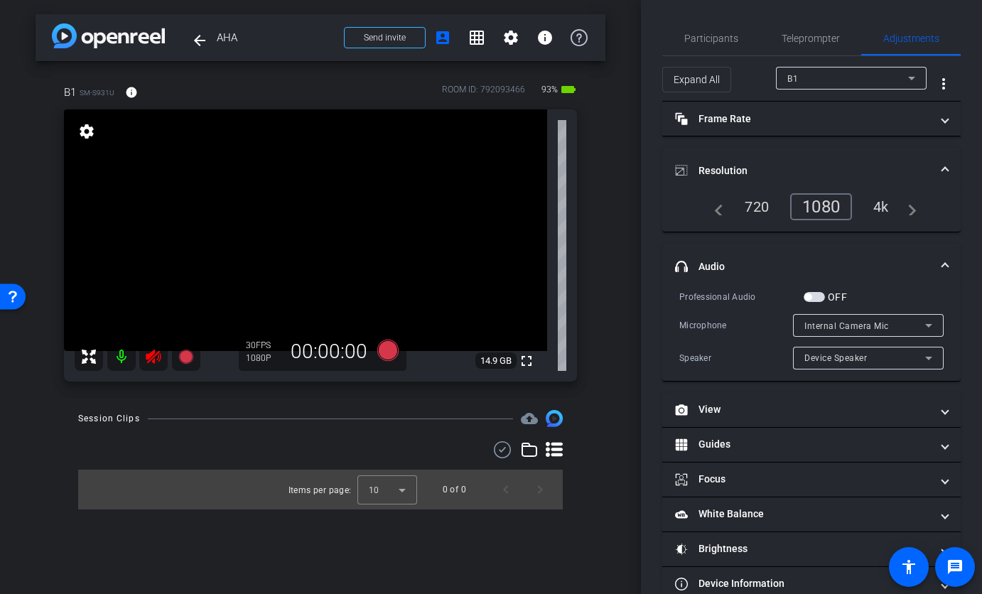
click at [820, 294] on span "button" at bounding box center [814, 297] width 21 height 10
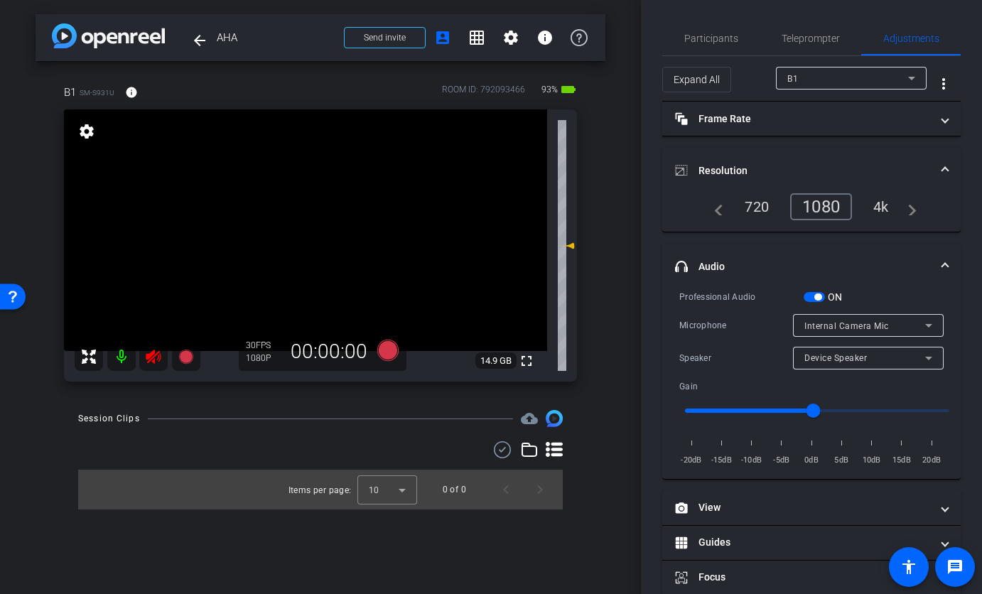
click at [821, 326] on span "Internal Camera Mic" at bounding box center [846, 326] width 85 height 10
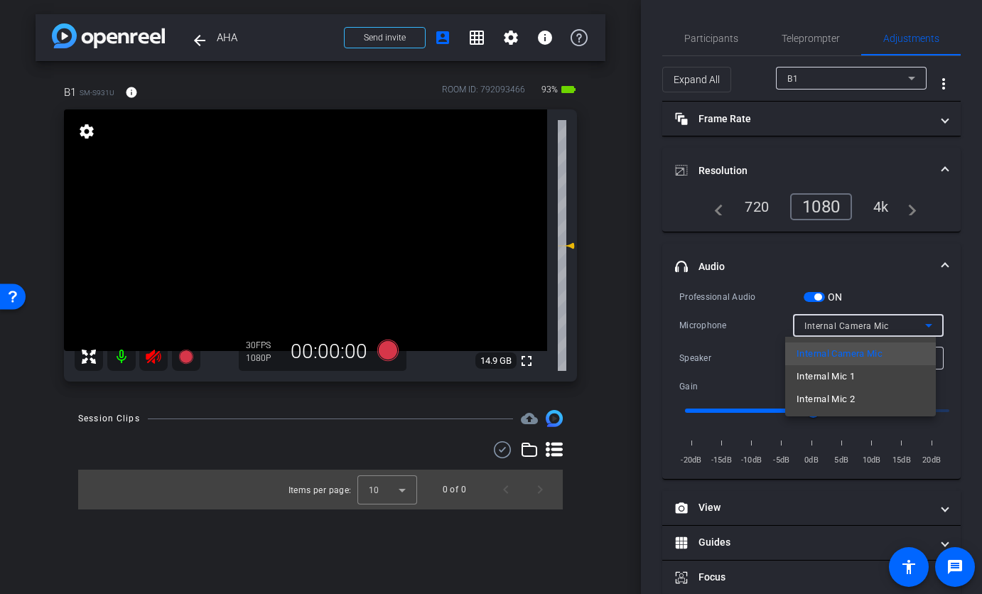
click at [821, 326] on div at bounding box center [491, 297] width 982 height 594
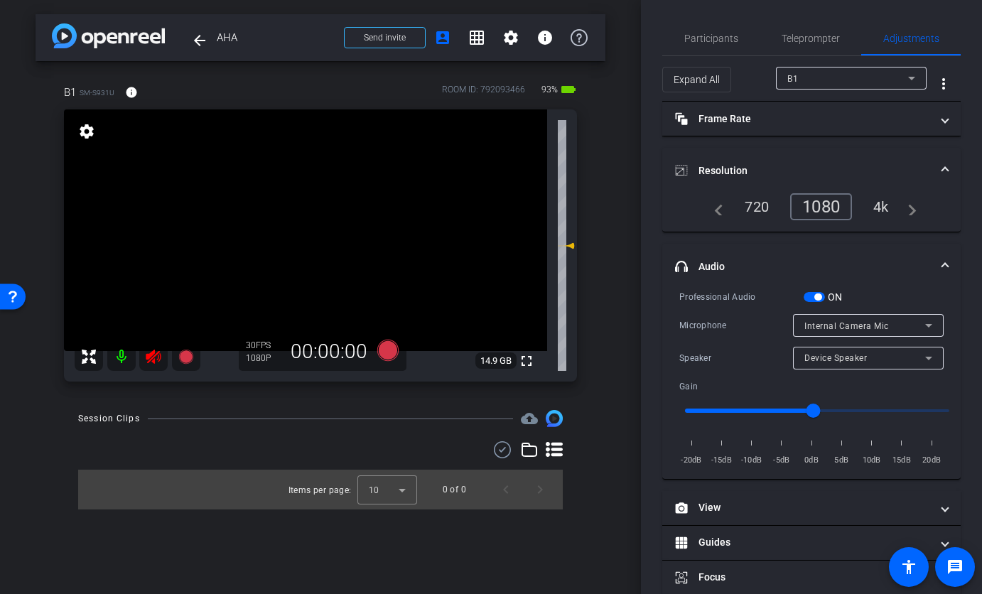
click at [822, 263] on mat-panel-title "headphone icon Audio" at bounding box center [803, 266] width 256 height 15
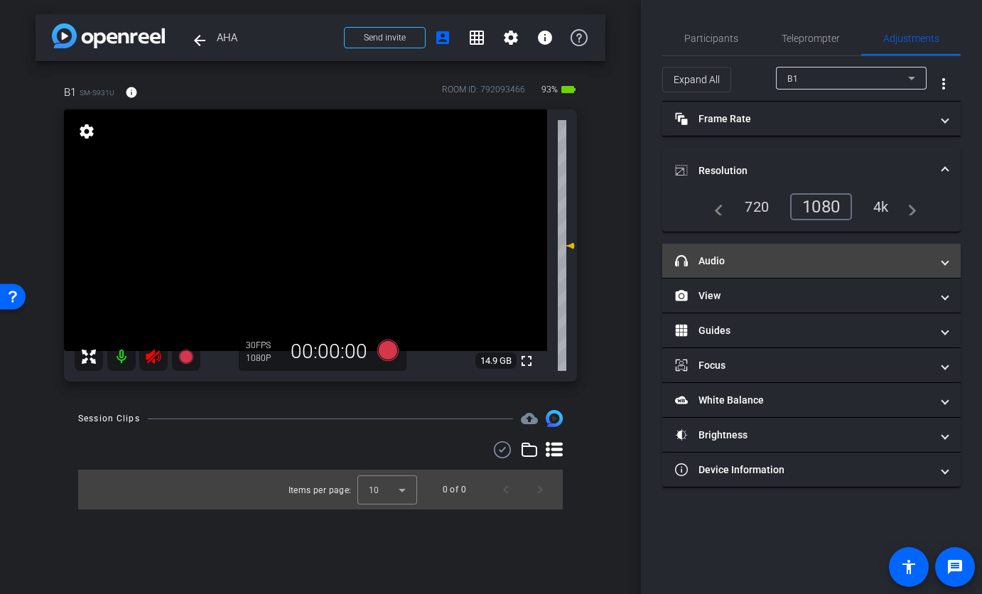
click at [822, 263] on mat-panel-title "headphone icon Audio" at bounding box center [803, 261] width 256 height 15
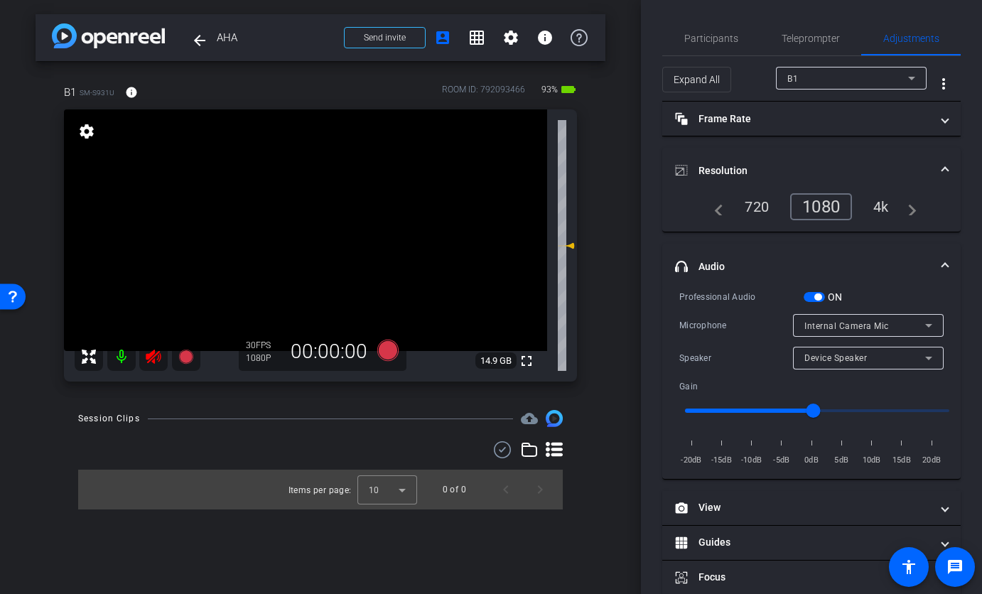
click at [831, 323] on span "Internal Camera Mic" at bounding box center [846, 326] width 85 height 10
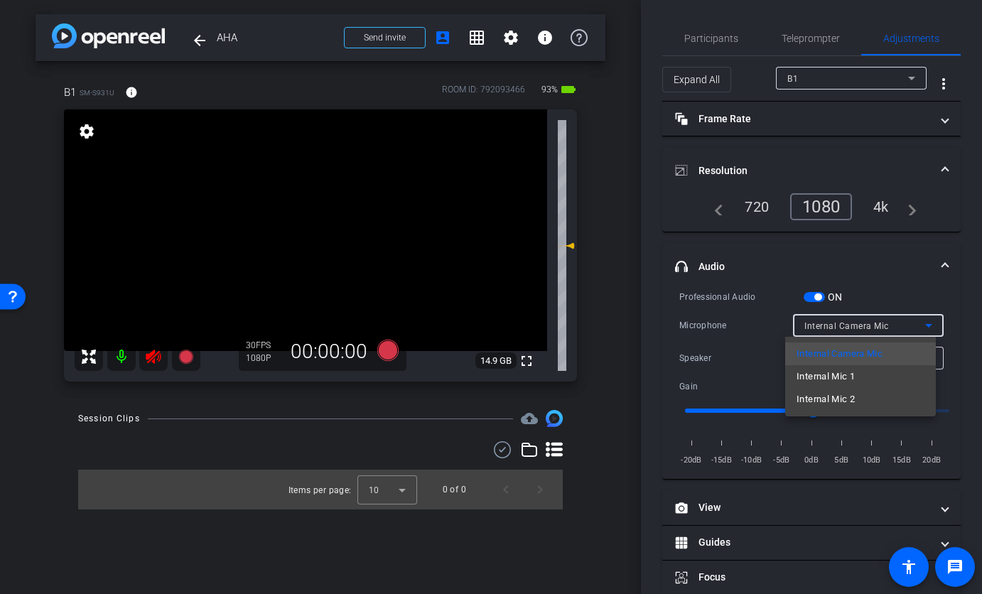
click at [855, 298] on div at bounding box center [491, 297] width 982 height 594
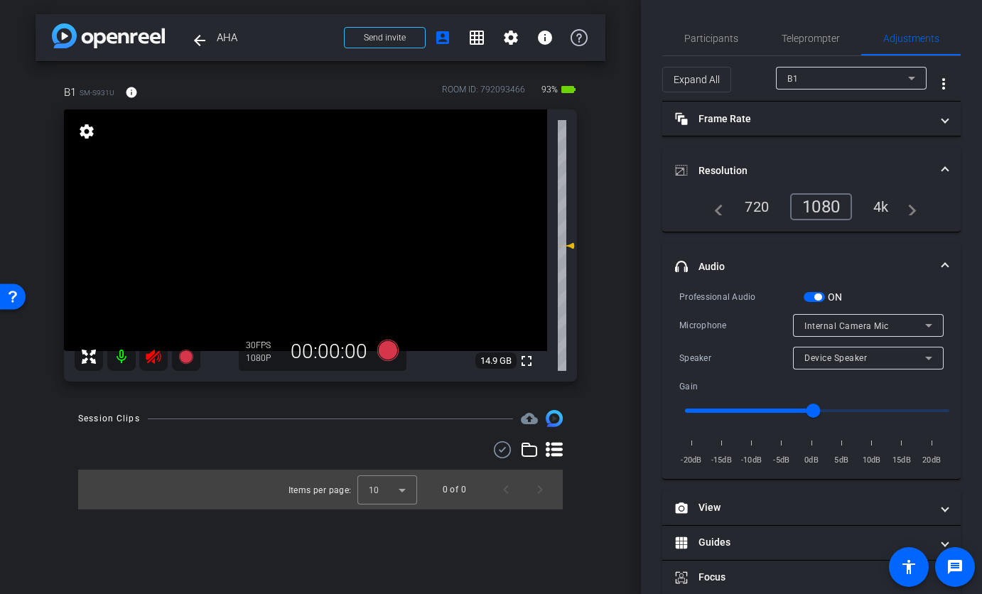
click at [813, 296] on span "button" at bounding box center [814, 297] width 21 height 10
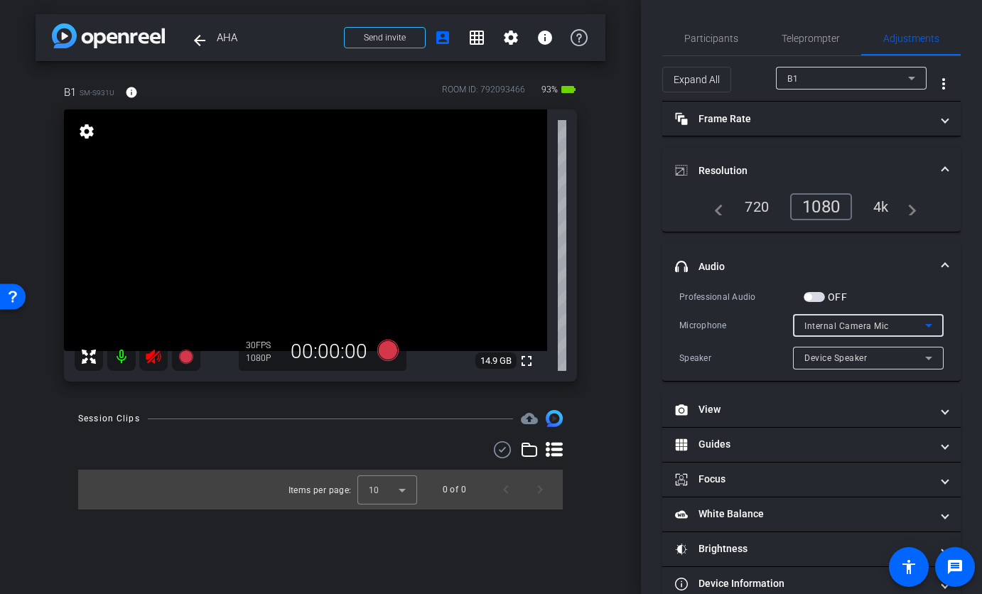
click at [814, 325] on span "Internal Camera Mic" at bounding box center [846, 326] width 85 height 10
click at [814, 325] on div at bounding box center [491, 297] width 982 height 594
click at [804, 49] on span "Teleprompter" at bounding box center [811, 38] width 58 height 34
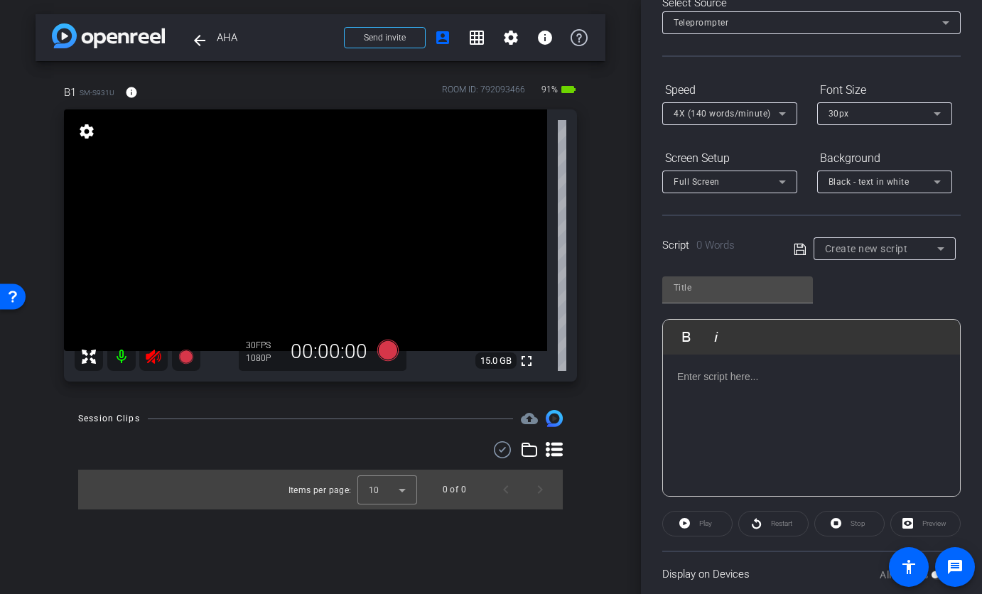
scroll to position [86, 0]
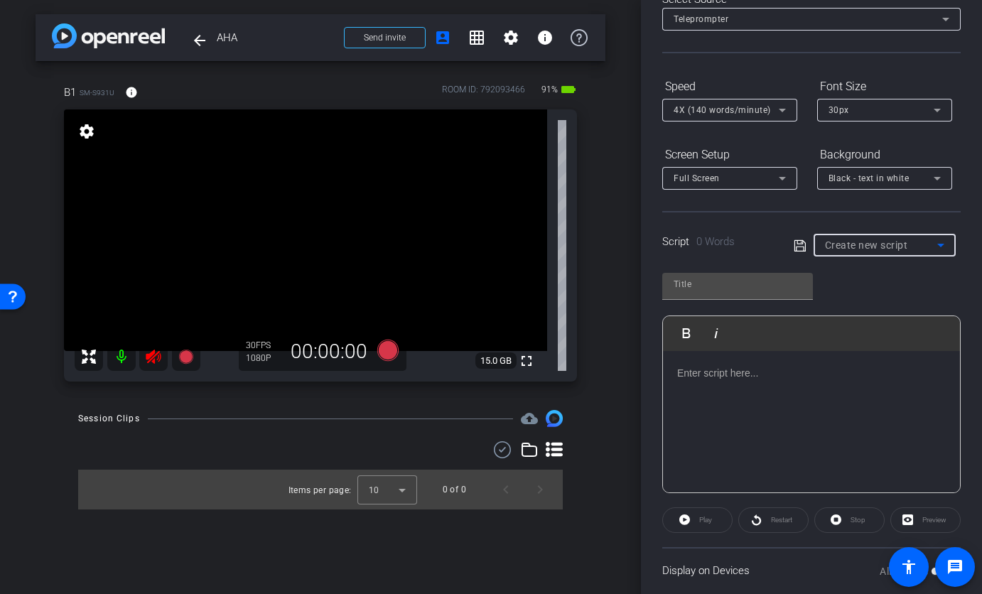
click at [872, 252] on div "Create new script" at bounding box center [881, 245] width 112 height 17
click at [844, 303] on mat-option "host" at bounding box center [879, 296] width 139 height 23
type input "host"
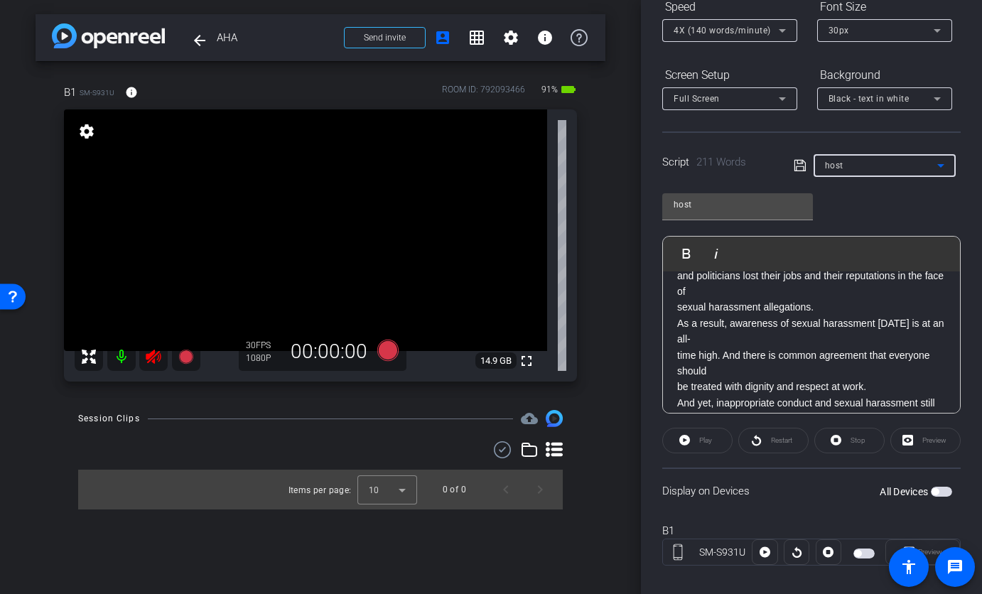
scroll to position [183, 0]
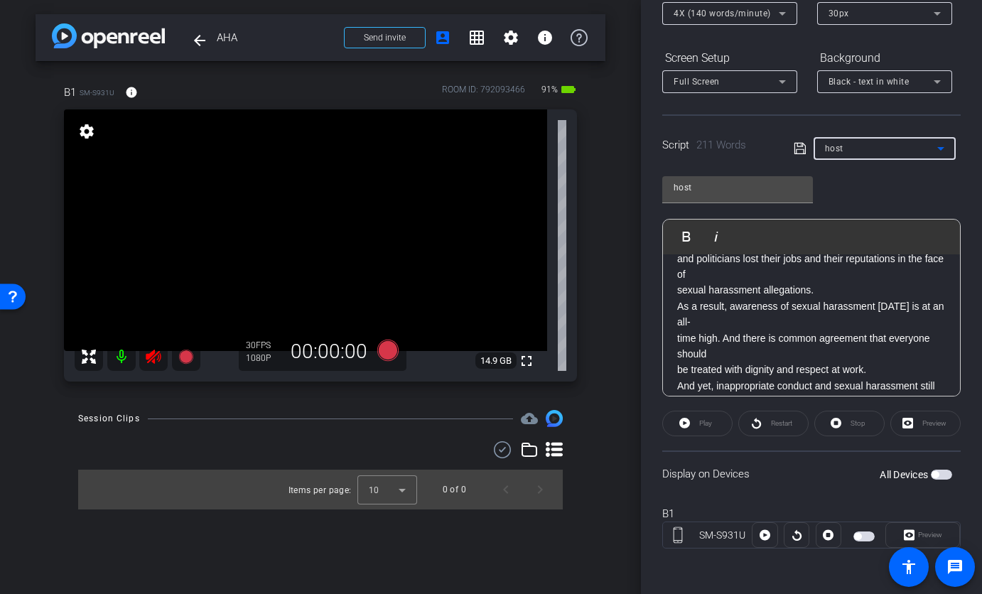
click at [937, 476] on span "button" at bounding box center [941, 475] width 21 height 10
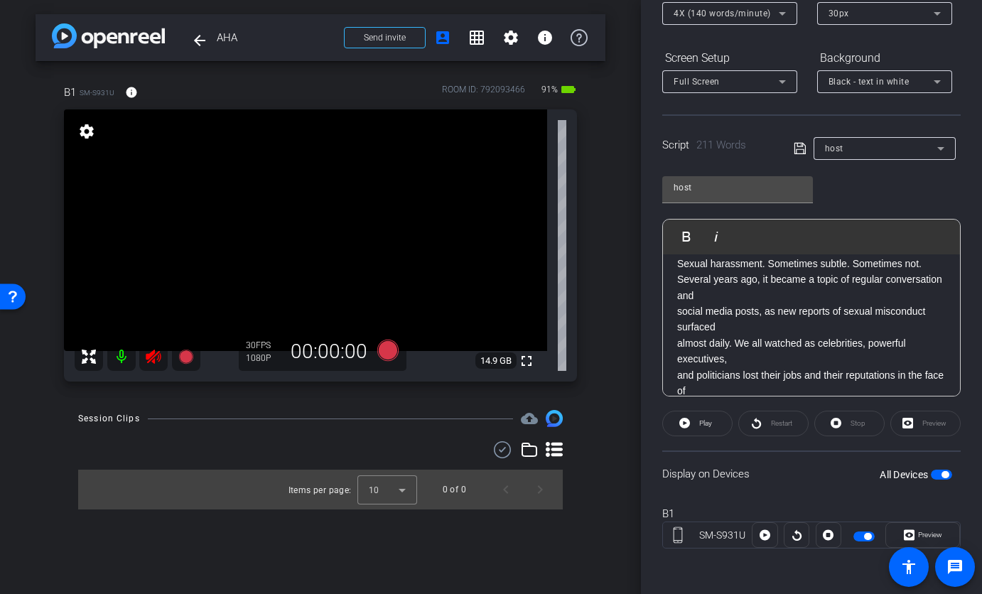
scroll to position [0, 0]
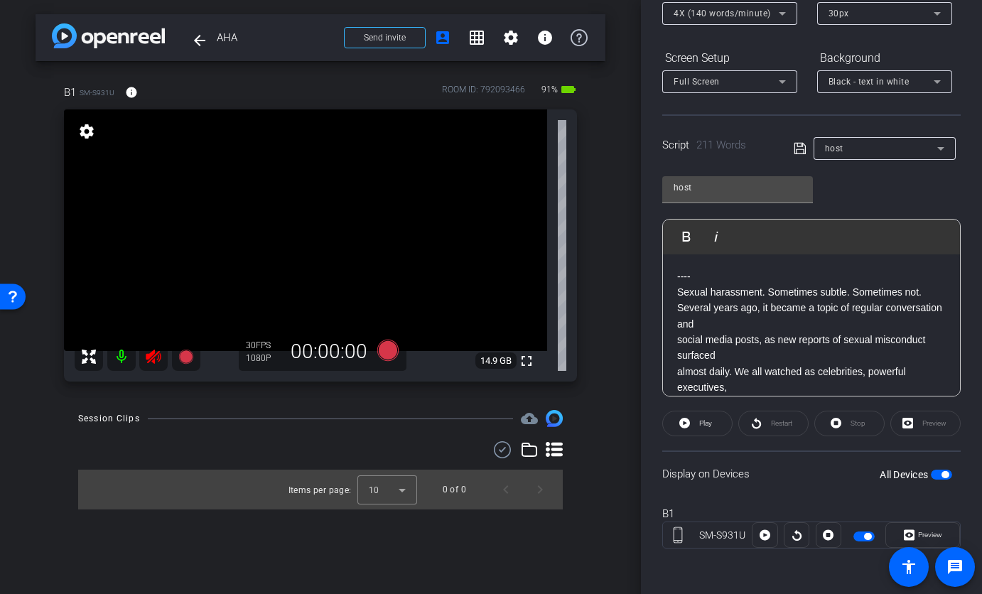
click at [826, 90] on div "Black - text in white" at bounding box center [884, 81] width 135 height 23
click at [829, 134] on div "Black - text in white" at bounding box center [870, 137] width 84 height 17
click at [743, 13] on span "4X (140 words/minute)" at bounding box center [722, 14] width 97 height 10
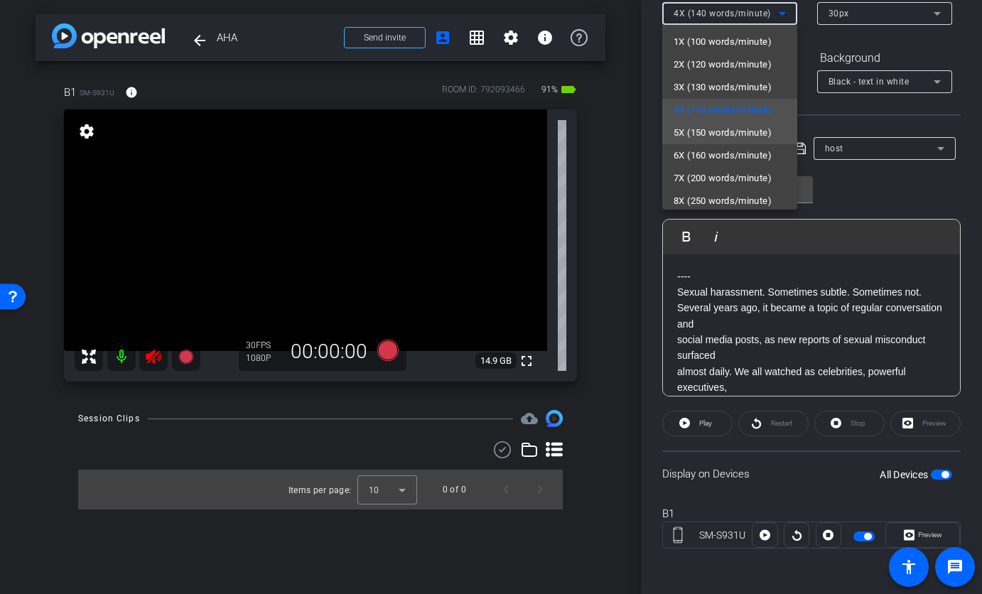
click at [733, 136] on span "5X (150 words/minute)" at bounding box center [723, 132] width 98 height 17
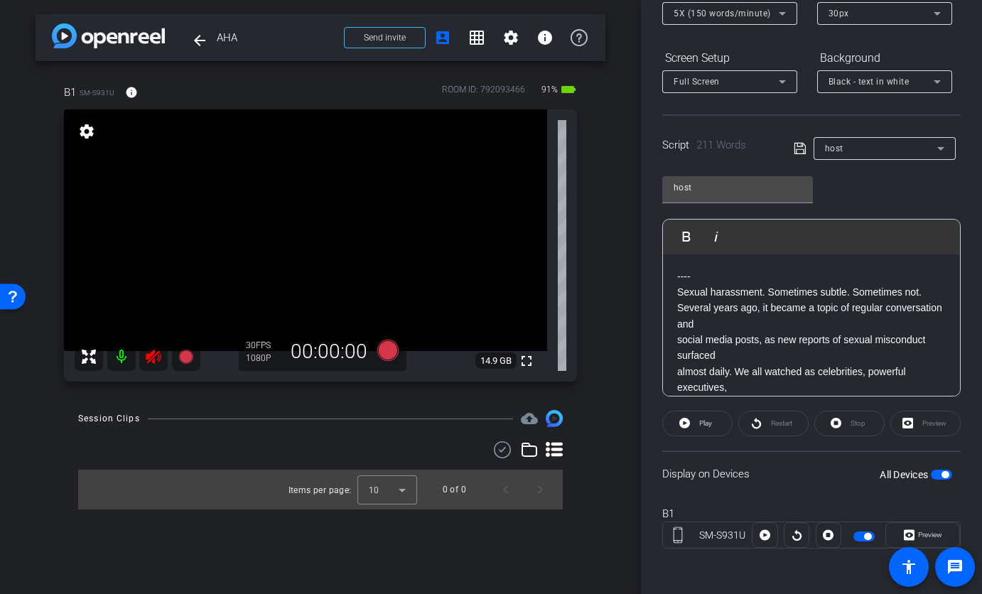
click at [763, 119] on div "Script 211 Words host" at bounding box center [811, 136] width 298 height 45
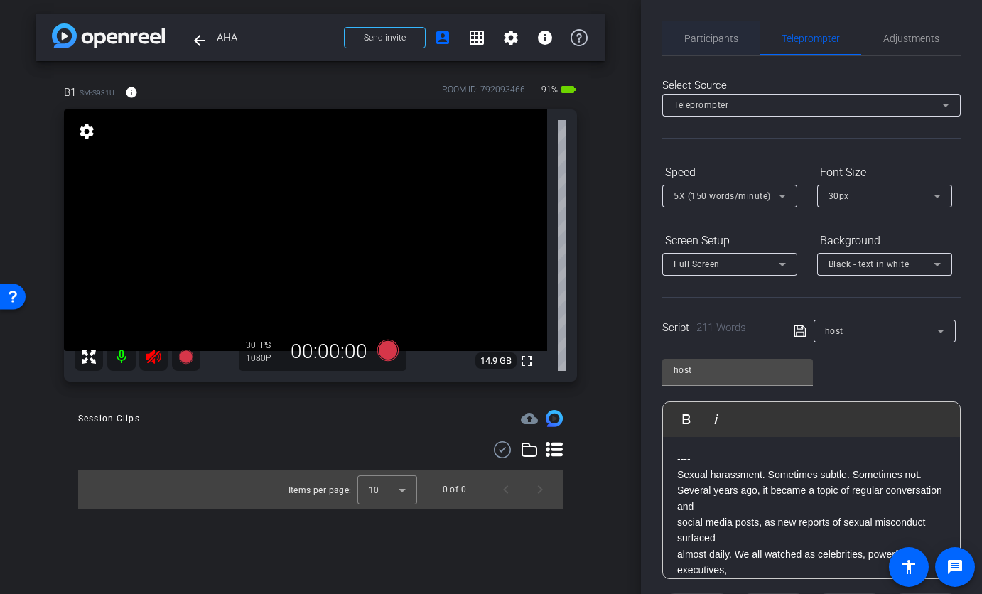
click at [690, 52] on span "Participants" at bounding box center [711, 38] width 54 height 34
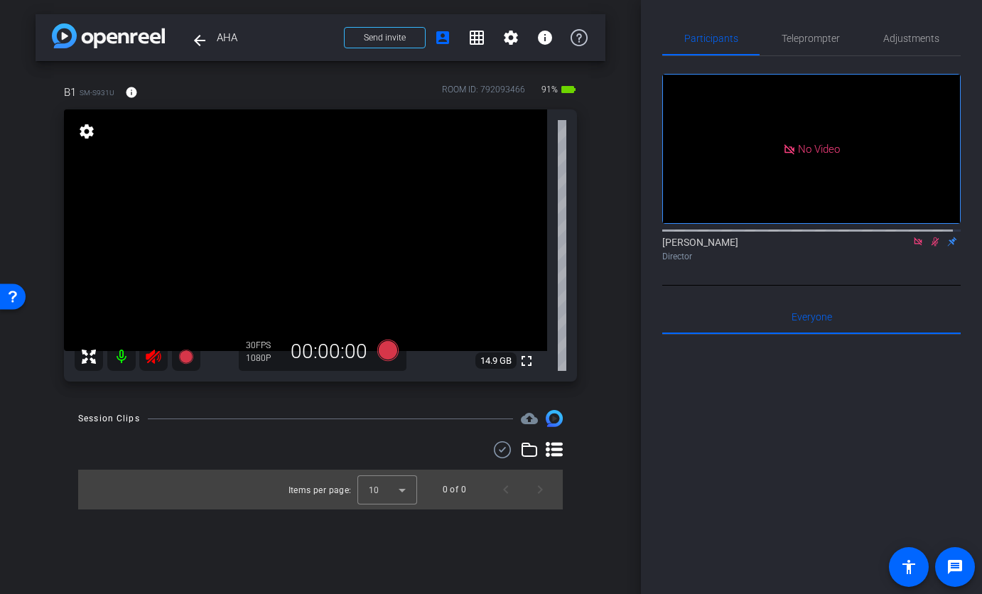
click at [914, 237] on icon at bounding box center [918, 241] width 8 height 8
click at [520, 38] on span at bounding box center [511, 38] width 34 height 34
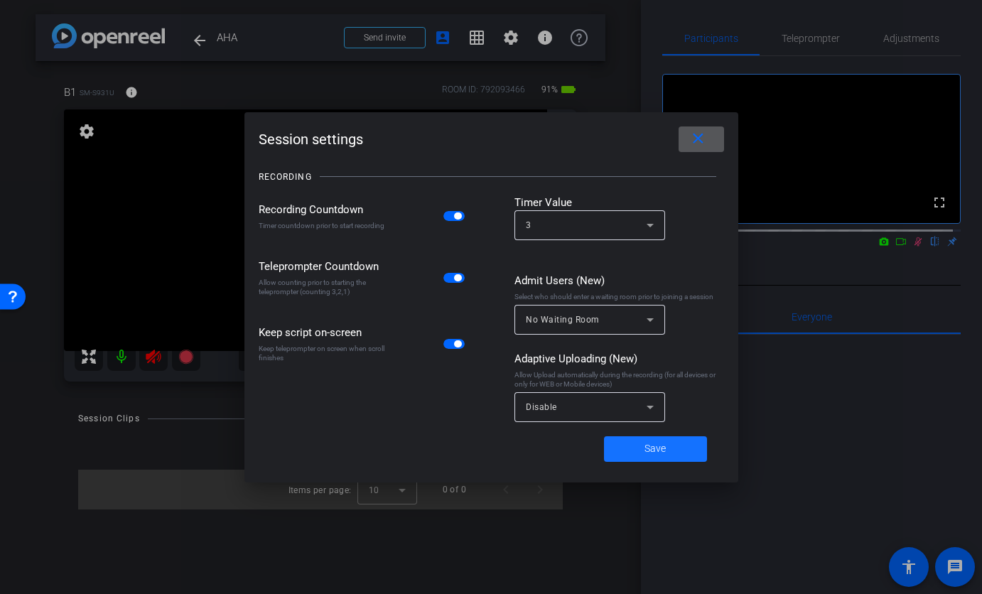
click at [631, 454] on span at bounding box center [655, 449] width 103 height 34
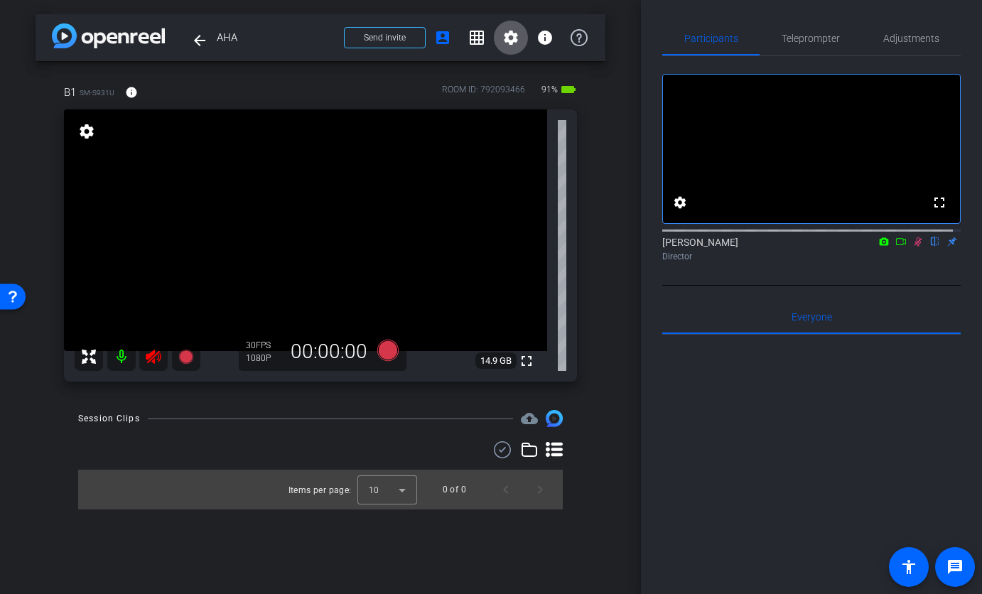
click at [643, 23] on div "Participants Teleprompter Adjustments fullscreen settings Betsy Mugavero flip D…" at bounding box center [811, 297] width 341 height 594
click at [786, 38] on span "Teleprompter" at bounding box center [811, 38] width 58 height 10
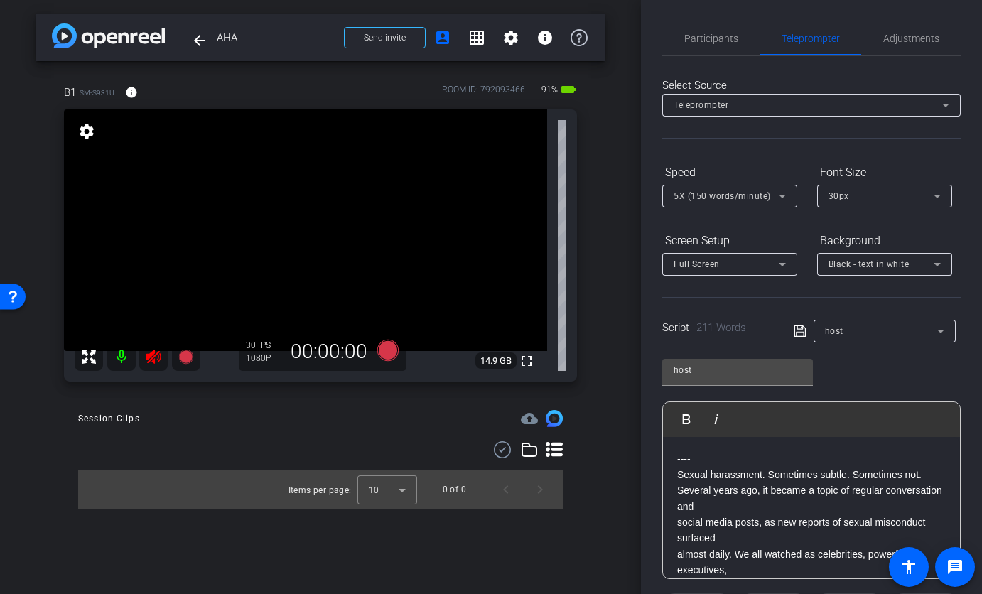
click at [146, 364] on icon at bounding box center [153, 356] width 17 height 17
click at [391, 357] on icon at bounding box center [387, 350] width 21 height 21
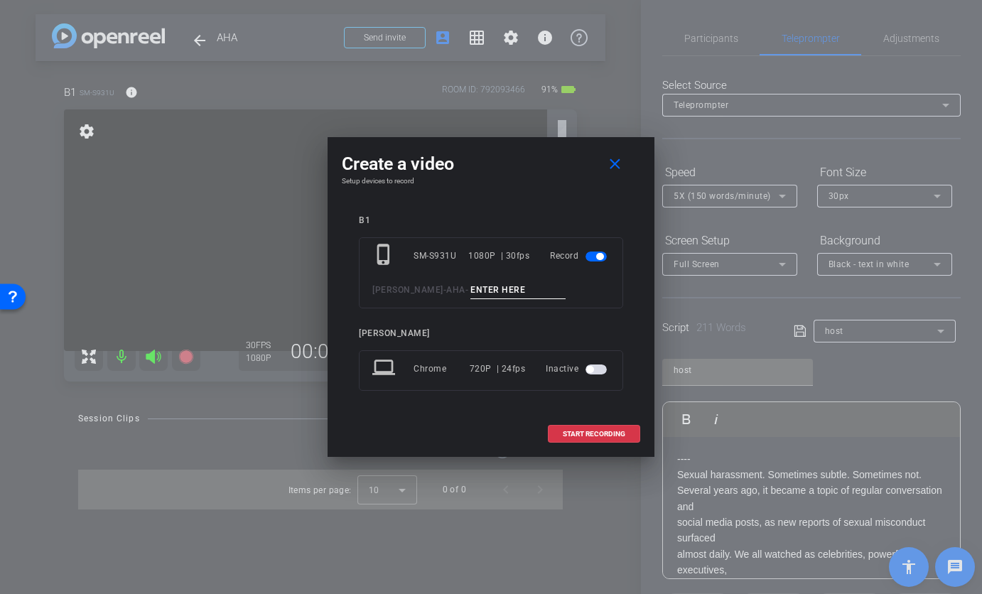
click at [515, 289] on input at bounding box center [517, 290] width 95 height 18
type input "T"
type input "Host TA1"
click at [618, 431] on span "START RECORDING" at bounding box center [594, 434] width 63 height 7
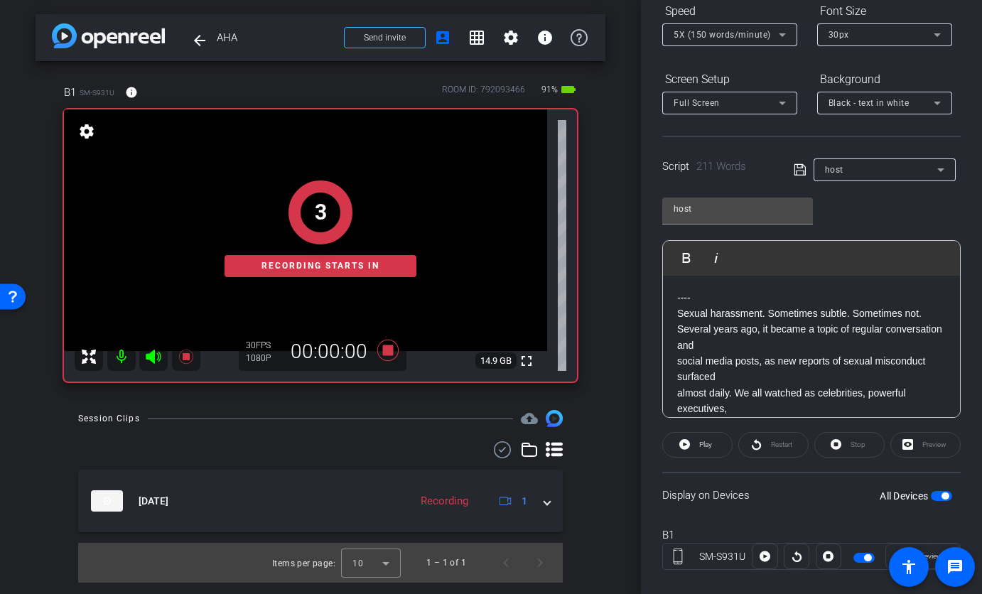
scroll to position [176, 0]
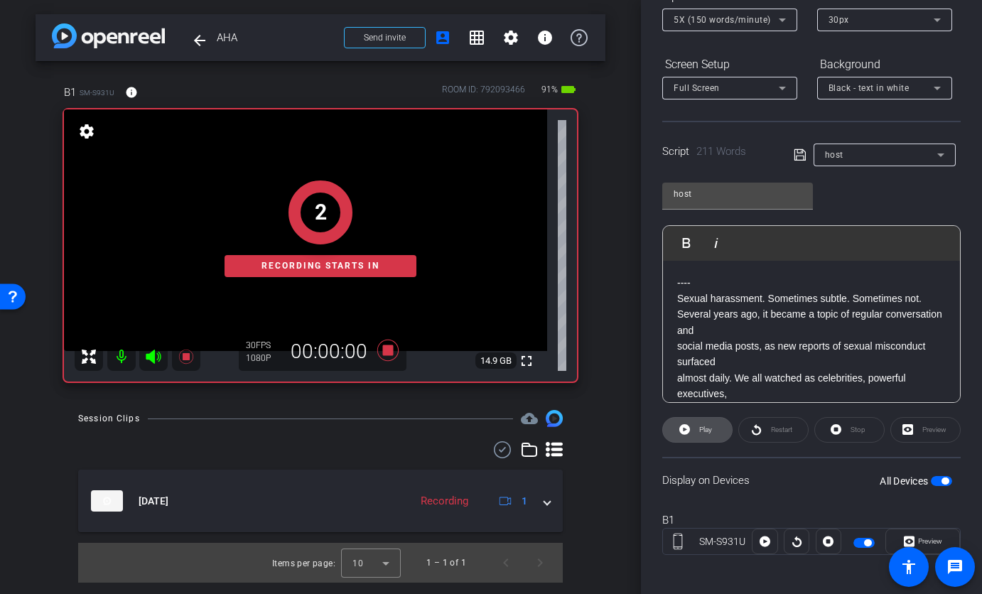
click at [701, 433] on span "Play" at bounding box center [705, 430] width 13 height 8
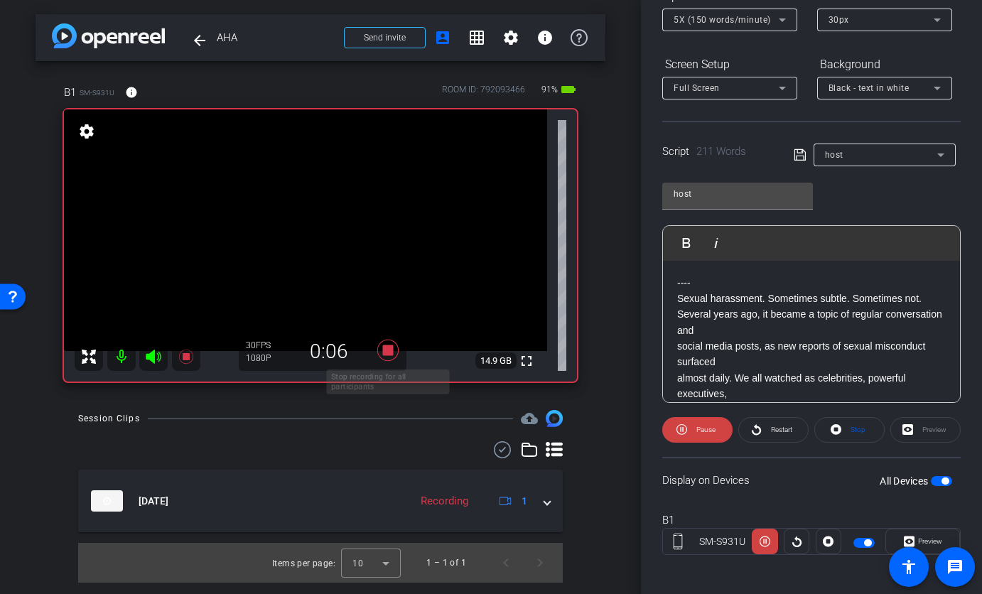
click at [388, 351] on icon at bounding box center [387, 350] width 21 height 21
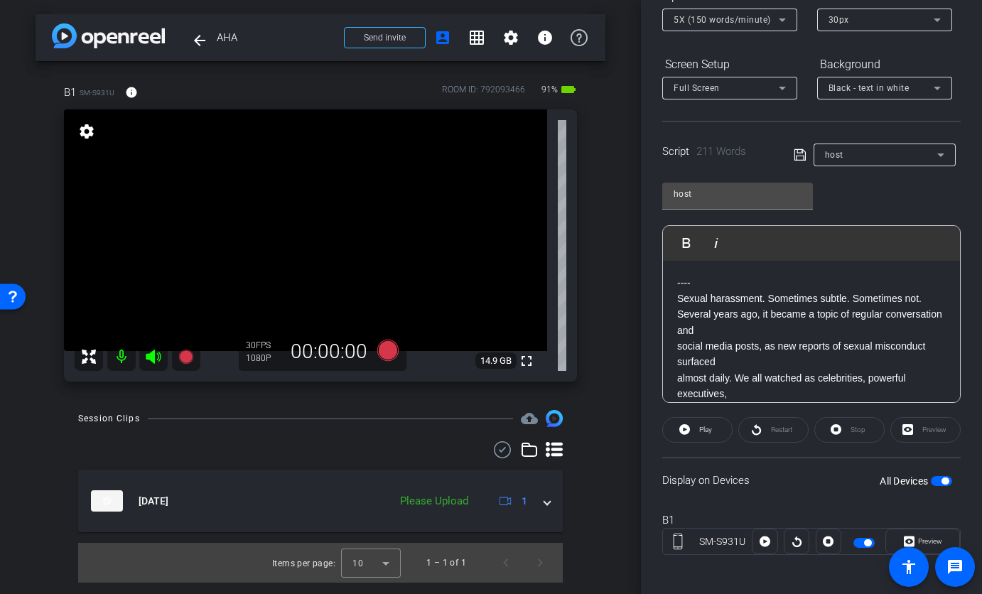
click at [164, 359] on mat-icon at bounding box center [153, 356] width 28 height 28
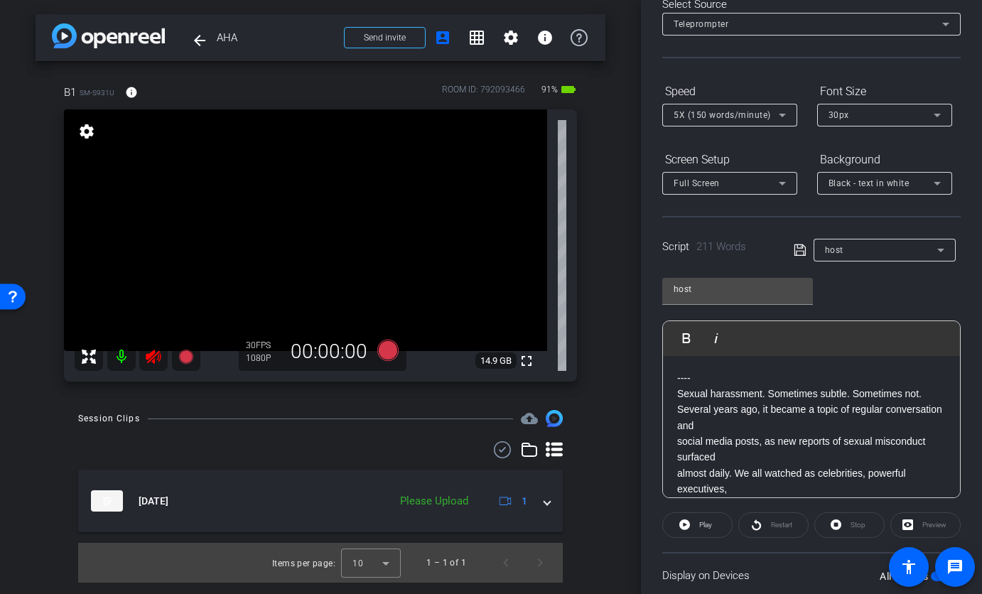
scroll to position [0, 0]
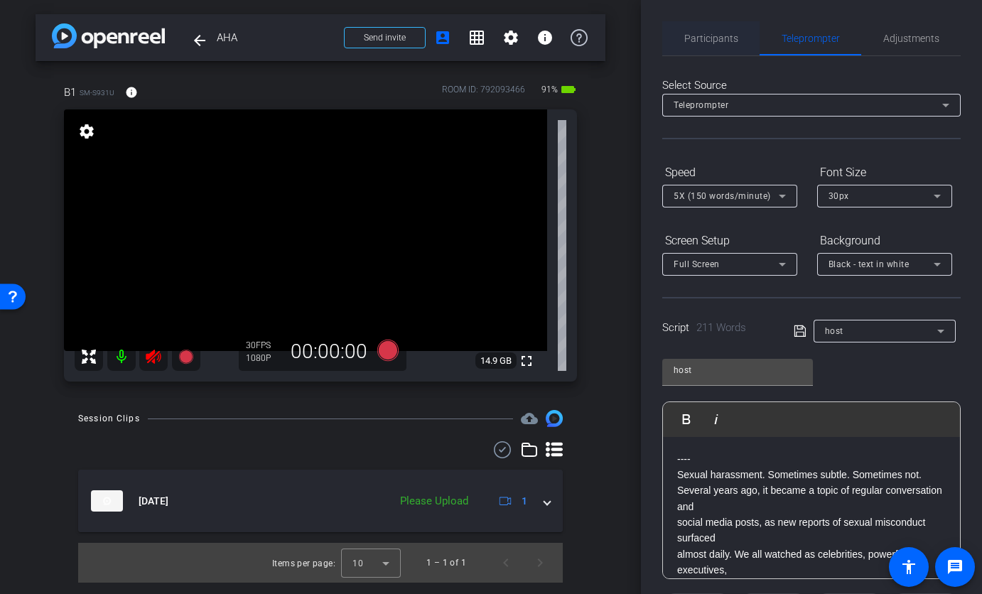
click at [702, 46] on span "Participants" at bounding box center [711, 38] width 54 height 34
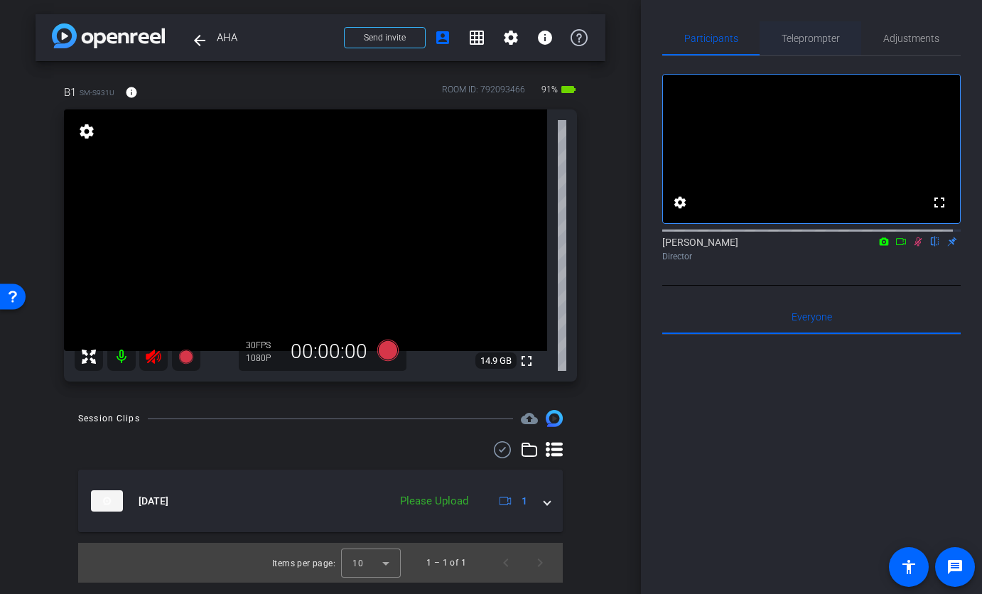
click at [810, 42] on span "Teleprompter" at bounding box center [811, 38] width 58 height 10
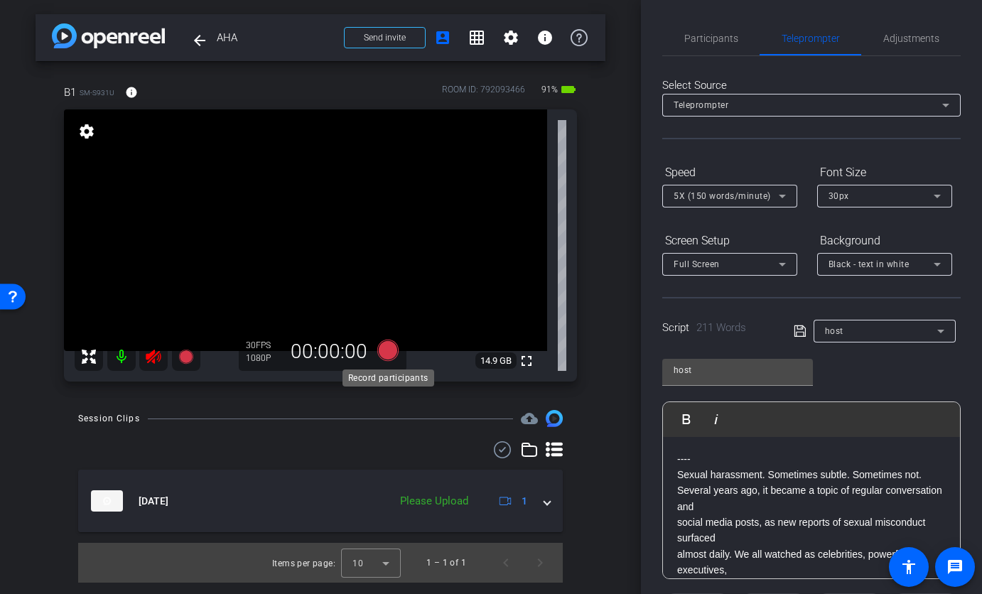
click at [391, 344] on icon at bounding box center [387, 350] width 21 height 21
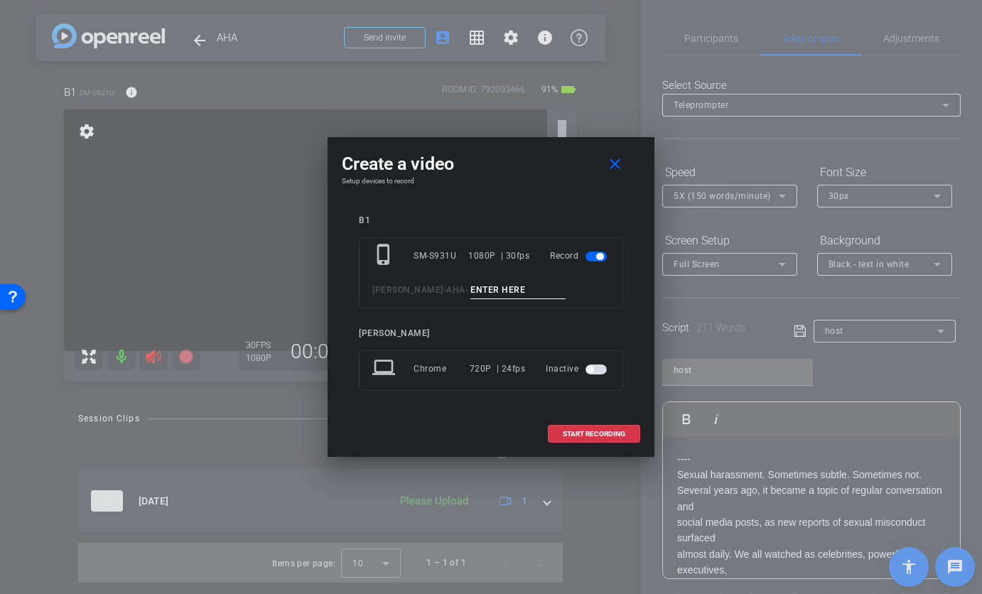
click at [470, 296] on input at bounding box center [517, 290] width 95 height 18
type input "Host TA2"
click at [561, 436] on span at bounding box center [593, 434] width 91 height 34
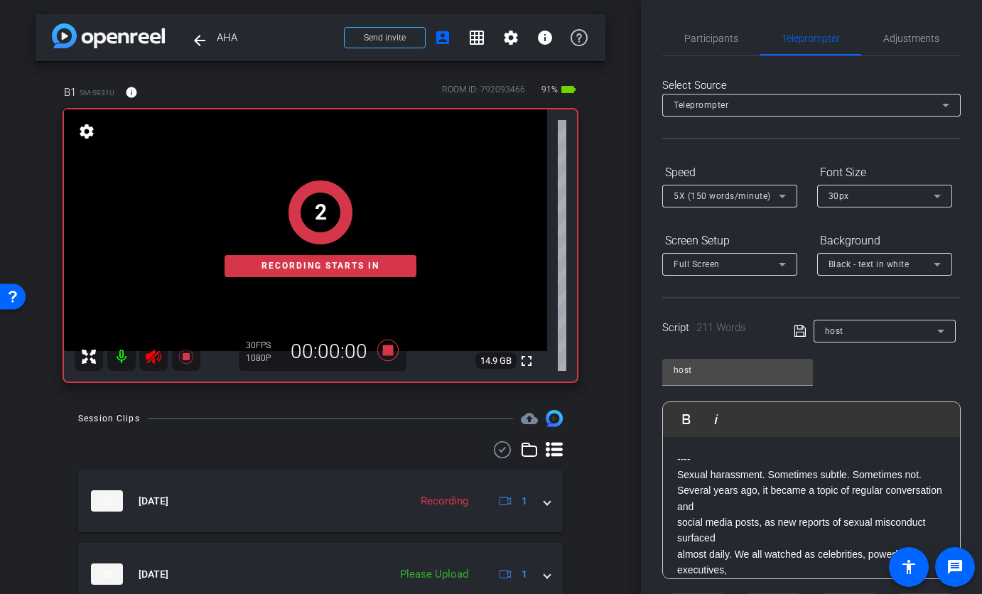
click at [117, 358] on div "2 Recording starts in" at bounding box center [320, 228] width 513 height 306
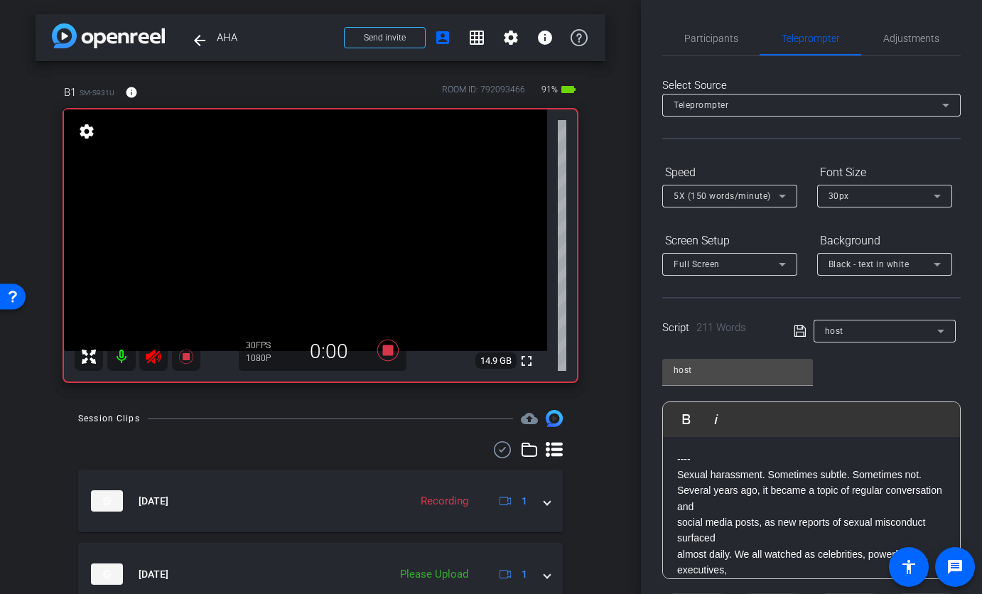
click at [120, 359] on mat-icon at bounding box center [121, 356] width 28 height 28
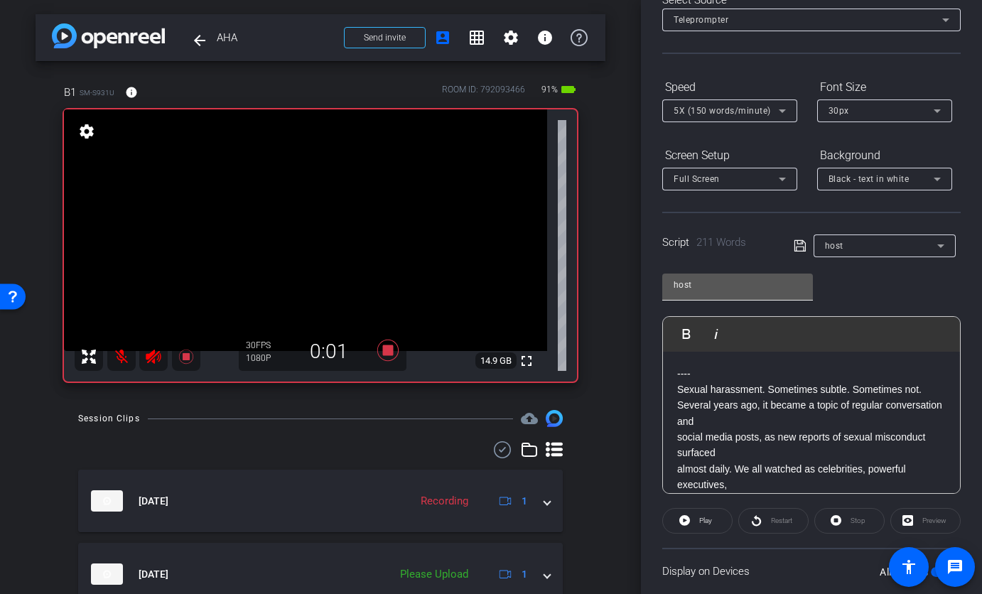
scroll to position [99, 0]
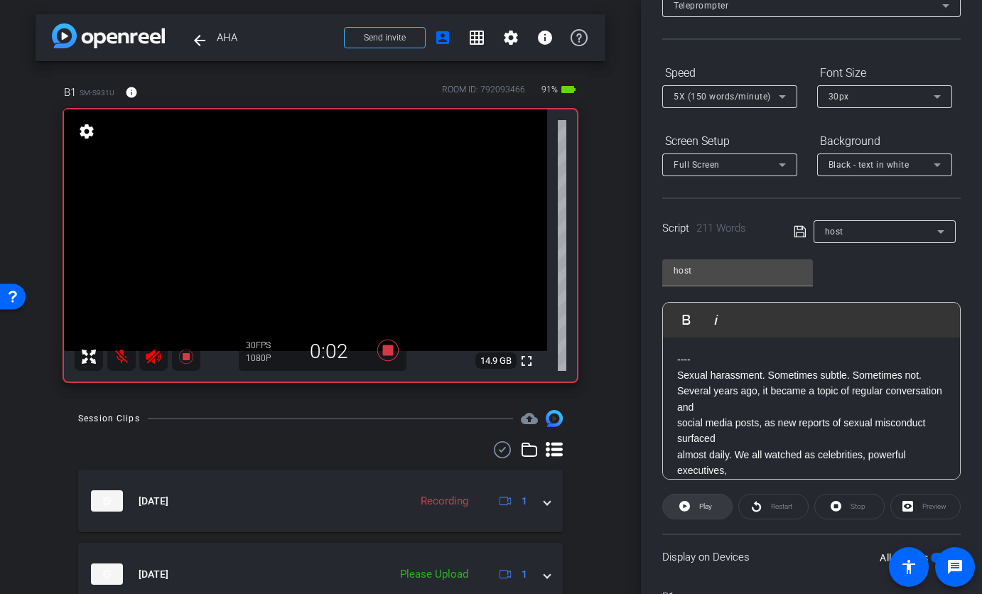
click at [707, 507] on span "Play" at bounding box center [705, 506] width 13 height 8
click at [385, 352] on icon at bounding box center [387, 350] width 21 height 21
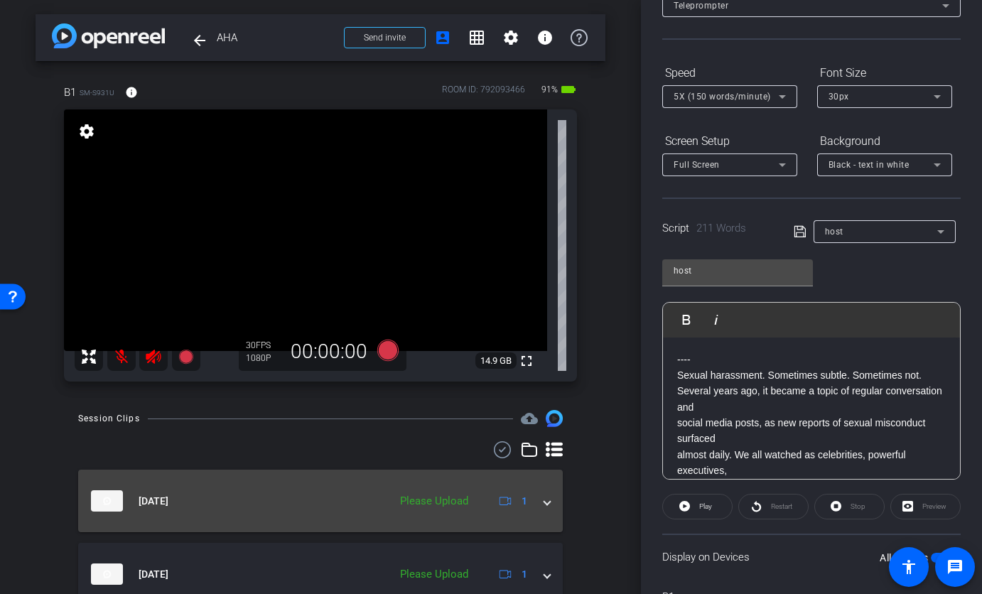
click at [532, 502] on div "[DATE] Please Upload 1" at bounding box center [317, 500] width 453 height 21
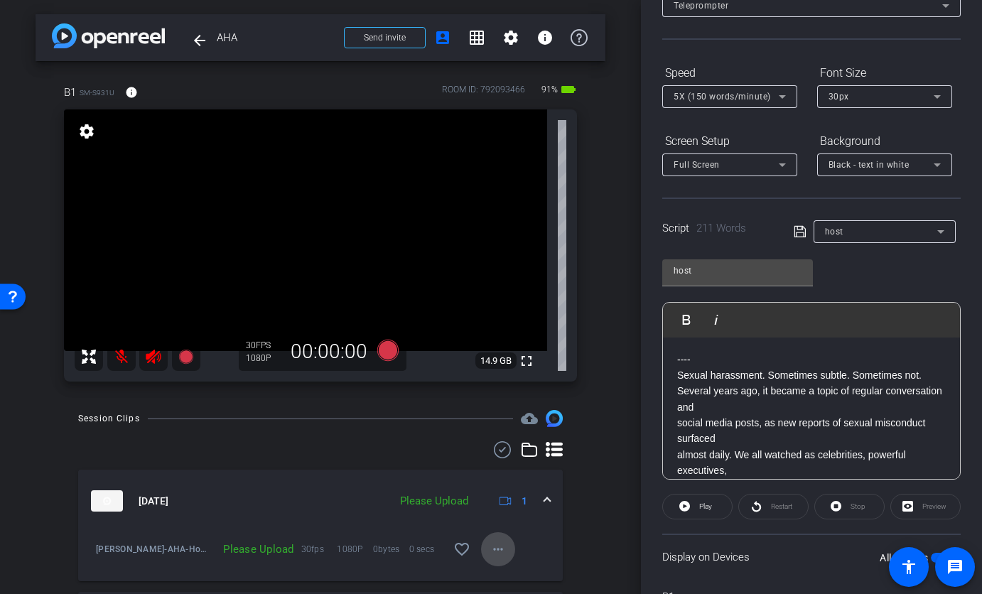
click at [490, 543] on mat-icon "more_horiz" at bounding box center [498, 549] width 17 height 17
click at [496, 490] on span "Upload" at bounding box center [513, 484] width 57 height 17
click at [382, 350] on icon at bounding box center [387, 350] width 21 height 21
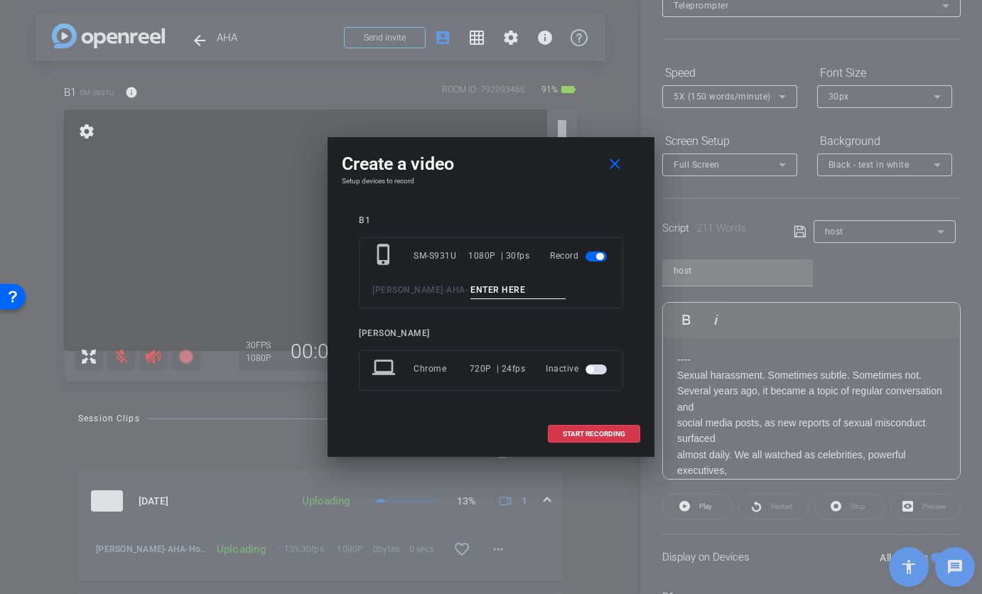
click at [470, 293] on input at bounding box center [517, 290] width 95 height 18
type input "Host TA3"
click at [619, 167] on mat-icon "close" at bounding box center [615, 165] width 18 height 18
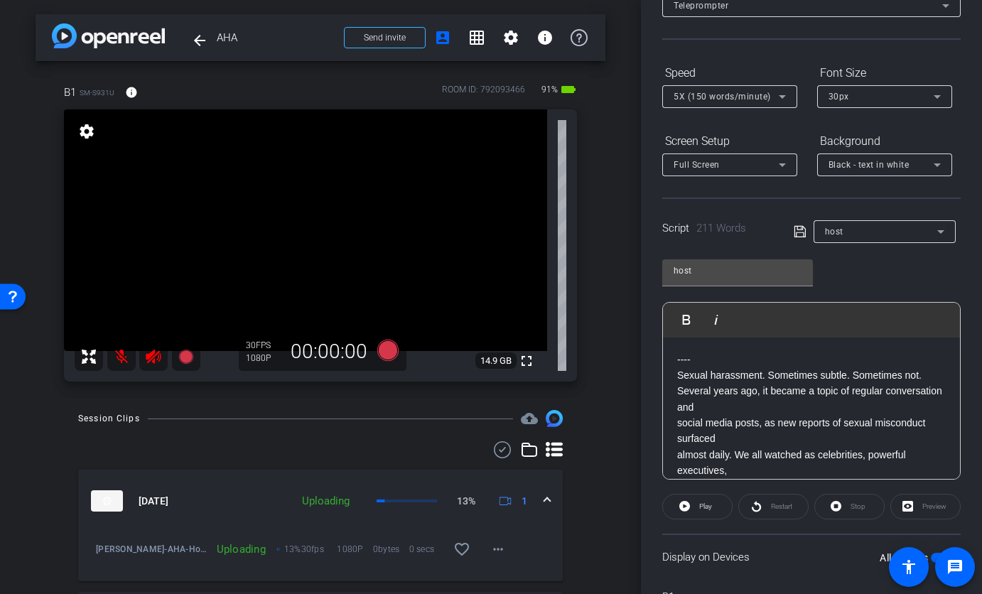
click at [693, 111] on div at bounding box center [729, 116] width 135 height 16
click at [691, 96] on span "5X (150 words/minute)" at bounding box center [722, 97] width 97 height 10
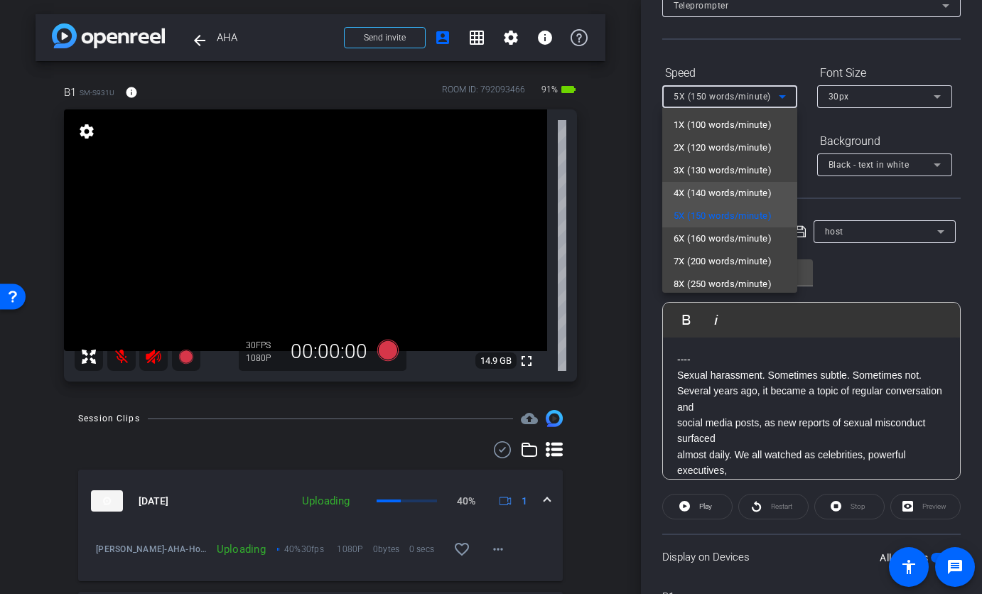
click at [692, 195] on span "4X (140 words/minute)" at bounding box center [723, 193] width 98 height 17
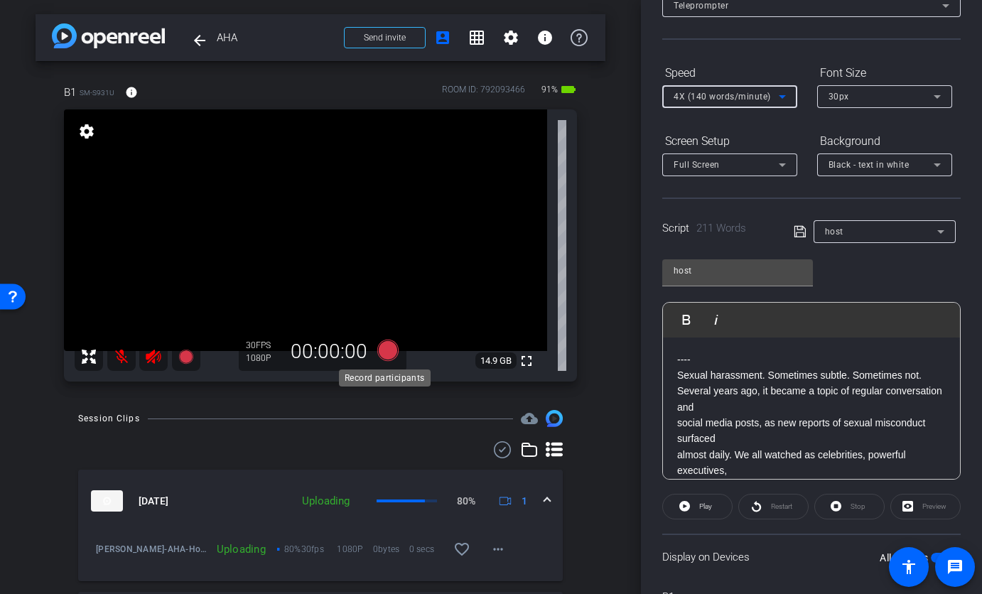
click at [385, 360] on icon at bounding box center [387, 350] width 21 height 21
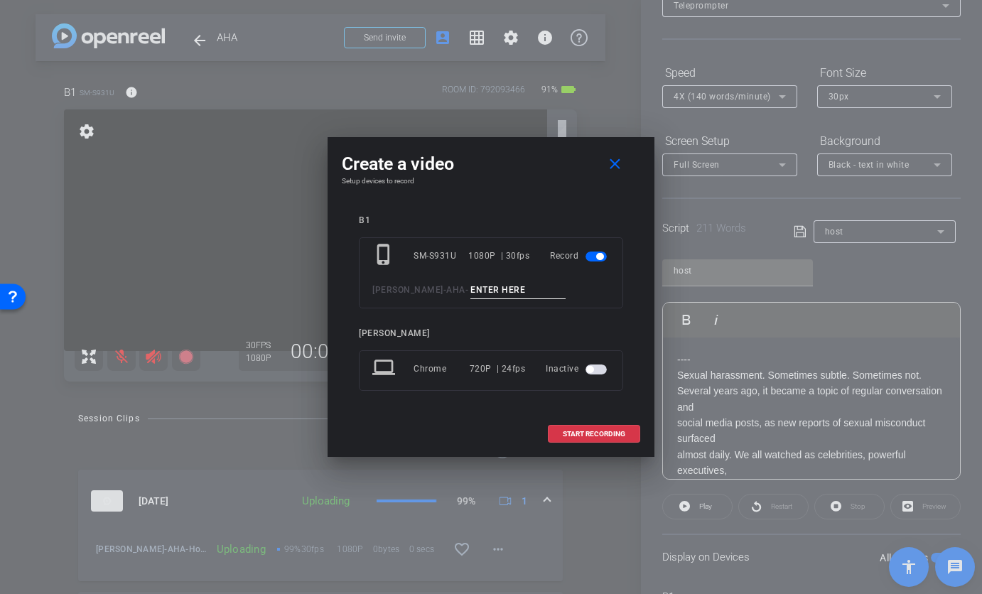
click at [470, 297] on input at bounding box center [517, 290] width 95 height 18
type input "Host TA3"
click at [622, 173] on mat-icon "close" at bounding box center [615, 165] width 18 height 18
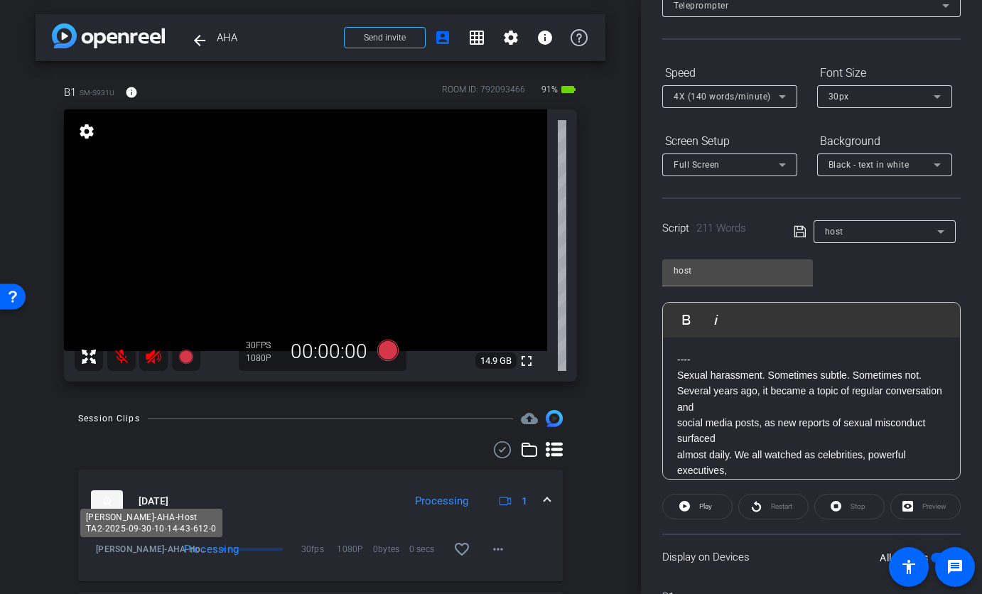
click at [131, 553] on span "Mugavero-AHA-Host TA2-2025-09-30-10-14-43-612-0" at bounding box center [153, 549] width 114 height 14
click at [99, 551] on span "Mugavero-AHA-Host TA2-2025-09-30-10-14-43-612-0" at bounding box center [153, 549] width 114 height 14
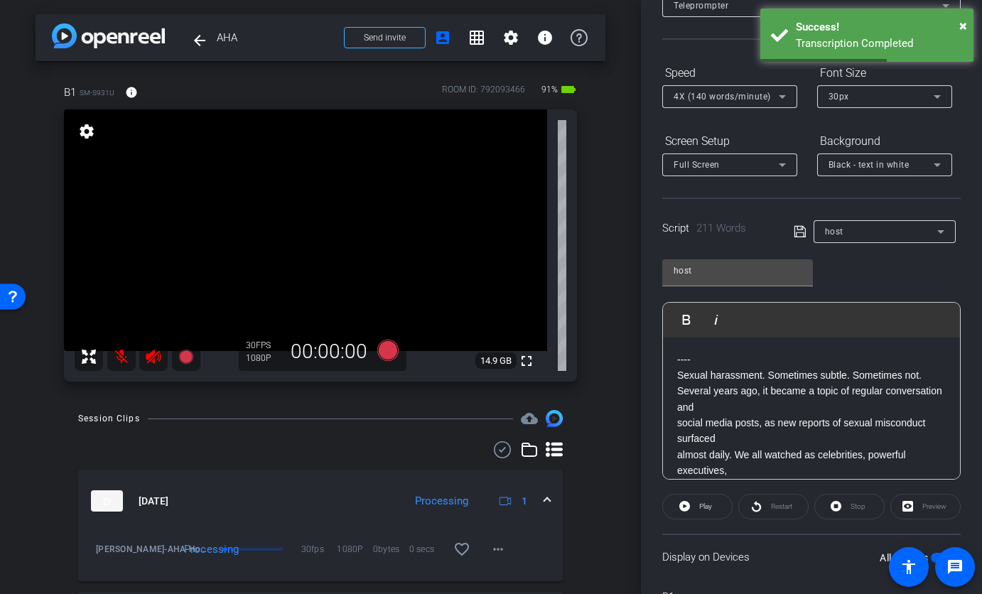
click at [90, 553] on div "Mugavero-AHA-Host TA2-2025-09-30-10-14-43-612-0" at bounding box center [149, 549] width 121 height 34
click at [136, 553] on span "Mugavero-AHA-Host TA2-2025-09-30-10-14-43-612-0" at bounding box center [153, 549] width 114 height 14
click at [109, 501] on img at bounding box center [107, 500] width 32 height 21
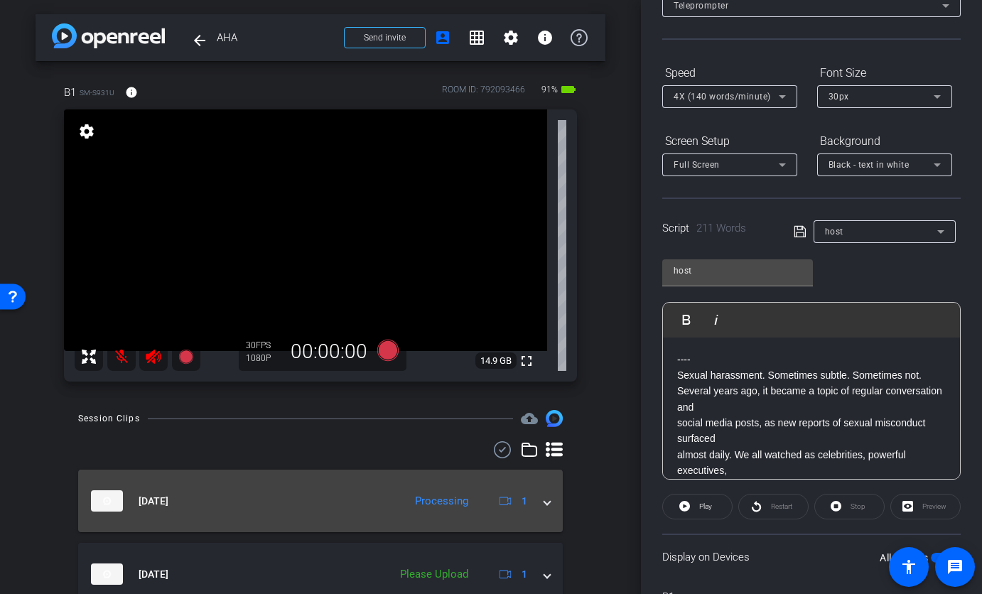
click at [162, 523] on mat-expansion-panel-header "[DATE] Processing 1" at bounding box center [320, 501] width 485 height 63
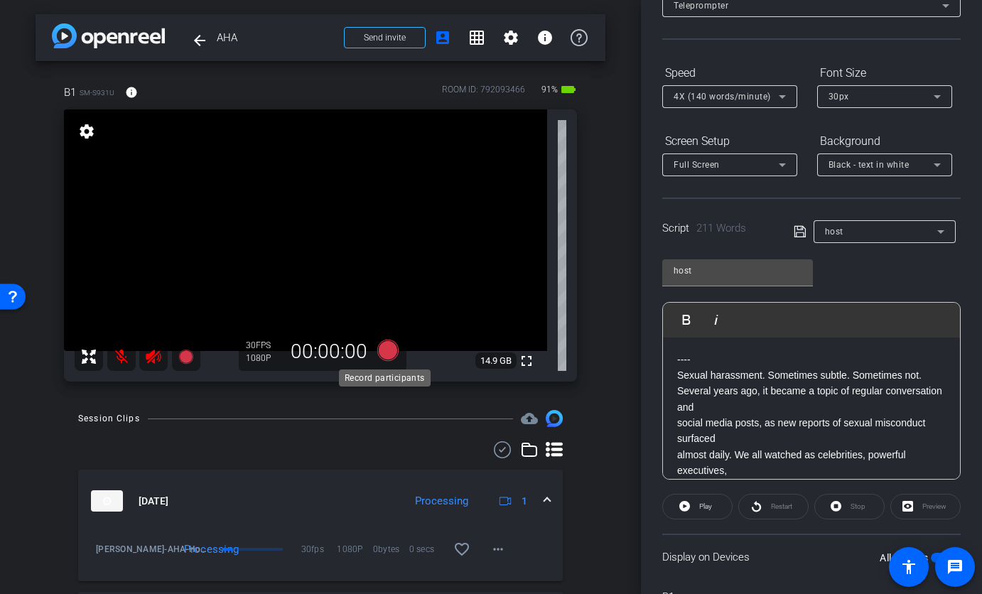
click at [387, 355] on icon at bounding box center [387, 350] width 21 height 21
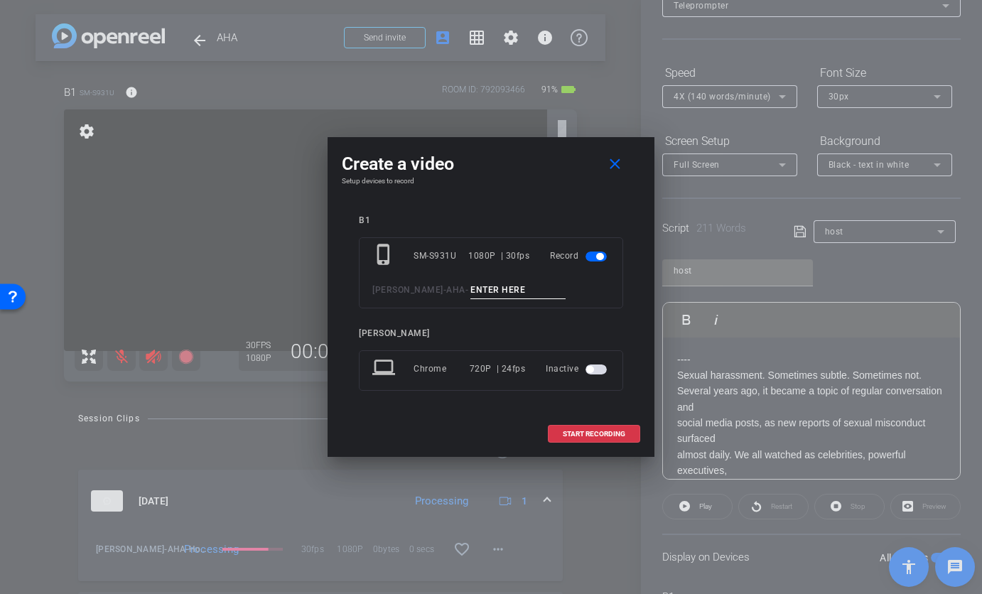
click at [470, 291] on input at bounding box center [517, 290] width 95 height 18
type input "Host TA4"
click at [568, 434] on span "START RECORDING" at bounding box center [594, 434] width 63 height 7
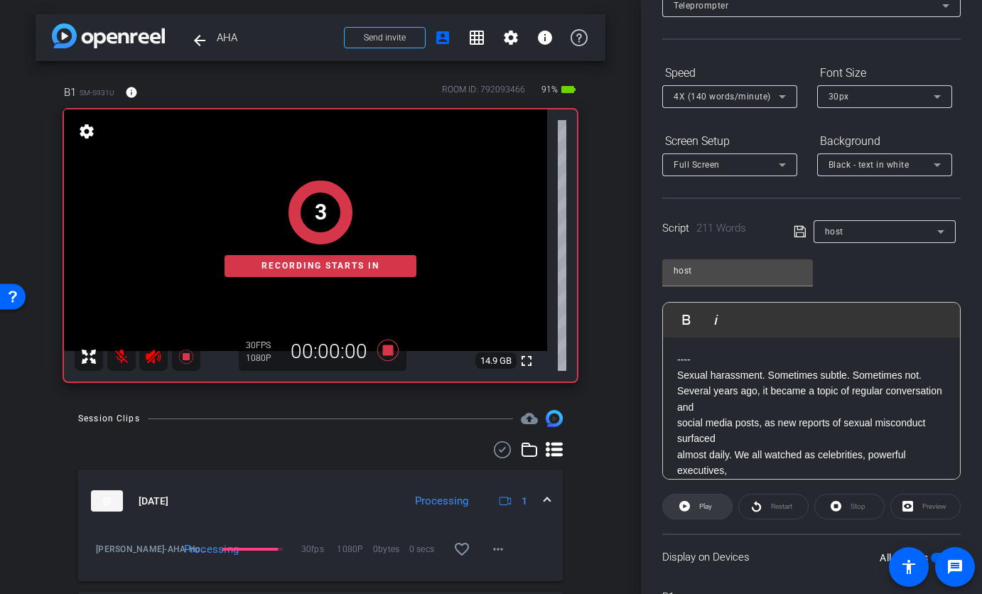
click at [691, 504] on span at bounding box center [697, 507] width 69 height 34
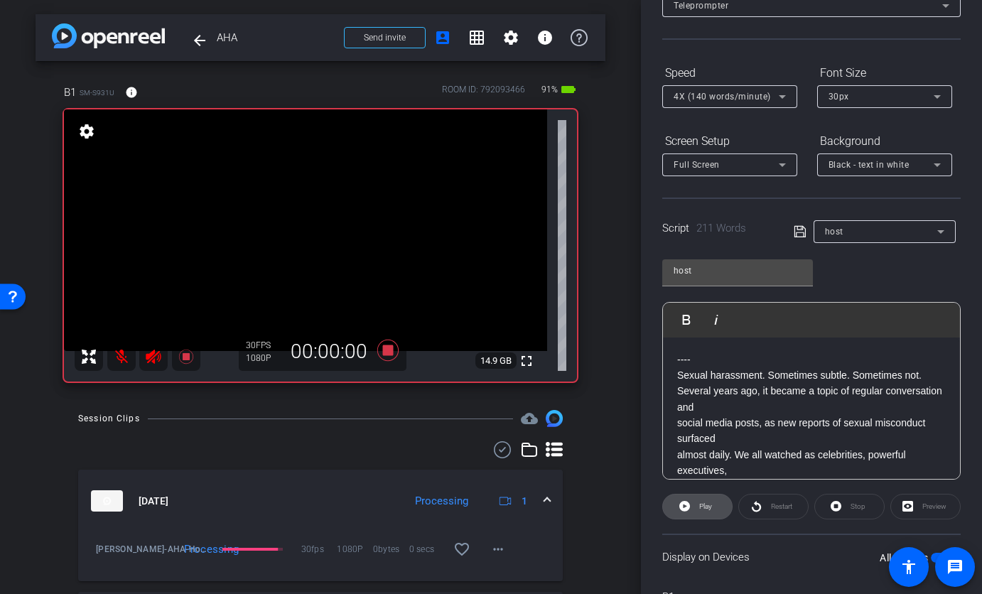
click at [691, 504] on span at bounding box center [697, 507] width 69 height 34
click at [776, 509] on div "Restart" at bounding box center [773, 507] width 70 height 26
click at [691, 509] on span at bounding box center [697, 507] width 69 height 34
click at [760, 510] on div "Restart" at bounding box center [773, 507] width 70 height 26
click at [385, 345] on icon at bounding box center [388, 350] width 34 height 26
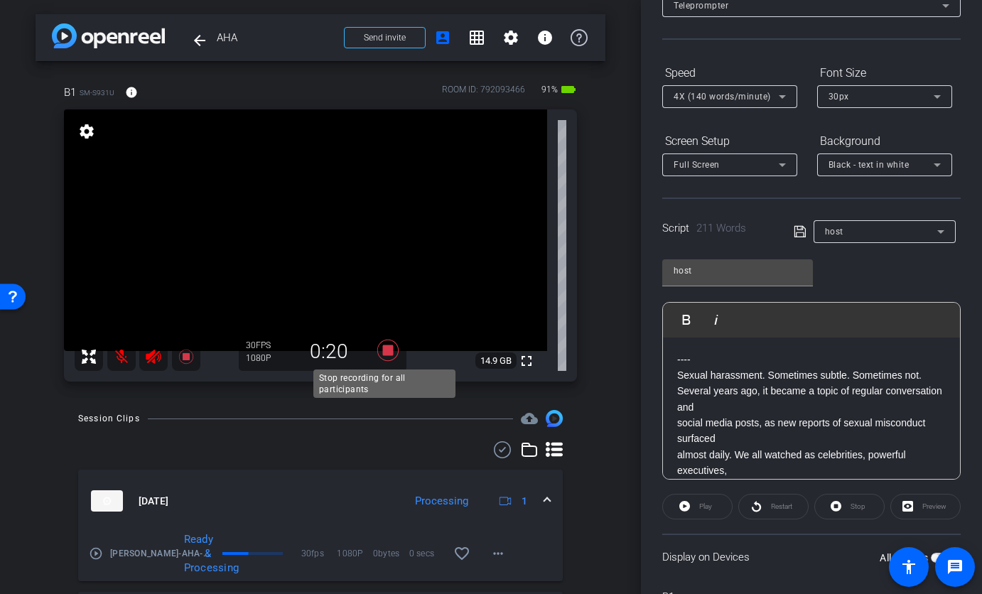
click at [382, 355] on icon at bounding box center [387, 350] width 21 height 21
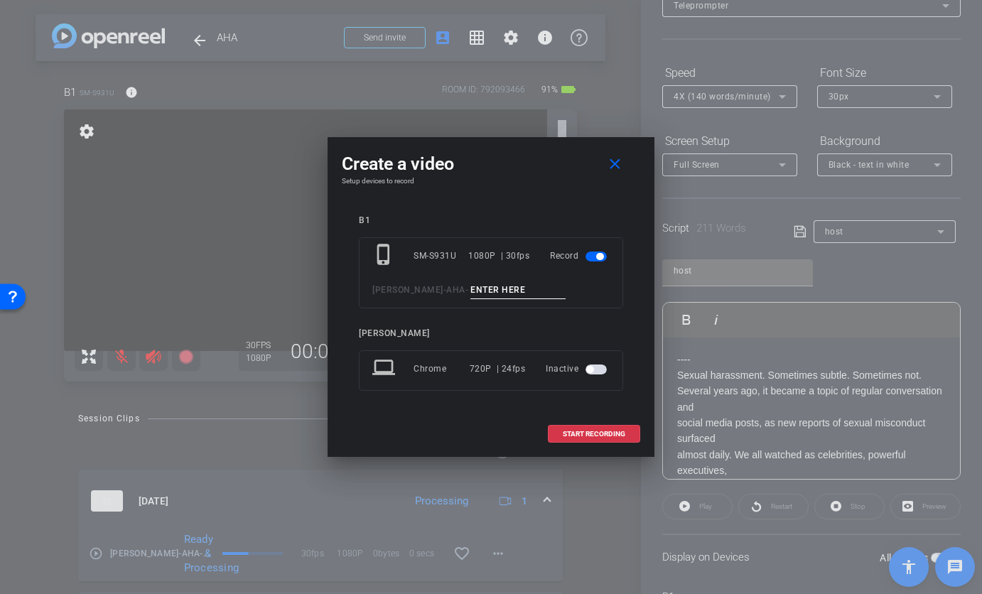
click at [490, 289] on input at bounding box center [517, 290] width 95 height 18
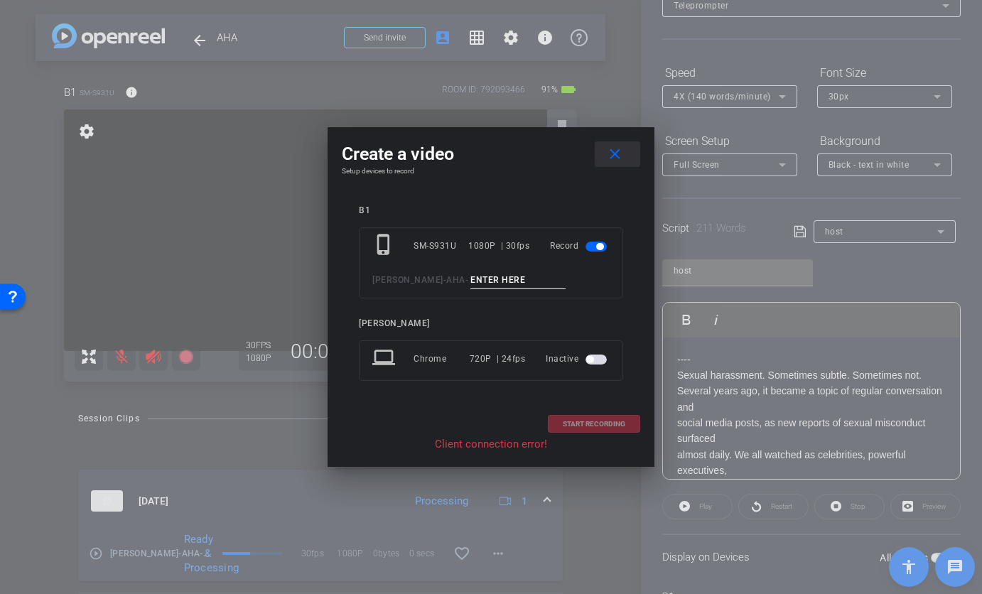
click at [611, 161] on mat-icon "close" at bounding box center [615, 155] width 18 height 18
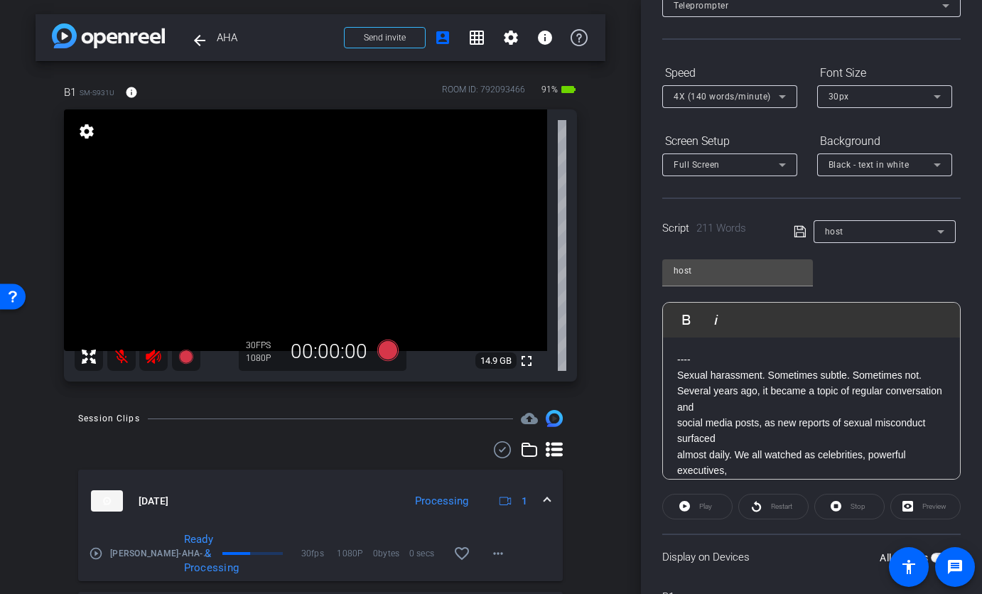
click at [97, 553] on mat-icon "play_circle_outline" at bounding box center [96, 553] width 14 height 14
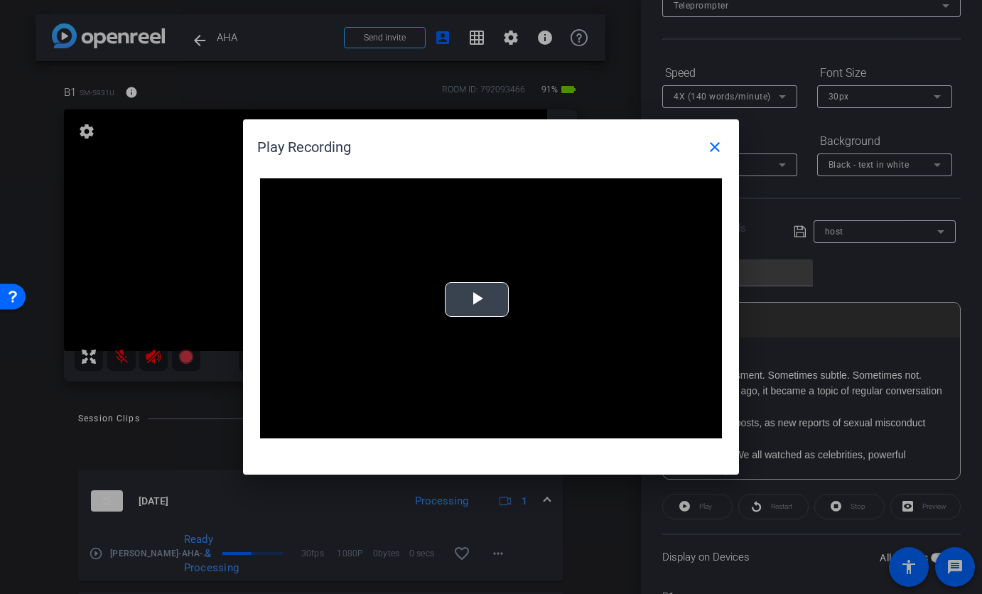
click at [477, 300] on span "Video Player" at bounding box center [477, 300] width 0 height 0
click at [715, 152] on mat-icon "close" at bounding box center [714, 147] width 17 height 17
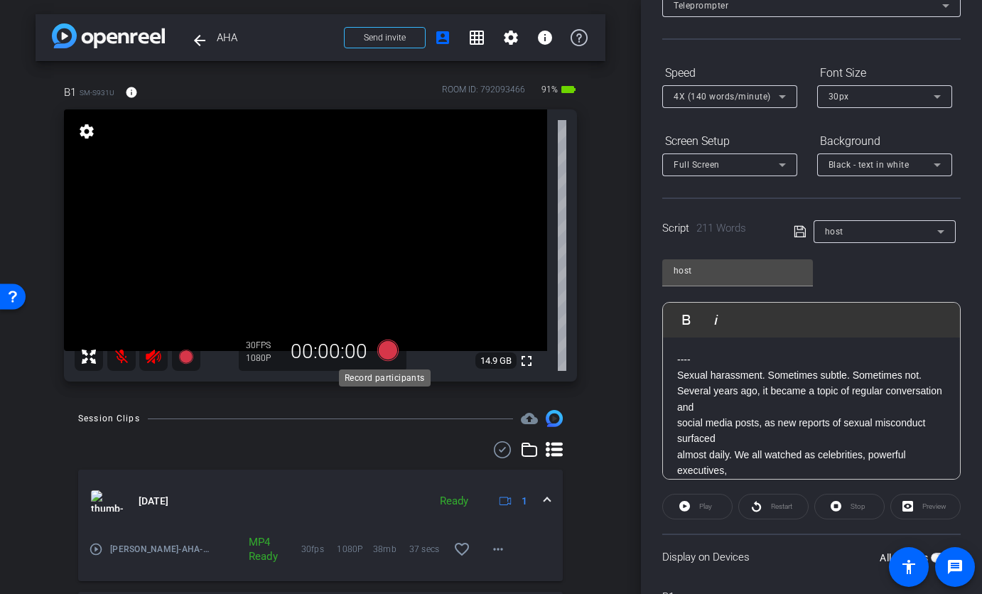
click at [378, 353] on icon at bounding box center [387, 350] width 21 height 21
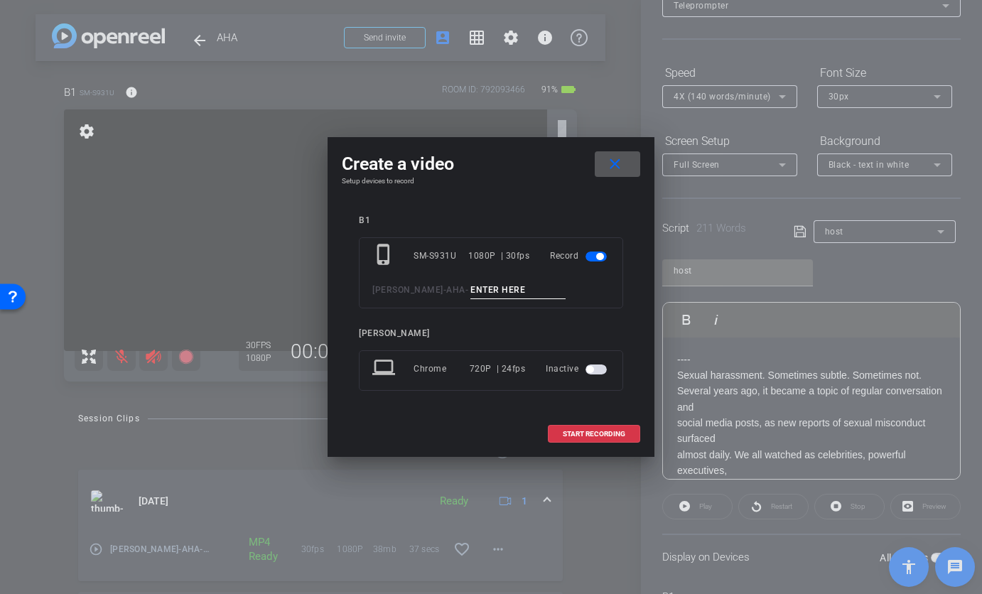
click at [470, 294] on input at bounding box center [517, 290] width 95 height 18
type input "host TA5"
click at [563, 432] on span "START RECORDING" at bounding box center [594, 434] width 63 height 7
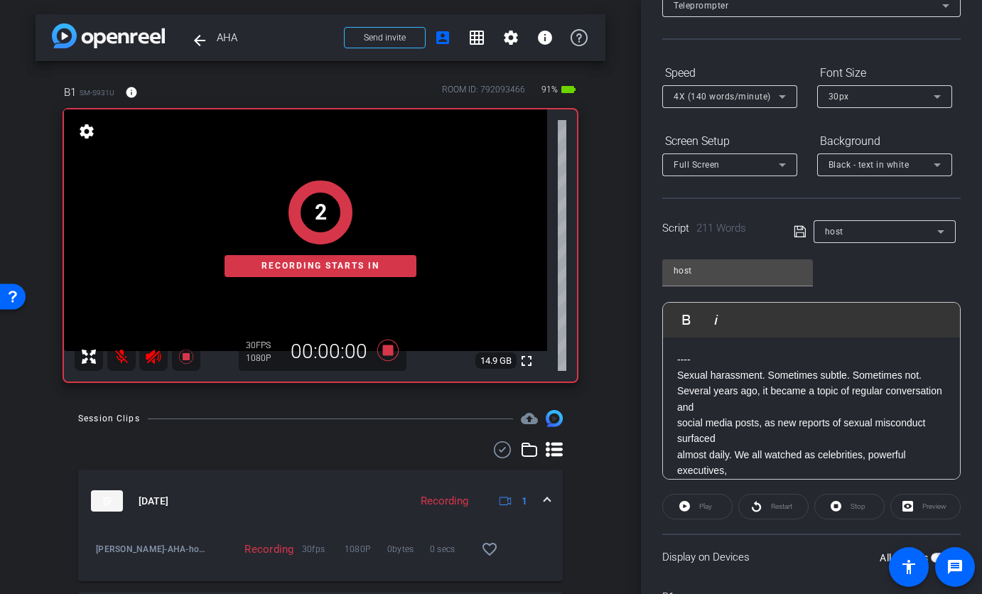
click at [688, 505] on div "Play" at bounding box center [697, 507] width 70 height 26
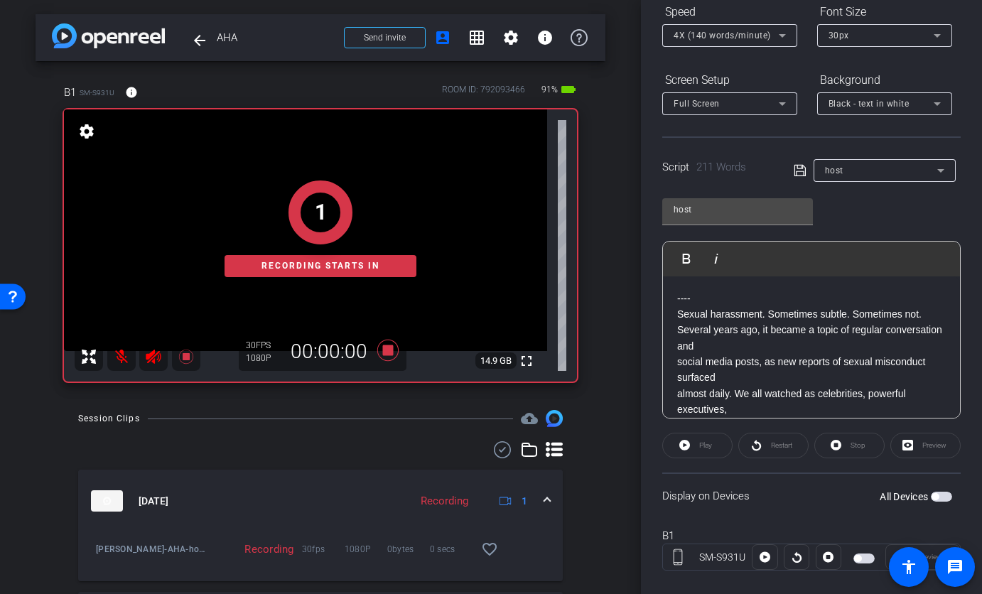
scroll to position [183, 0]
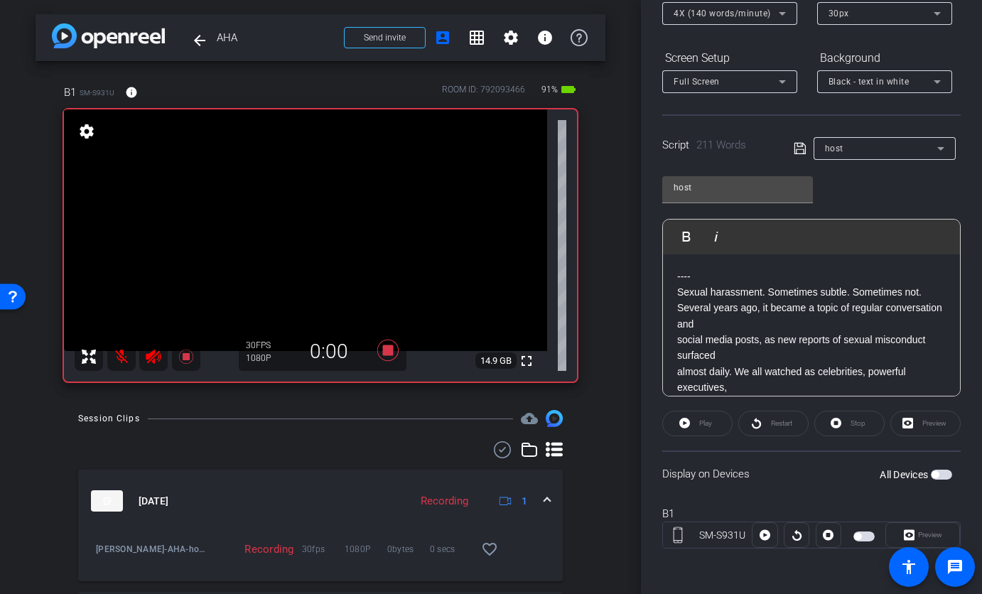
click at [940, 472] on span "button" at bounding box center [941, 475] width 21 height 10
click at [706, 423] on div "Play" at bounding box center [697, 424] width 70 height 26
click at [688, 423] on div "Play" at bounding box center [697, 424] width 70 height 26
click at [840, 418] on div "Stop" at bounding box center [849, 424] width 70 height 26
click at [381, 344] on icon at bounding box center [388, 350] width 34 height 26
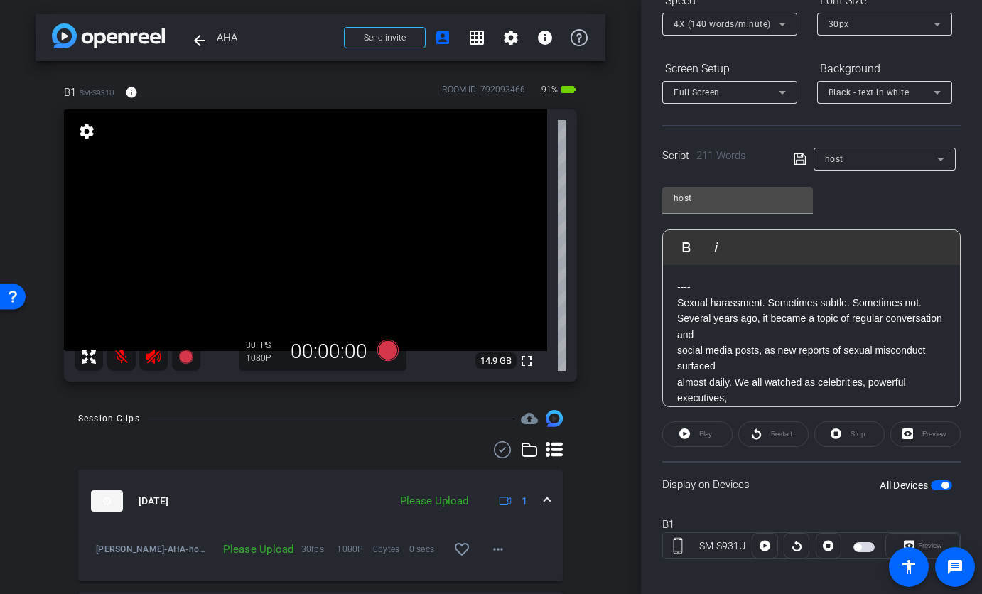
scroll to position [177, 0]
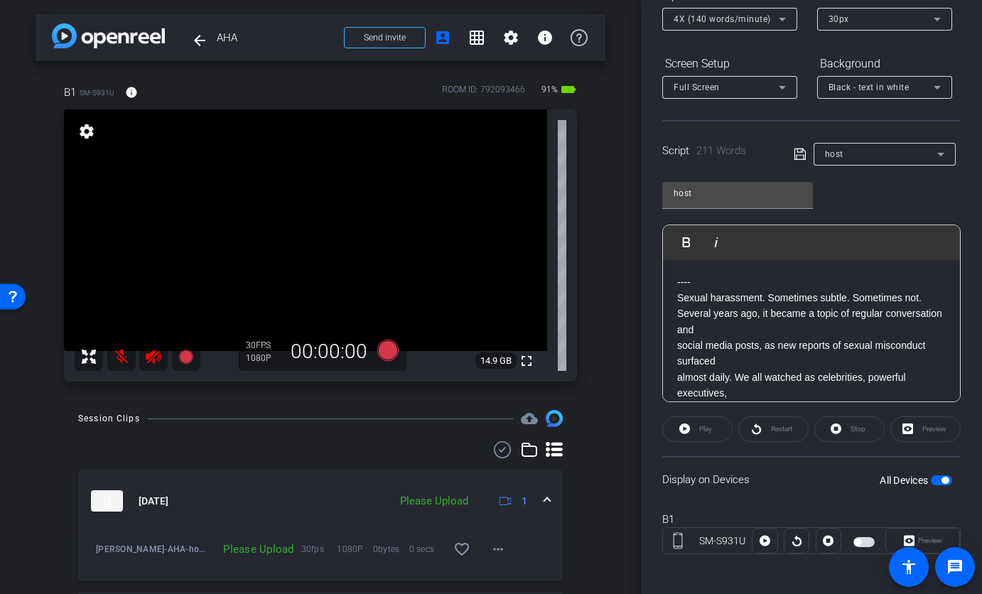
click at [686, 426] on div "Play" at bounding box center [697, 429] width 70 height 26
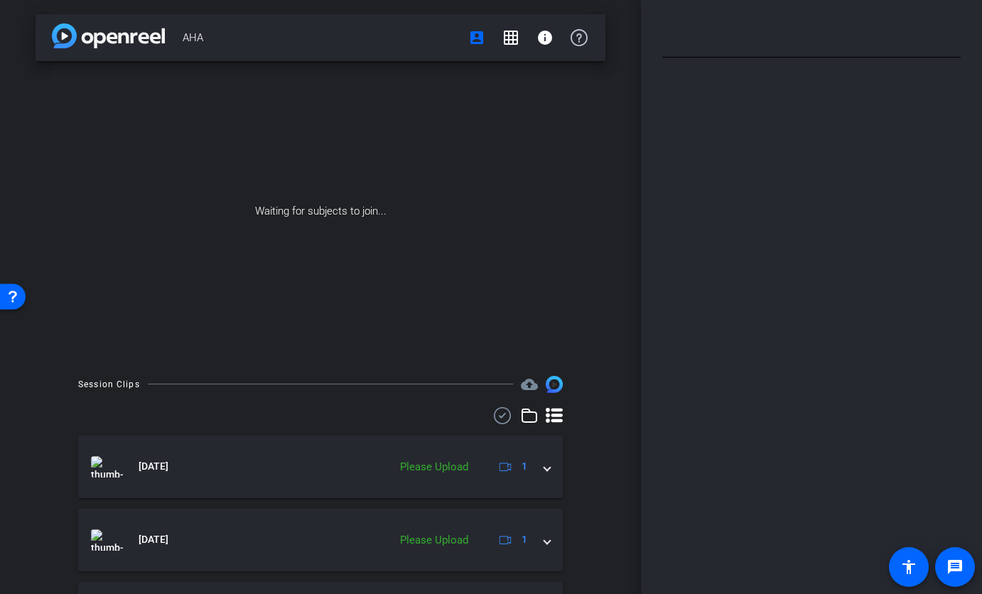
type input "host"
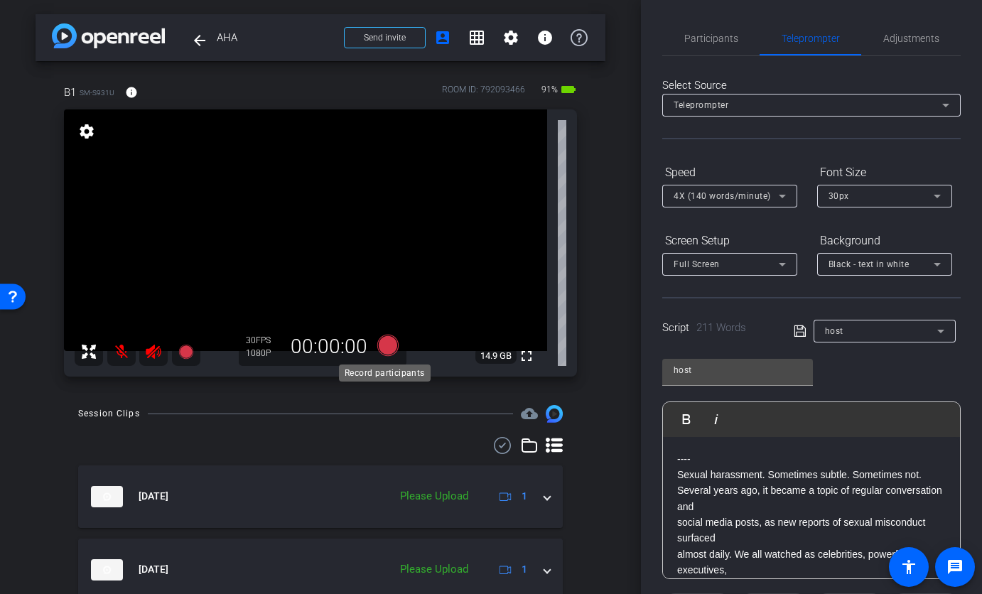
click at [389, 349] on icon at bounding box center [387, 345] width 21 height 21
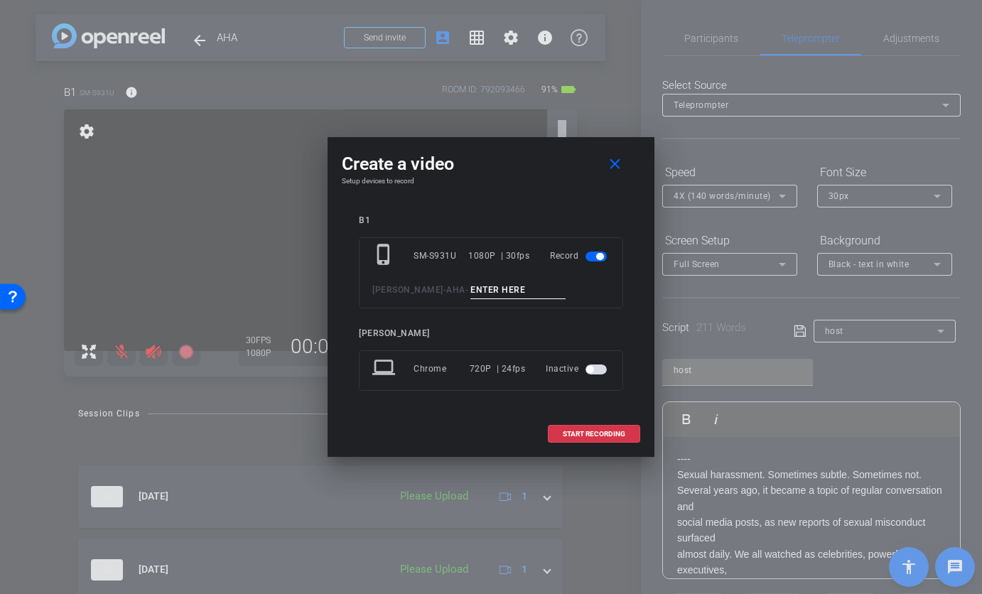
click at [480, 284] on input at bounding box center [517, 290] width 95 height 18
type input "host ta6"
click at [599, 438] on span "START RECORDING" at bounding box center [594, 434] width 63 height 7
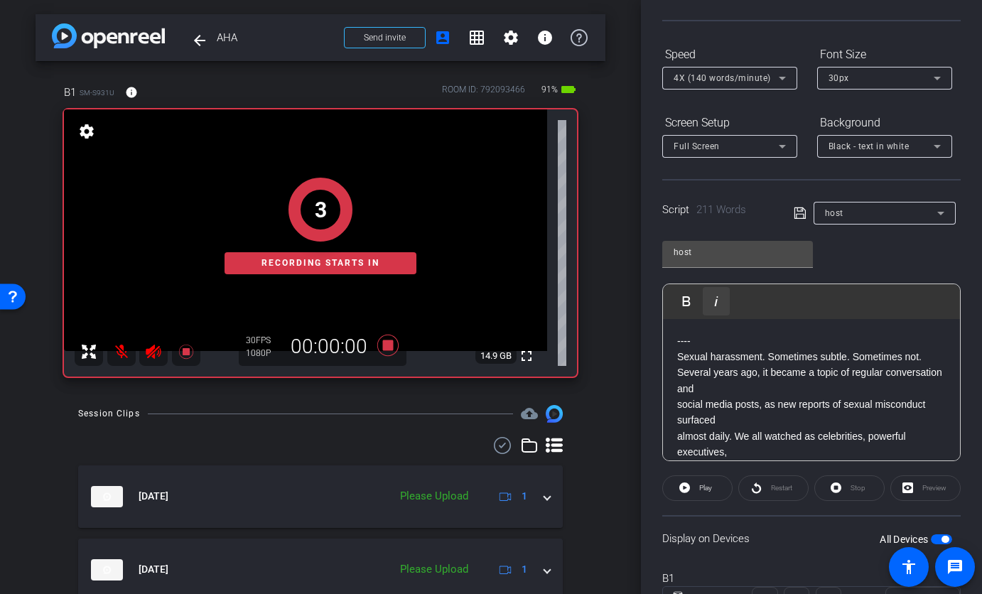
scroll to position [120, 0]
click at [696, 487] on span "Play" at bounding box center [704, 486] width 16 height 20
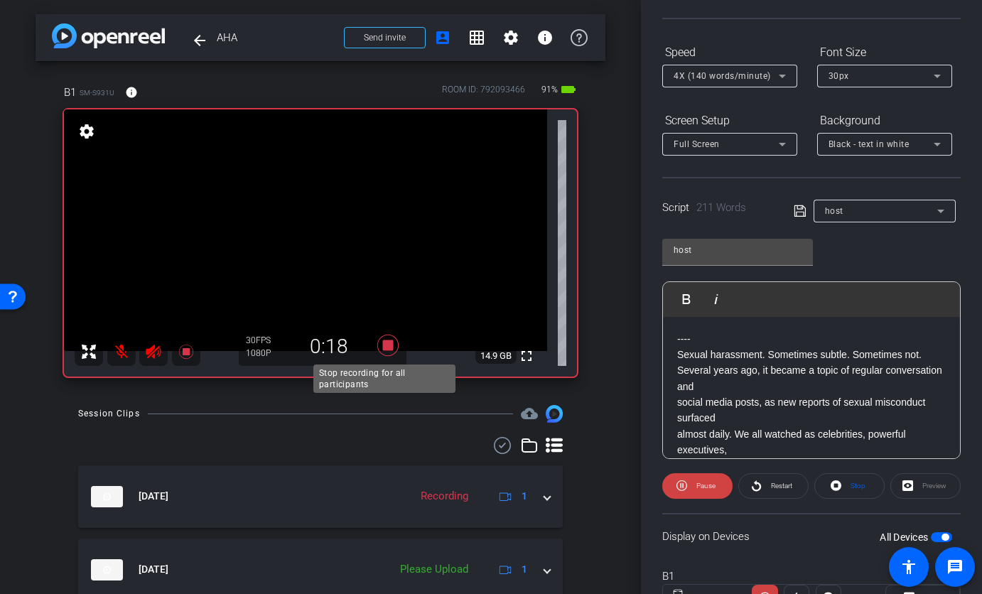
click at [384, 347] on icon at bounding box center [387, 345] width 21 height 21
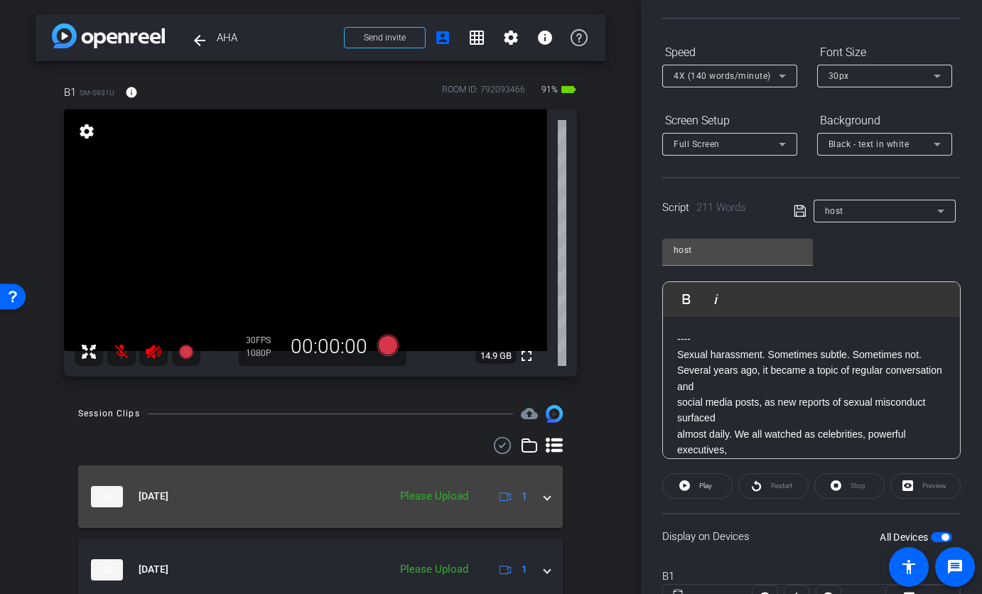
click at [542, 502] on mat-expansion-panel-header "[DATE] Please Upload 1" at bounding box center [320, 496] width 485 height 63
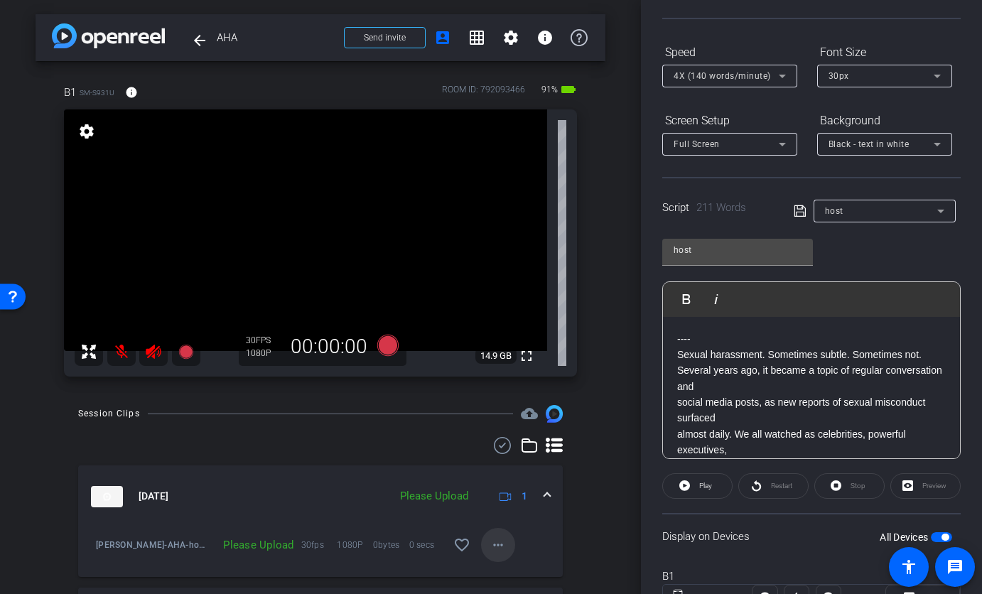
click at [491, 546] on mat-icon "more_horiz" at bounding box center [498, 544] width 17 height 17
click at [494, 482] on span "Upload" at bounding box center [513, 479] width 57 height 17
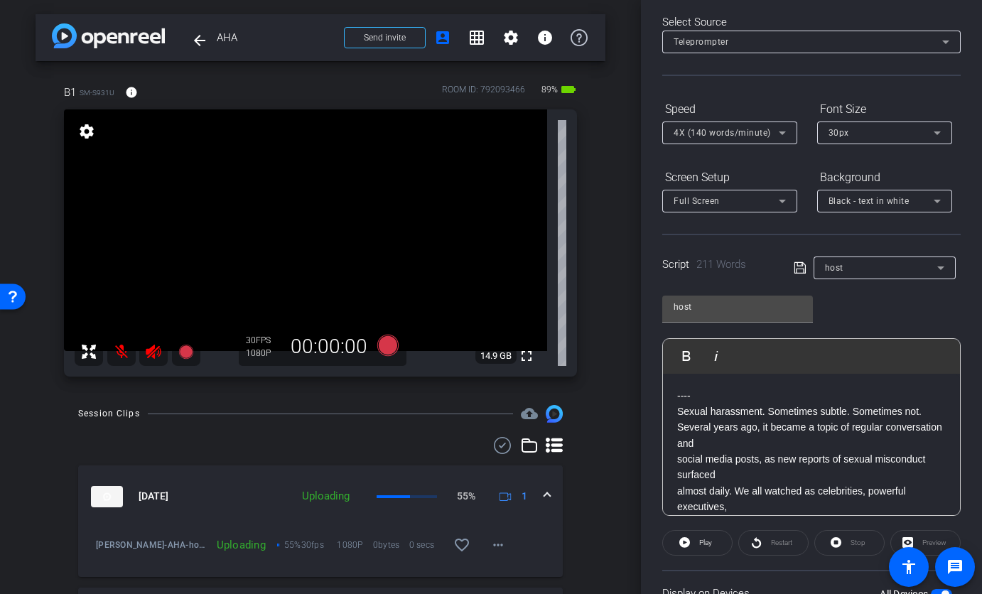
scroll to position [0, 0]
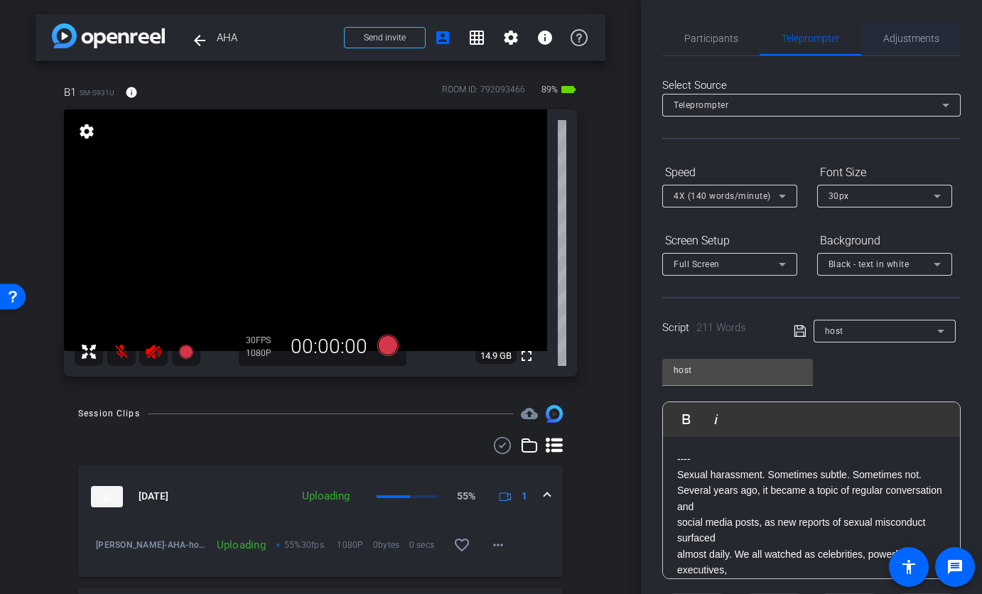
click at [887, 43] on span "Adjustments" at bounding box center [911, 38] width 56 height 10
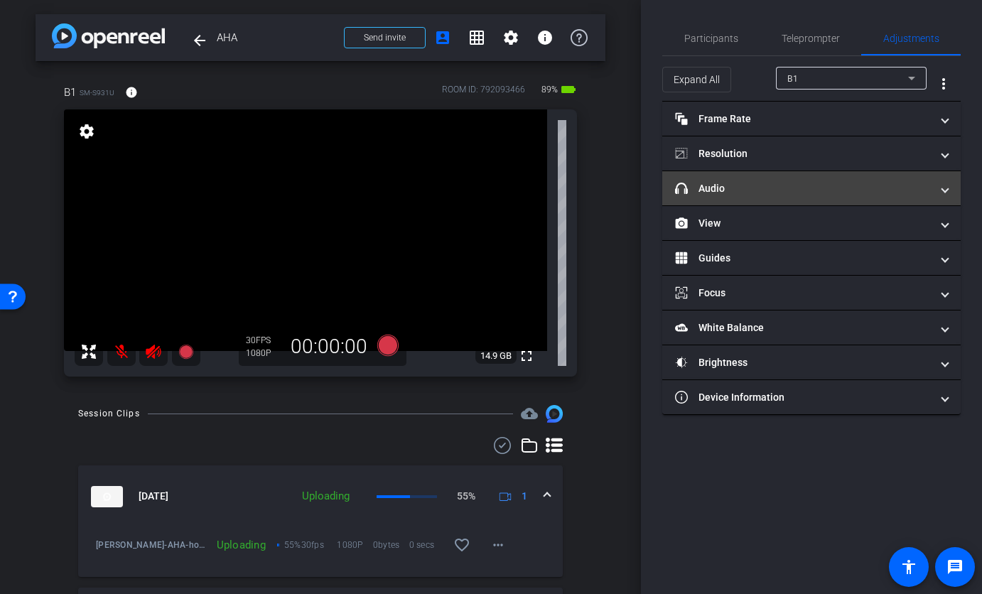
click at [750, 187] on mat-panel-title "headphone icon Audio" at bounding box center [803, 188] width 256 height 15
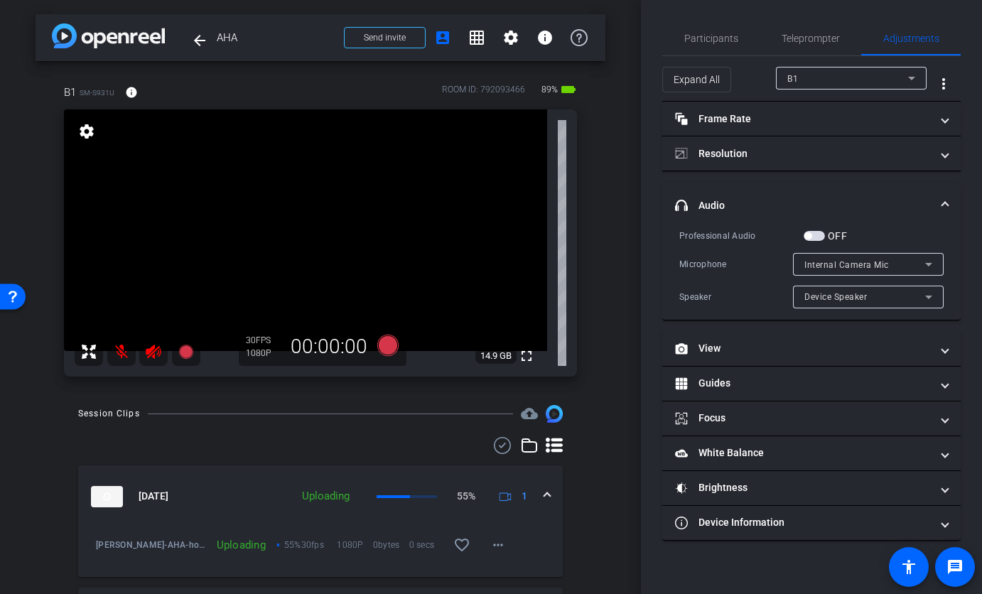
click at [821, 235] on span "button" at bounding box center [814, 236] width 21 height 10
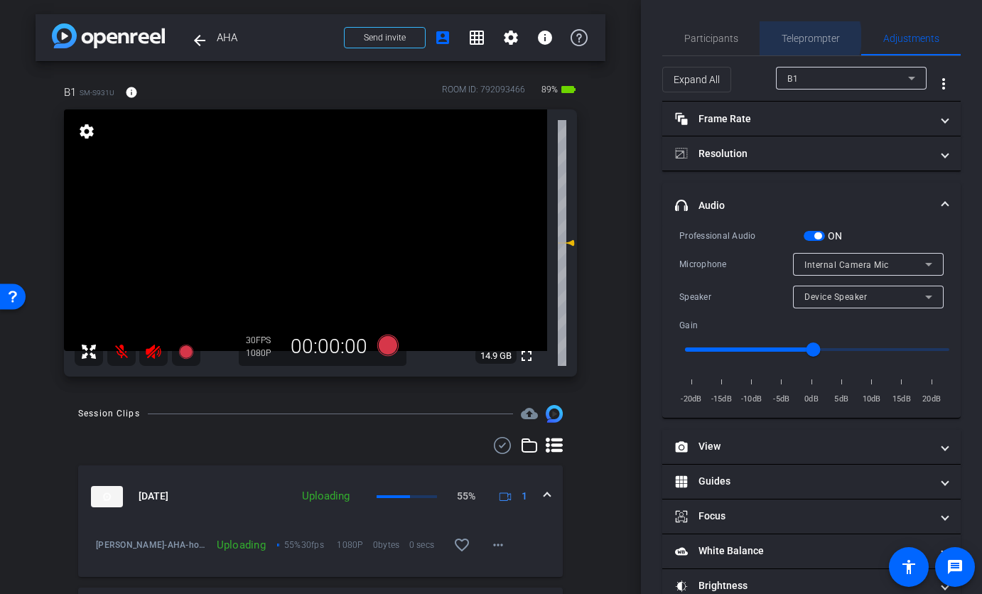
click at [798, 38] on span "Teleprompter" at bounding box center [811, 38] width 58 height 10
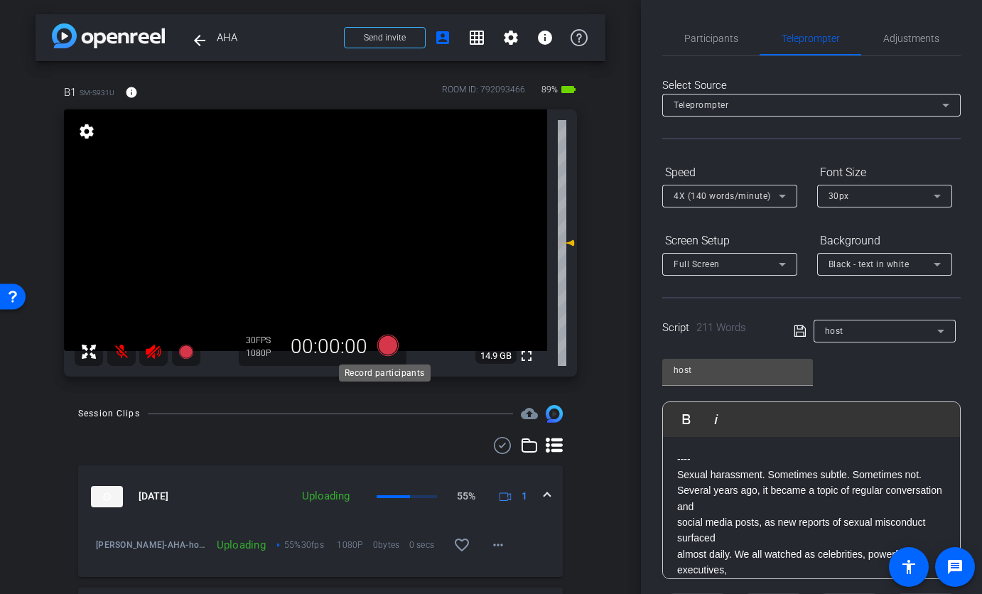
click at [384, 347] on icon at bounding box center [387, 345] width 21 height 21
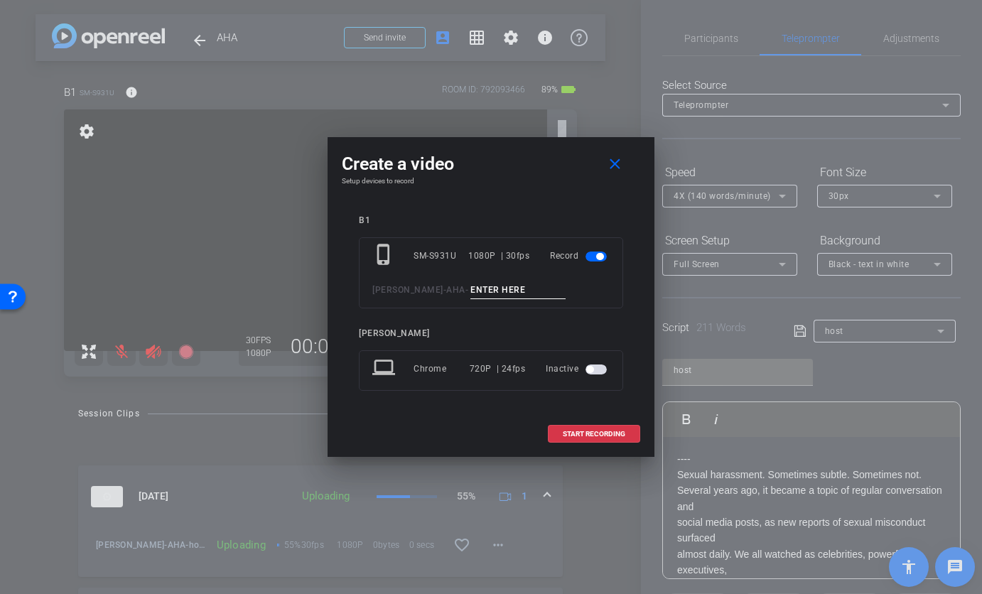
click at [471, 292] on input at bounding box center [517, 290] width 95 height 18
type input "host ta7"
click at [573, 432] on span "START RECORDING" at bounding box center [594, 434] width 63 height 7
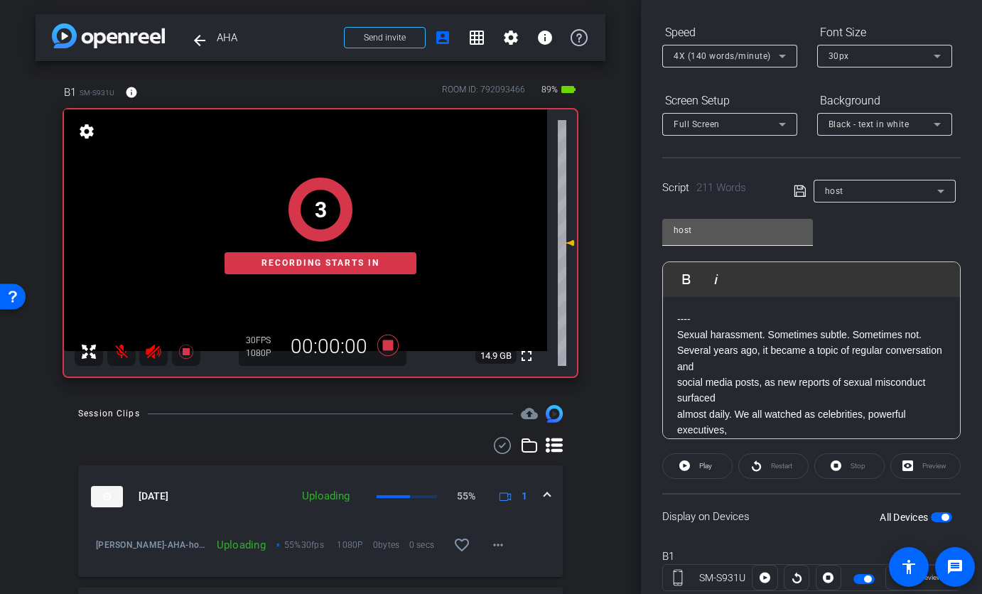
scroll to position [183, 0]
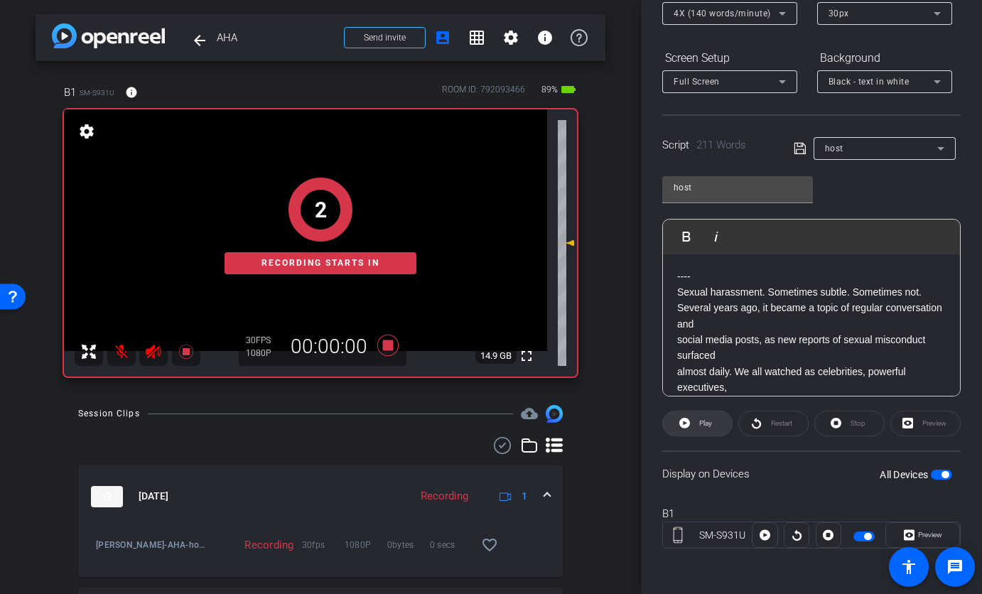
click at [687, 424] on icon at bounding box center [684, 423] width 11 height 11
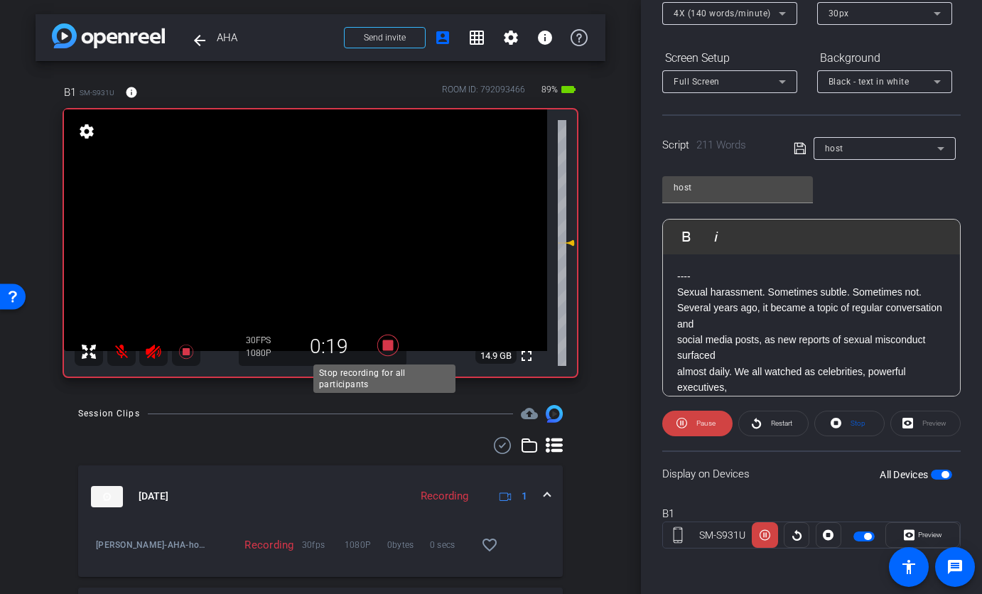
click at [386, 341] on icon at bounding box center [387, 345] width 21 height 21
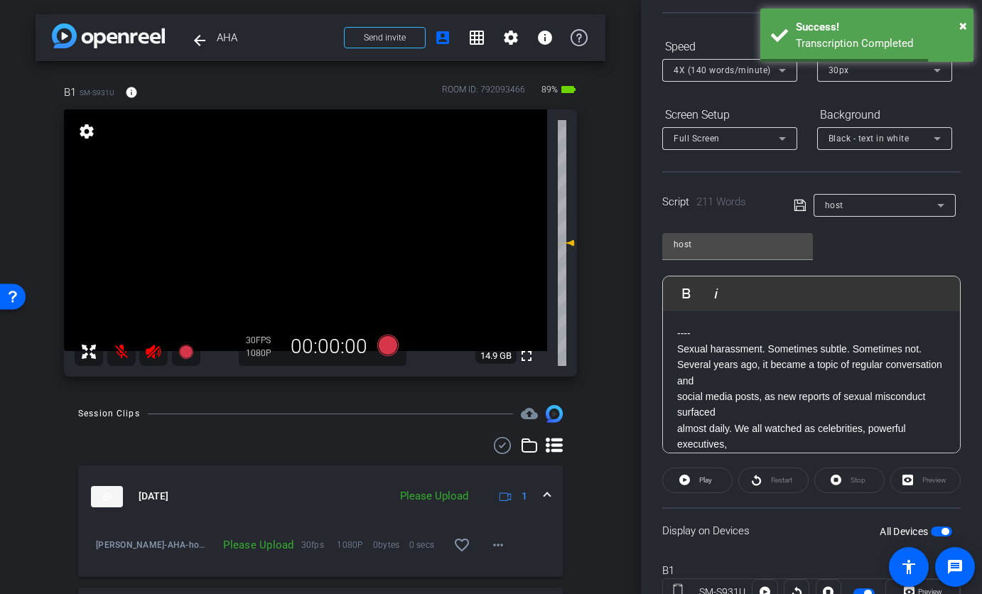
scroll to position [119, 0]
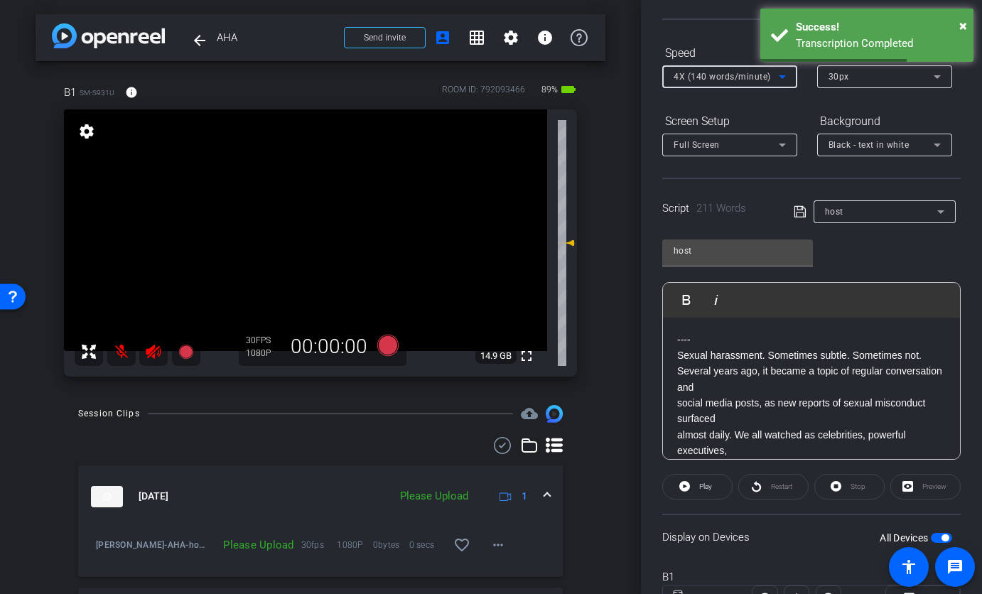
click at [696, 85] on div "4X (140 words/minute)" at bounding box center [726, 76] width 105 height 18
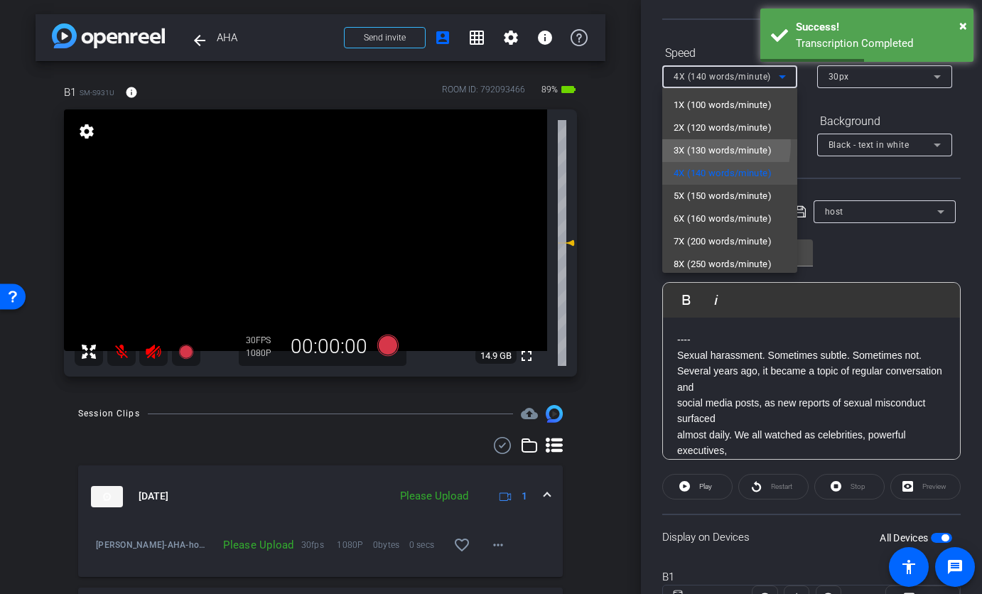
click at [701, 144] on span "3X (130 words/minute)" at bounding box center [723, 150] width 98 height 17
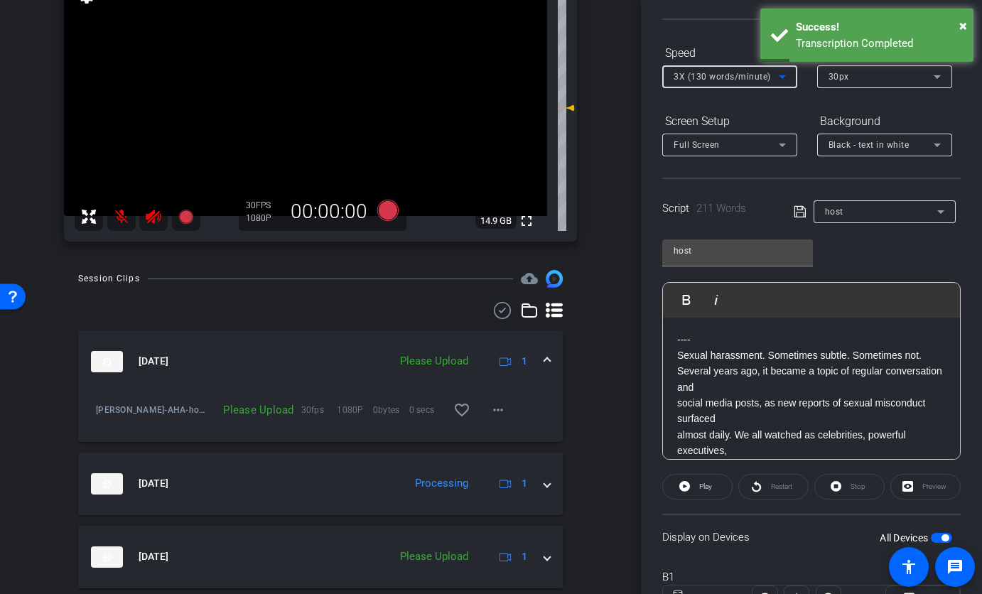
scroll to position [138, 0]
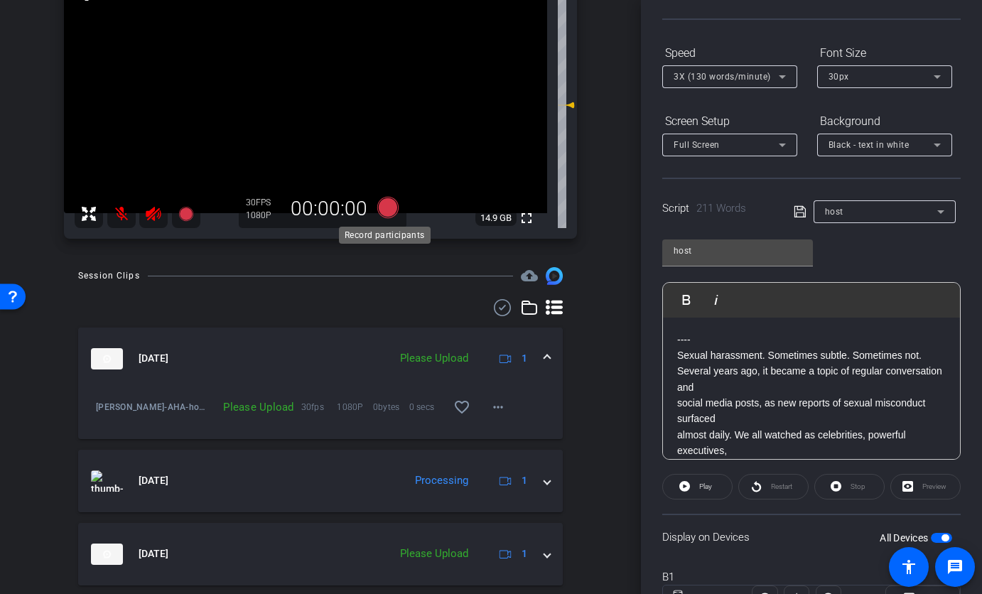
click at [384, 203] on icon at bounding box center [387, 207] width 21 height 21
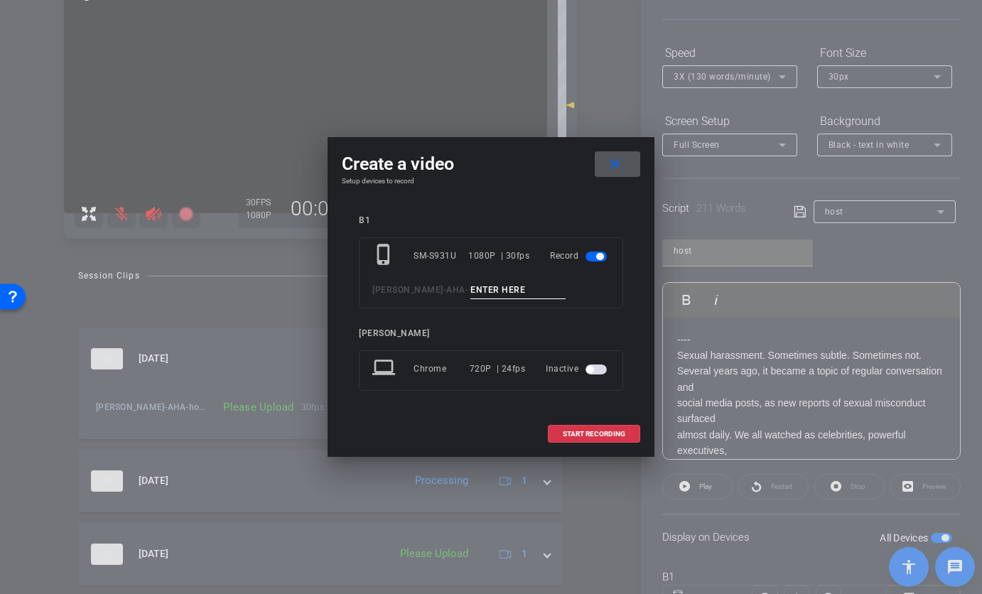
click at [470, 297] on input at bounding box center [517, 290] width 95 height 18
type input "host ta8"
click at [573, 432] on span "START RECORDING" at bounding box center [594, 434] width 63 height 7
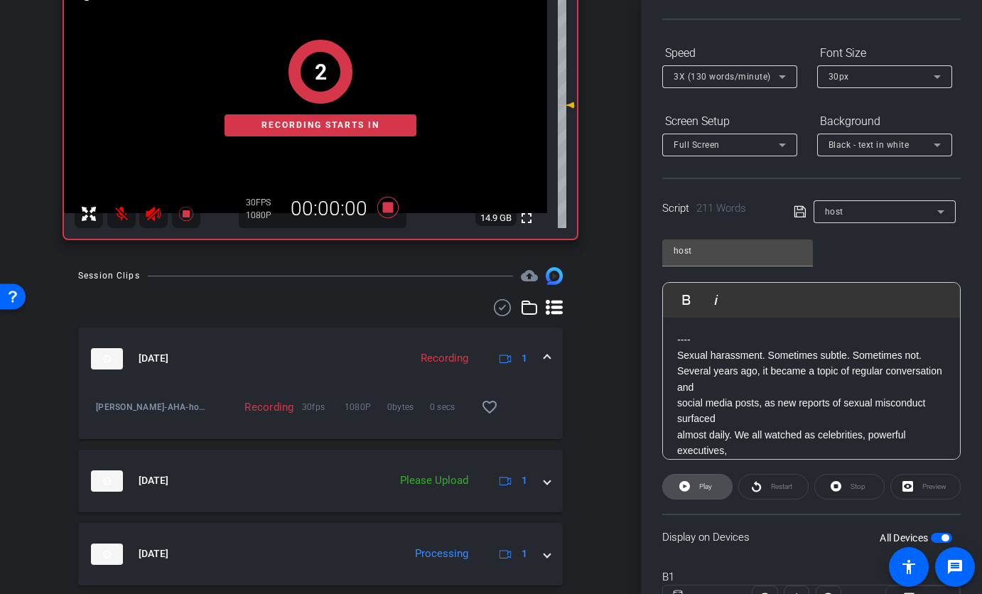
click at [686, 491] on icon at bounding box center [684, 486] width 11 height 18
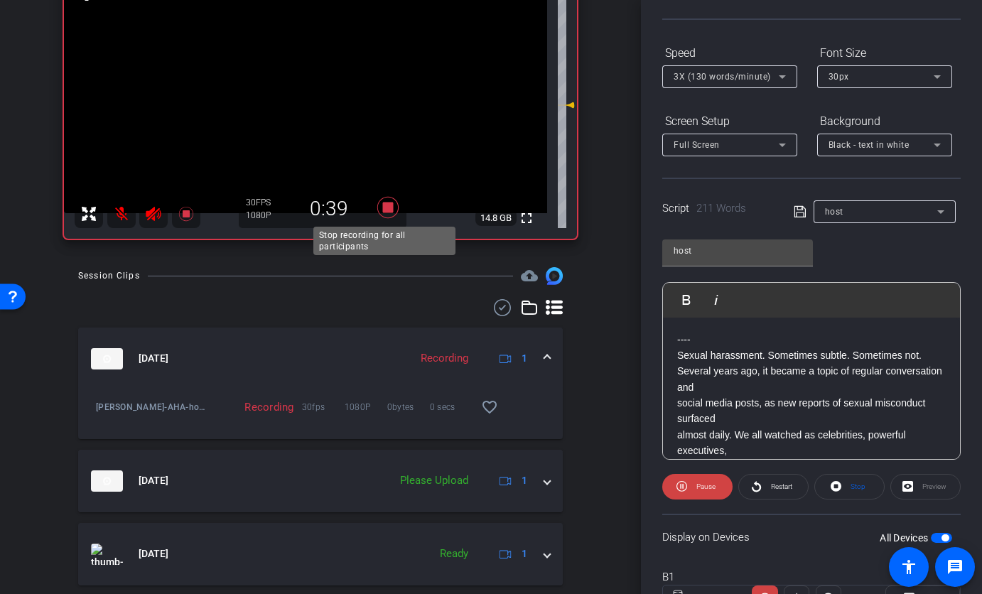
click at [390, 212] on icon at bounding box center [388, 208] width 34 height 26
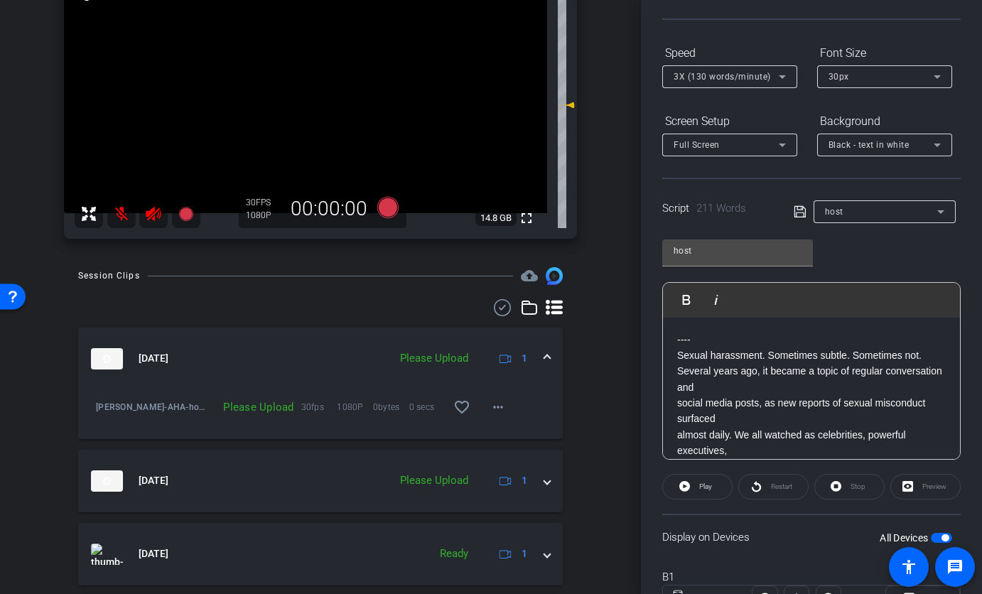
click at [681, 80] on span "3X (130 words/minute)" at bounding box center [722, 77] width 97 height 10
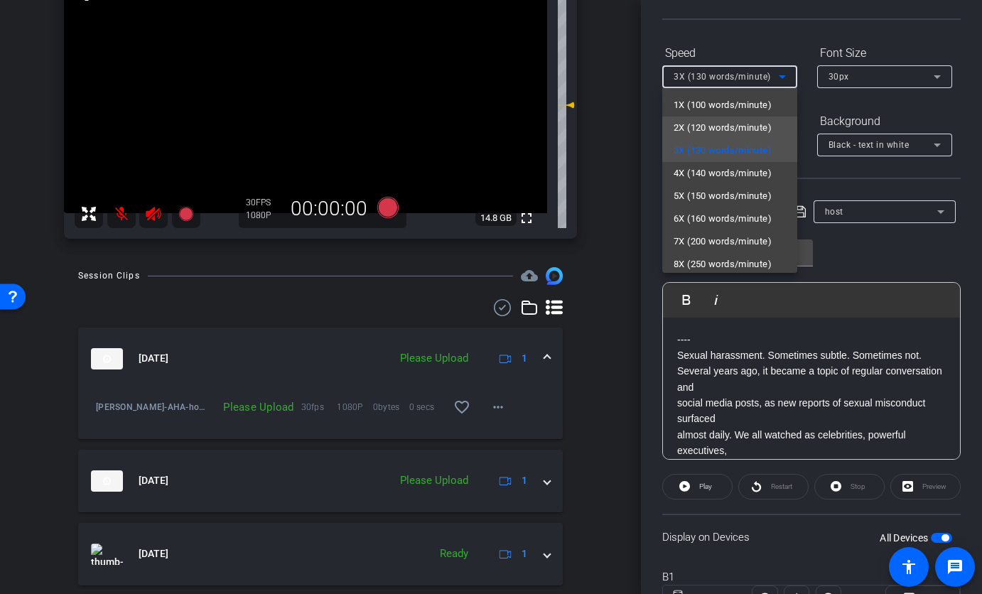
click at [684, 134] on span "2X (120 words/minute)" at bounding box center [723, 127] width 98 height 17
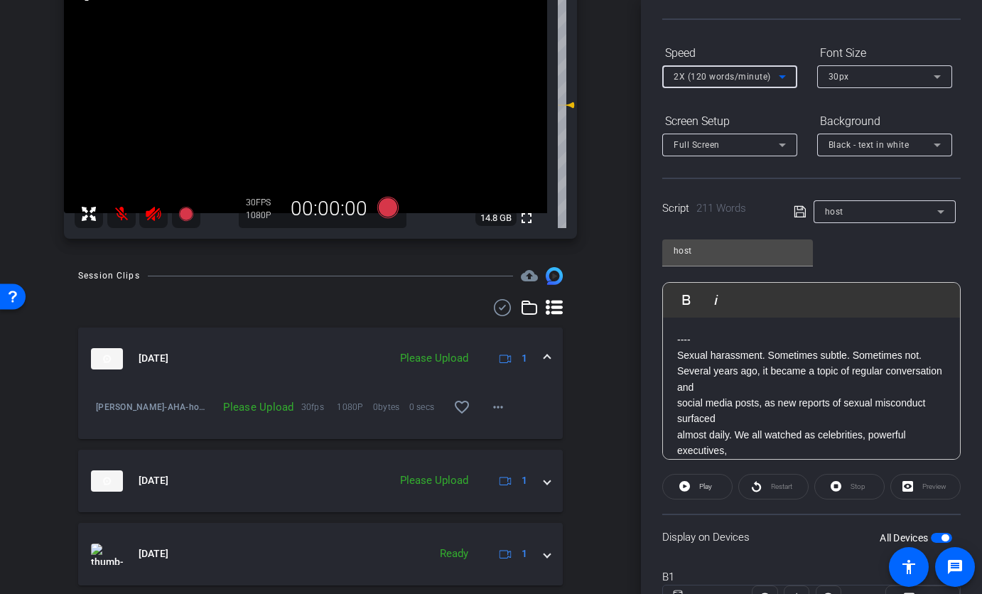
click at [931, 536] on span "button" at bounding box center [941, 538] width 21 height 10
click at [936, 536] on span "button" at bounding box center [941, 538] width 21 height 10
click at [703, 77] on span "2X (120 words/minute)" at bounding box center [722, 77] width 97 height 10
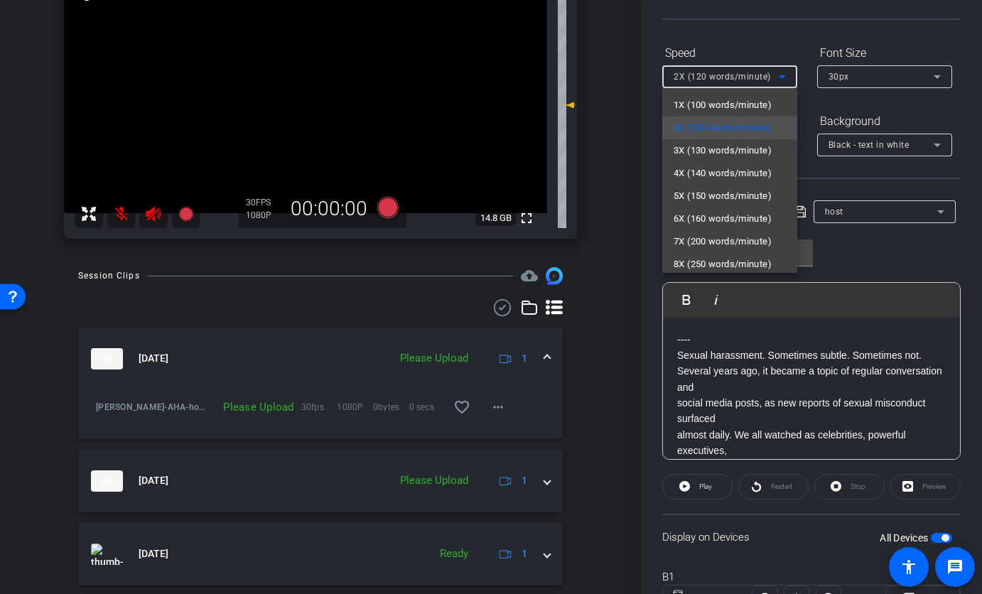
click at [688, 485] on div at bounding box center [491, 297] width 982 height 594
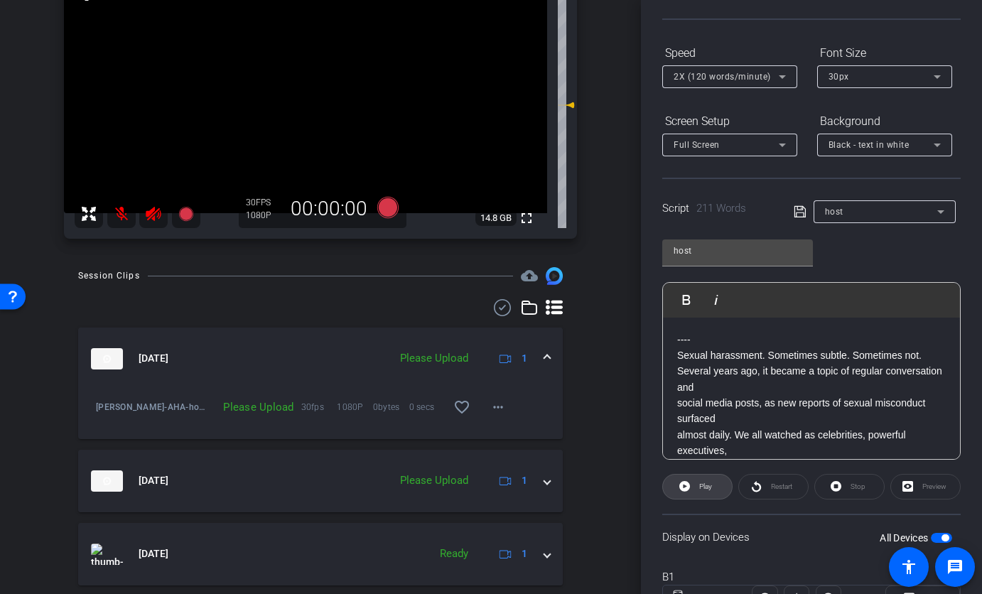
click at [688, 485] on icon at bounding box center [684, 486] width 11 height 11
click at [688, 487] on span at bounding box center [697, 487] width 70 height 34
click at [847, 491] on span "Stop" at bounding box center [856, 487] width 18 height 20
click at [385, 200] on icon at bounding box center [387, 207] width 21 height 21
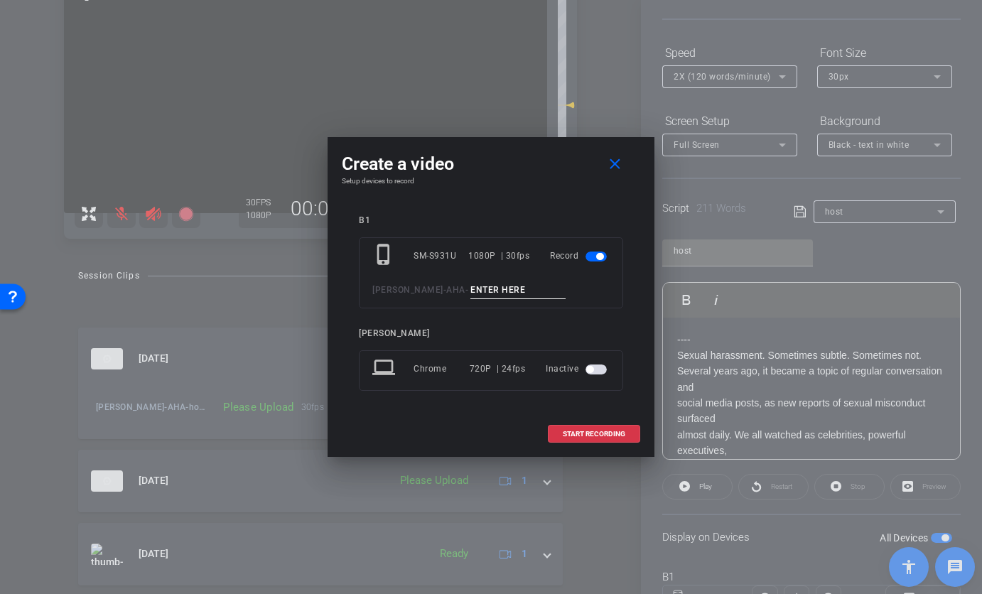
click at [470, 291] on input at bounding box center [517, 290] width 95 height 18
type input "host ta9"
click at [600, 431] on span "START RECORDING" at bounding box center [594, 434] width 63 height 7
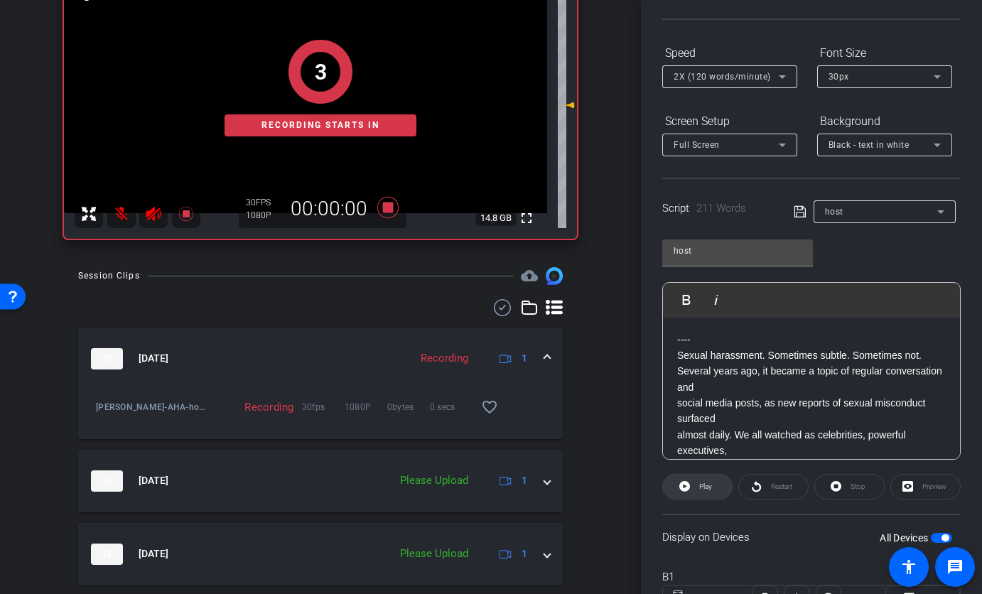
click at [686, 487] on icon at bounding box center [684, 486] width 11 height 11
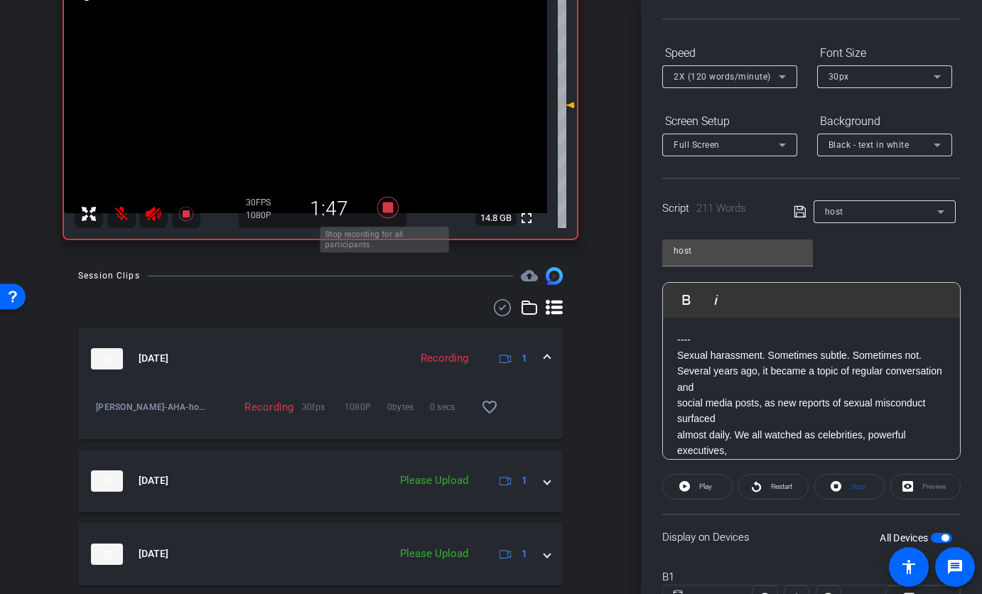
click at [377, 205] on icon at bounding box center [388, 208] width 34 height 26
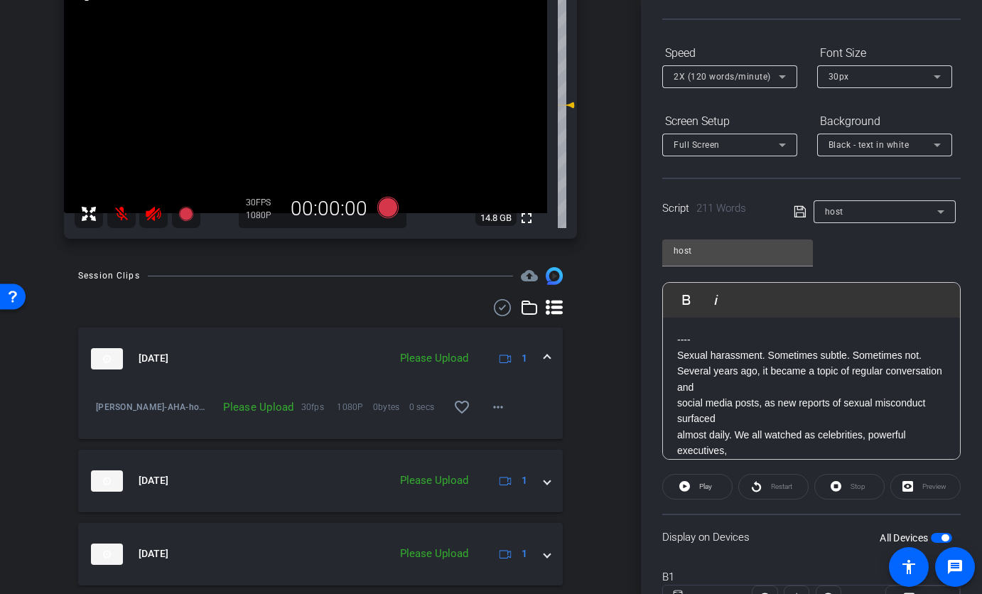
click at [686, 74] on span "2X (120 words/minute)" at bounding box center [722, 77] width 97 height 10
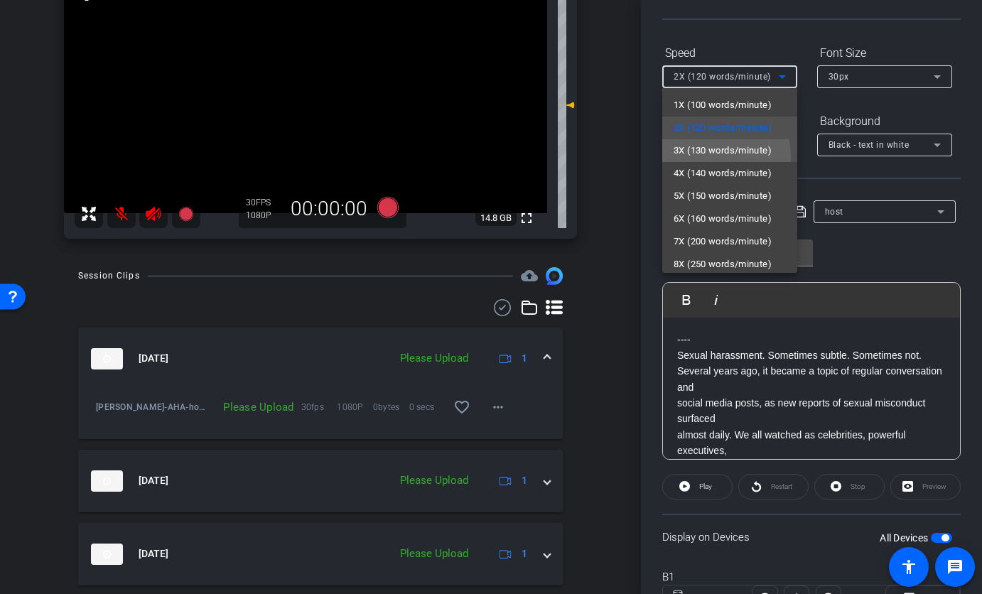
click at [690, 157] on span "3X (130 words/minute)" at bounding box center [723, 150] width 98 height 17
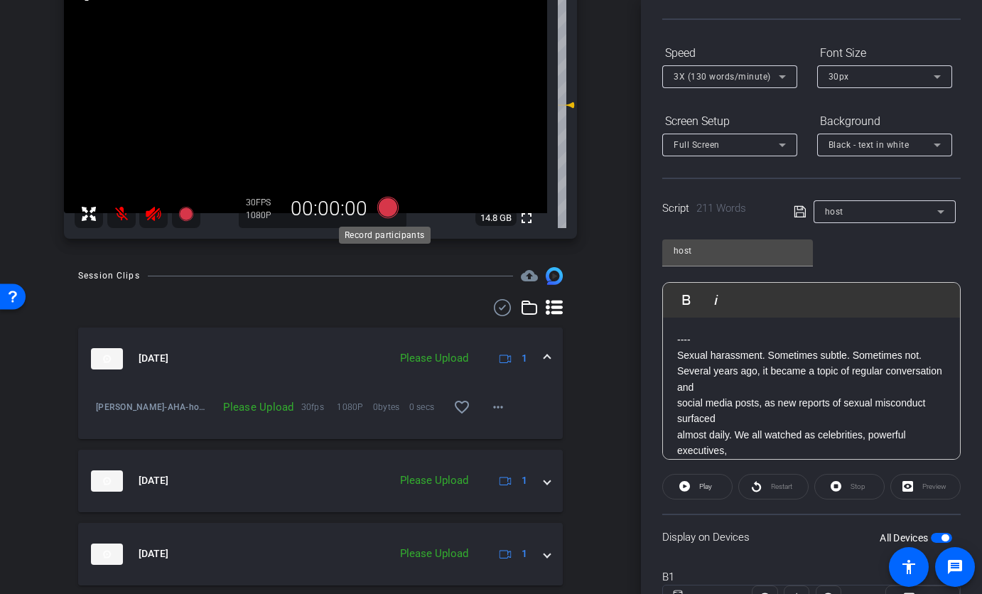
click at [389, 207] on icon at bounding box center [387, 207] width 21 height 21
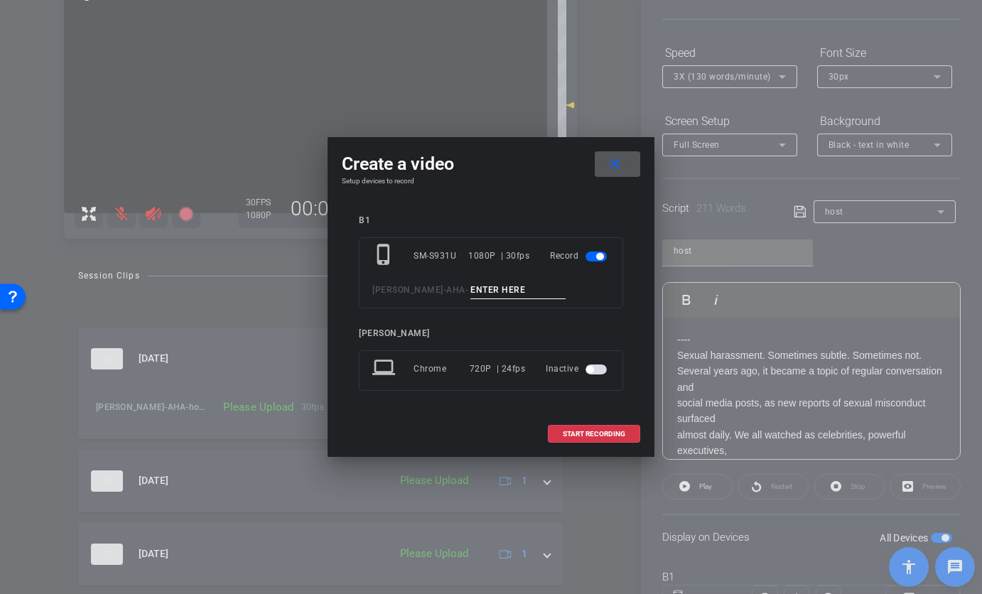
click at [465, 301] on div "phone_iphone SM-S931U 1080P | 30fps Record [PERSON_NAME] - AHA -" at bounding box center [491, 272] width 264 height 71
click at [470, 290] on input at bounding box center [517, 290] width 95 height 18
type input "host ta10"
click at [561, 438] on span at bounding box center [593, 434] width 91 height 34
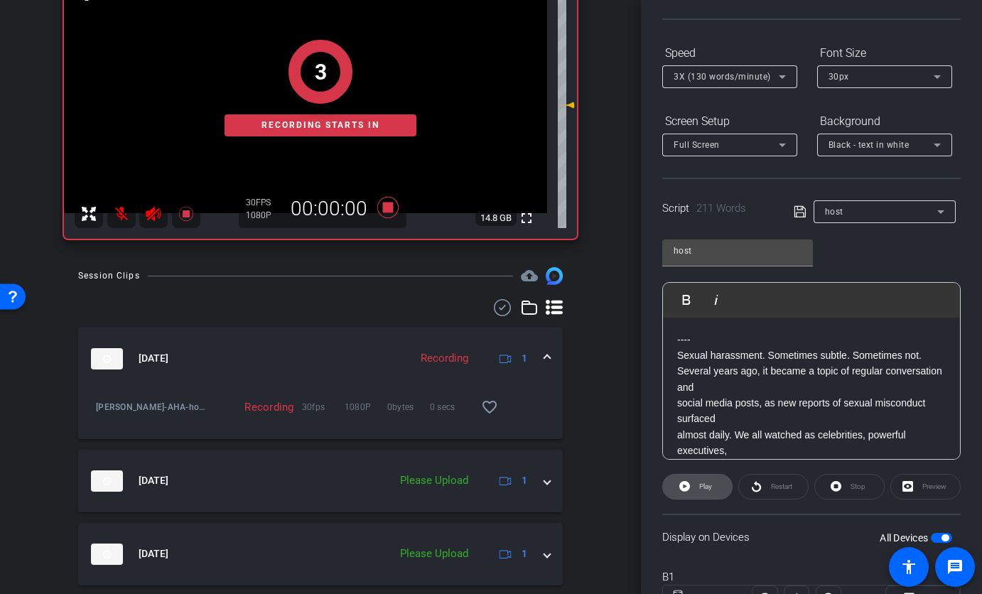
click at [683, 493] on icon at bounding box center [684, 486] width 11 height 18
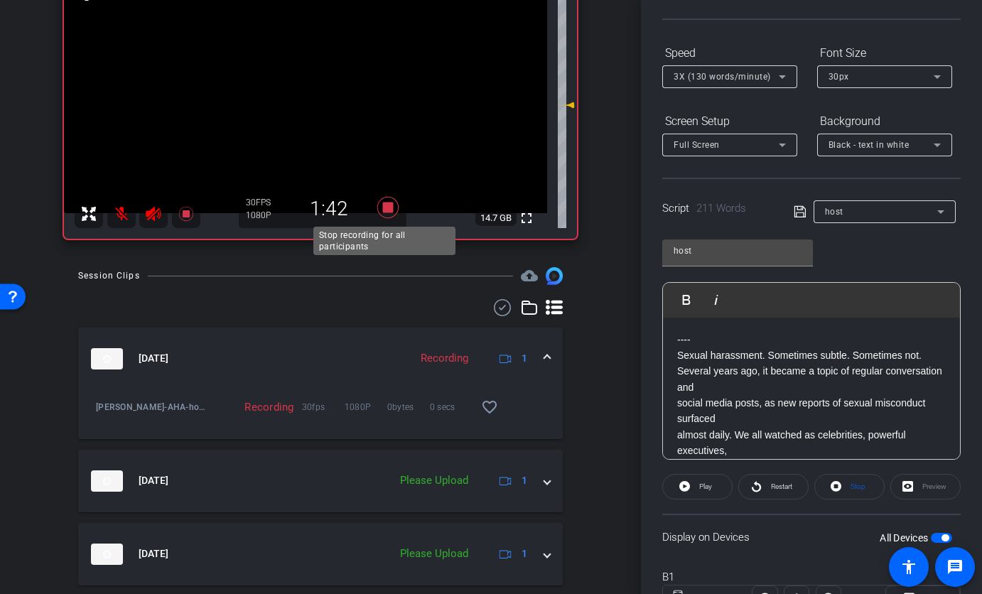
click at [385, 205] on icon at bounding box center [387, 207] width 21 height 21
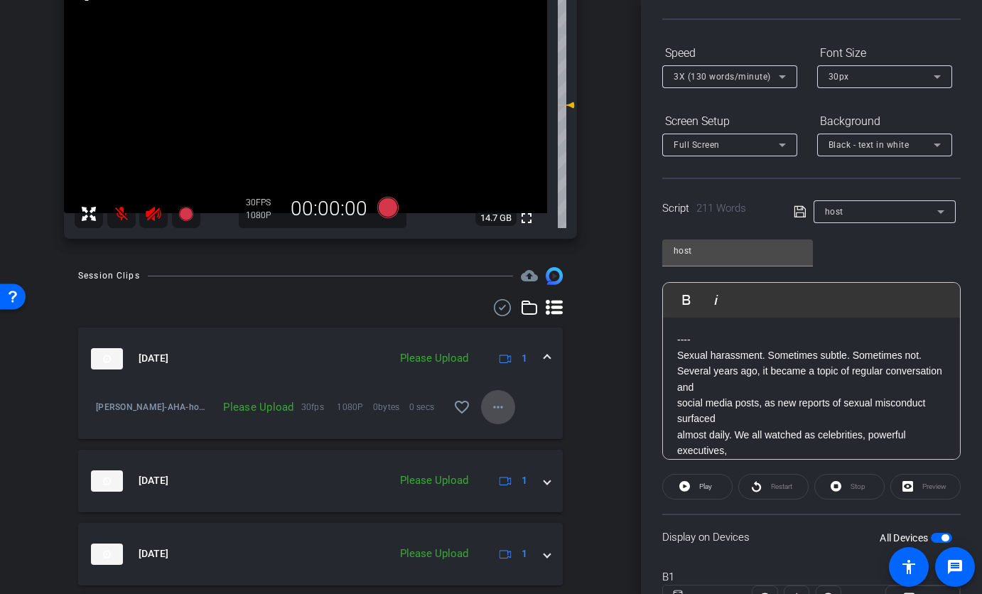
click at [490, 413] on mat-icon "more_horiz" at bounding box center [498, 407] width 17 height 17
click at [492, 431] on span "Upload" at bounding box center [513, 436] width 57 height 17
click at [379, 211] on icon at bounding box center [387, 207] width 21 height 21
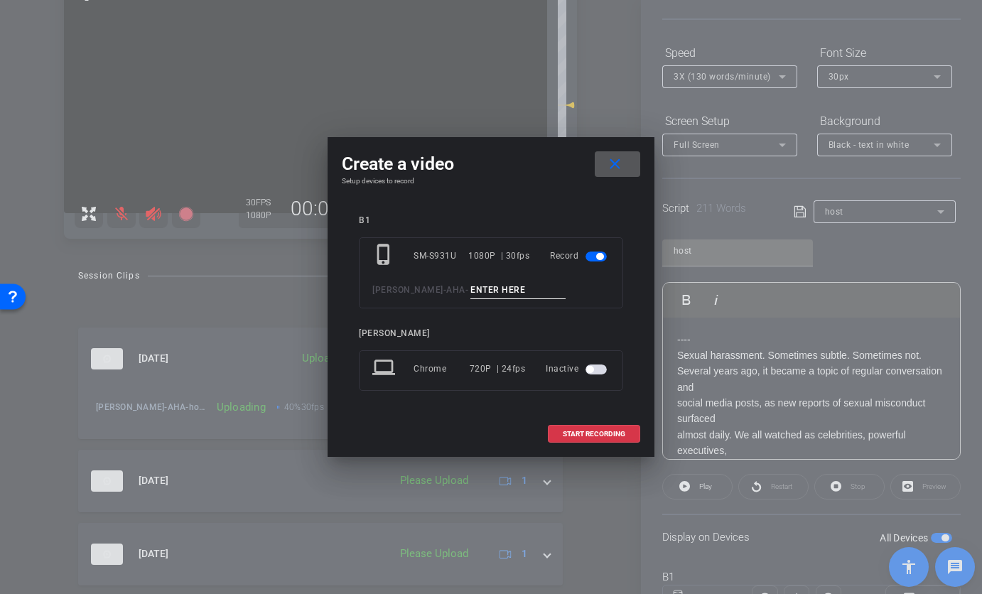
click at [481, 290] on input at bounding box center [517, 290] width 95 height 18
type input "host ta11"
click at [580, 431] on span "START RECORDING" at bounding box center [594, 434] width 63 height 7
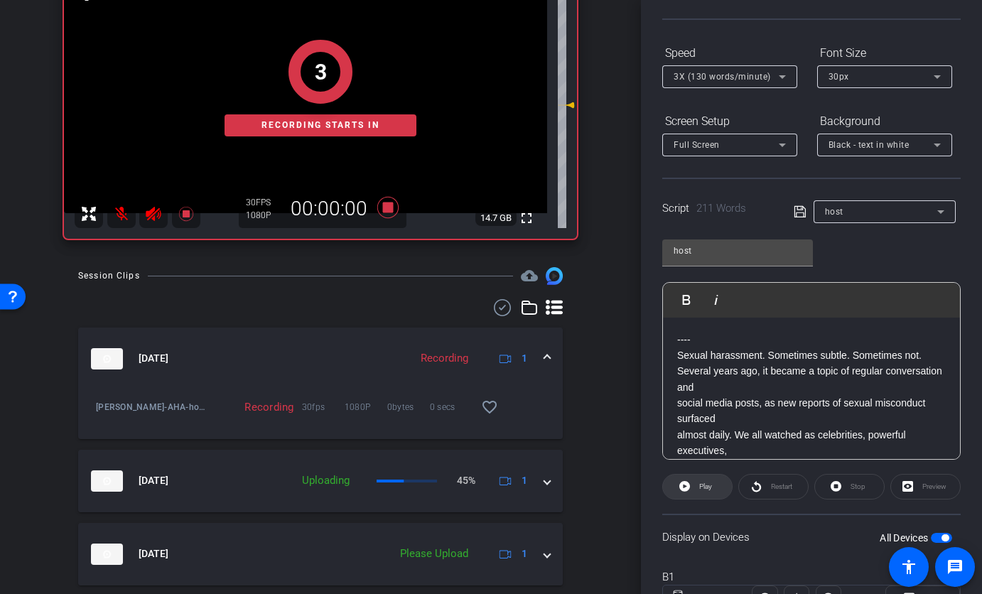
click at [686, 487] on icon at bounding box center [684, 486] width 11 height 11
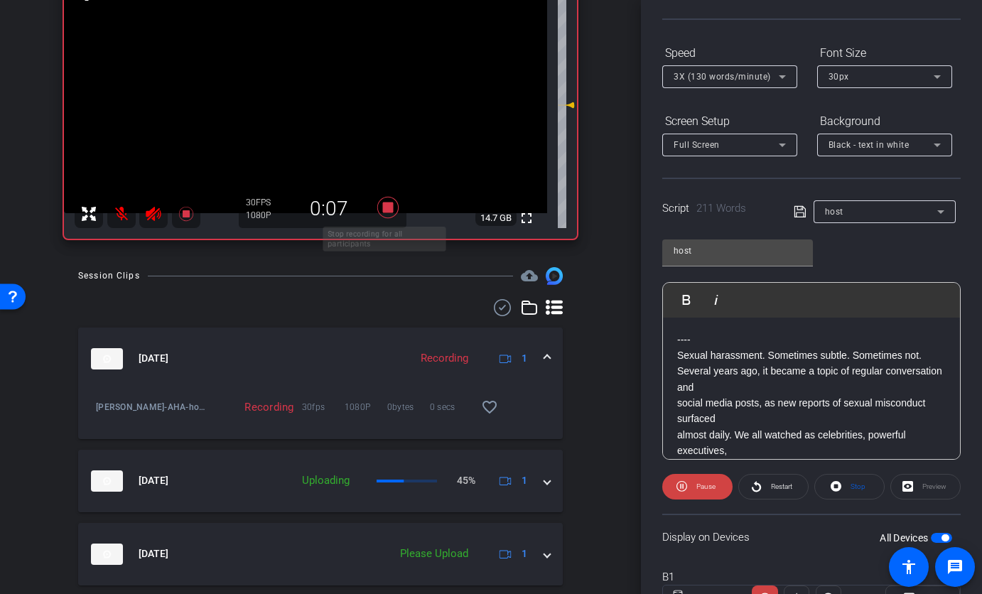
click at [385, 217] on icon at bounding box center [388, 208] width 34 height 26
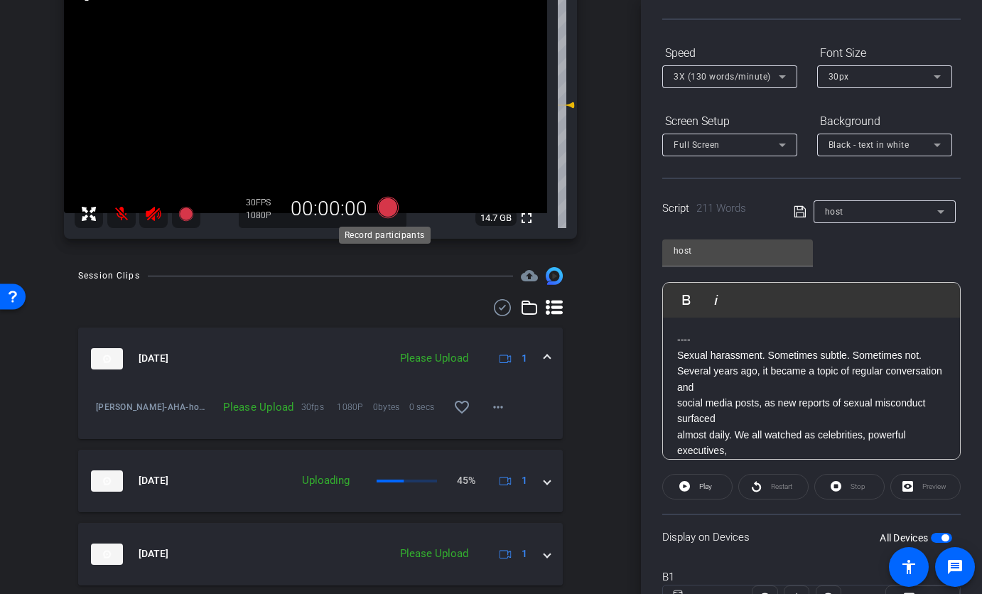
click at [389, 212] on icon at bounding box center [387, 207] width 21 height 21
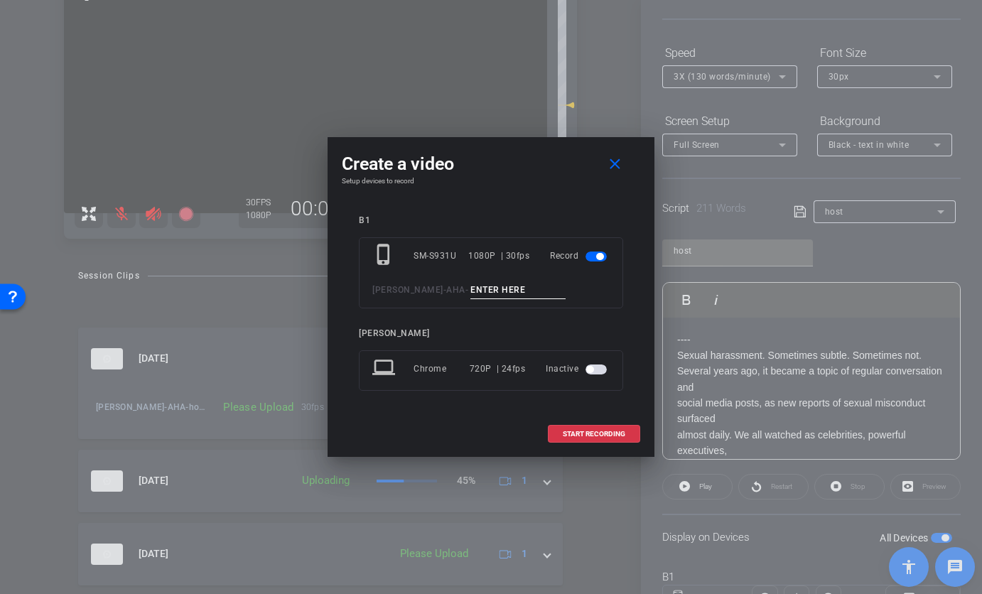
click at [470, 292] on input at bounding box center [517, 290] width 95 height 18
type input "T"
type input "host TA11"
click at [603, 442] on span at bounding box center [593, 434] width 91 height 34
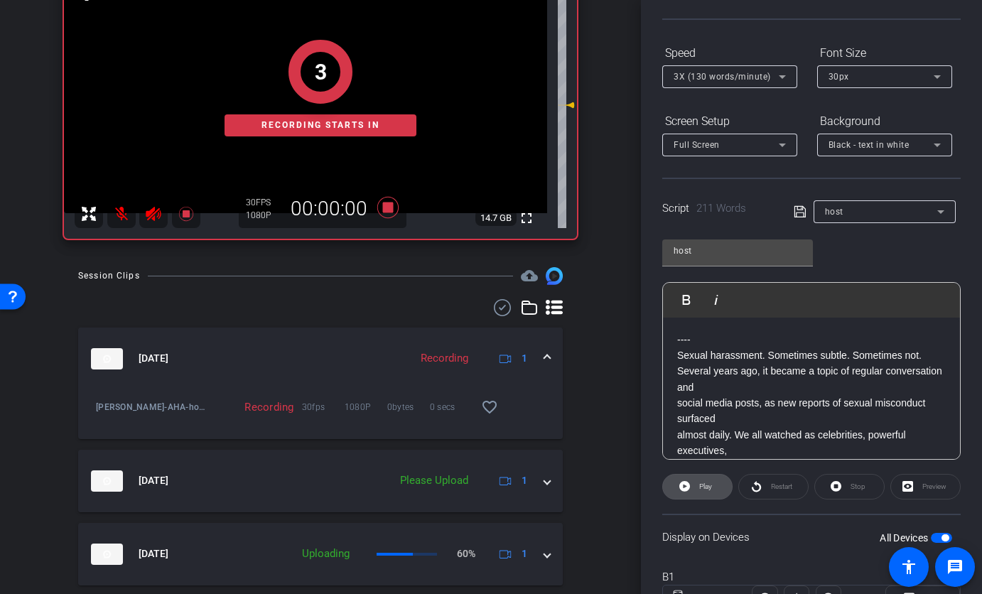
click at [683, 491] on icon at bounding box center [684, 486] width 11 height 11
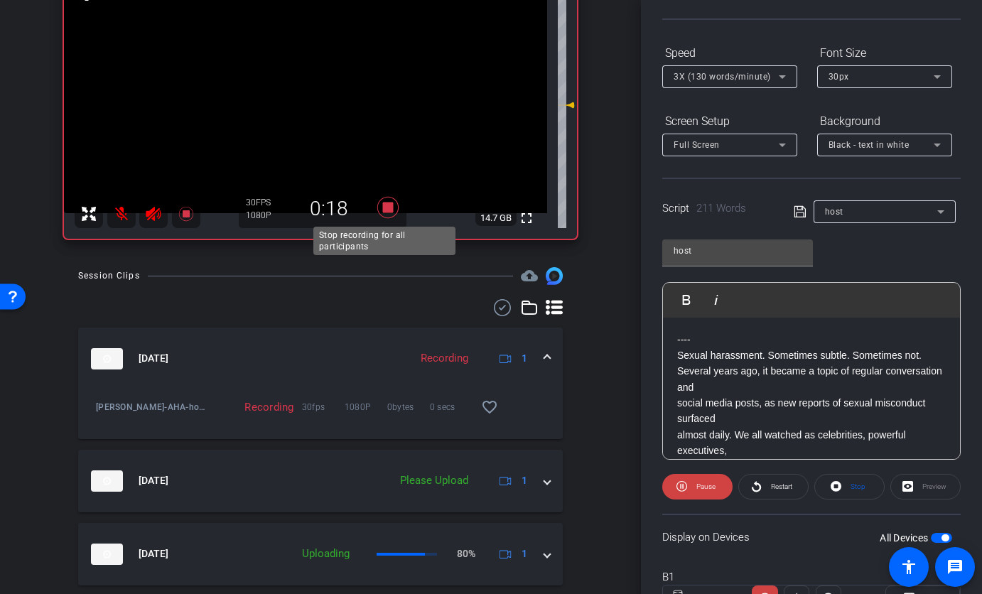
click at [392, 202] on icon at bounding box center [388, 208] width 34 height 26
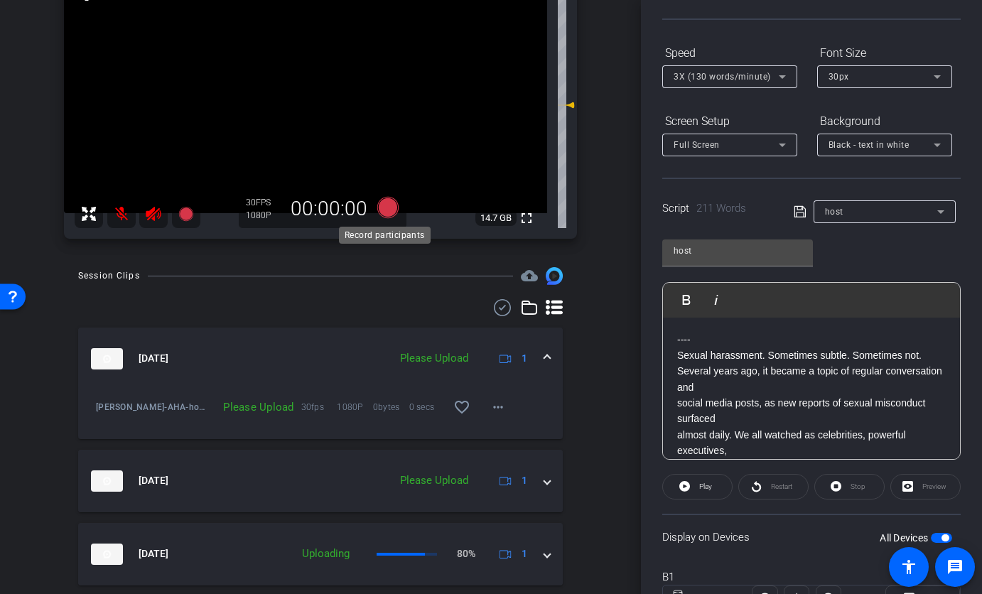
click at [379, 206] on icon at bounding box center [387, 207] width 21 height 21
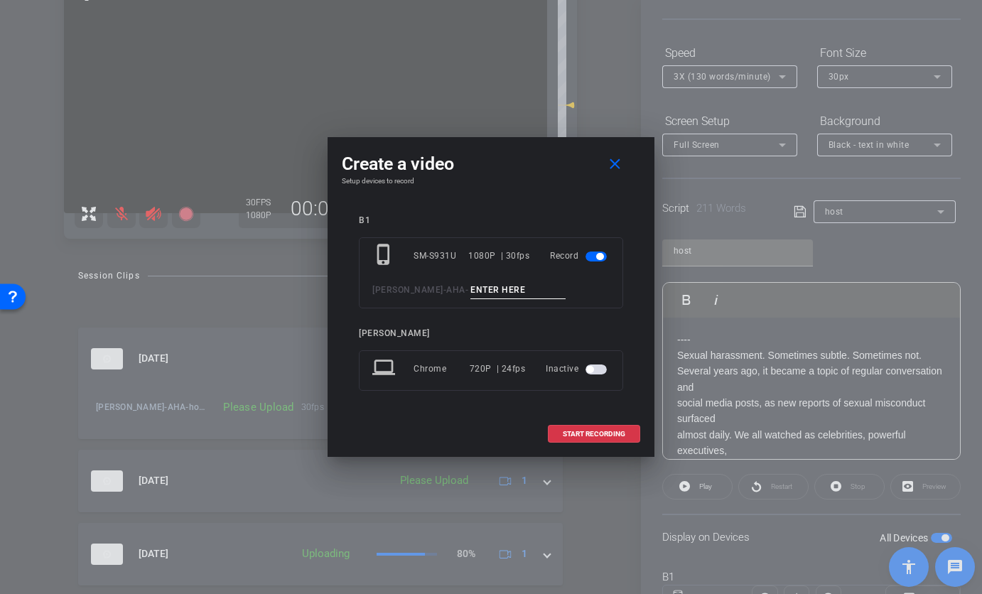
click at [473, 293] on input at bounding box center [517, 290] width 95 height 18
type input "host ta12"
click at [583, 439] on span at bounding box center [593, 434] width 91 height 34
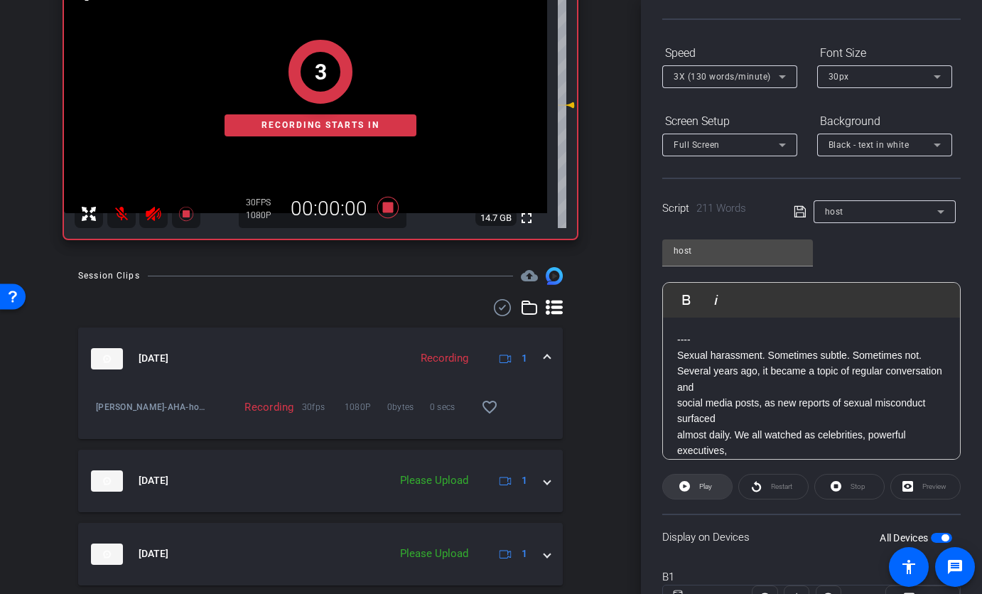
click at [688, 481] on span at bounding box center [697, 487] width 69 height 34
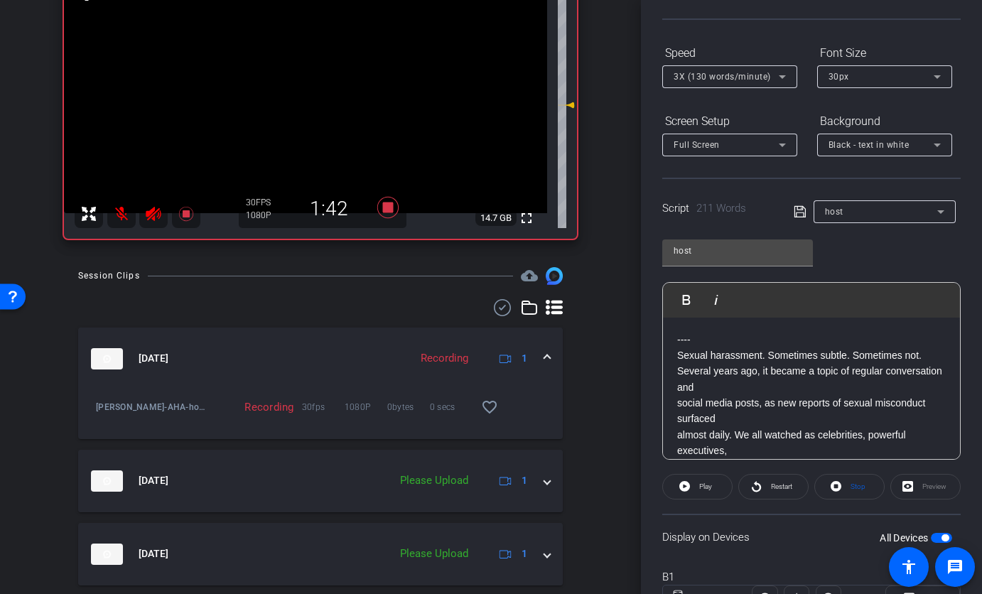
click at [366, 205] on div "1:42" at bounding box center [328, 209] width 95 height 24
click at [394, 209] on icon at bounding box center [388, 208] width 34 height 26
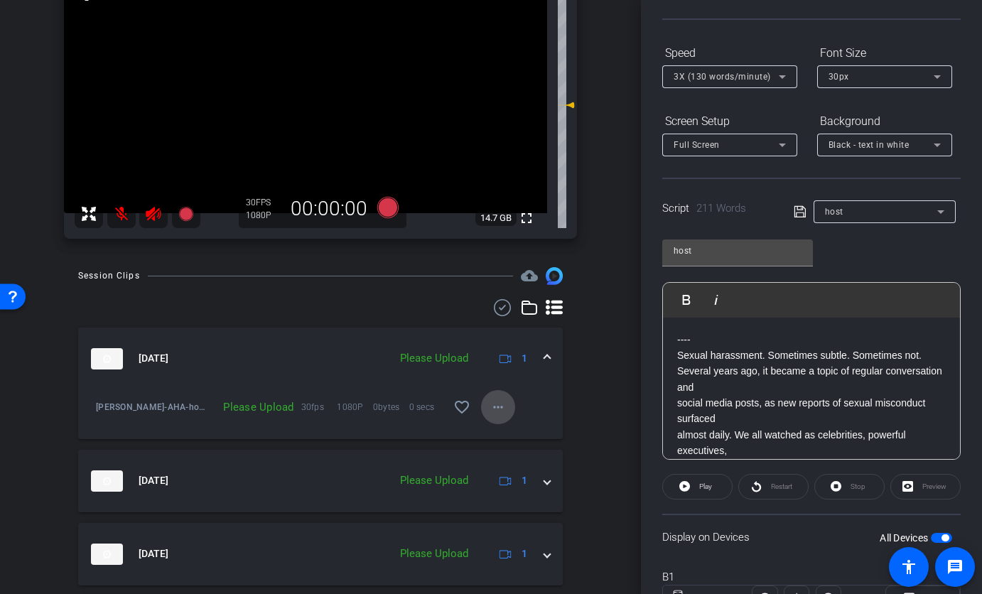
click at [494, 404] on mat-icon "more_horiz" at bounding box center [498, 407] width 17 height 17
click at [505, 439] on span "Upload" at bounding box center [513, 436] width 57 height 17
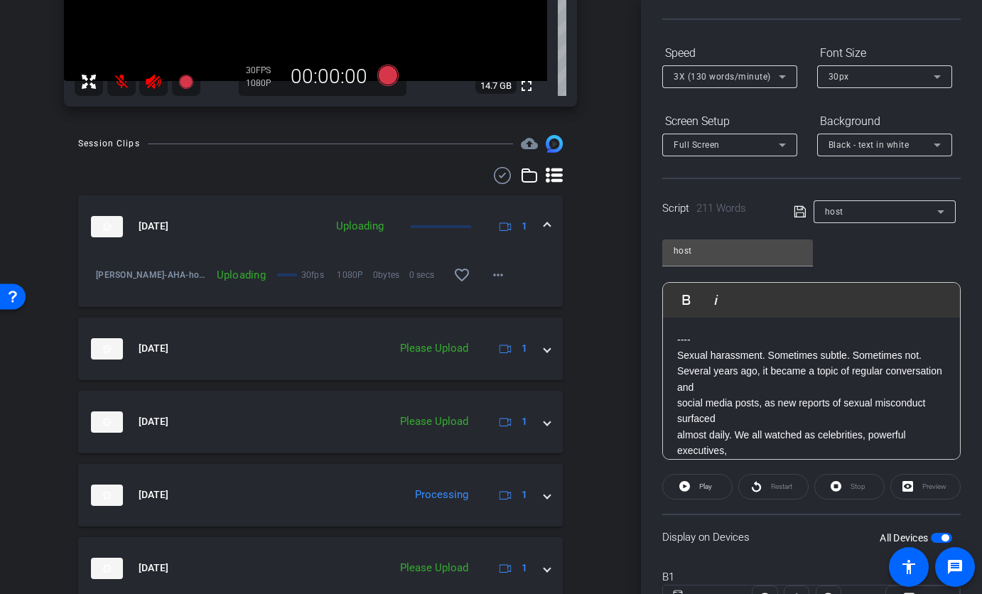
scroll to position [293, 0]
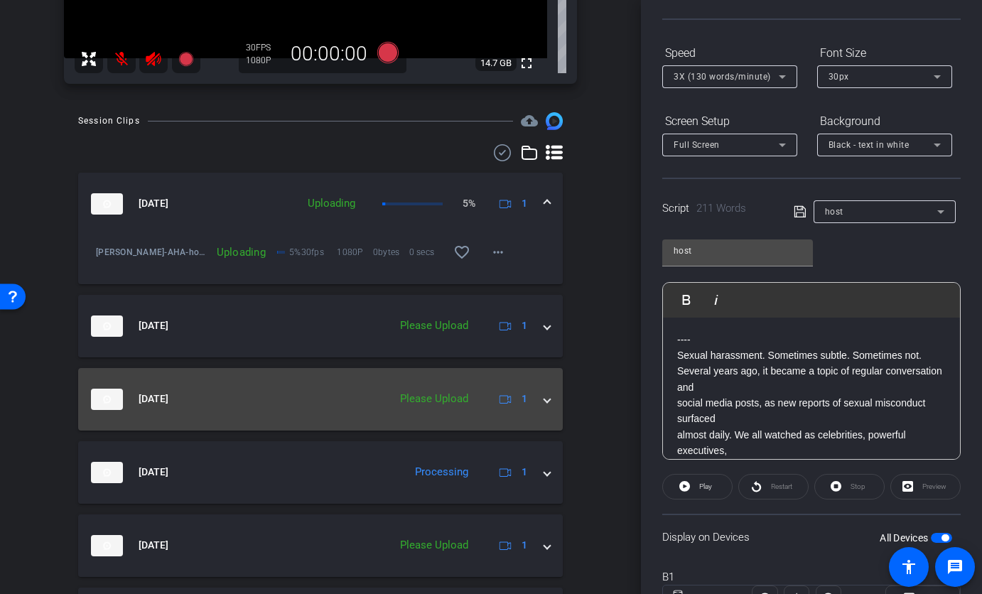
click at [534, 404] on div "[DATE] Please Upload 1" at bounding box center [317, 399] width 453 height 21
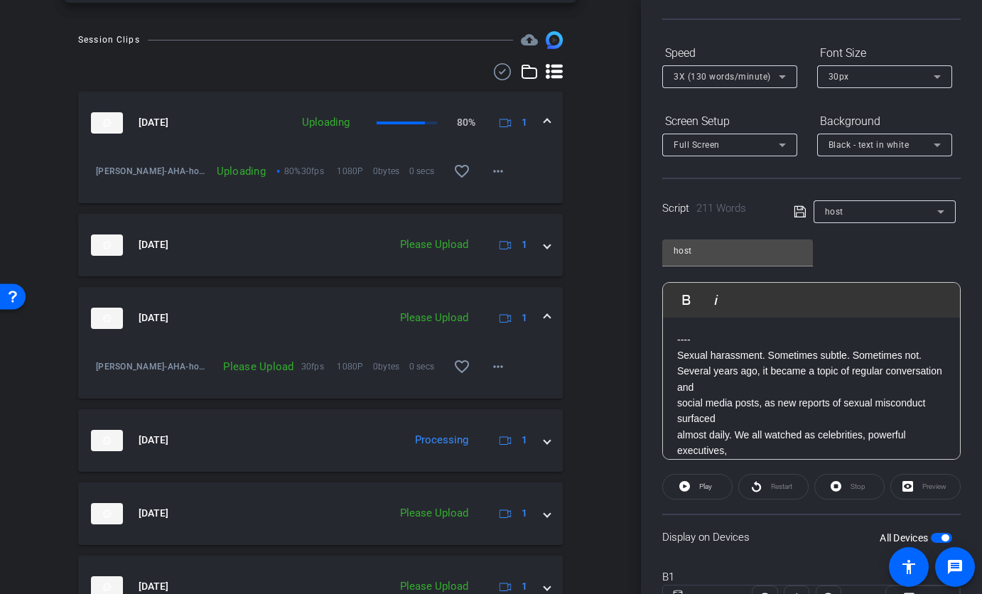
scroll to position [374, 0]
drag, startPoint x: 622, startPoint y: 480, endPoint x: 716, endPoint y: 460, distance: 96.7
click at [628, 481] on div "arrow_back AHA Back to project Send invite account_box grid_on settings info B1…" at bounding box center [320, 297] width 641 height 594
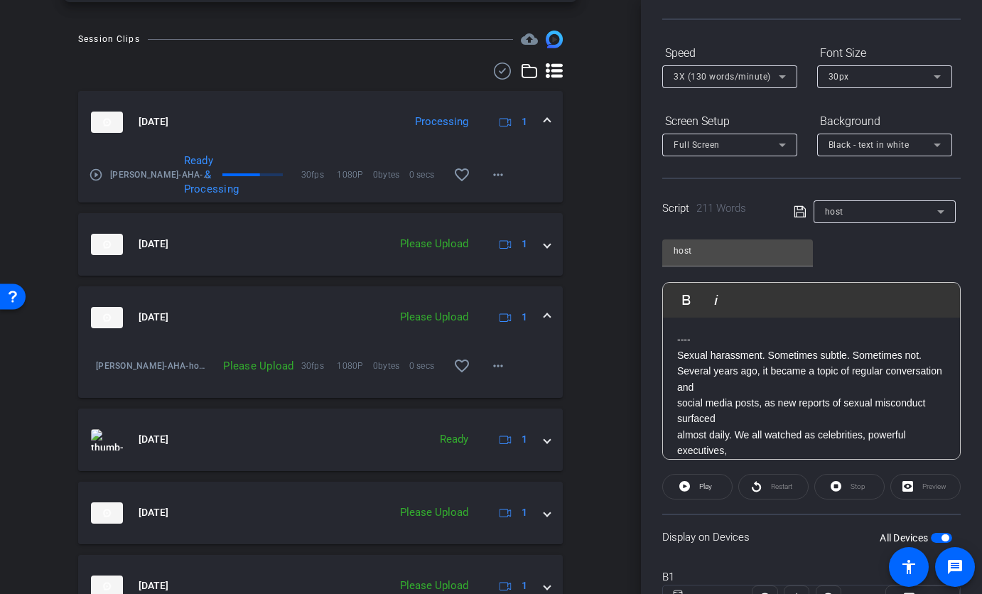
scroll to position [345, 0]
